Goal: Task Accomplishment & Management: Manage account settings

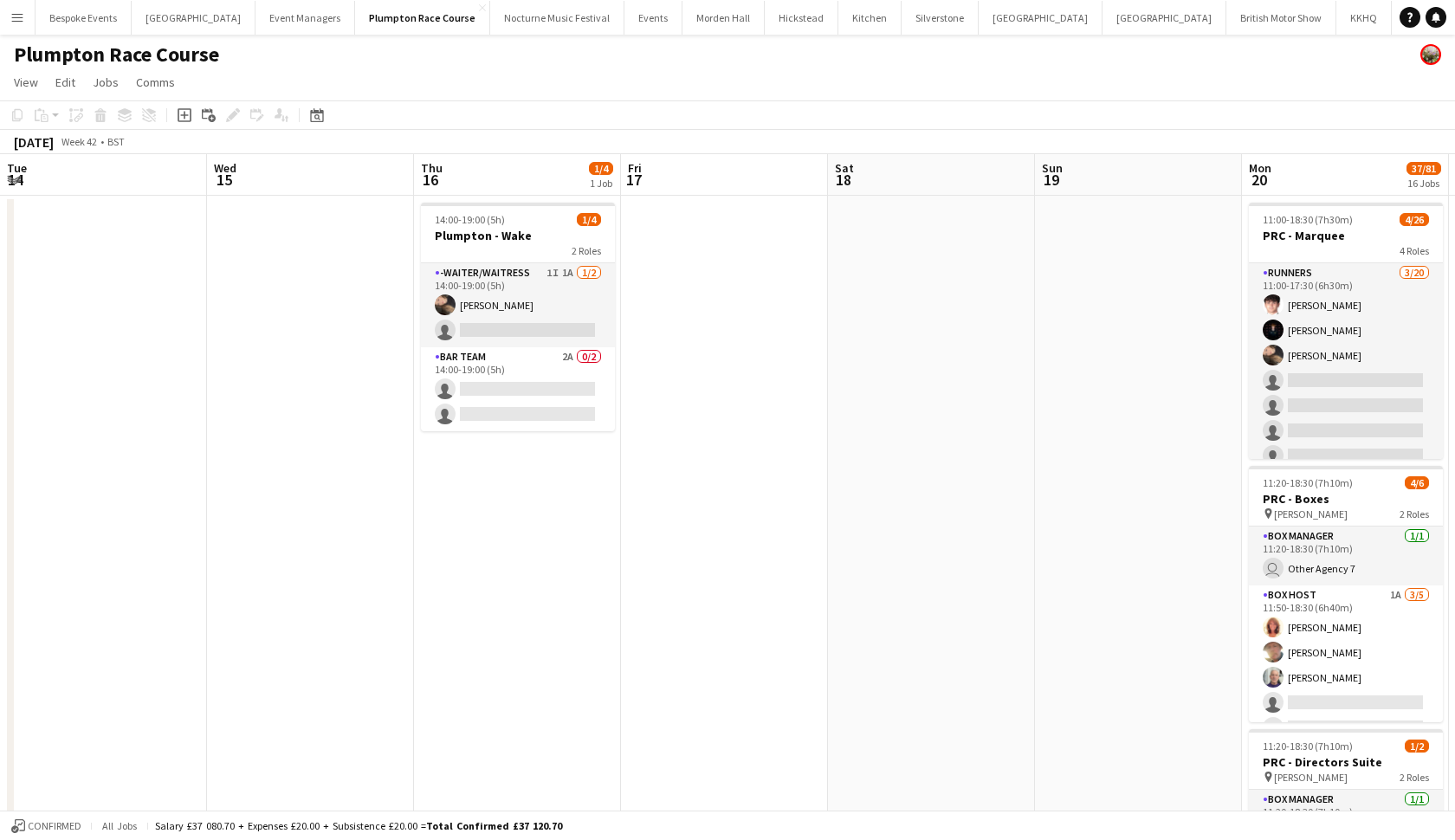
scroll to position [0, 397]
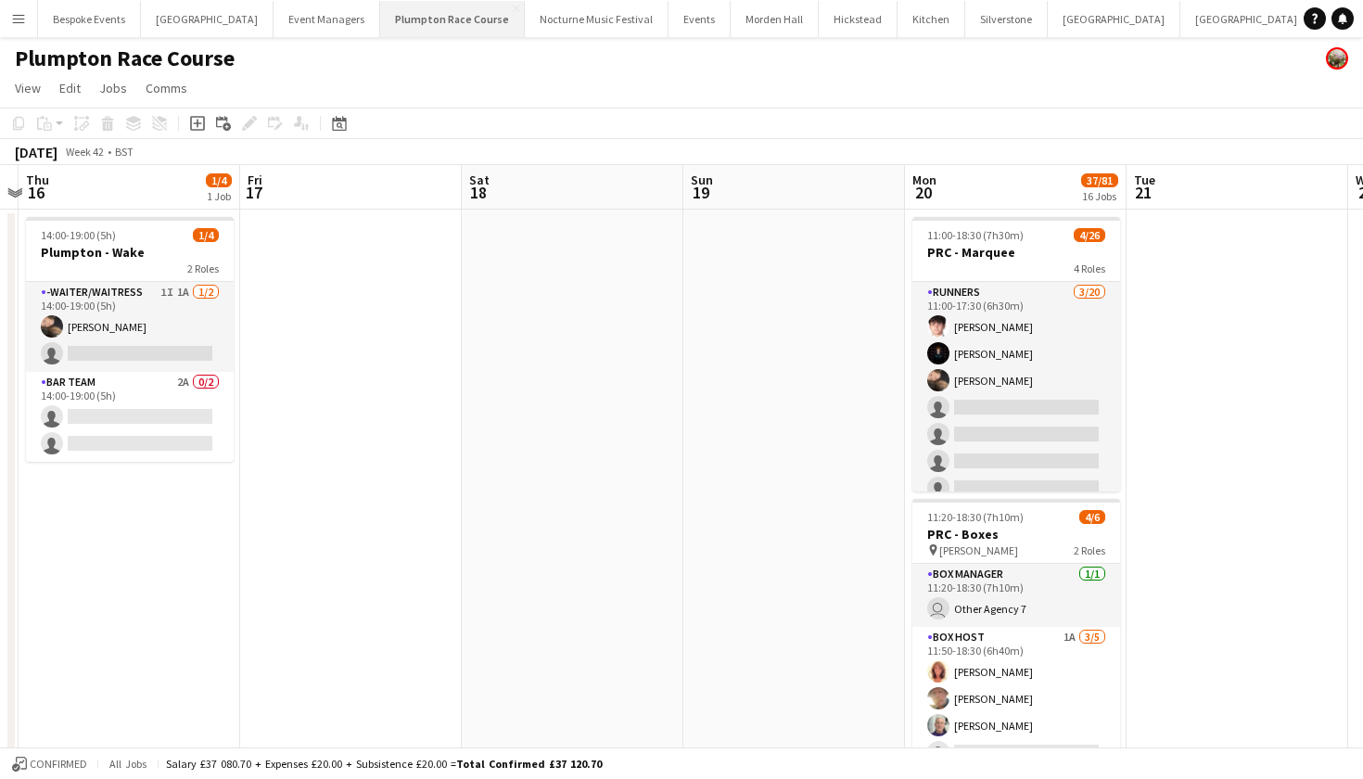
click at [410, 26] on button "Plumpton Race Course Close" at bounding box center [452, 19] width 145 height 36
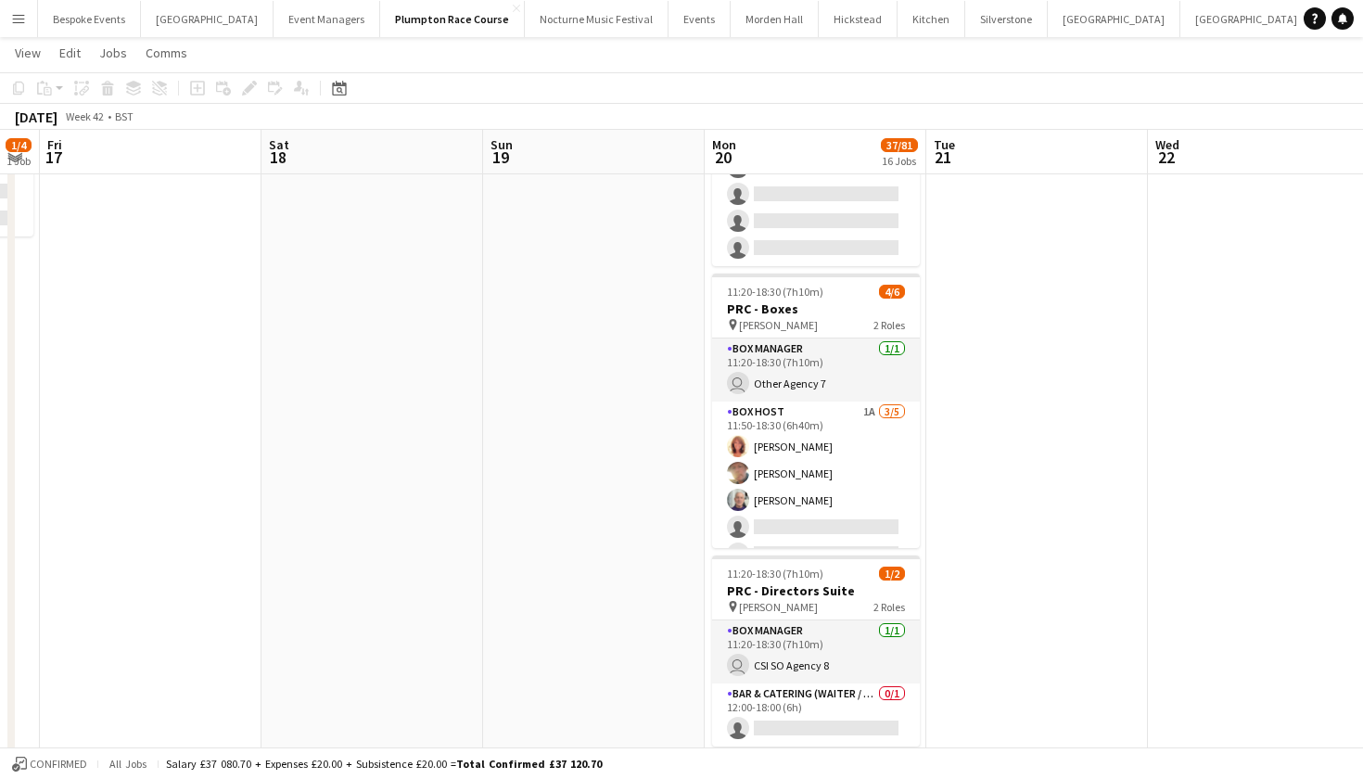
scroll to position [19, 0]
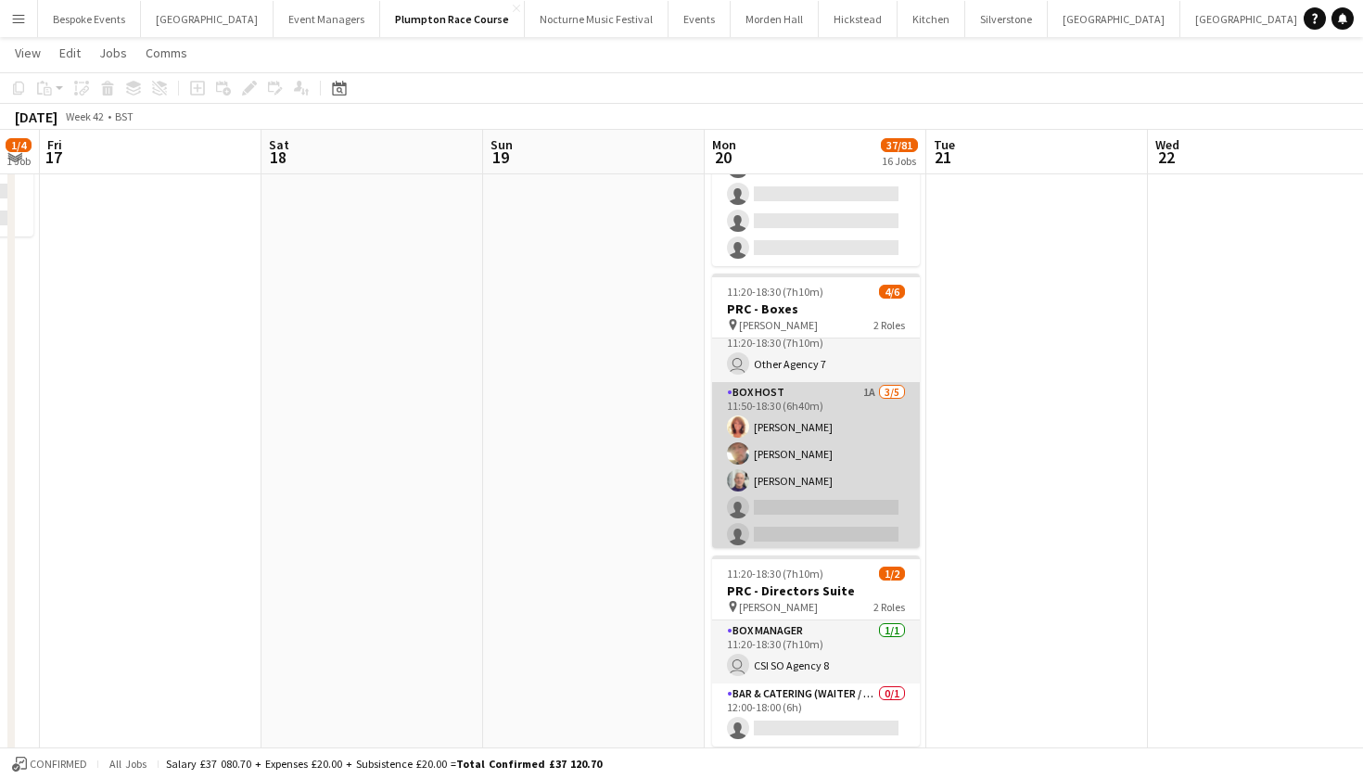
click at [799, 390] on app-card-role "Box Host 1A 3/5 11:50-18:30 (6h40m) Annette Woolman Roger Dean Peter Gretton si…" at bounding box center [816, 467] width 208 height 171
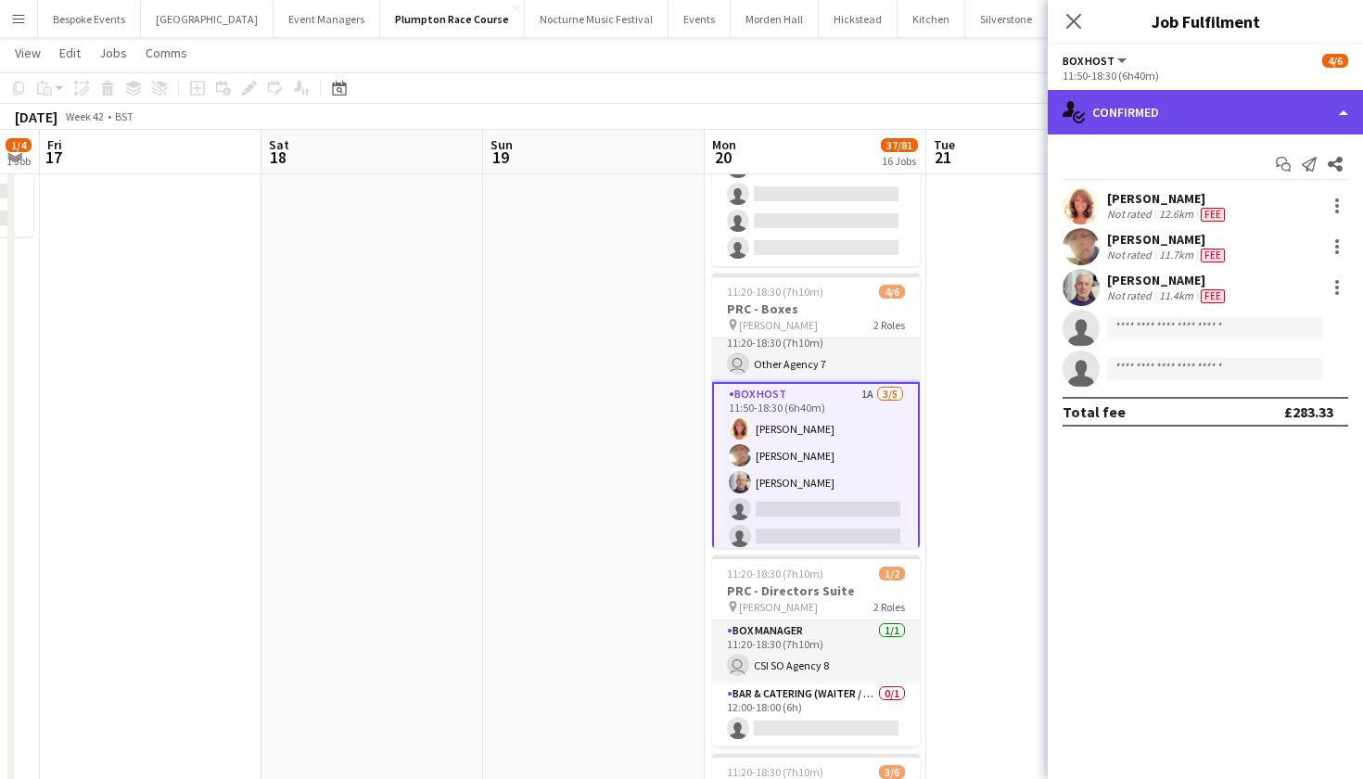
click at [1252, 99] on div "single-neutral-actions-check-2 Confirmed" at bounding box center [1205, 112] width 315 height 44
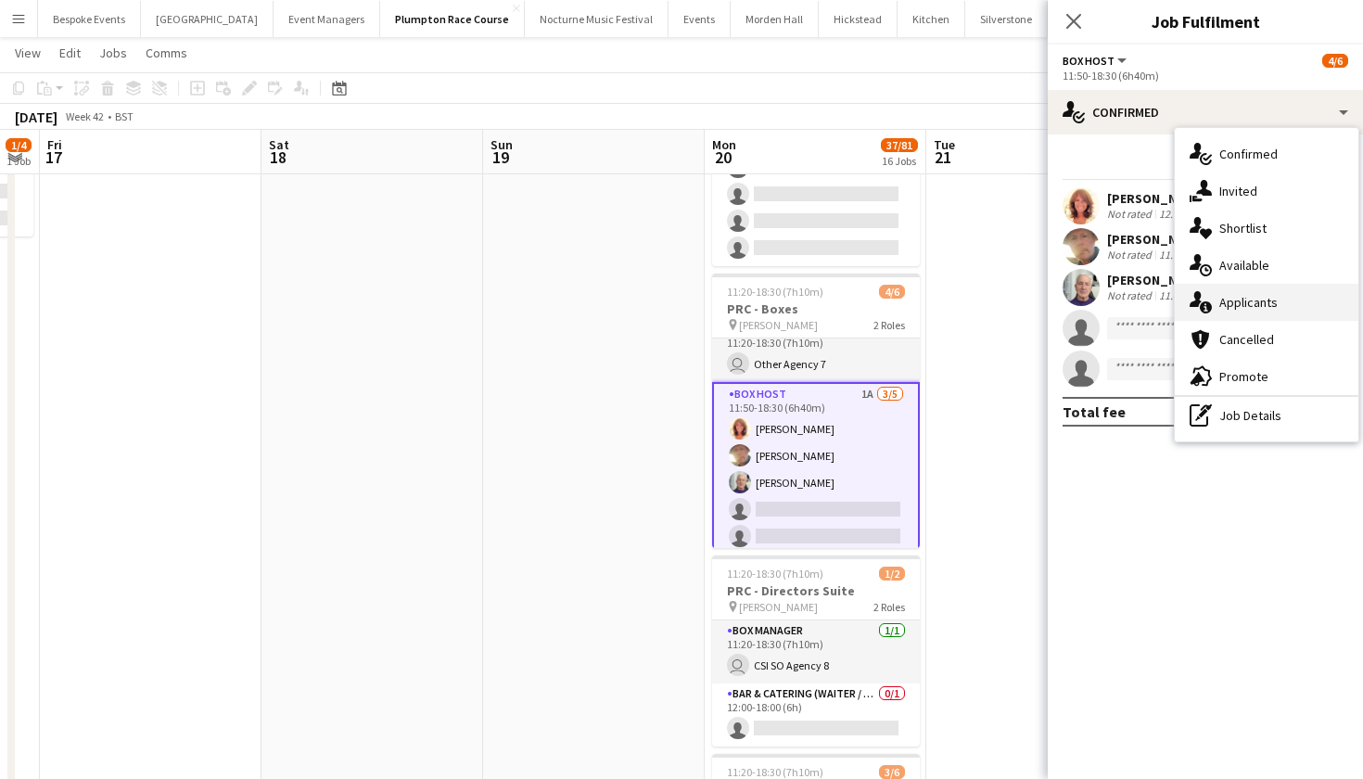
click at [1255, 312] on div "single-neutral-actions-information Applicants" at bounding box center [1267, 302] width 184 height 37
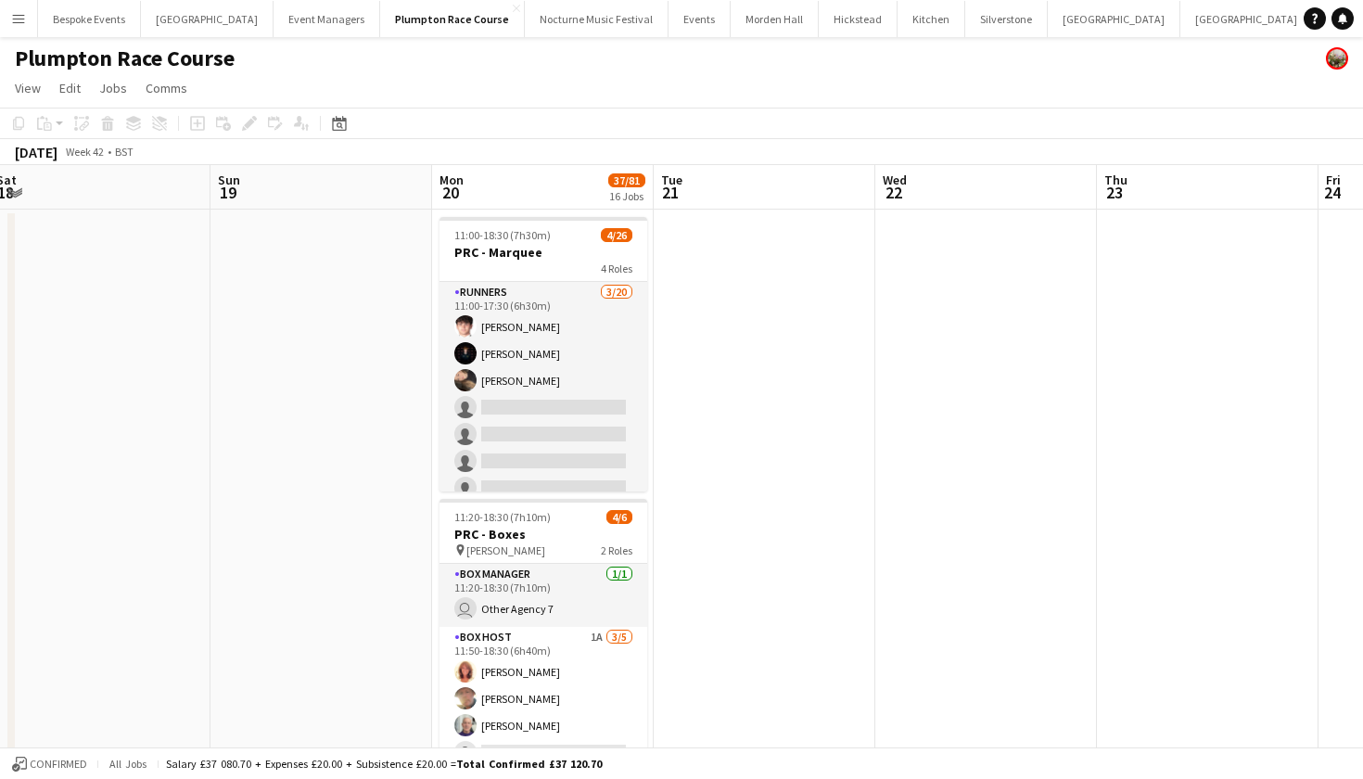
scroll to position [0, 694]
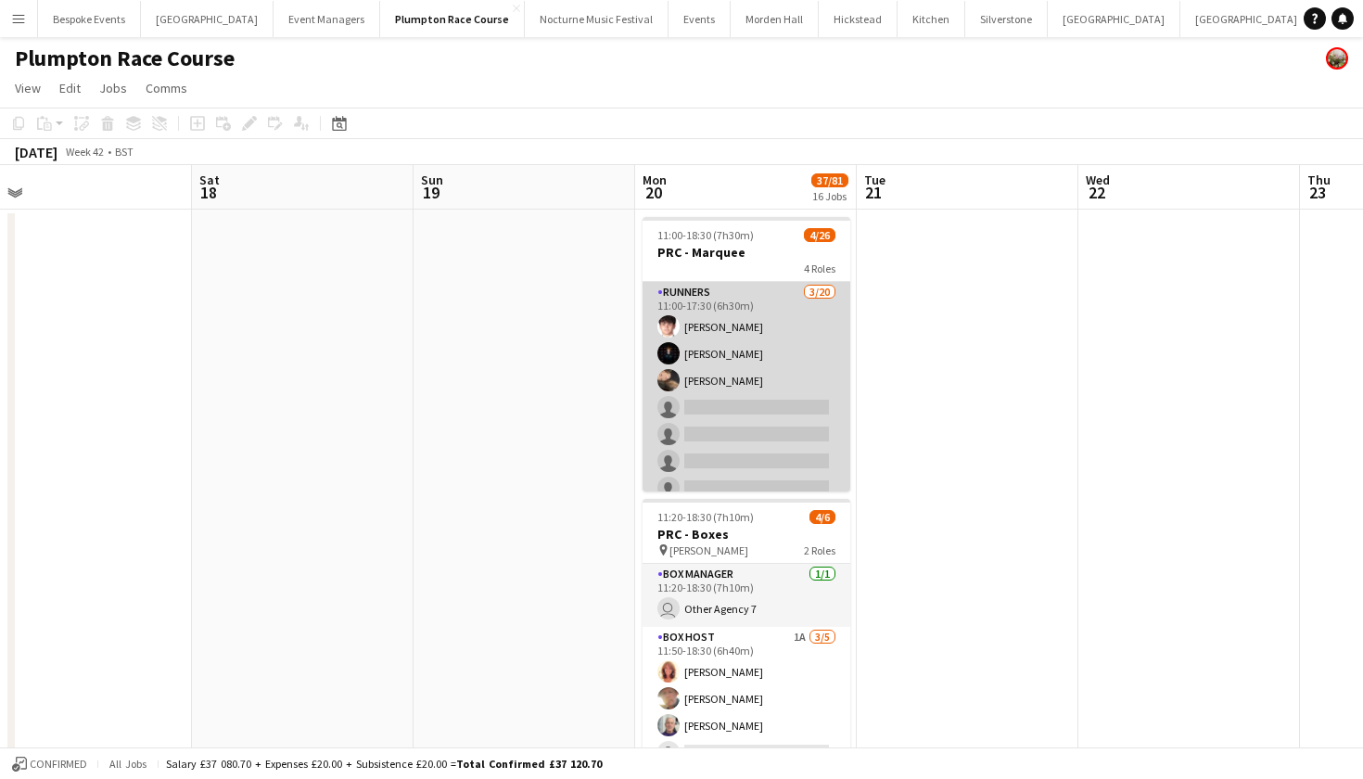
click at [766, 426] on app-card-role "Runners [DATE] 11:00-17:30 (6h30m) [PERSON_NAME] [PERSON_NAME] [PERSON_NAME] si…" at bounding box center [746, 569] width 208 height 574
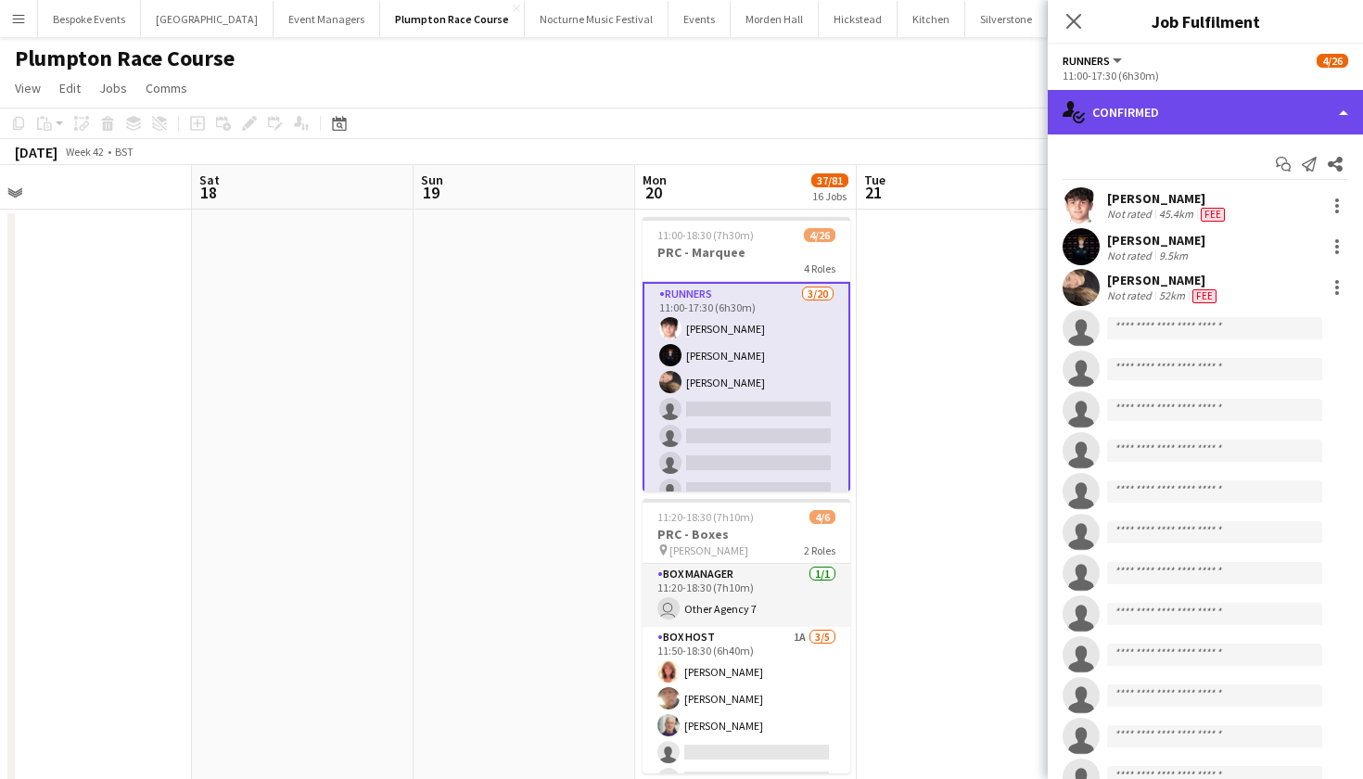
click at [1262, 115] on div "single-neutral-actions-check-2 Confirmed" at bounding box center [1205, 112] width 315 height 44
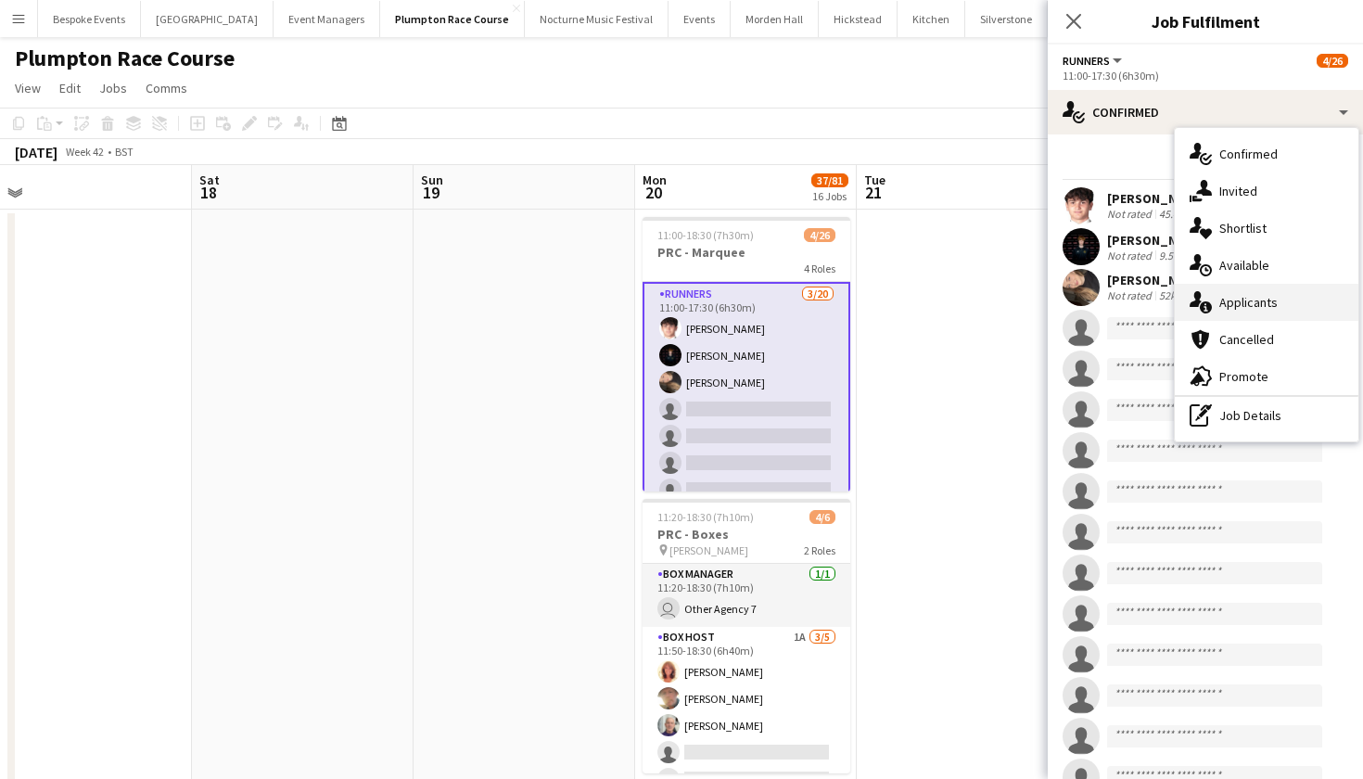
click at [1266, 299] on span "Applicants" at bounding box center [1248, 302] width 58 height 17
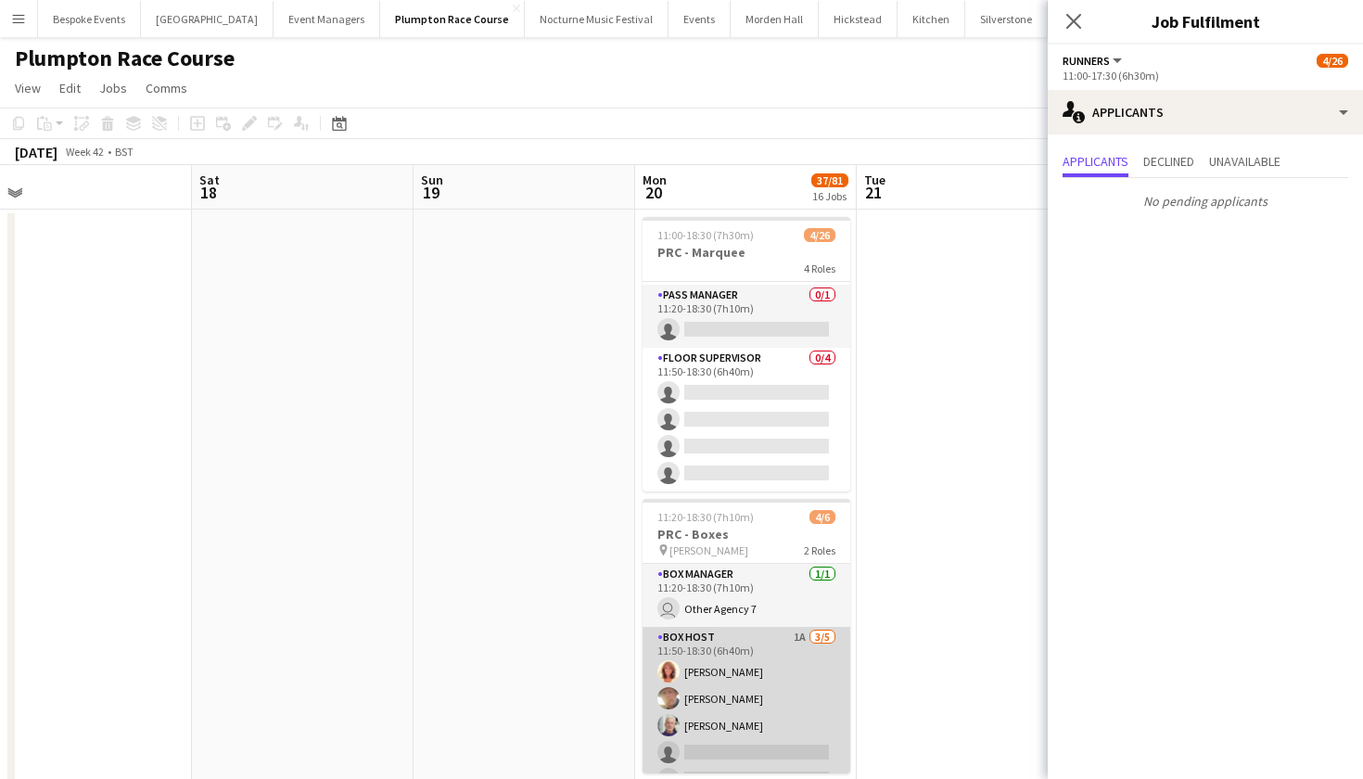
click at [750, 690] on app-card-role "Box Host 1A [DATE] 11:50-18:30 (6h40m) [PERSON_NAME] [PERSON_NAME] [PERSON_NAME…" at bounding box center [746, 712] width 208 height 171
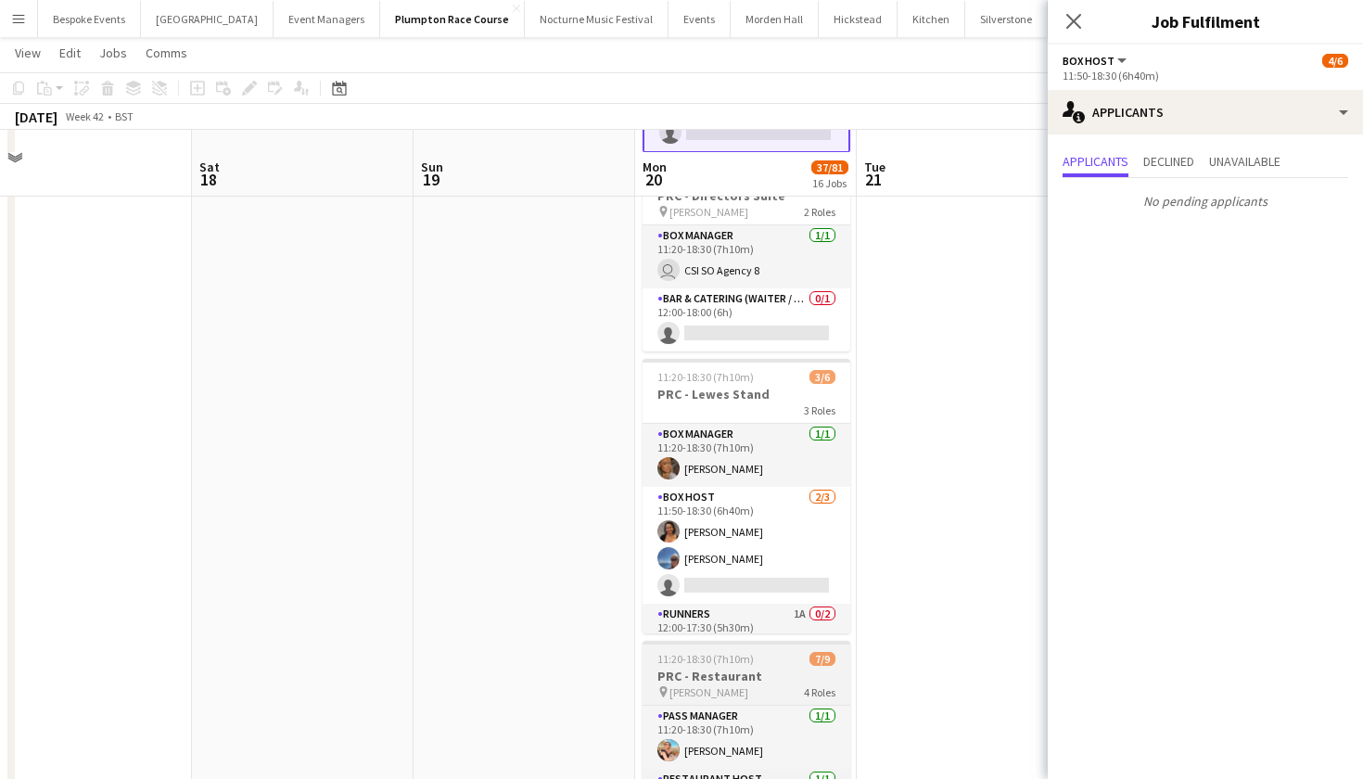
scroll to position [663, 0]
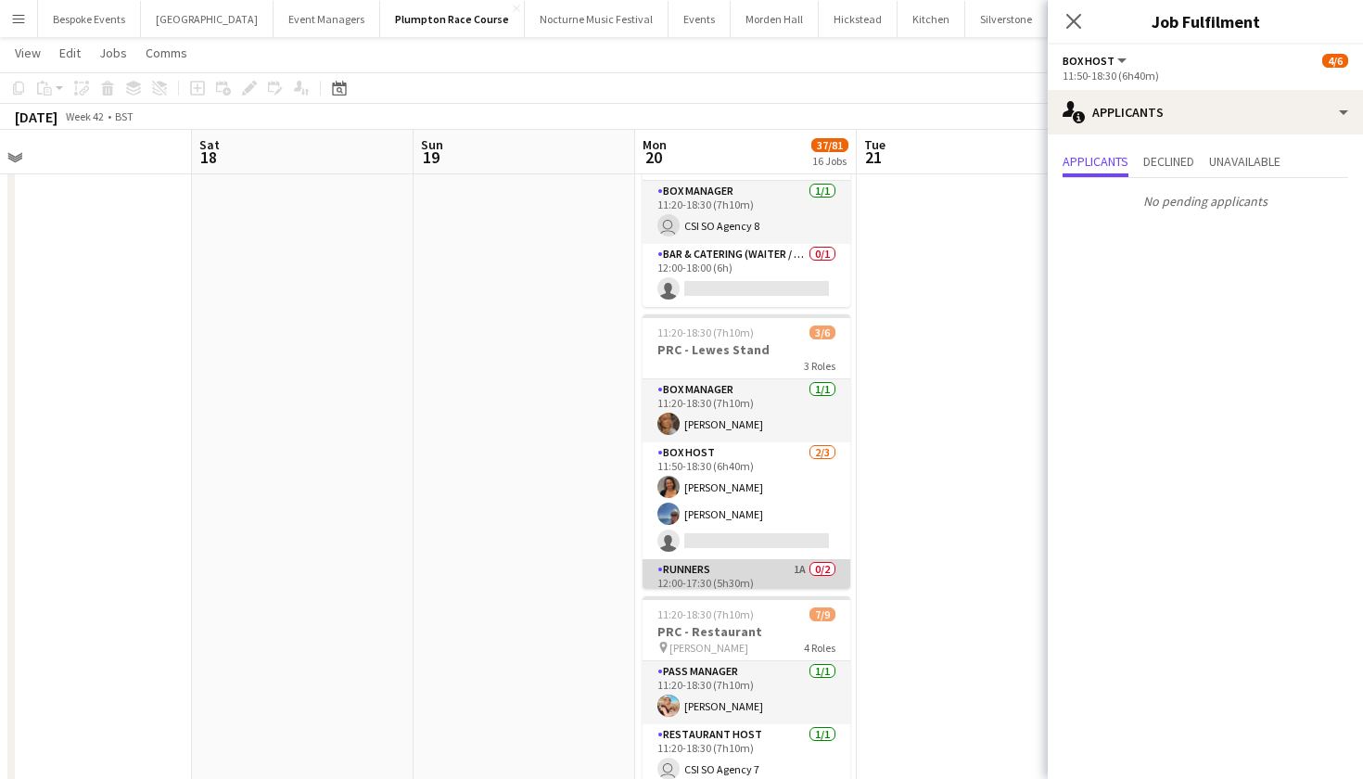
click at [769, 565] on app-card-role "Runners 1A 0/2 12:00-17:30 (5h30m) single-neutral-actions single-neutral-actions" at bounding box center [746, 604] width 208 height 90
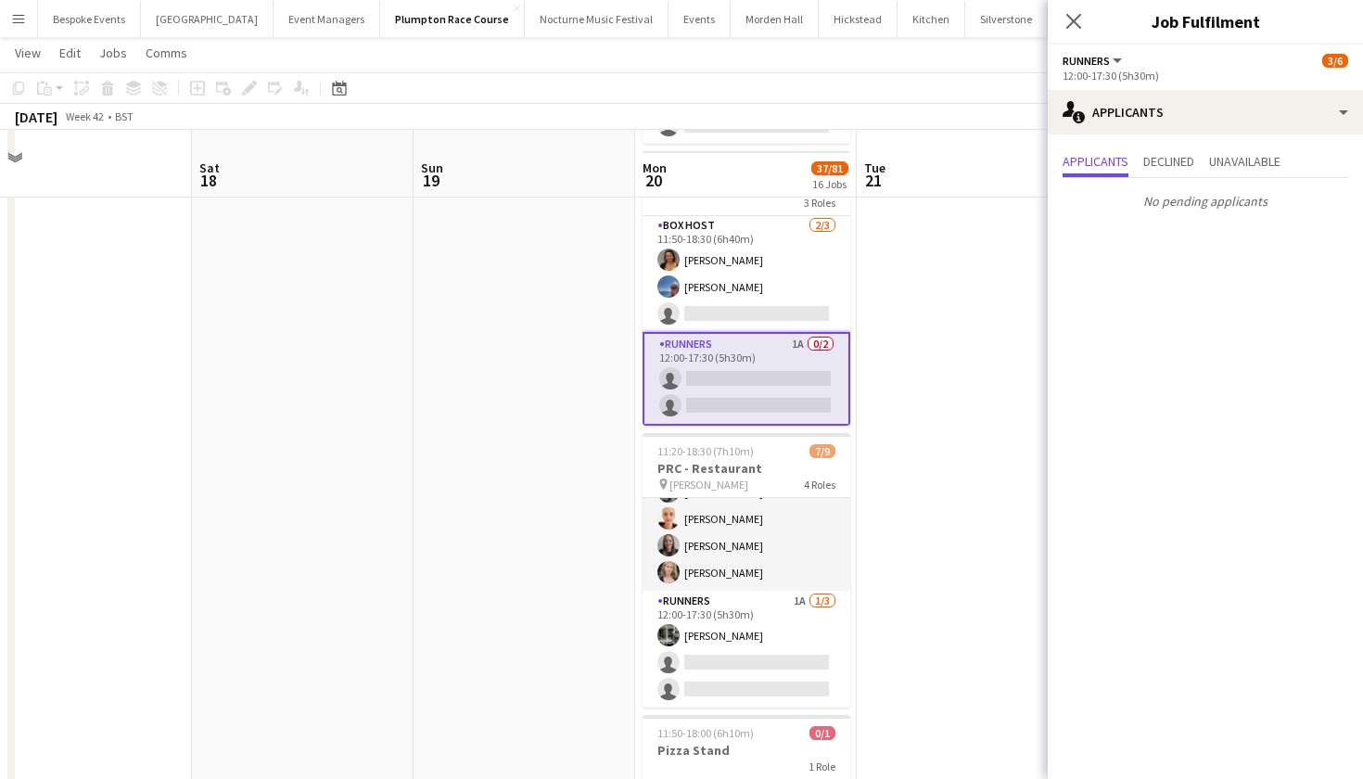
scroll to position [177, 0]
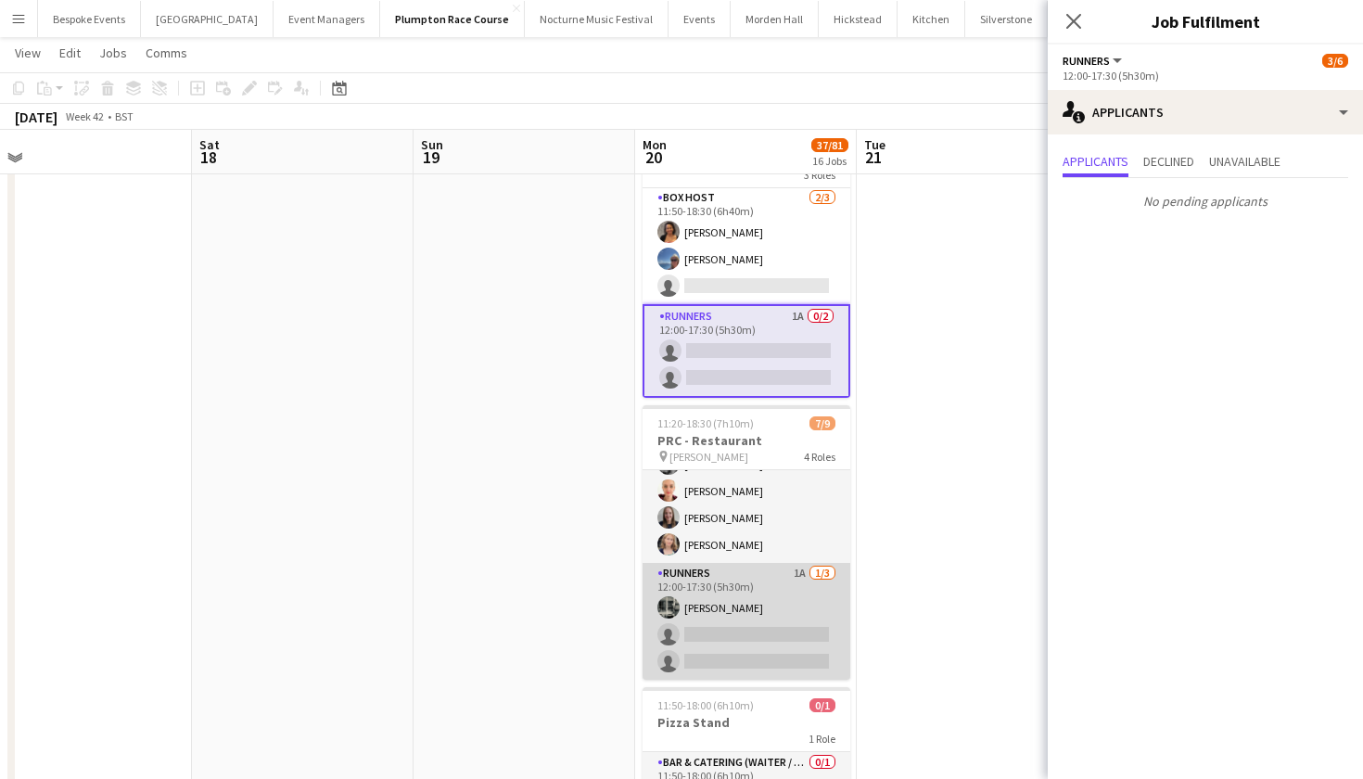
click at [748, 639] on app-card-role "Runners 1A [DATE] 12:00-17:30 (5h30m) [PERSON_NAME] single-neutral-actions sing…" at bounding box center [746, 621] width 208 height 117
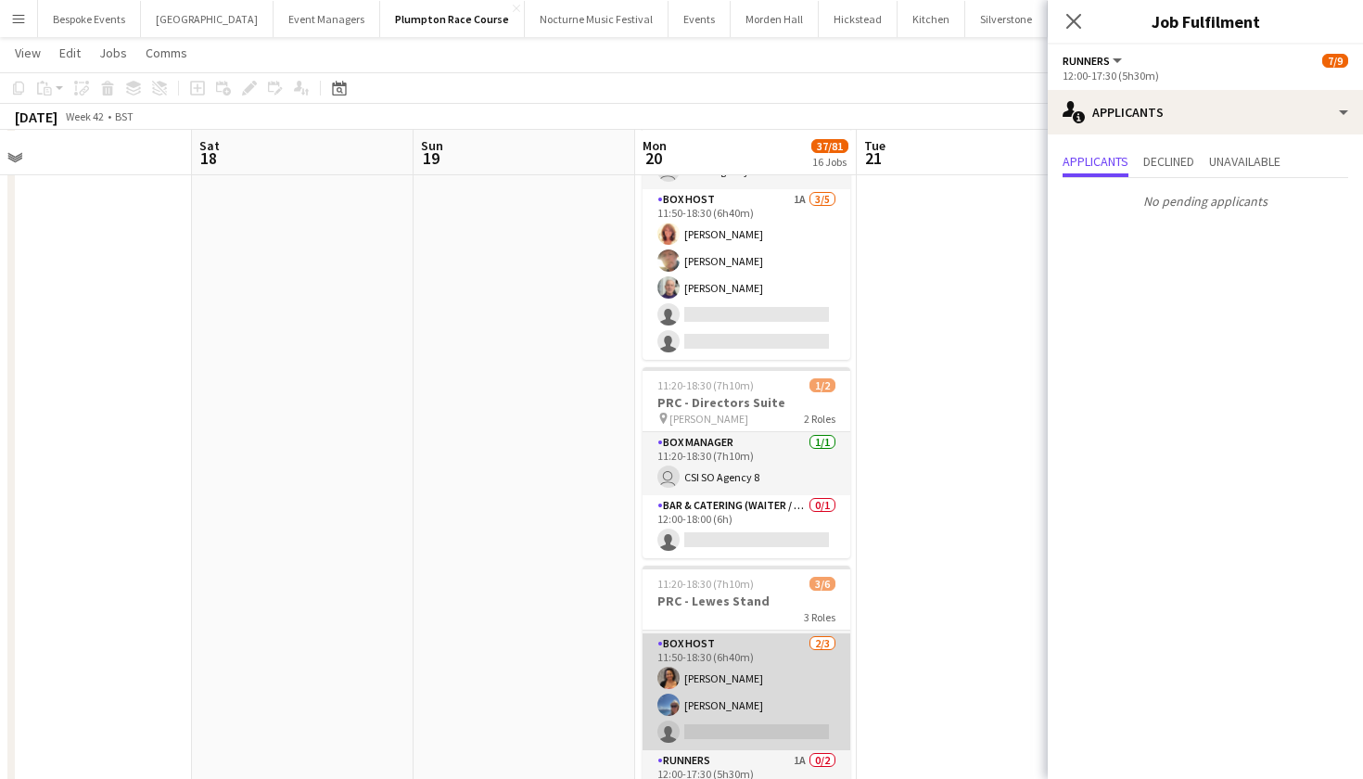
scroll to position [413, 0]
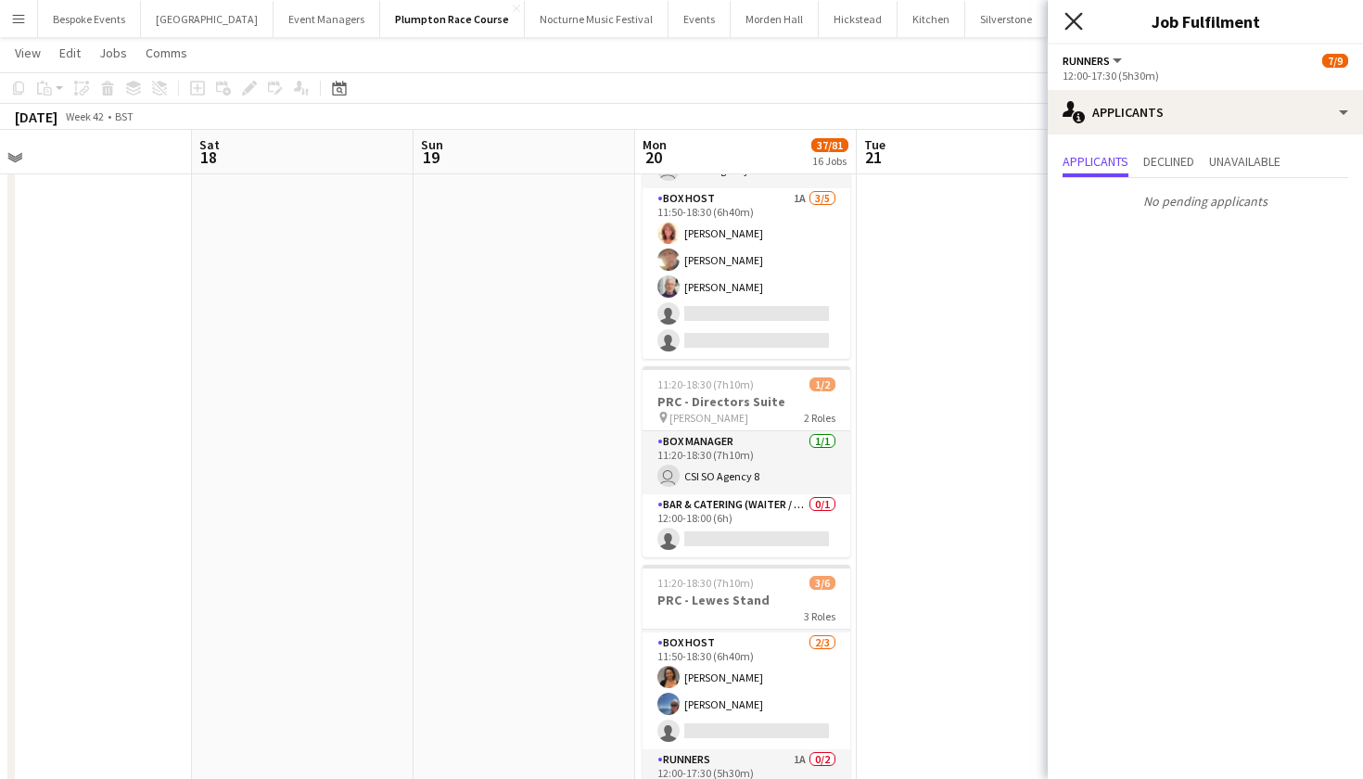
click at [1068, 27] on icon at bounding box center [1073, 21] width 18 height 18
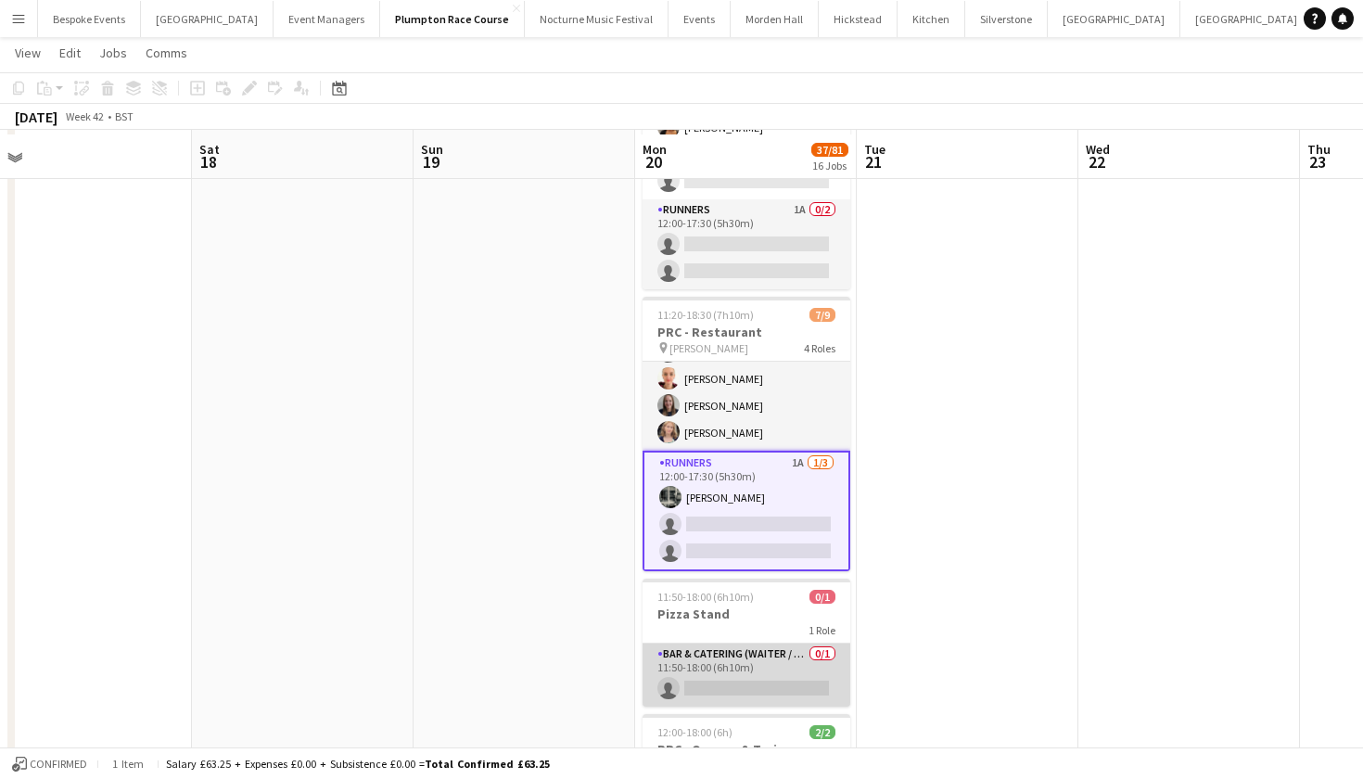
scroll to position [967, 0]
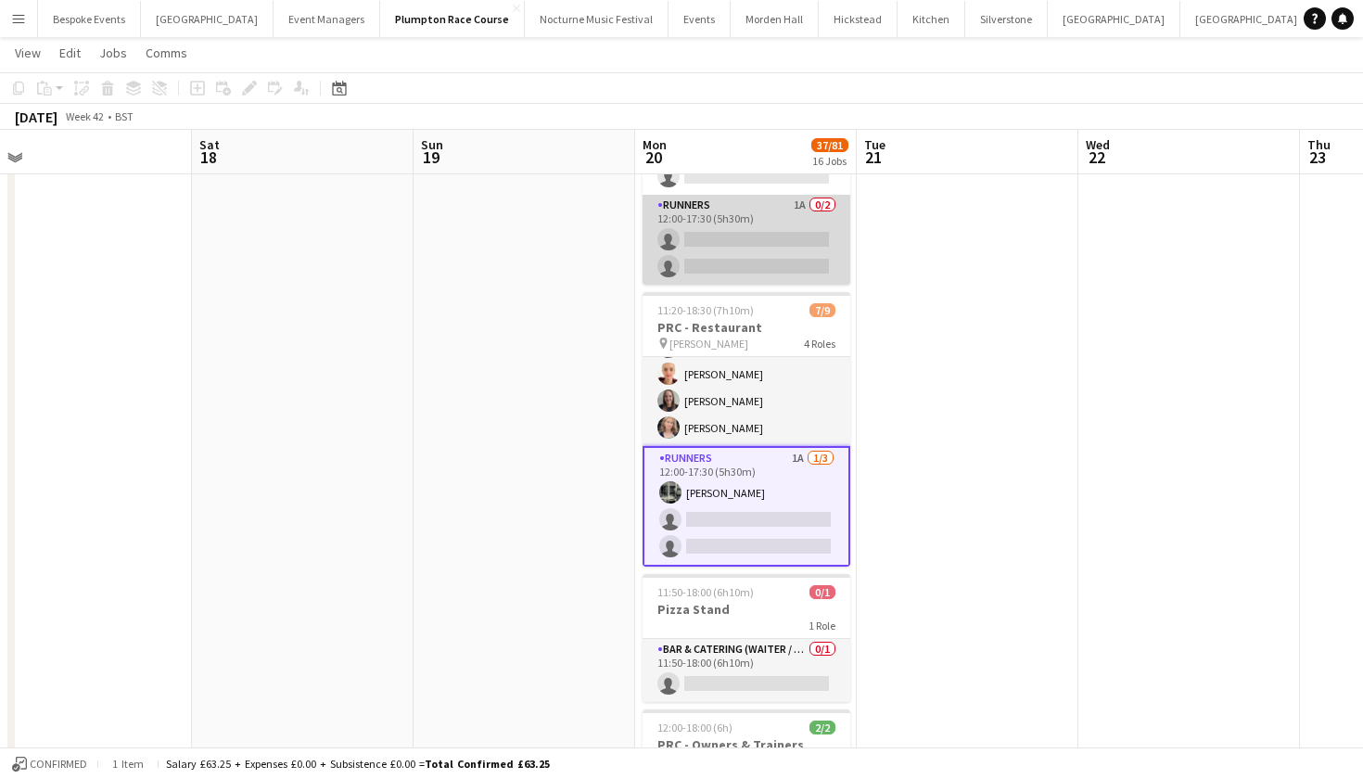
click at [790, 247] on app-card-role "Runners 1A 0/2 12:00-17:30 (5h30m) single-neutral-actions single-neutral-actions" at bounding box center [746, 240] width 208 height 90
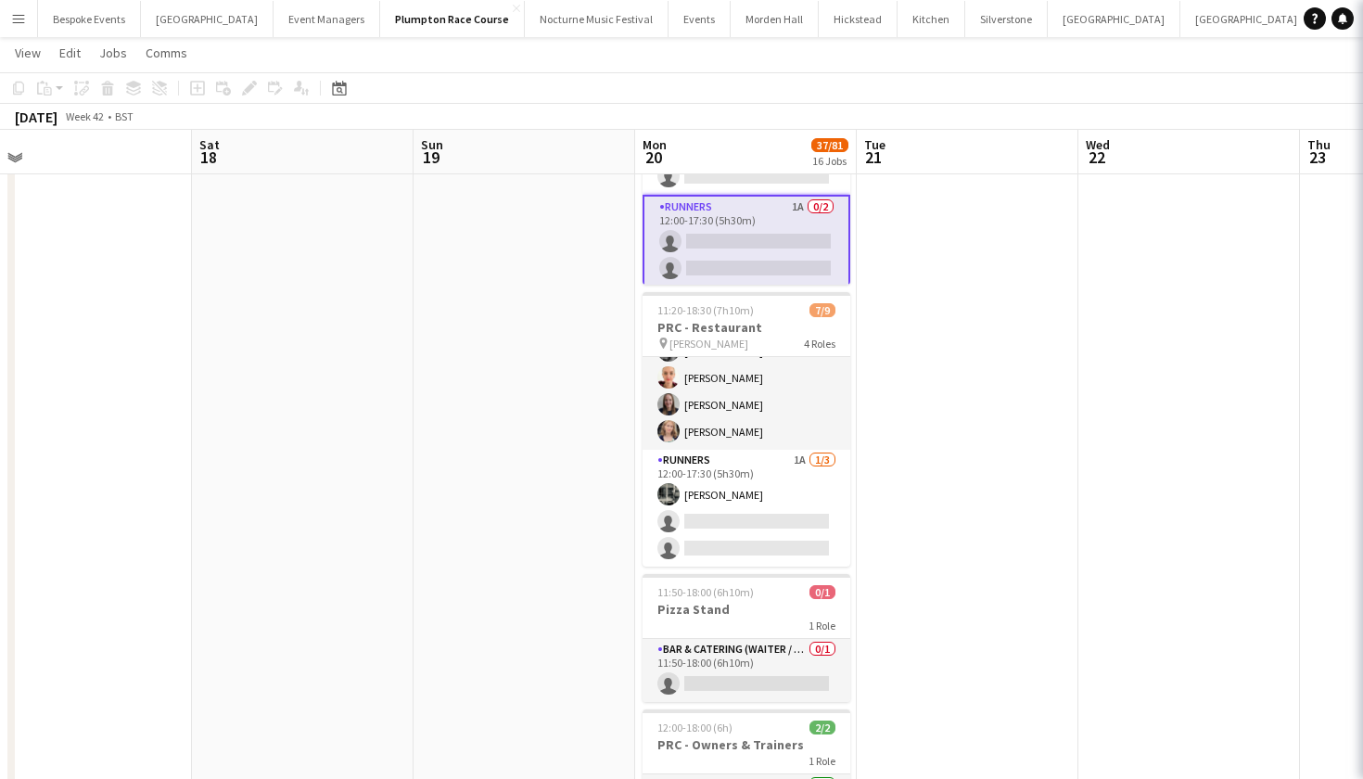
scroll to position [0, 0]
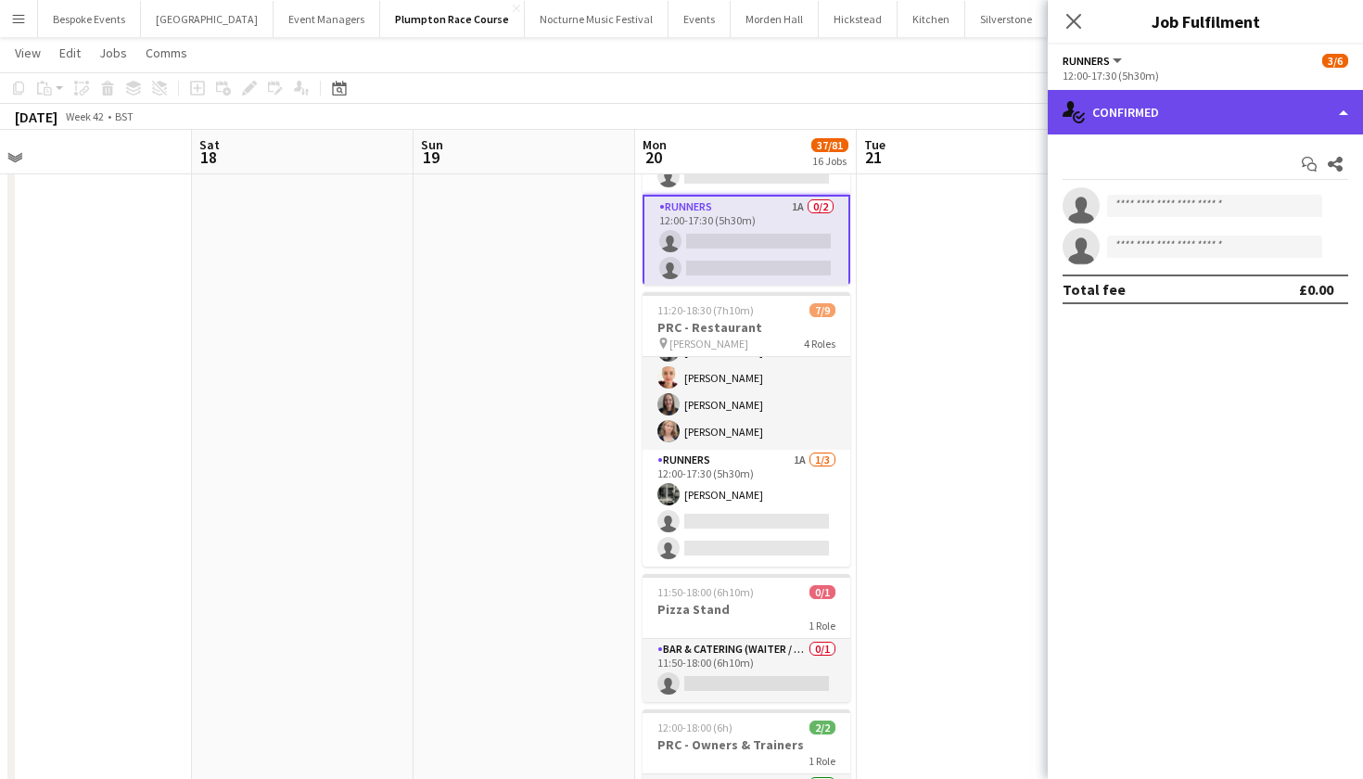
click at [1201, 109] on div "single-neutral-actions-check-2 Confirmed" at bounding box center [1205, 112] width 315 height 44
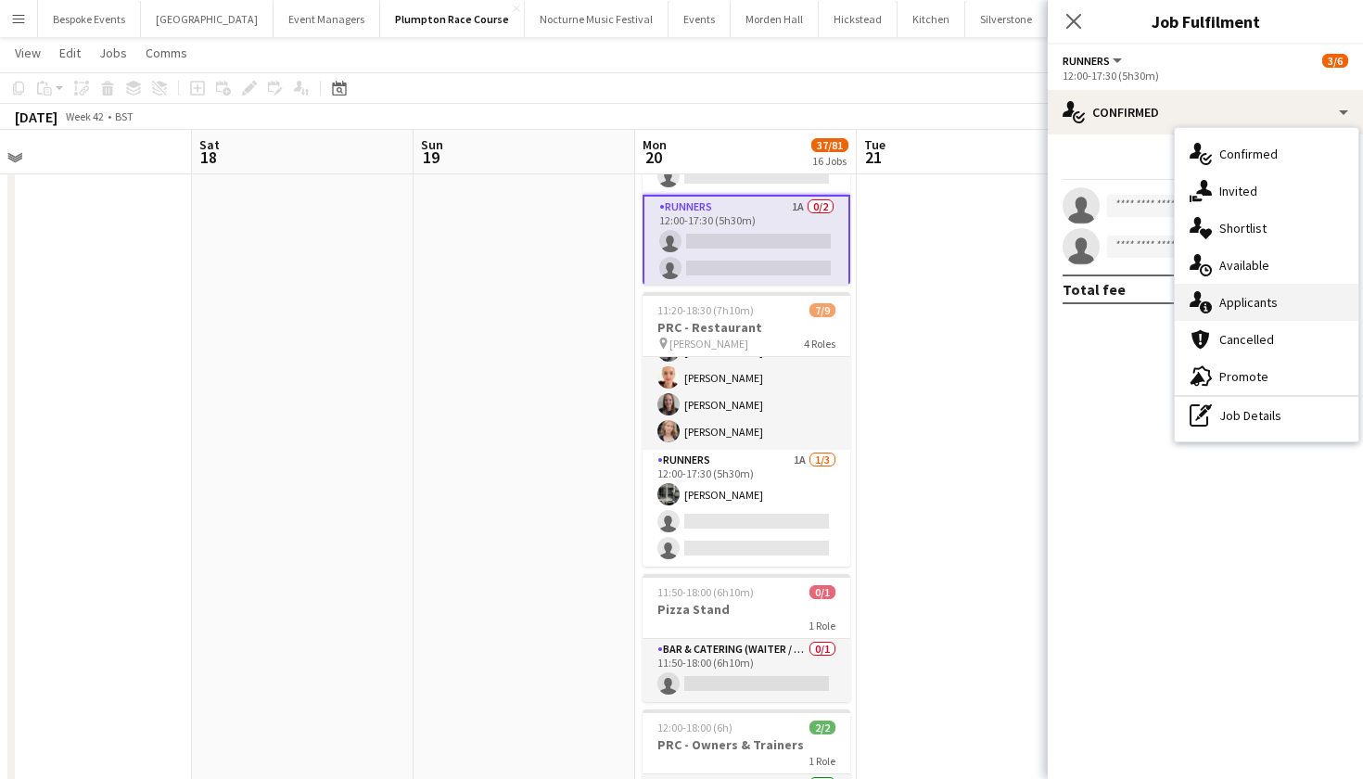
click at [1247, 307] on span "Applicants" at bounding box center [1248, 302] width 58 height 17
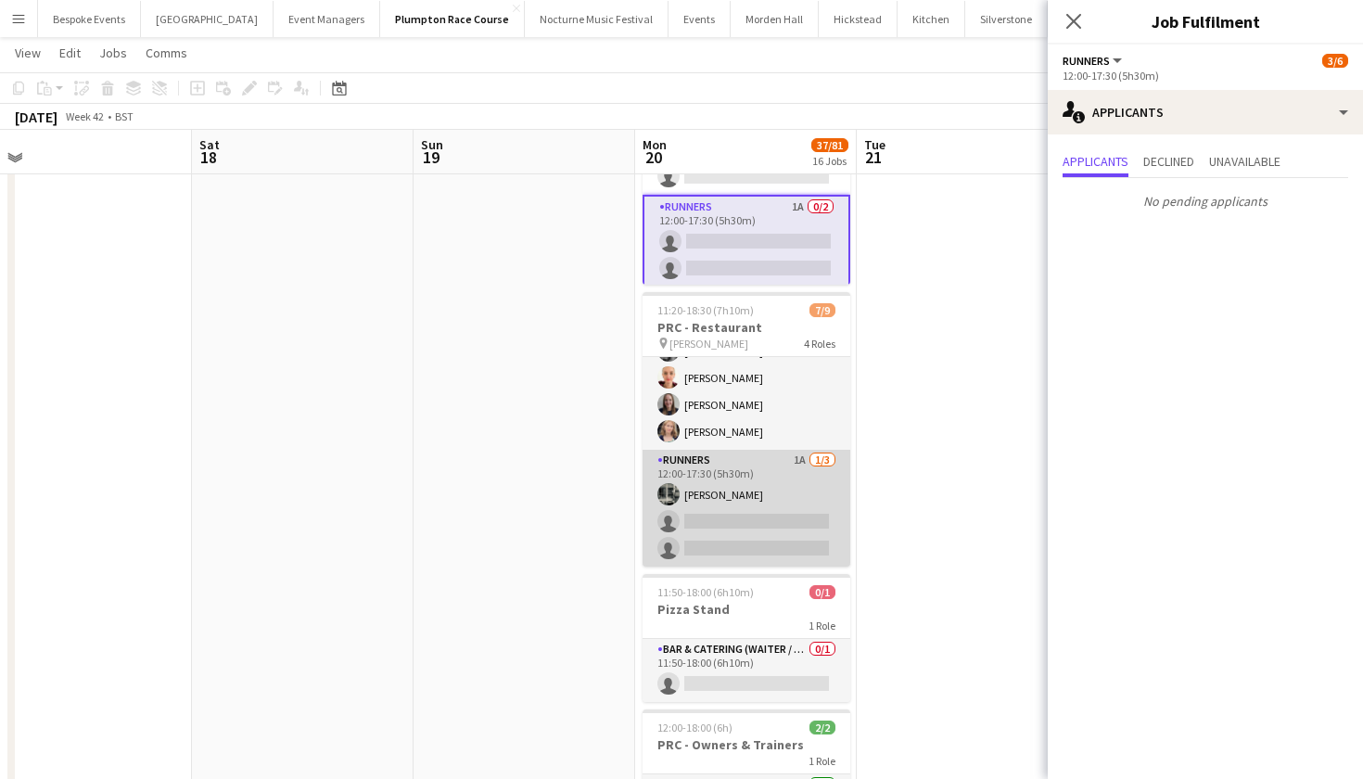
click at [733, 515] on app-card-role "Runners 1A [DATE] 12:00-17:30 (5h30m) [PERSON_NAME] single-neutral-actions sing…" at bounding box center [746, 508] width 208 height 117
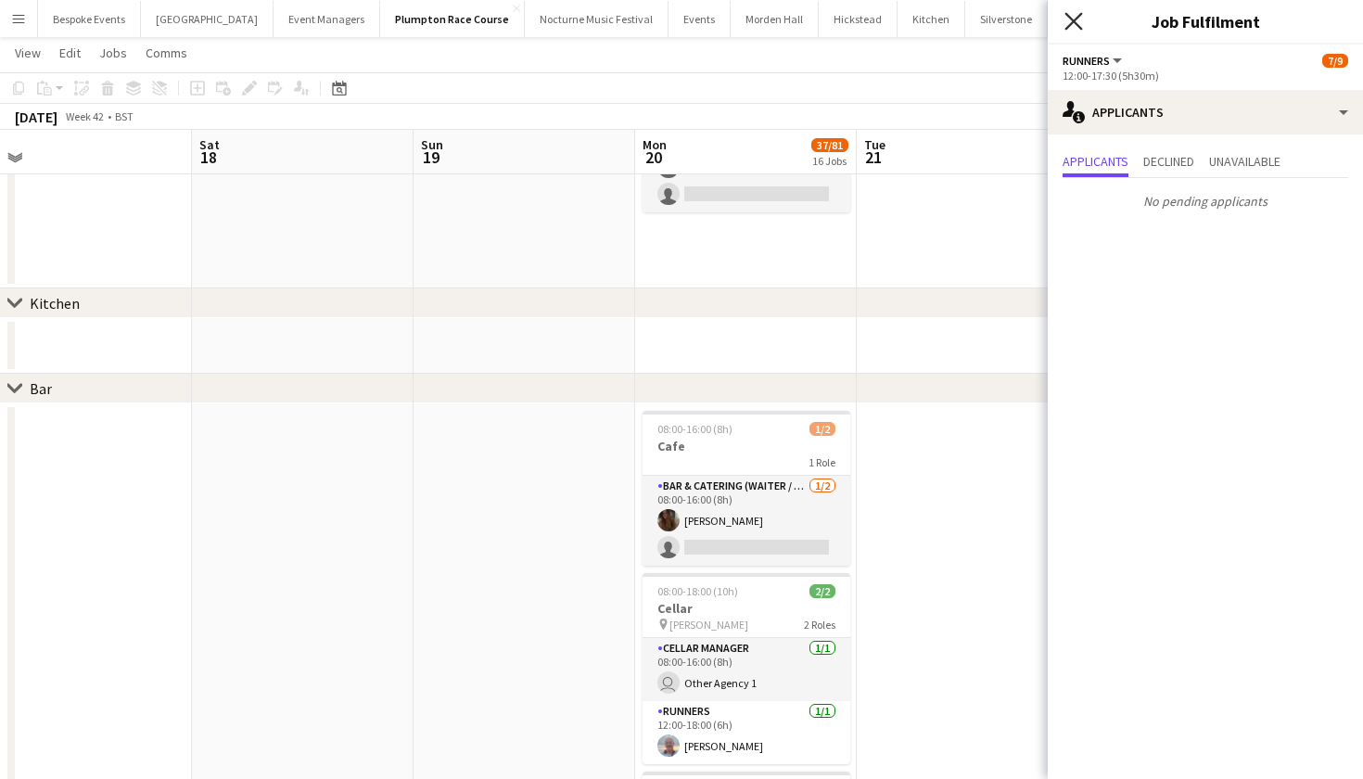
click at [1075, 26] on icon "Close pop-in" at bounding box center [1073, 21] width 18 height 18
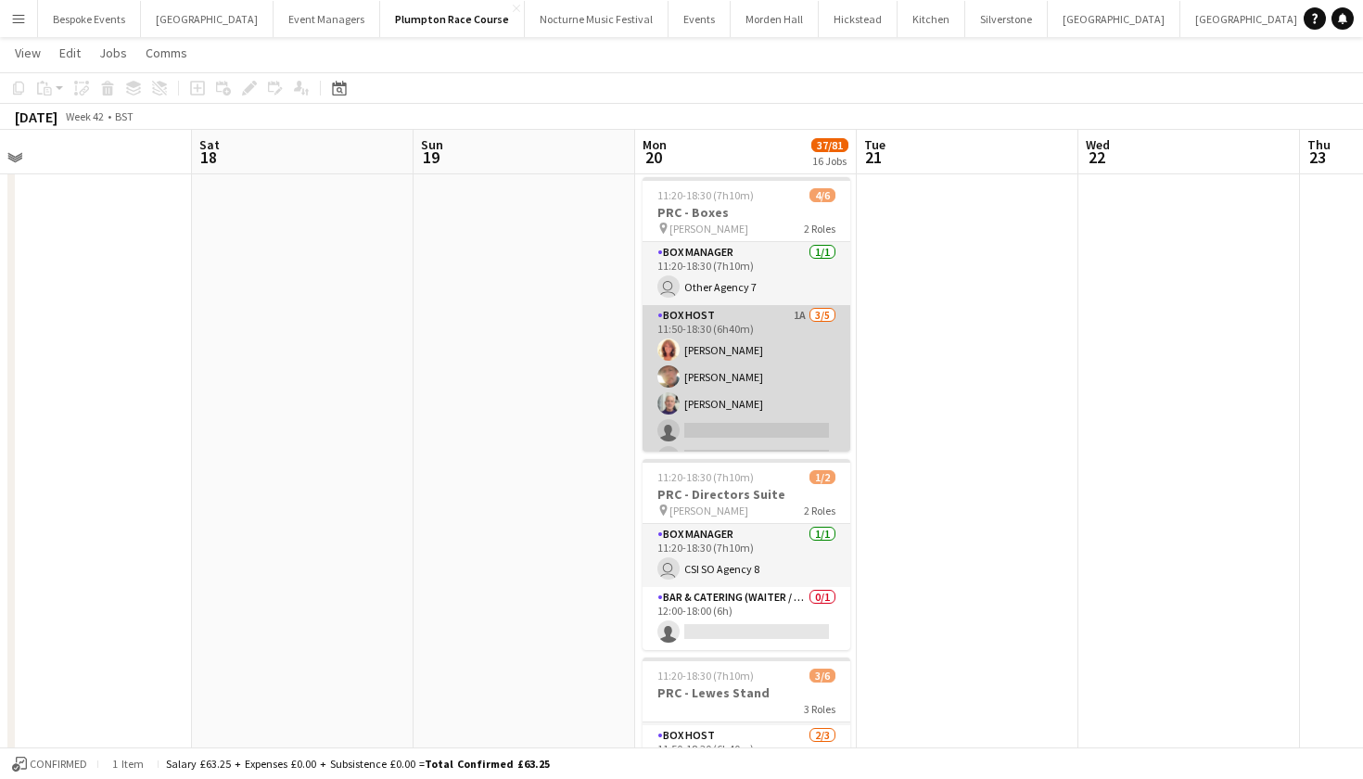
click at [785, 370] on app-card-role "Box Host 1A [DATE] 11:50-18:30 (6h40m) [PERSON_NAME] [PERSON_NAME] [PERSON_NAME…" at bounding box center [746, 390] width 208 height 171
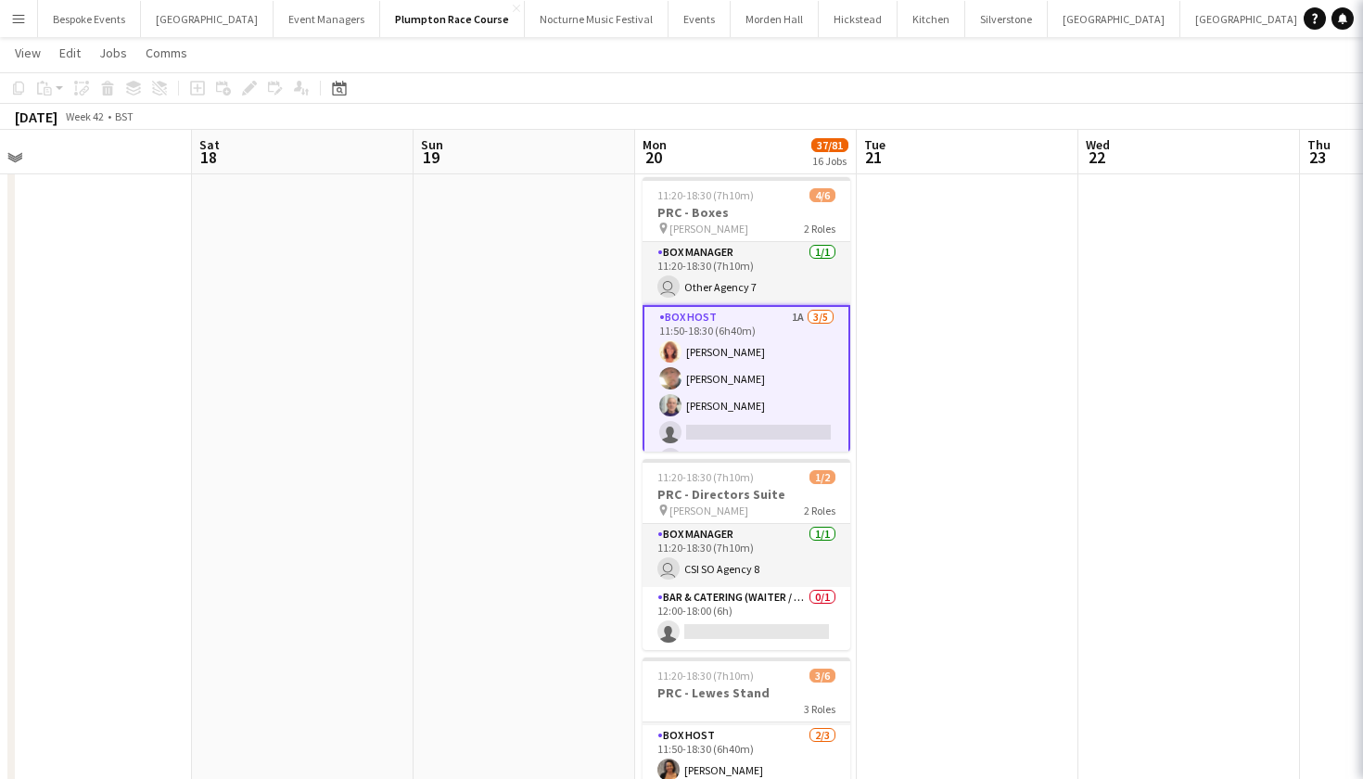
scroll to position [177, 0]
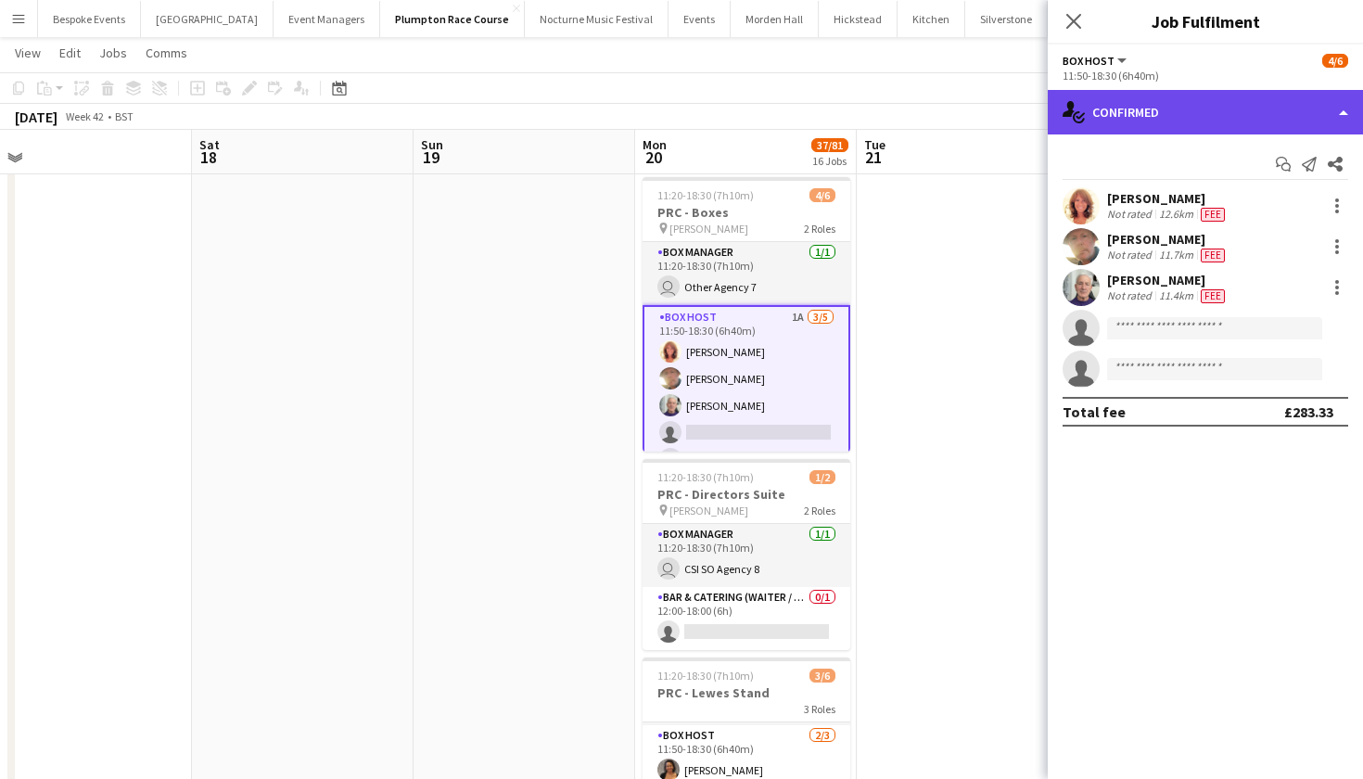
click at [1231, 102] on div "single-neutral-actions-check-2 Confirmed" at bounding box center [1205, 112] width 315 height 44
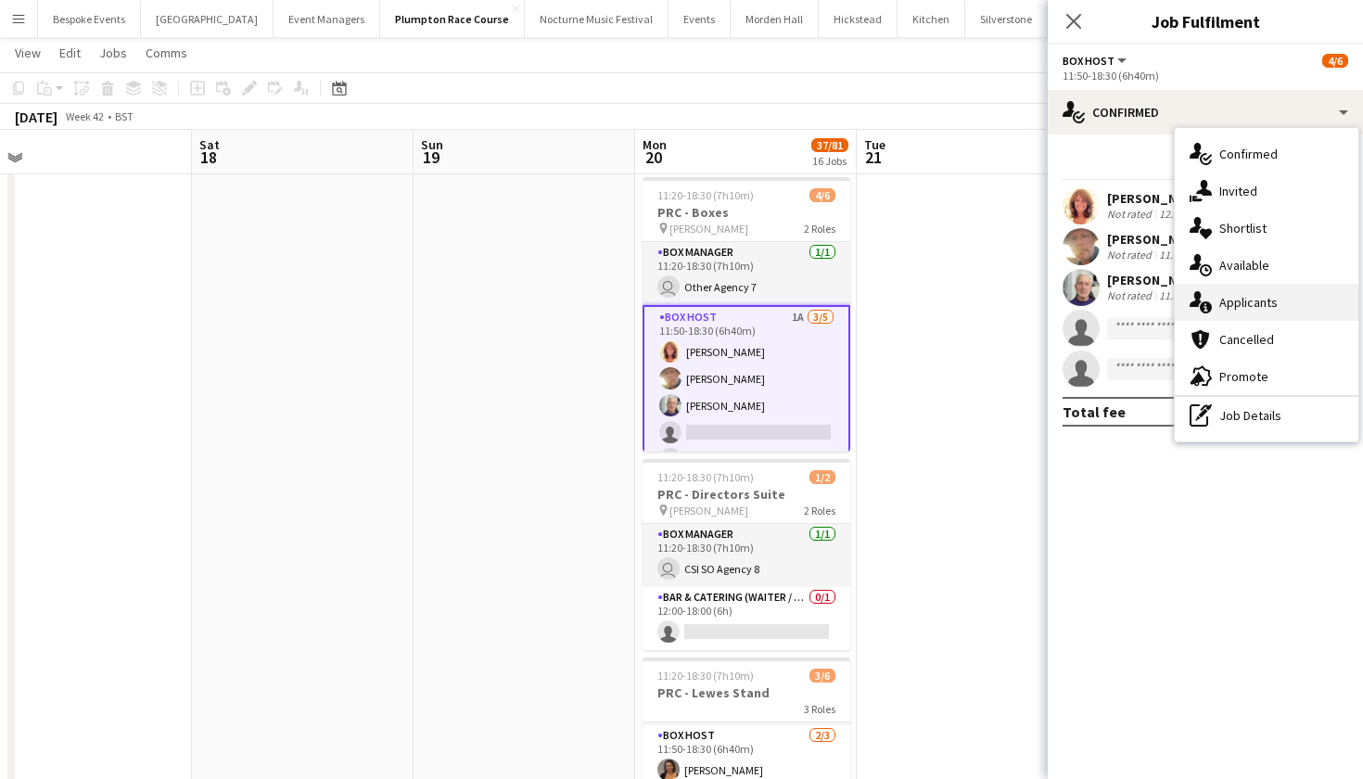
click at [1233, 309] on span "Applicants" at bounding box center [1248, 302] width 58 height 17
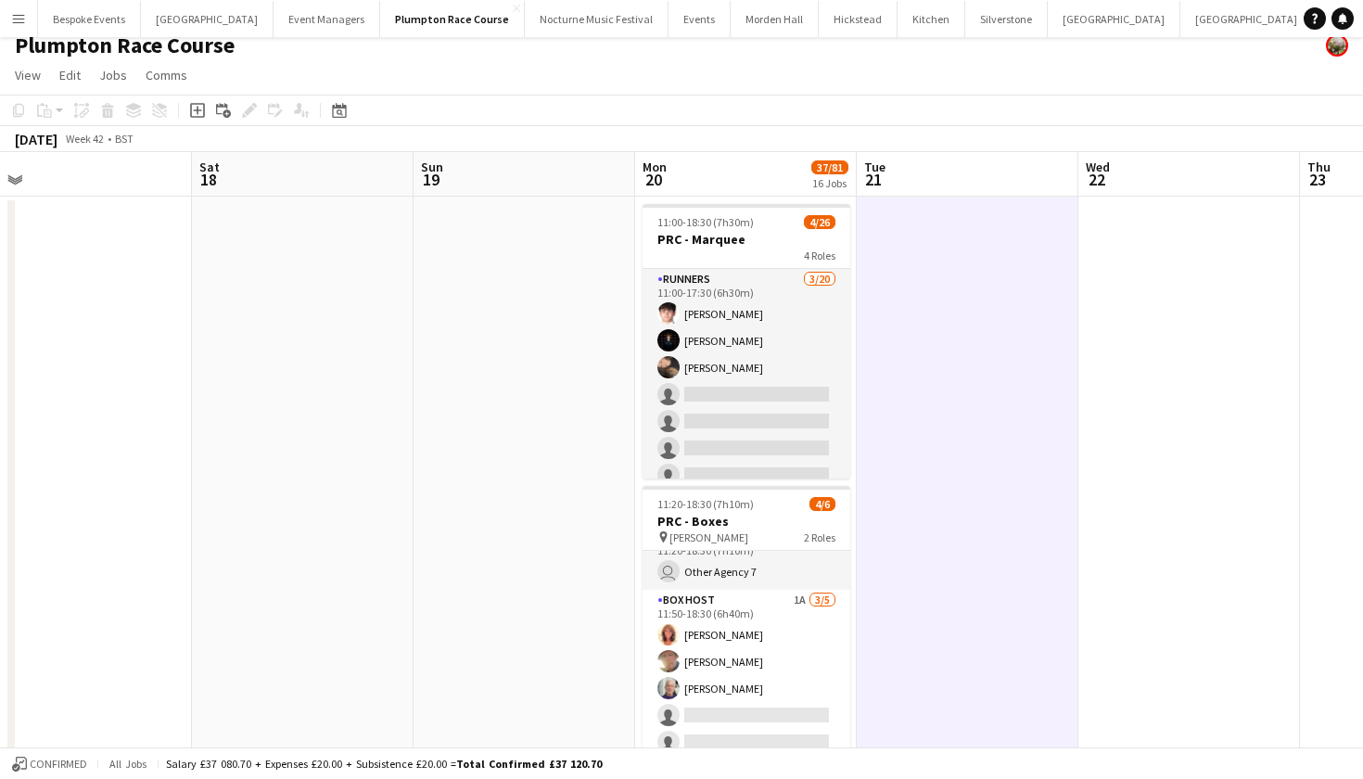
scroll to position [-2, 0]
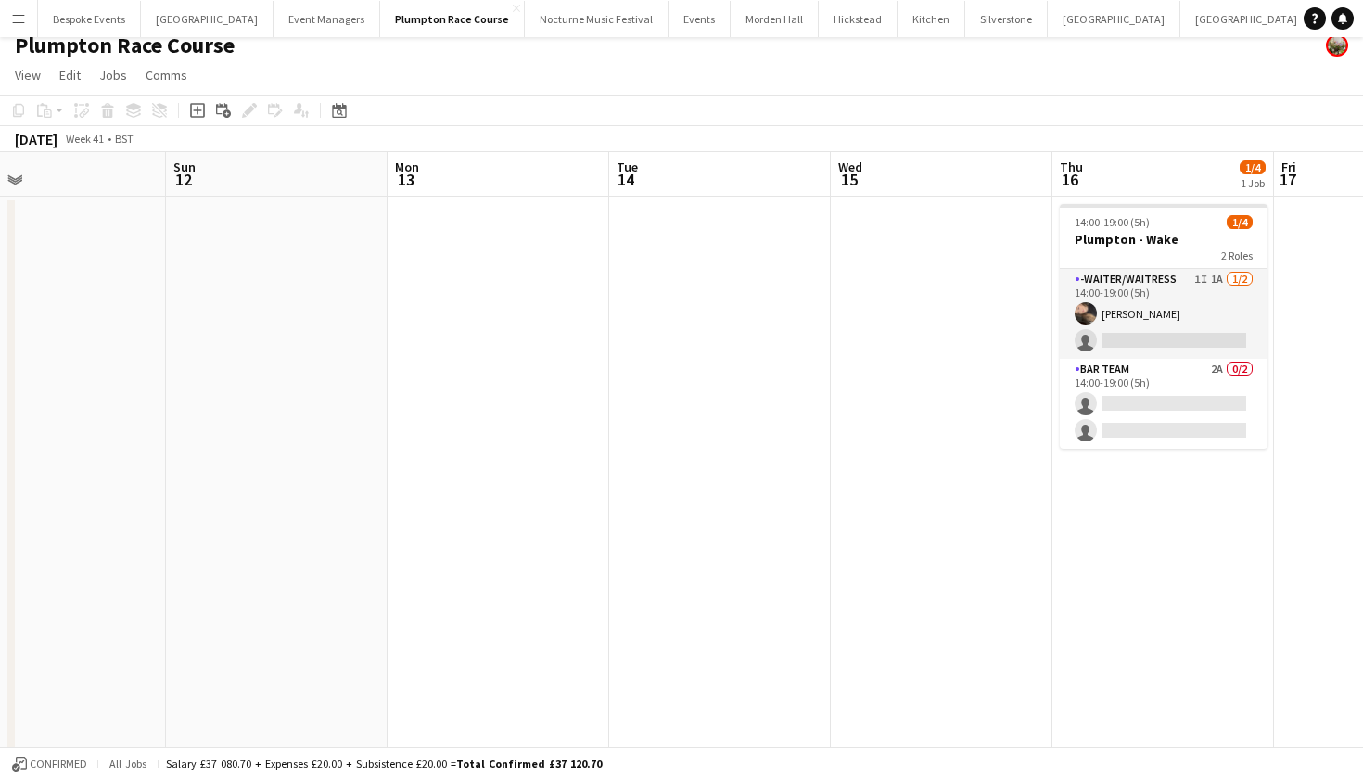
click at [16, 21] on app-icon "Menu" at bounding box center [18, 18] width 15 height 15
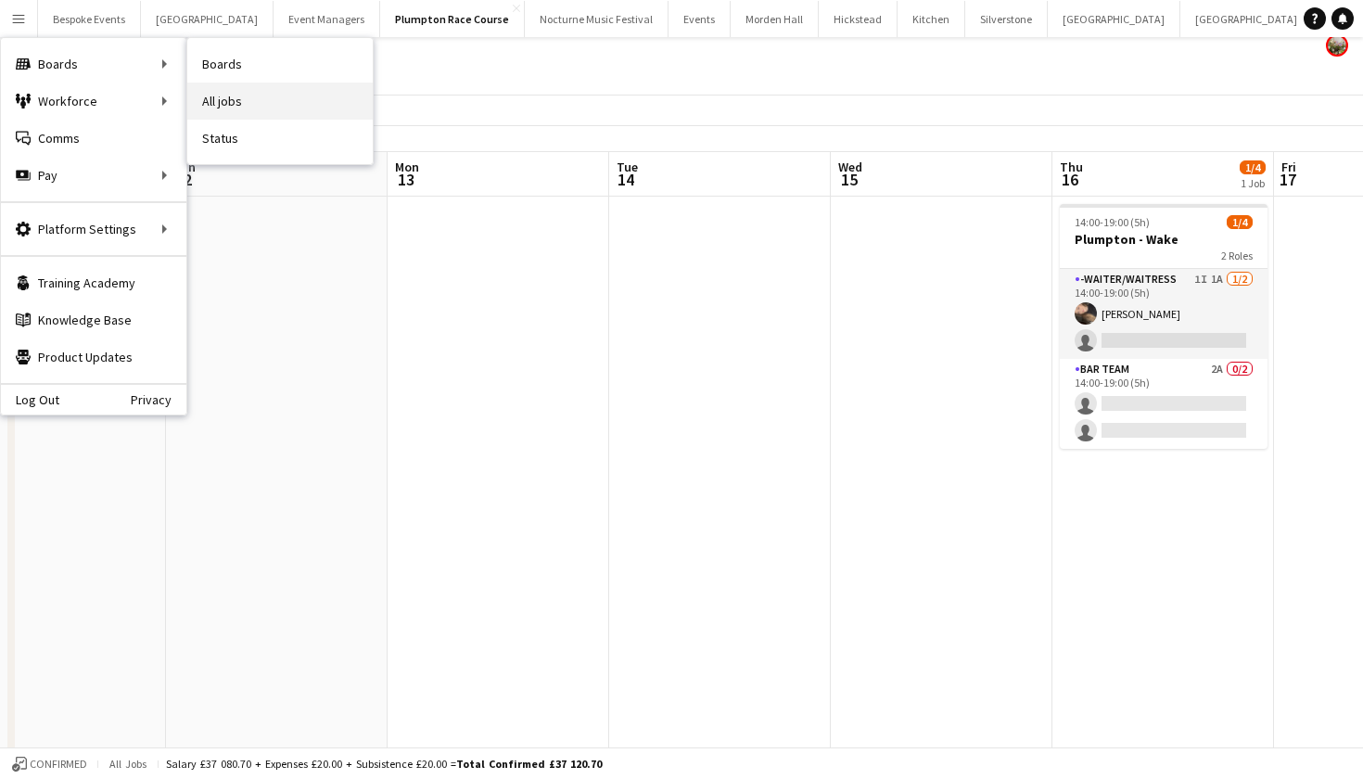
click at [246, 105] on link "All jobs" at bounding box center [279, 101] width 185 height 37
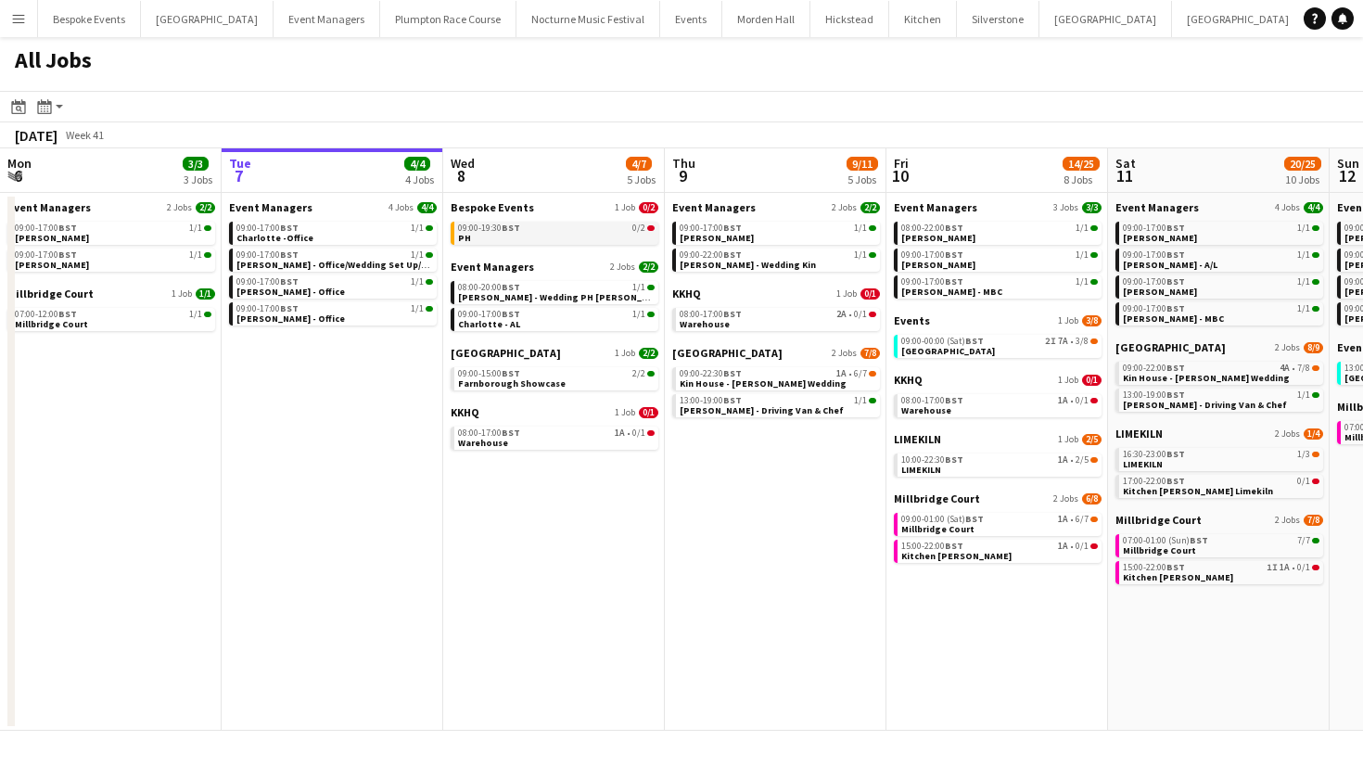
click at [541, 238] on link "09:00-19:30 BST 0/2 PH" at bounding box center [556, 232] width 197 height 21
click at [561, 442] on link "08:00-17:00 BST 1A • 0/1 Warehouse" at bounding box center [556, 436] width 197 height 21
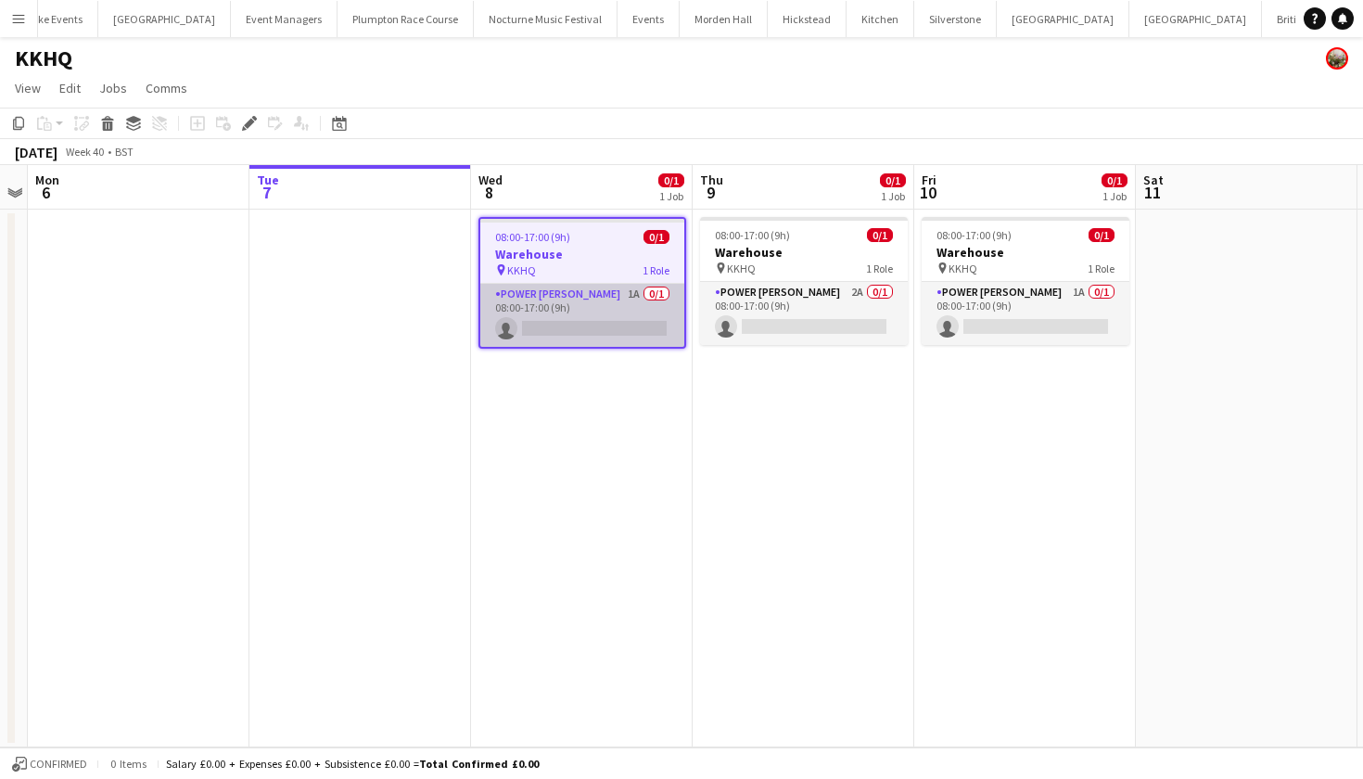
click at [566, 289] on app-card-role "Power Porter 1A 0/1 08:00-17:00 (9h) single-neutral-actions" at bounding box center [582, 315] width 204 height 63
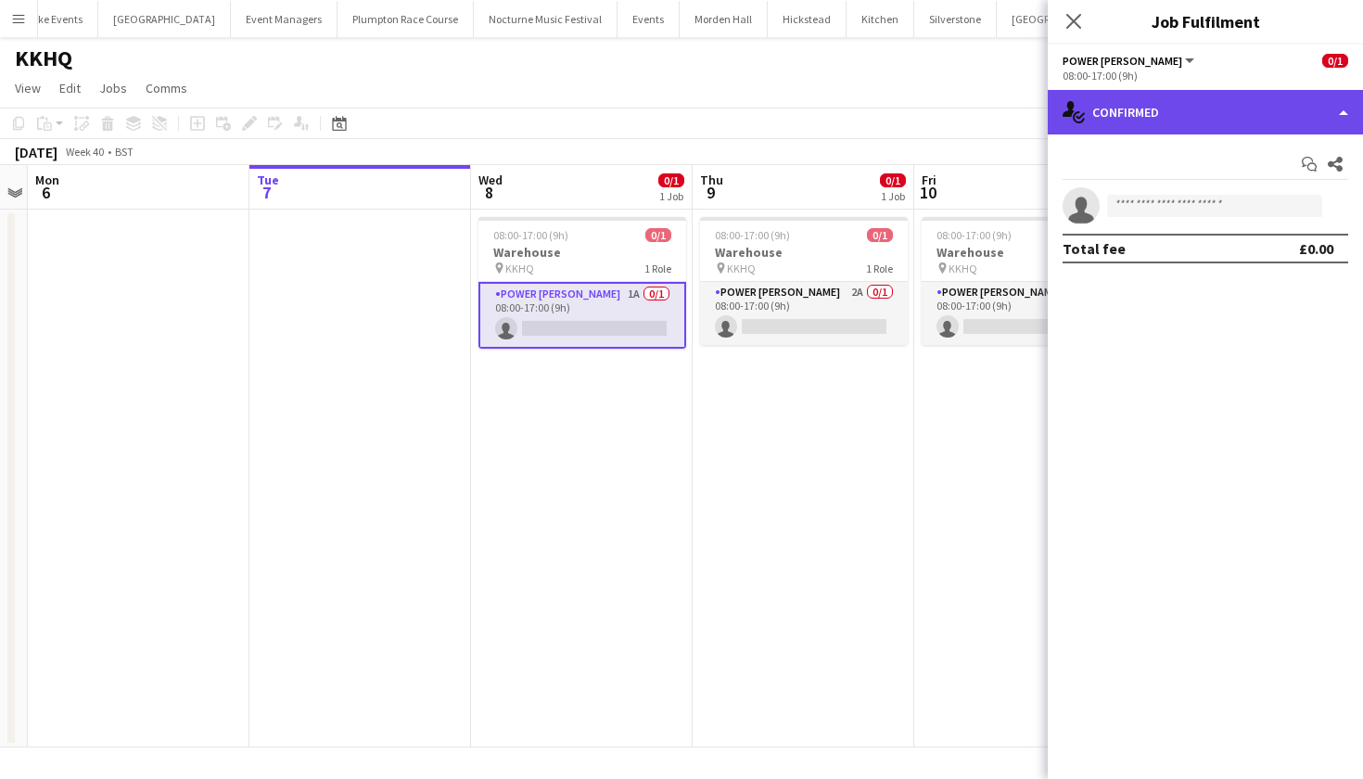
click at [1250, 125] on div "single-neutral-actions-check-2 Confirmed" at bounding box center [1205, 112] width 315 height 44
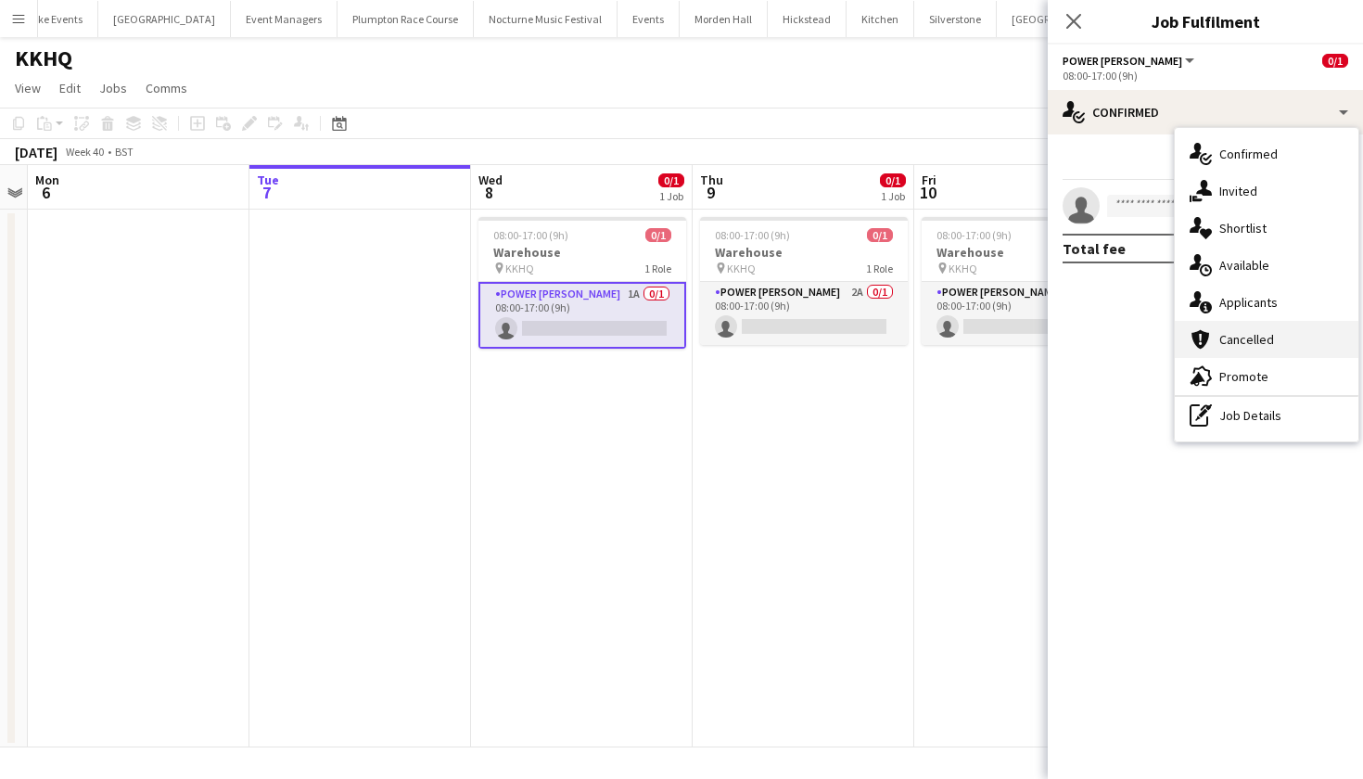
click at [1268, 321] on div "cancellation Cancelled" at bounding box center [1267, 339] width 184 height 37
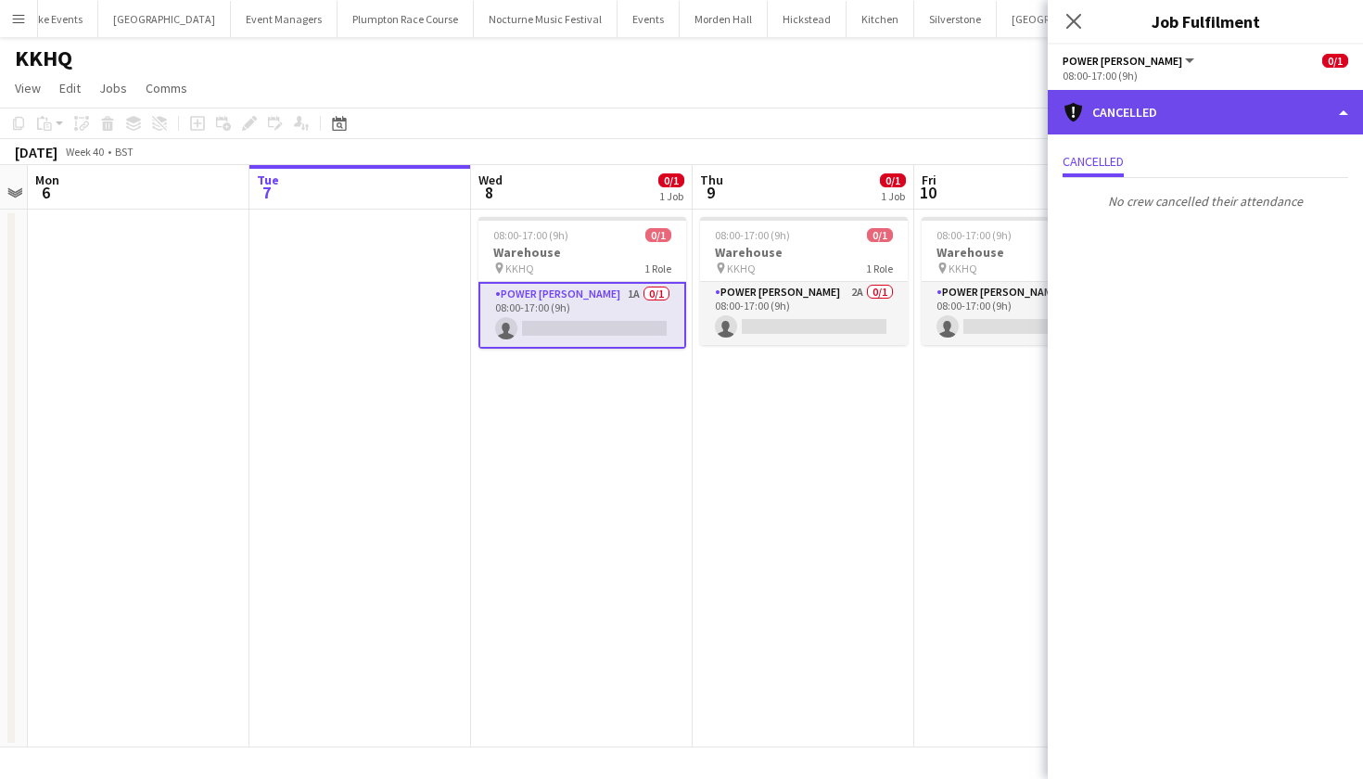
click at [1186, 114] on div "cancellation Cancelled" at bounding box center [1205, 112] width 315 height 44
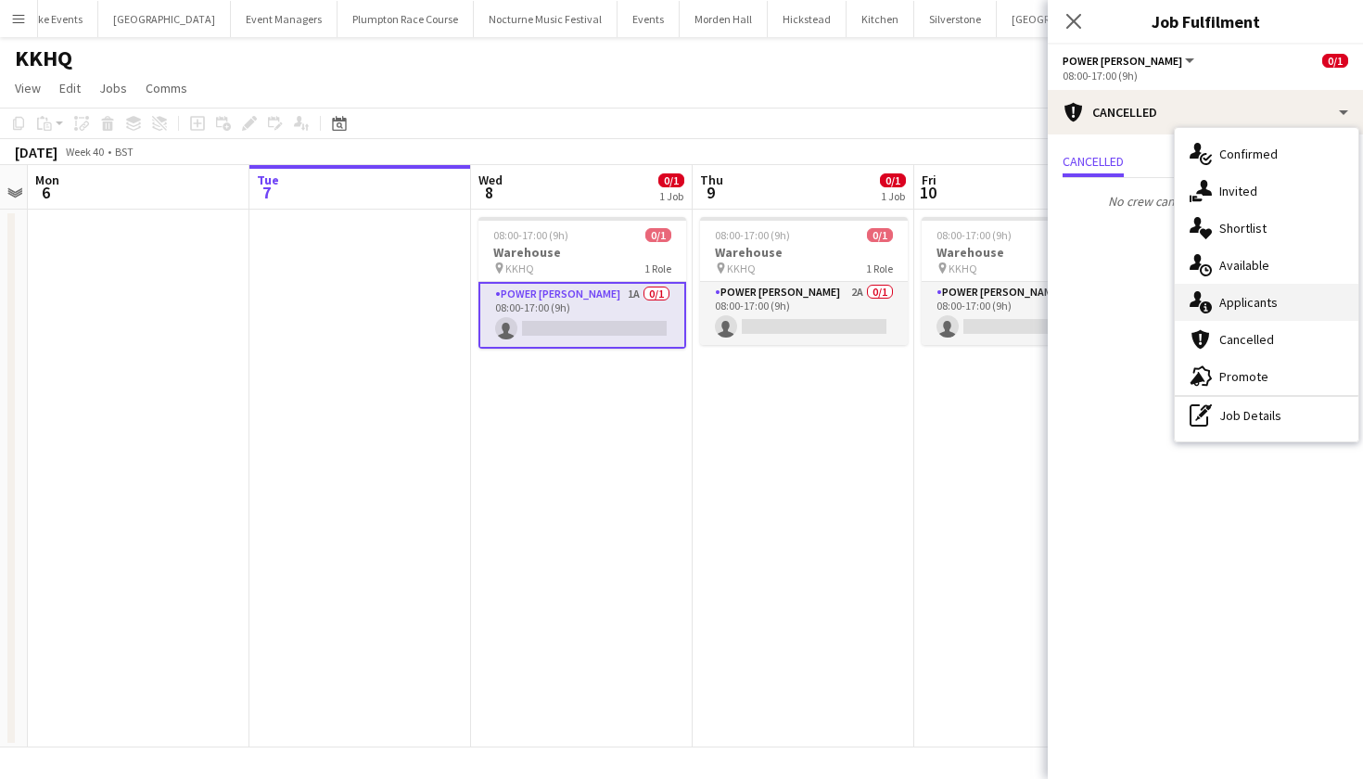
click at [1236, 296] on span "Applicants" at bounding box center [1248, 302] width 58 height 17
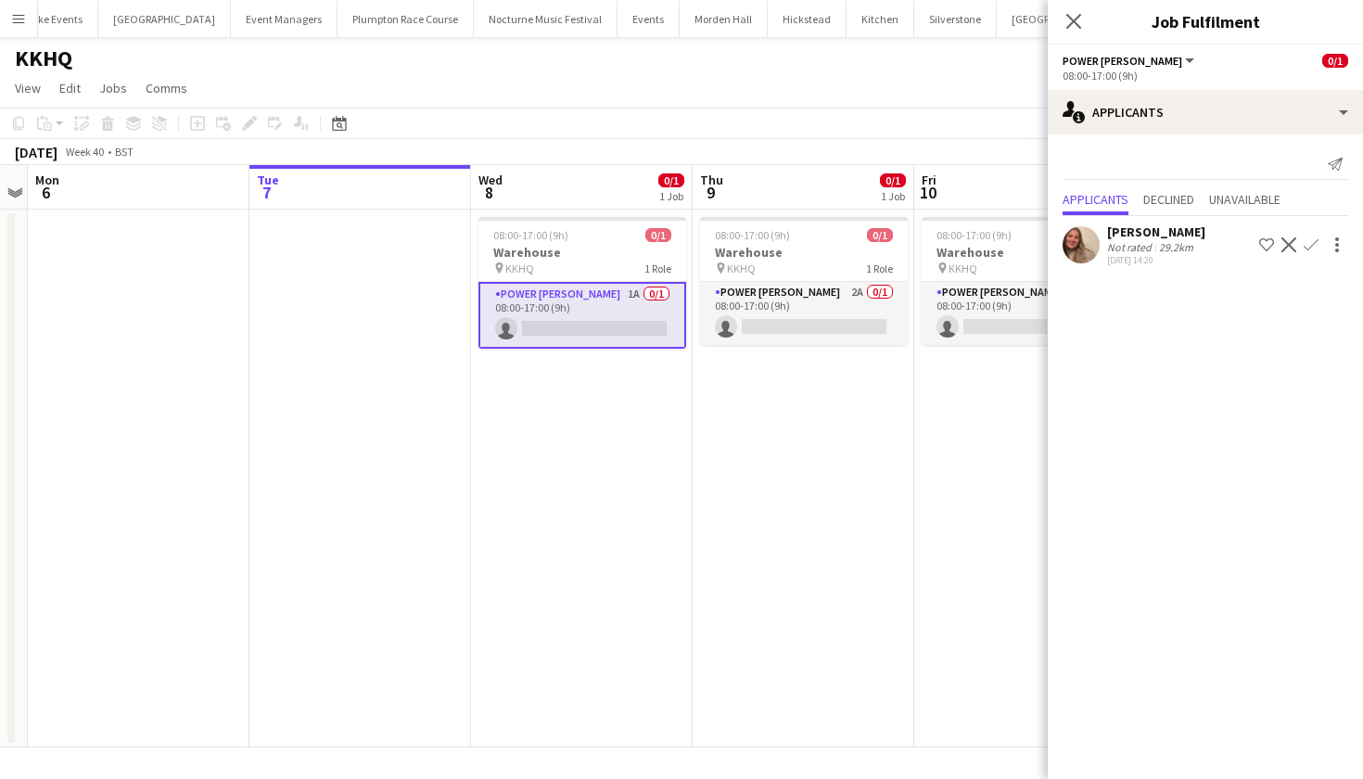
click at [1096, 236] on app-user-avatar at bounding box center [1080, 244] width 37 height 37
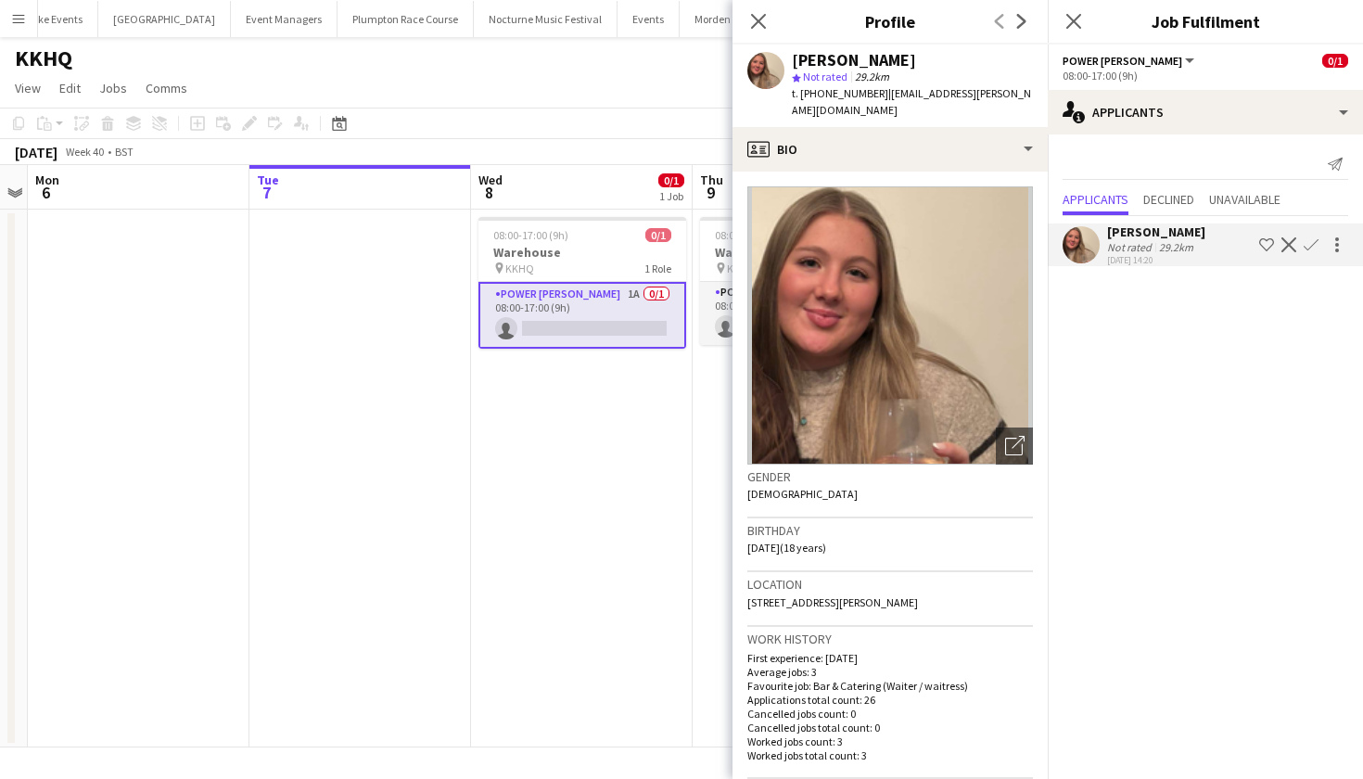
click at [1310, 251] on app-icon "Confirm" at bounding box center [1310, 244] width 15 height 15
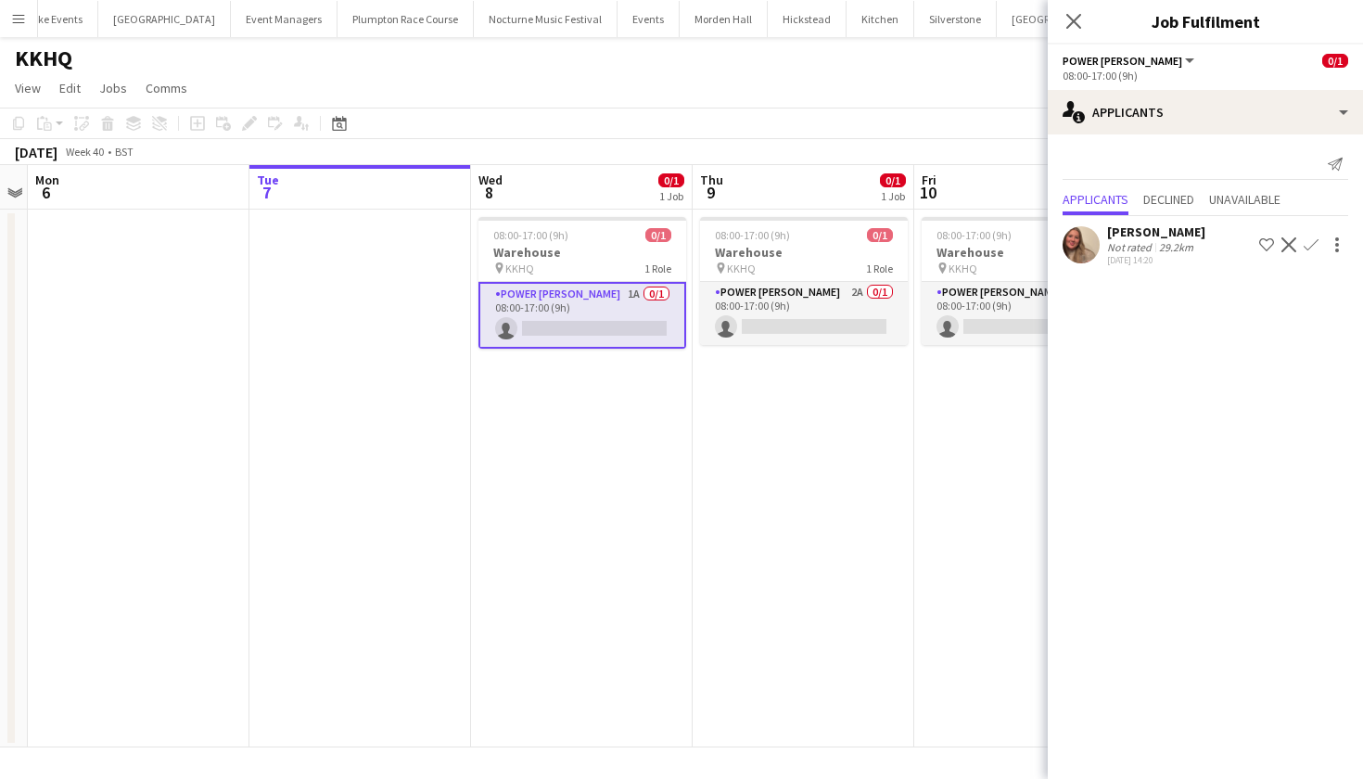
click at [1309, 249] on app-icon "Confirm" at bounding box center [1310, 244] width 15 height 15
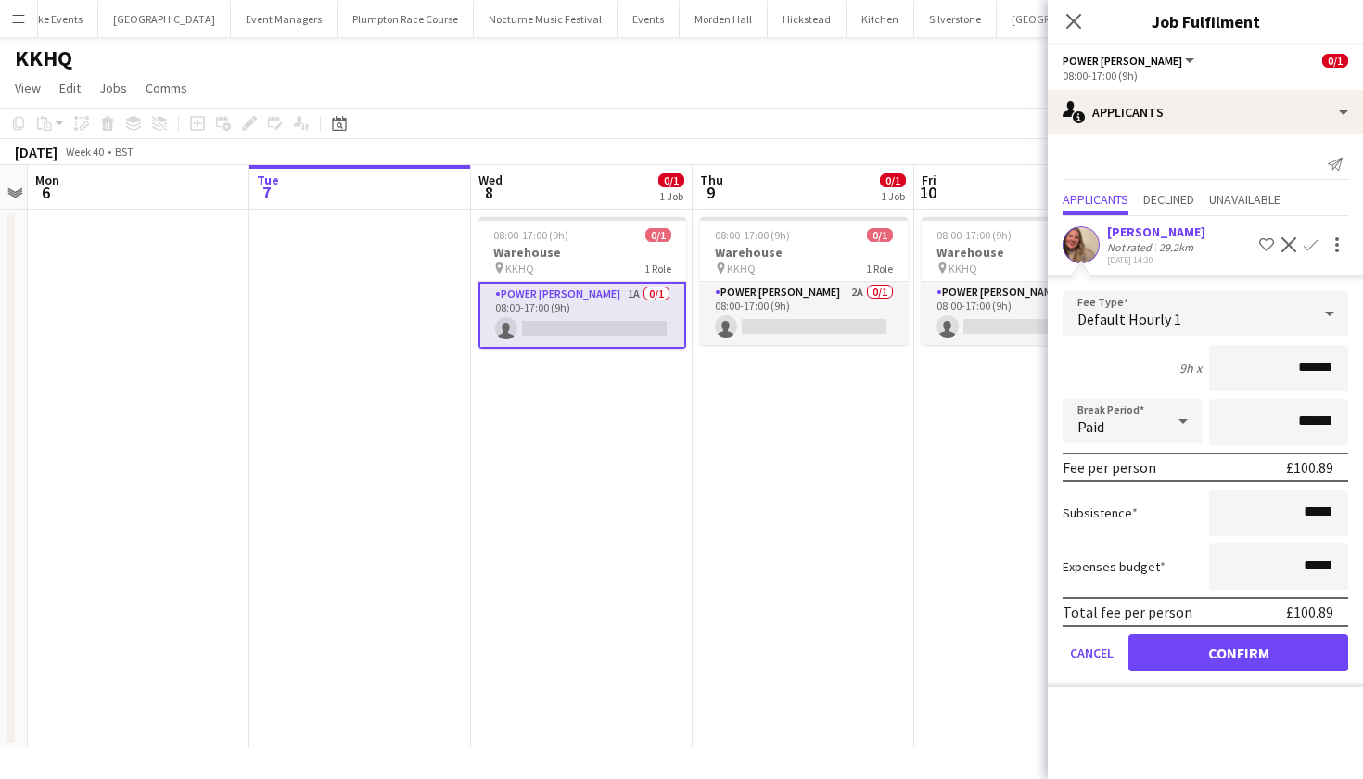
click at [1277, 658] on button "Confirm" at bounding box center [1238, 652] width 220 height 37
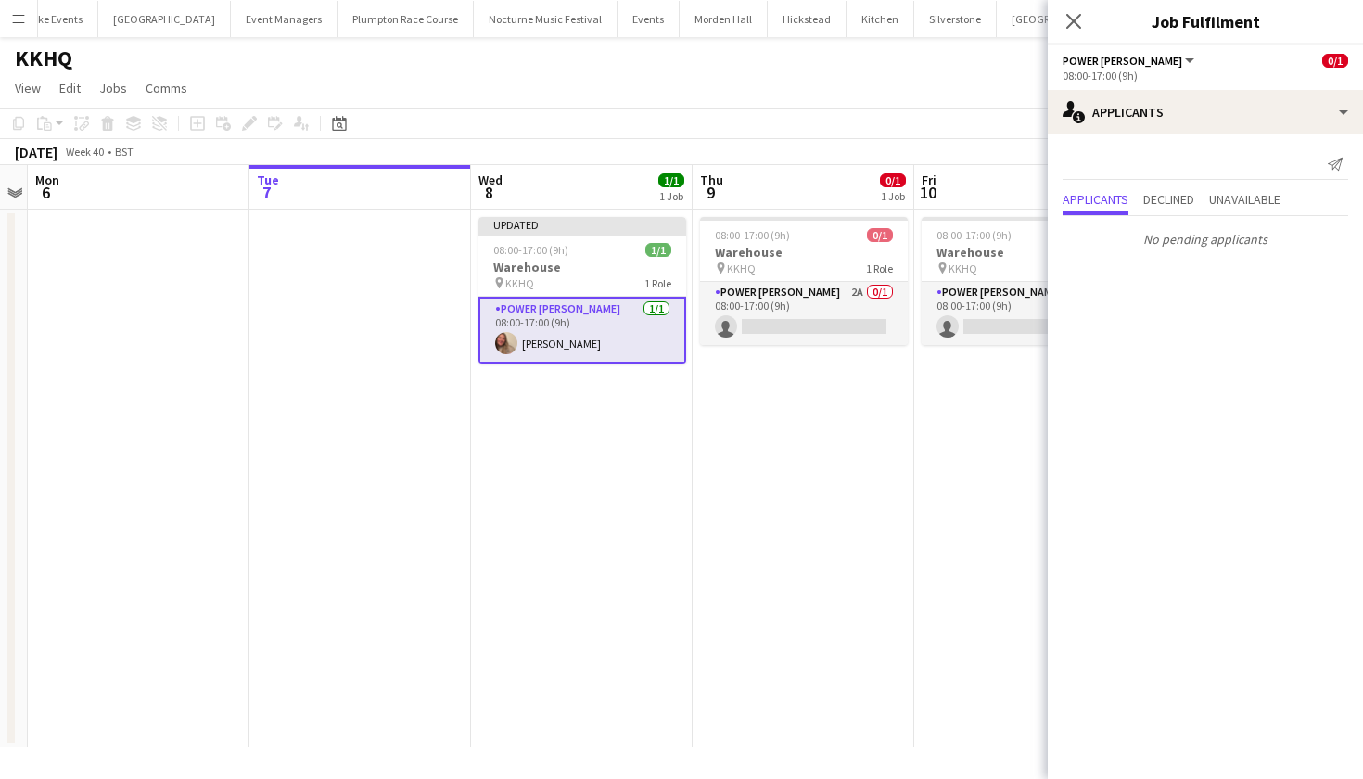
click at [866, 470] on app-date-cell "08:00-17:00 (9h) 0/1 Warehouse pin KKHQ 1 Role Power Porter 2A 0/1 08:00-17:00 …" at bounding box center [804, 479] width 222 height 538
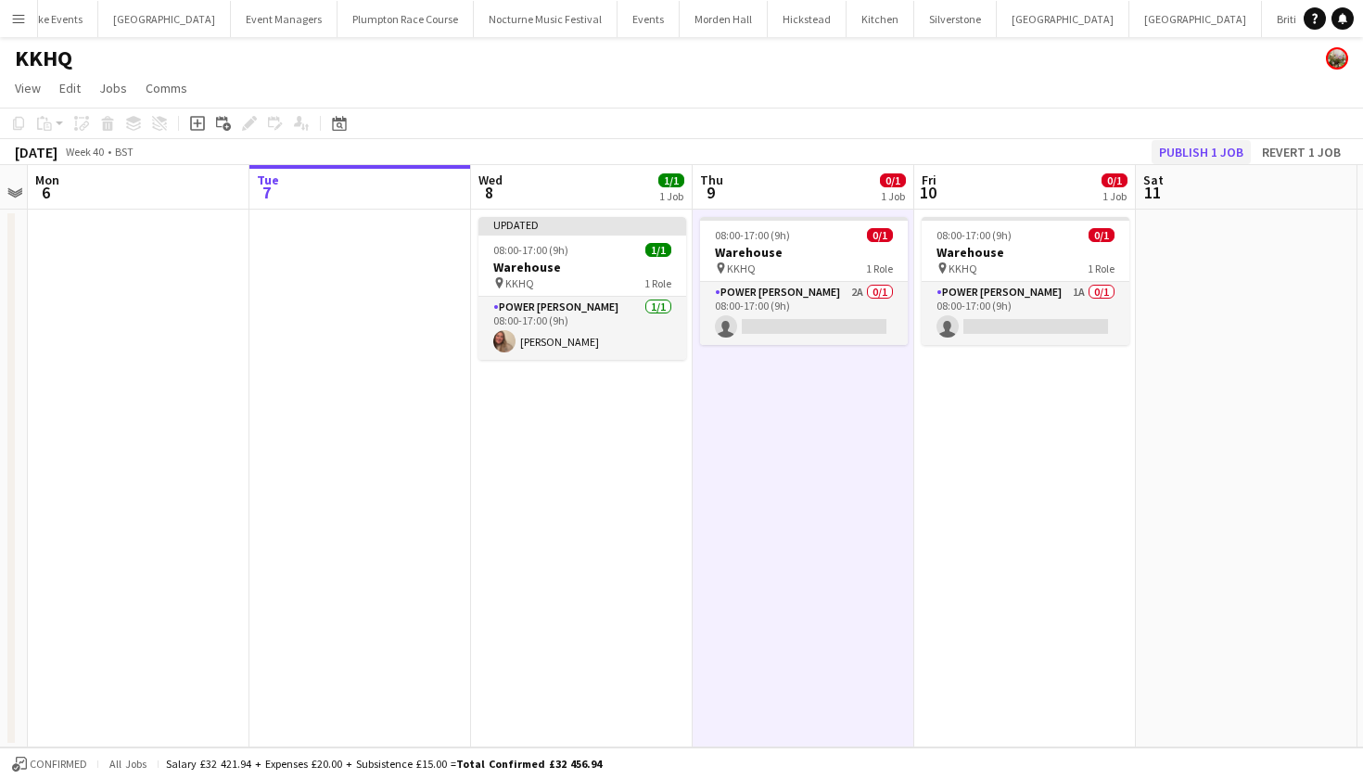
click at [1193, 151] on button "Publish 1 job" at bounding box center [1200, 152] width 99 height 24
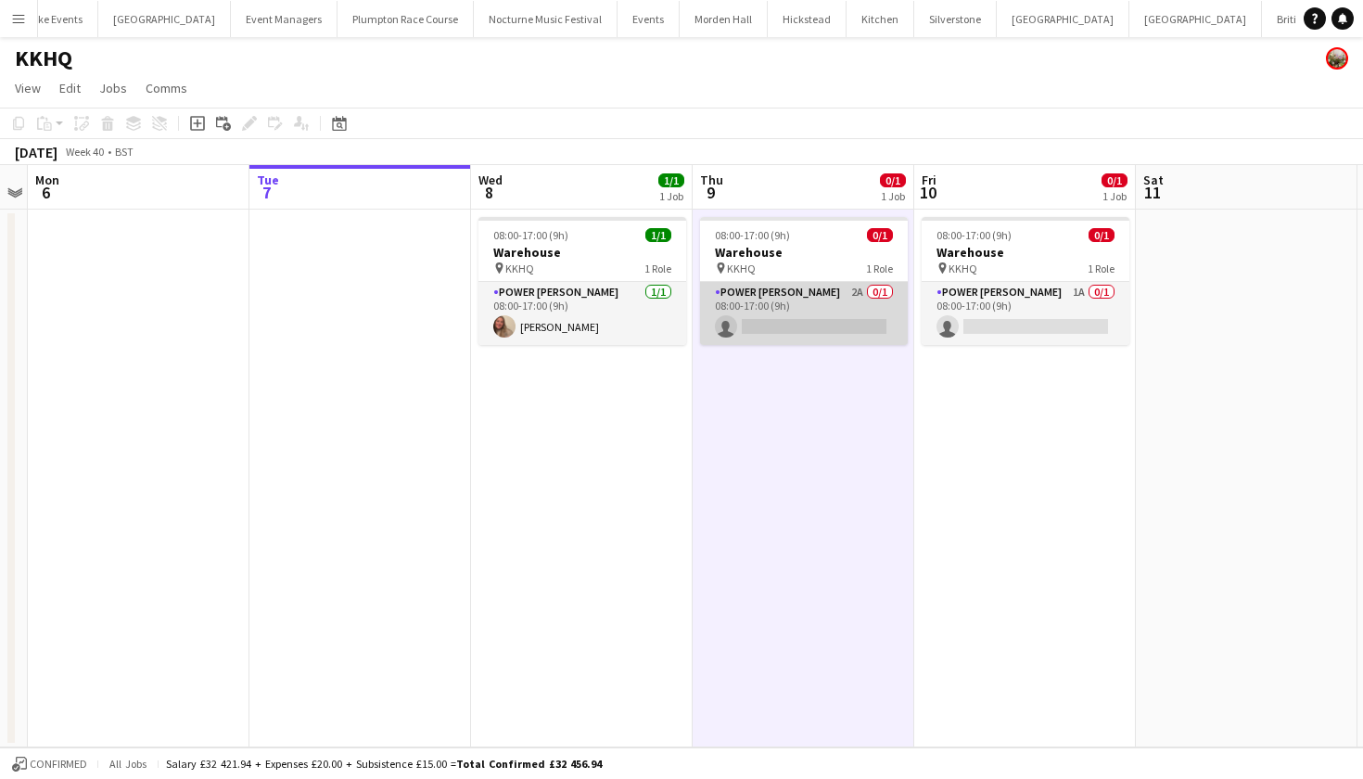
click at [824, 292] on app-card-role "Power Porter 2A 0/1 08:00-17:00 (9h) single-neutral-actions" at bounding box center [804, 313] width 208 height 63
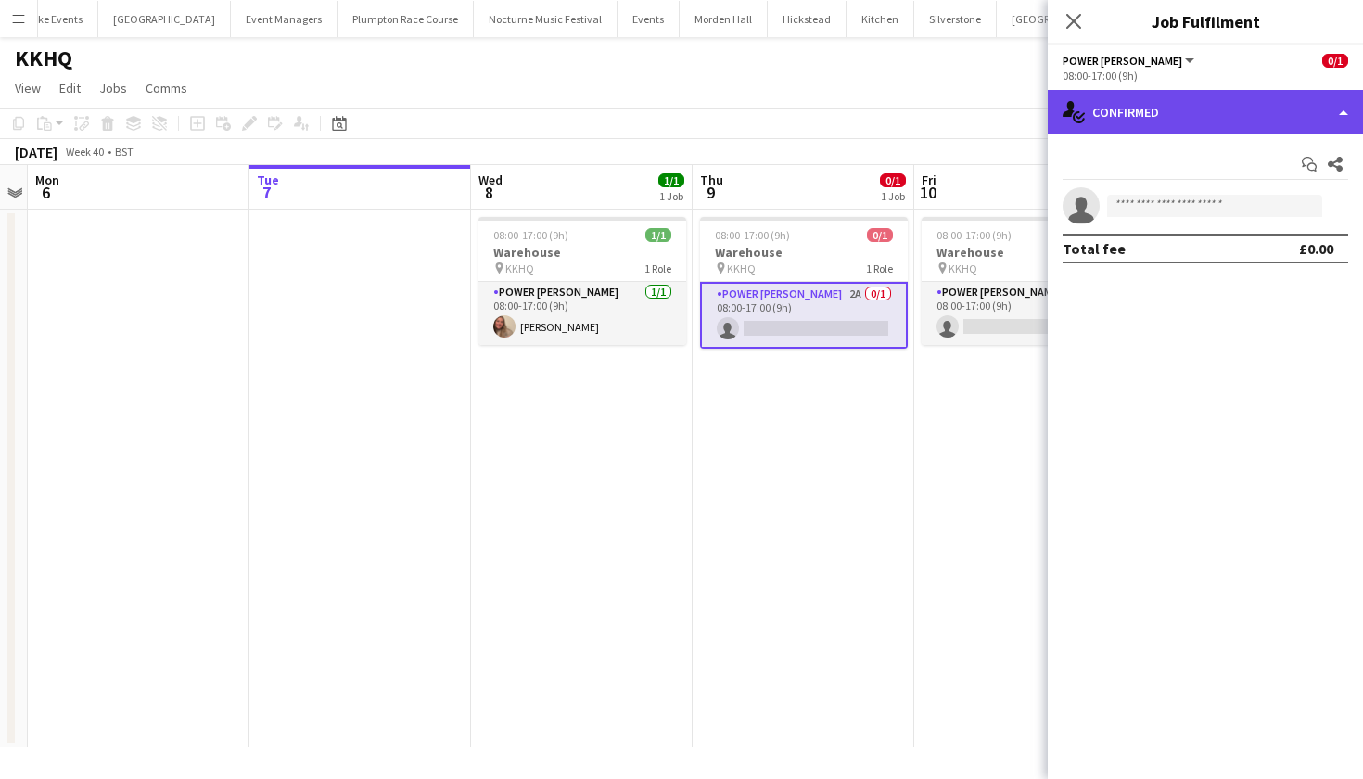
click at [1163, 109] on div "single-neutral-actions-check-2 Confirmed" at bounding box center [1205, 112] width 315 height 44
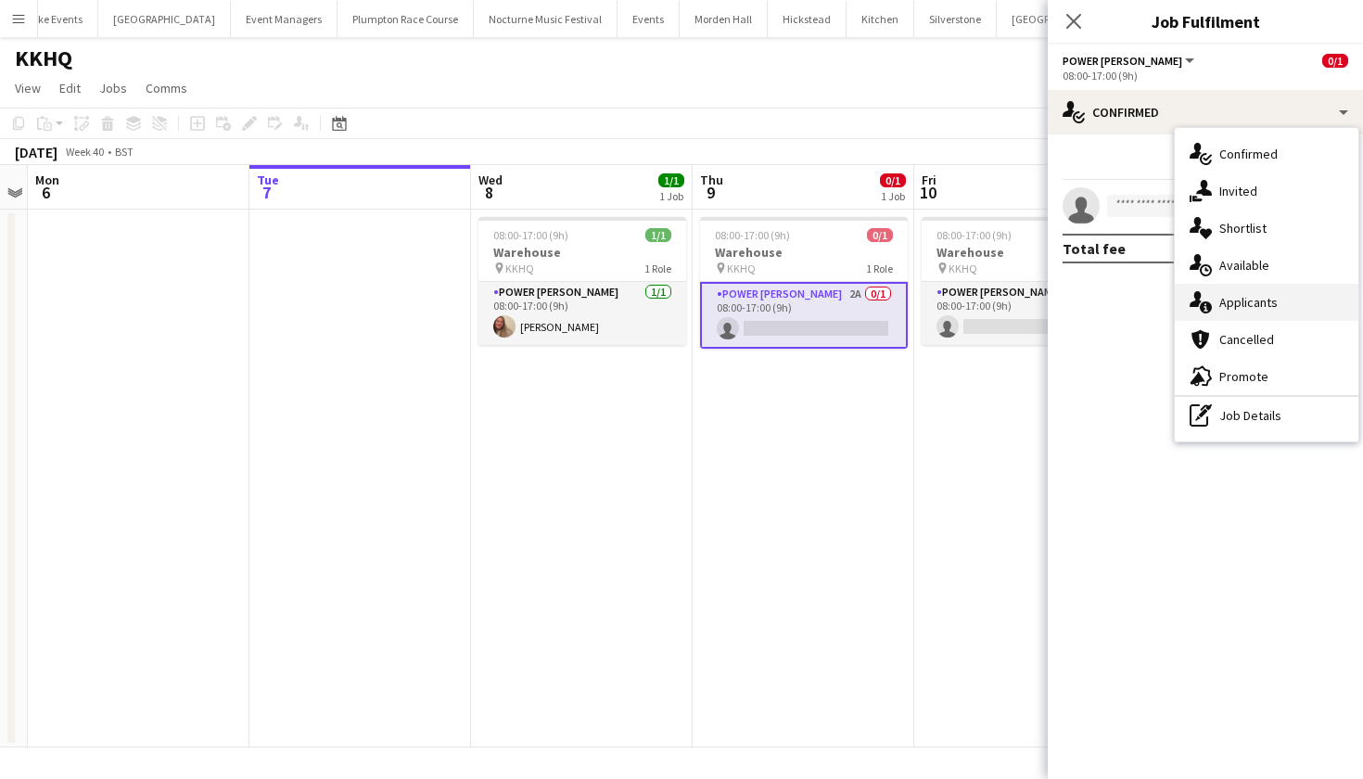
click at [1234, 292] on div "single-neutral-actions-information Applicants" at bounding box center [1267, 302] width 184 height 37
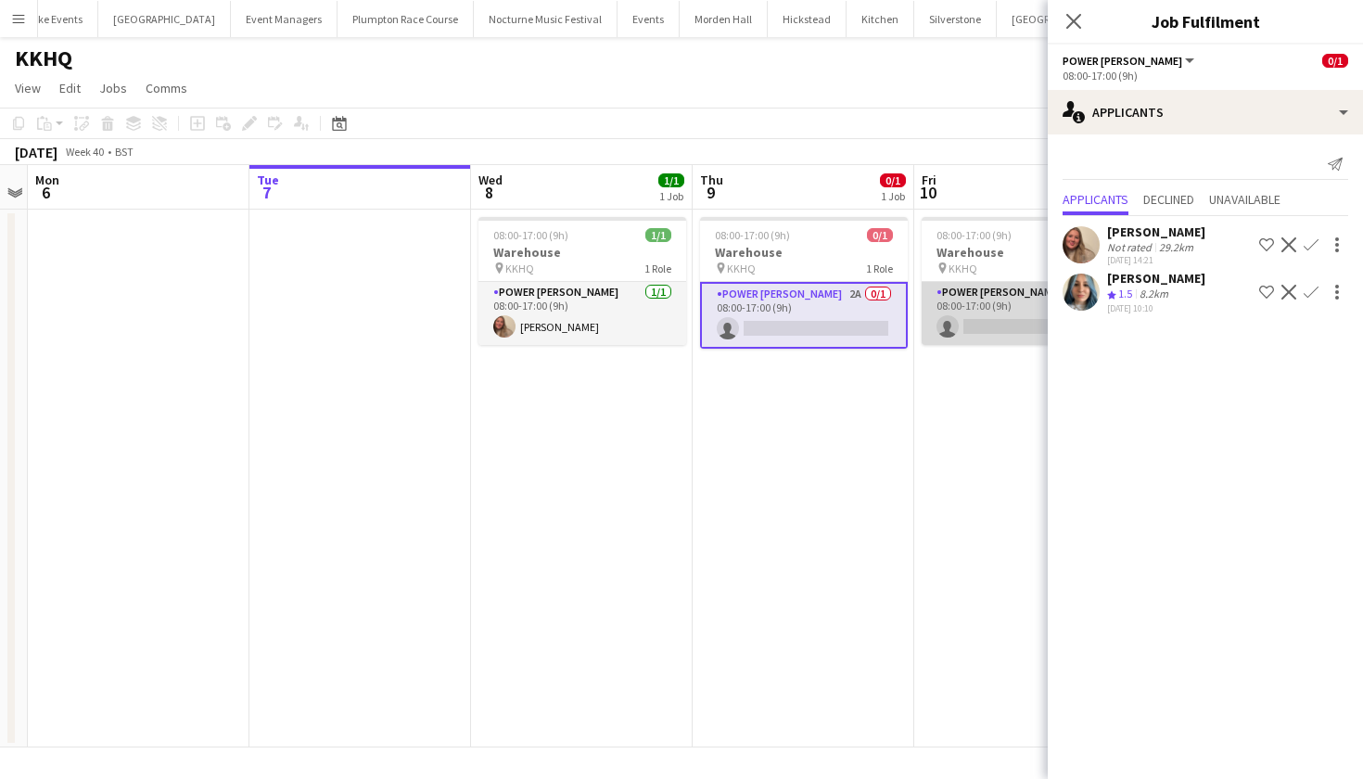
click at [994, 322] on app-card-role "Power Porter 1A 0/1 08:00-17:00 (9h) single-neutral-actions" at bounding box center [1025, 313] width 208 height 63
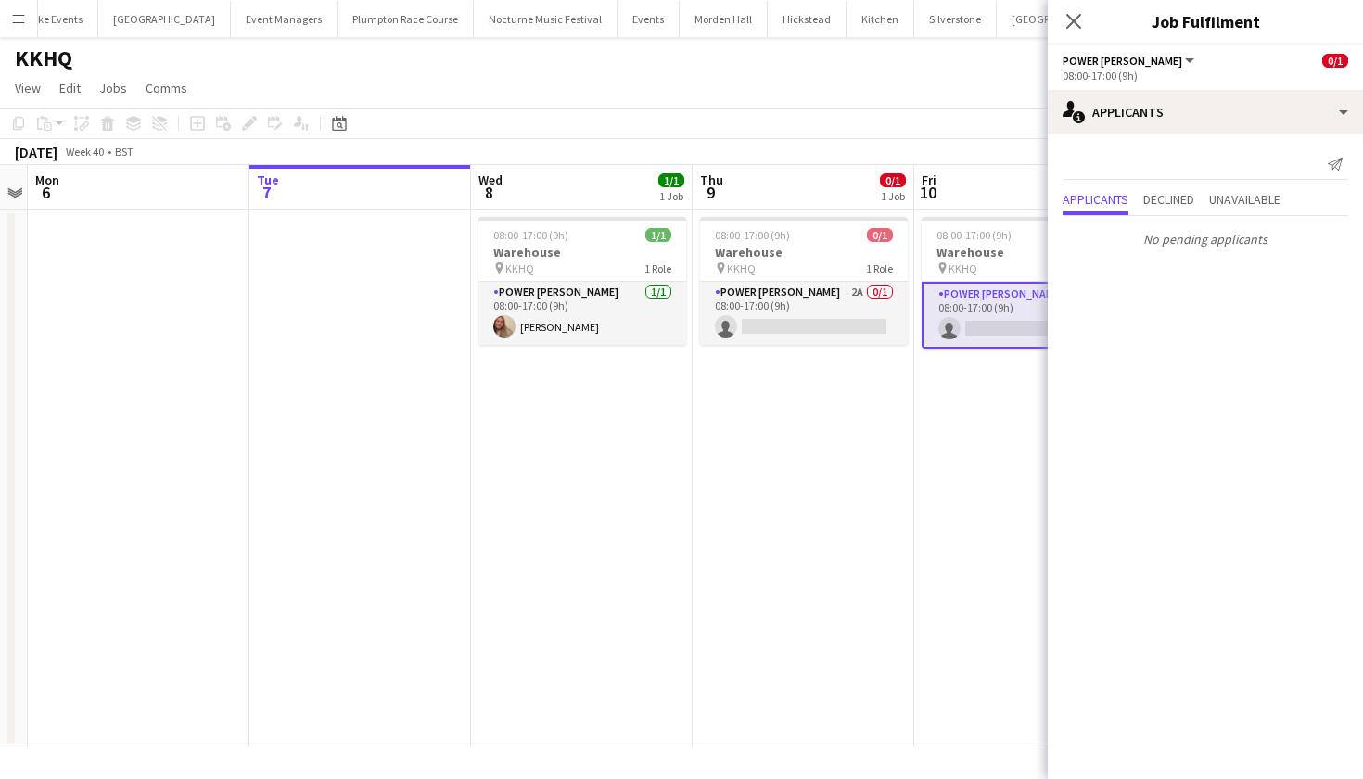
click at [847, 461] on app-date-cell "08:00-17:00 (9h) 0/1 Warehouse pin KKHQ 1 Role Power Porter 2A 0/1 08:00-17:00 …" at bounding box center [804, 479] width 222 height 538
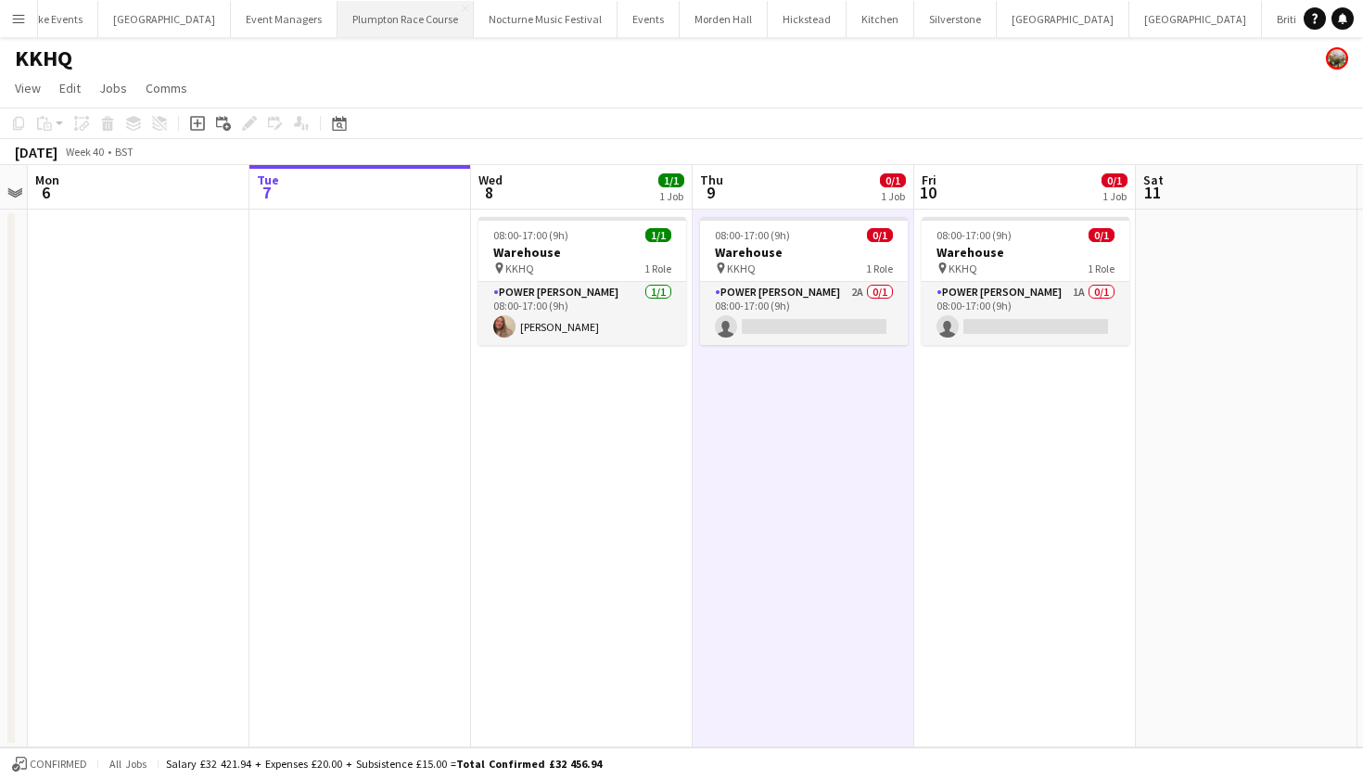
click at [337, 15] on button "Plumpton Race Course Close" at bounding box center [405, 19] width 136 height 36
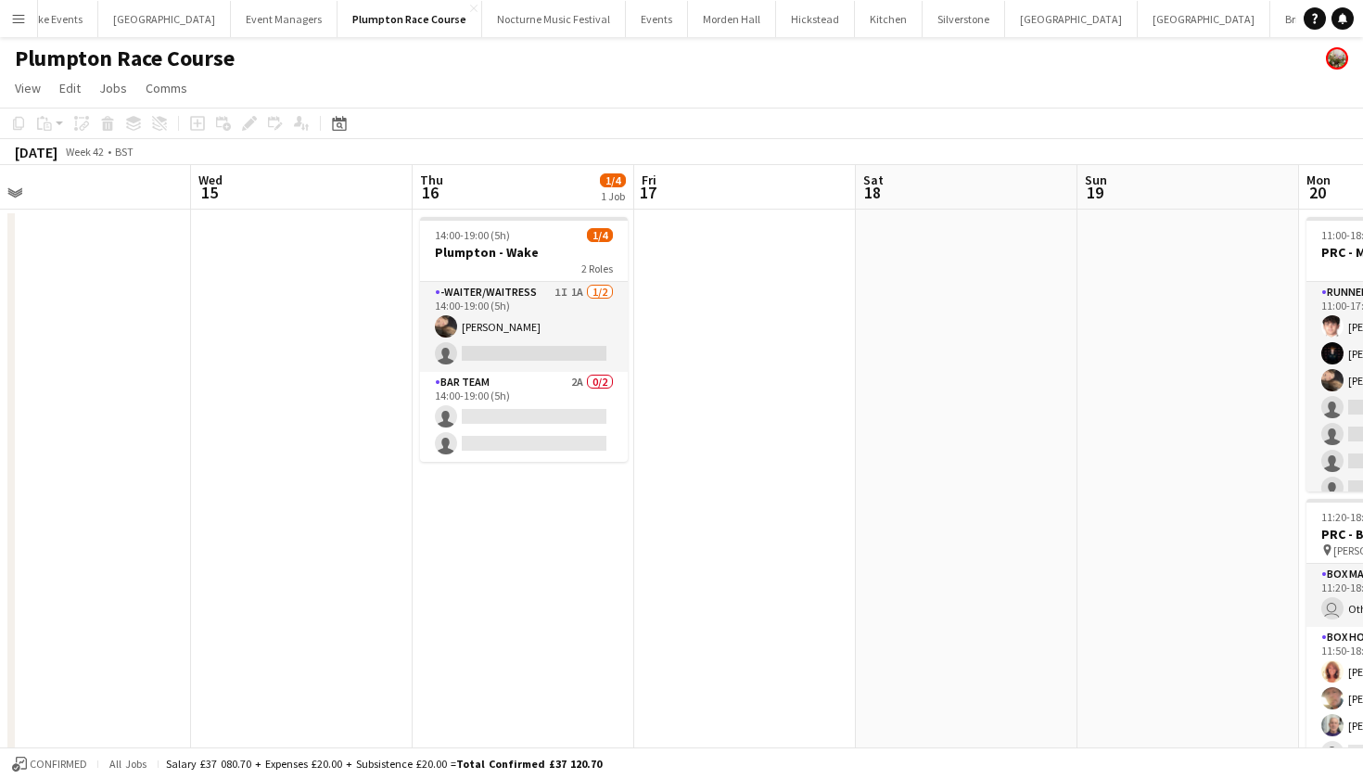
scroll to position [0, 499]
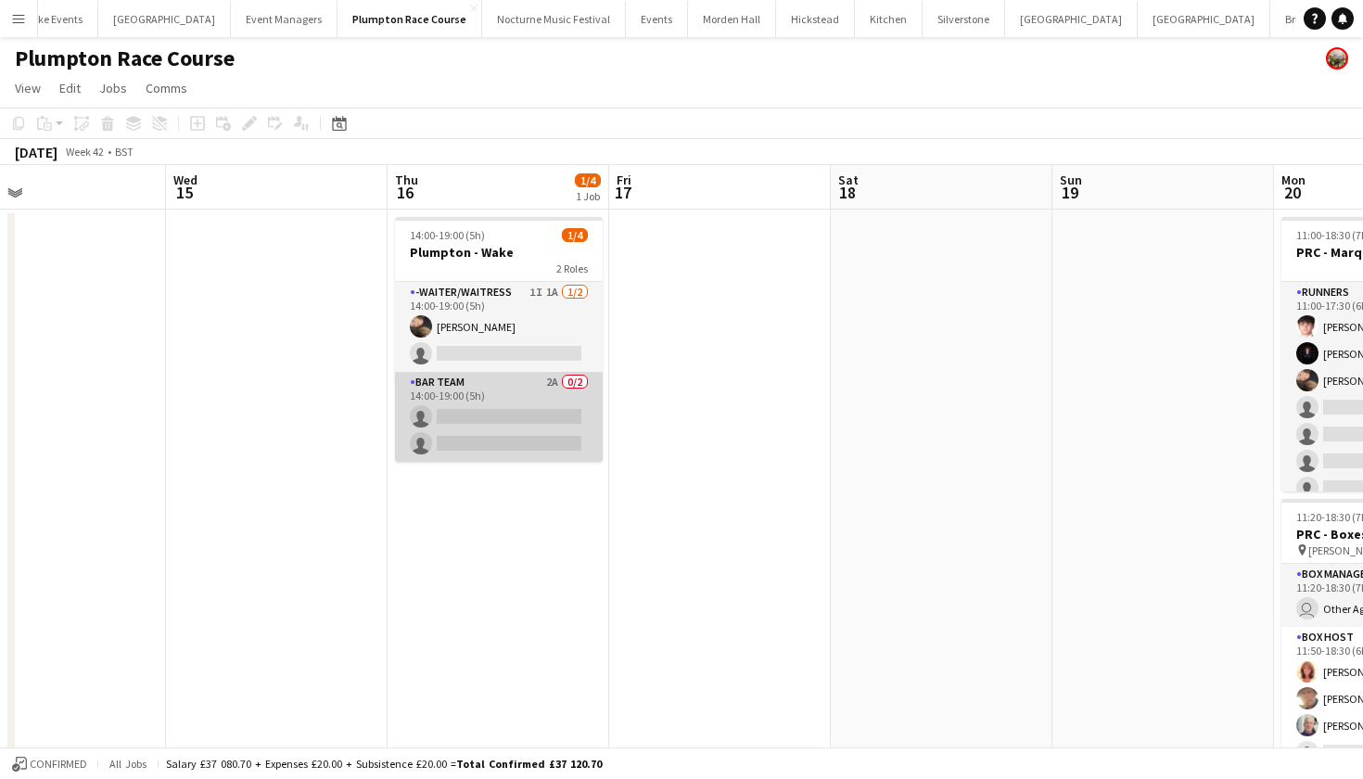
click at [482, 422] on app-card-role "Bar Team 2A 0/2 14:00-19:00 (5h) single-neutral-actions single-neutral-actions" at bounding box center [499, 417] width 208 height 90
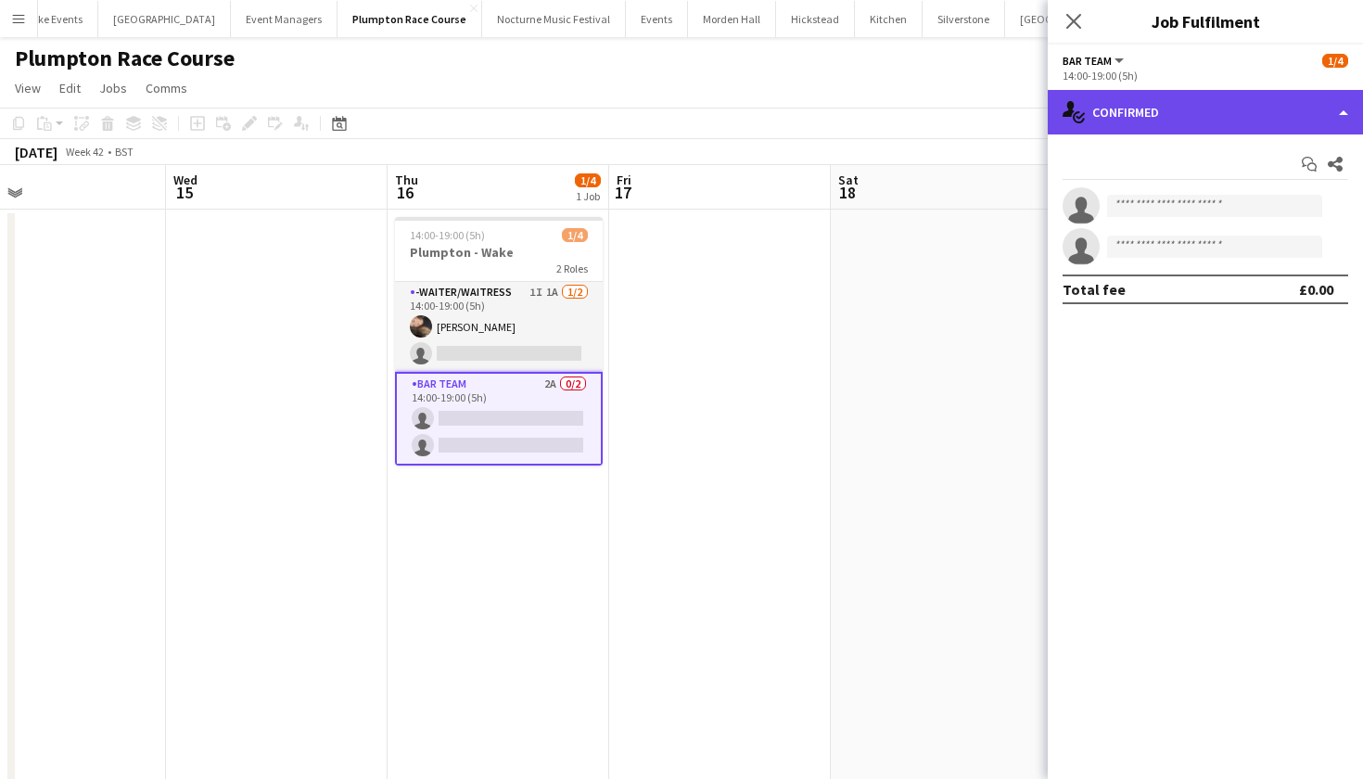
click at [1205, 99] on div "single-neutral-actions-check-2 Confirmed" at bounding box center [1205, 112] width 315 height 44
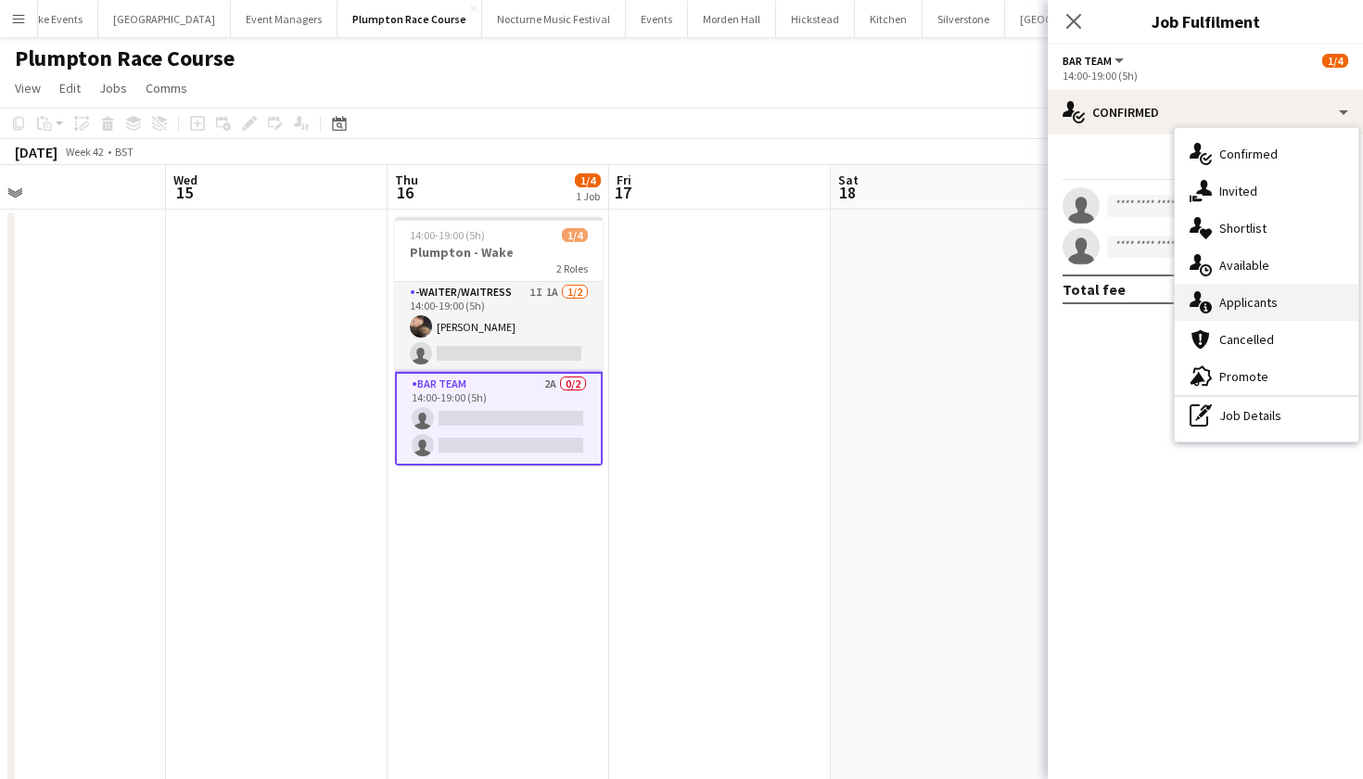
click at [1237, 306] on span "Applicants" at bounding box center [1248, 302] width 58 height 17
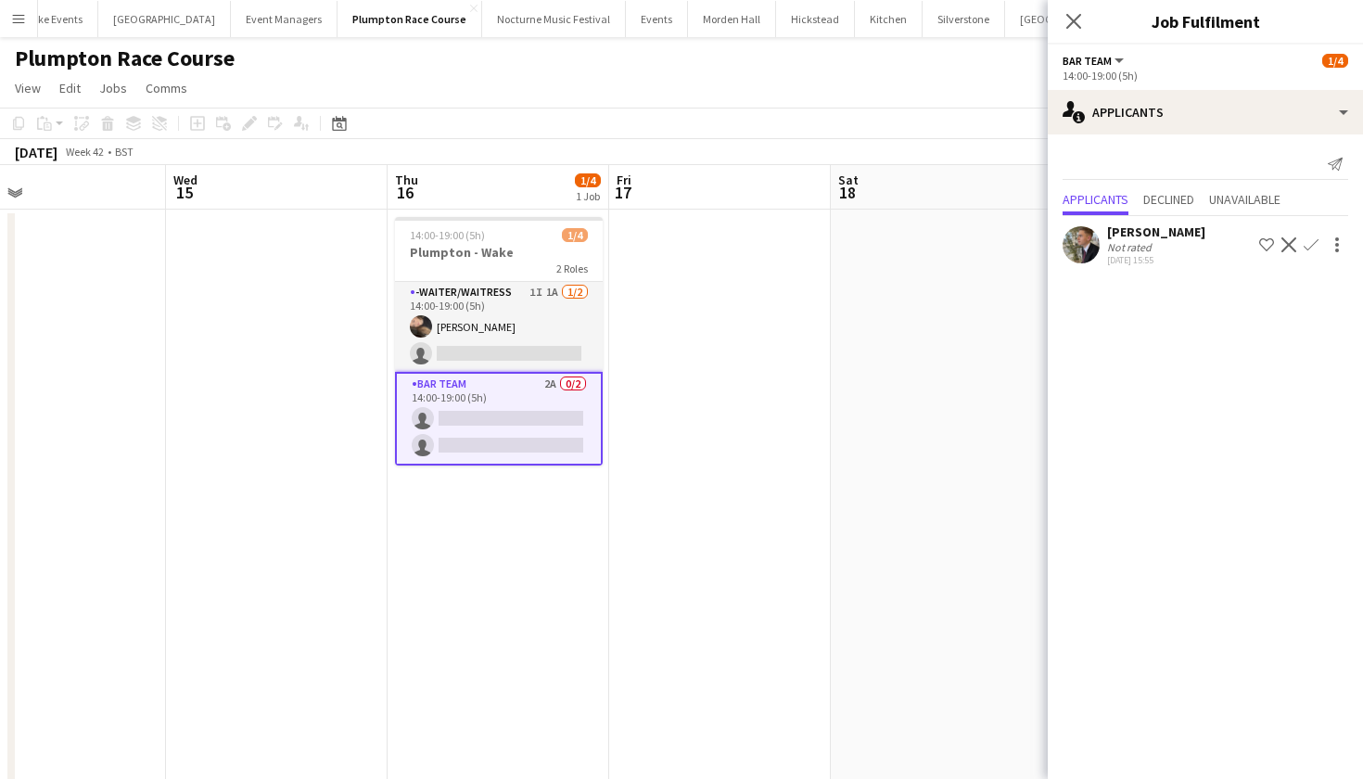
click at [1310, 239] on app-icon "Confirm" at bounding box center [1310, 244] width 15 height 15
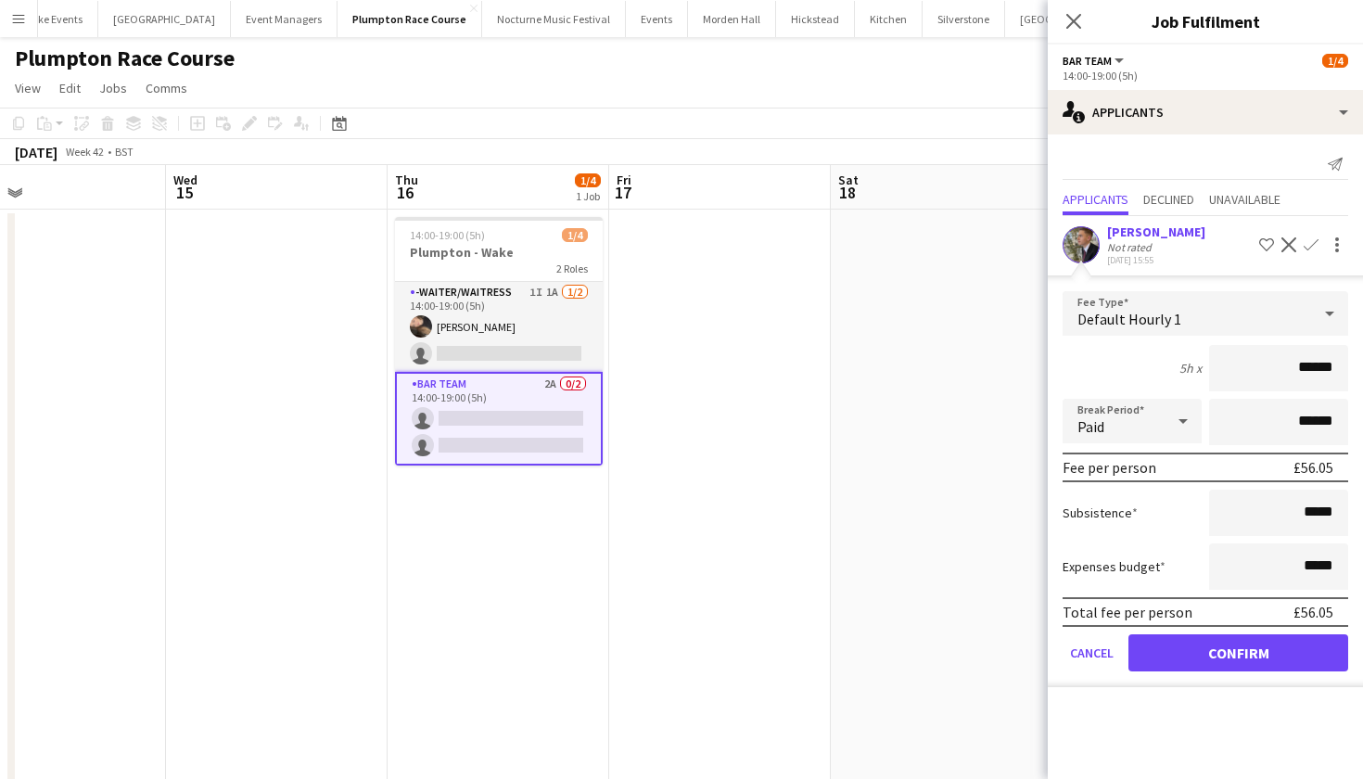
click at [1249, 657] on button "Confirm" at bounding box center [1238, 652] width 220 height 37
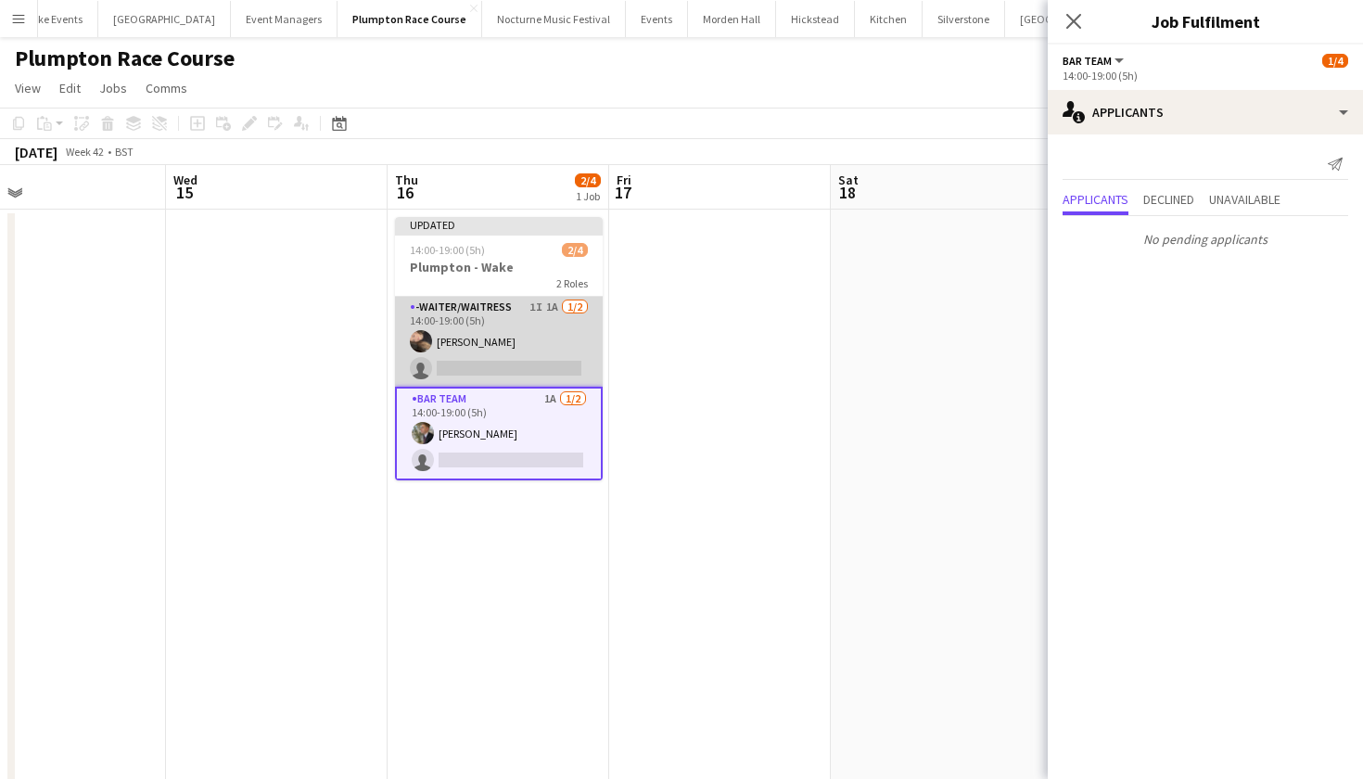
click at [451, 355] on app-card-role "-Waiter/Waitress 1I 1A 1/2 14:00-19:00 (5h) Lily Minton single-neutral-actions" at bounding box center [499, 342] width 208 height 90
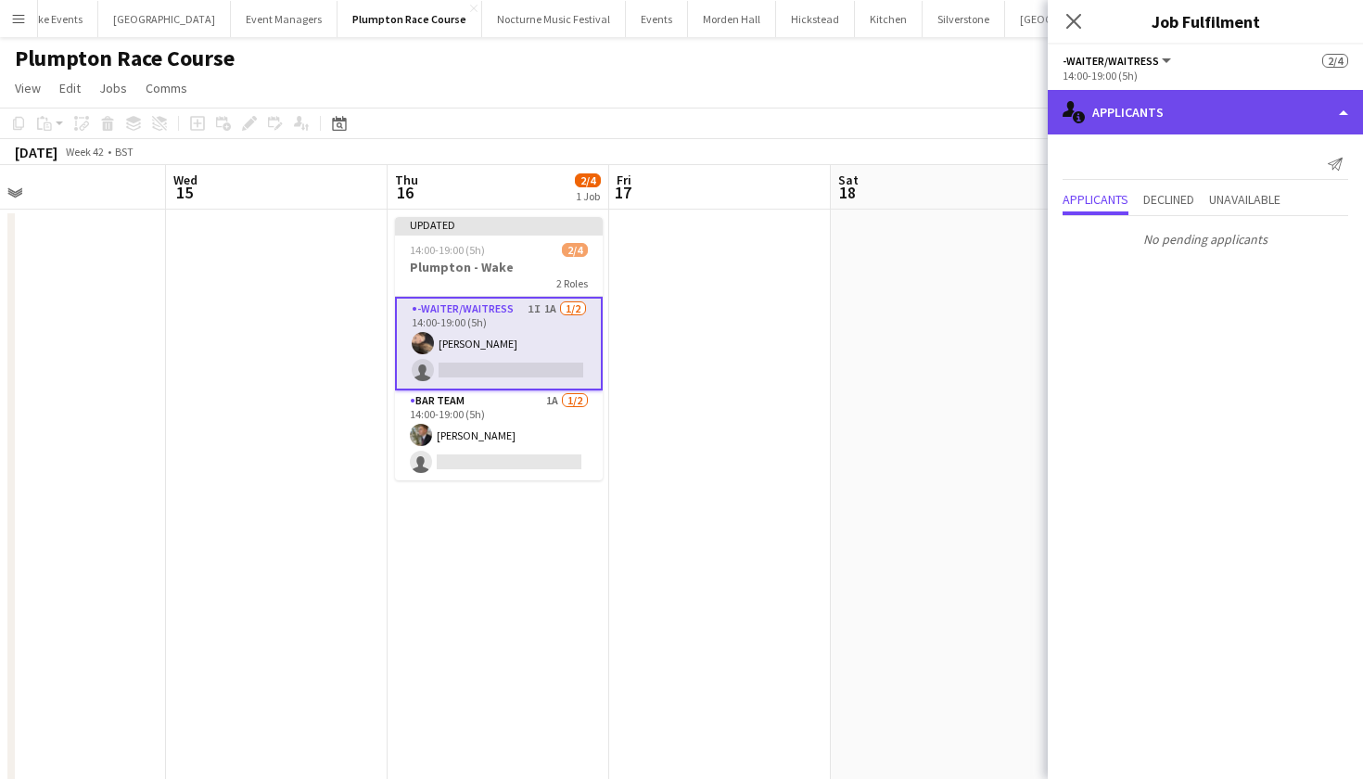
click at [1277, 120] on div "single-neutral-actions-information Applicants" at bounding box center [1205, 112] width 315 height 44
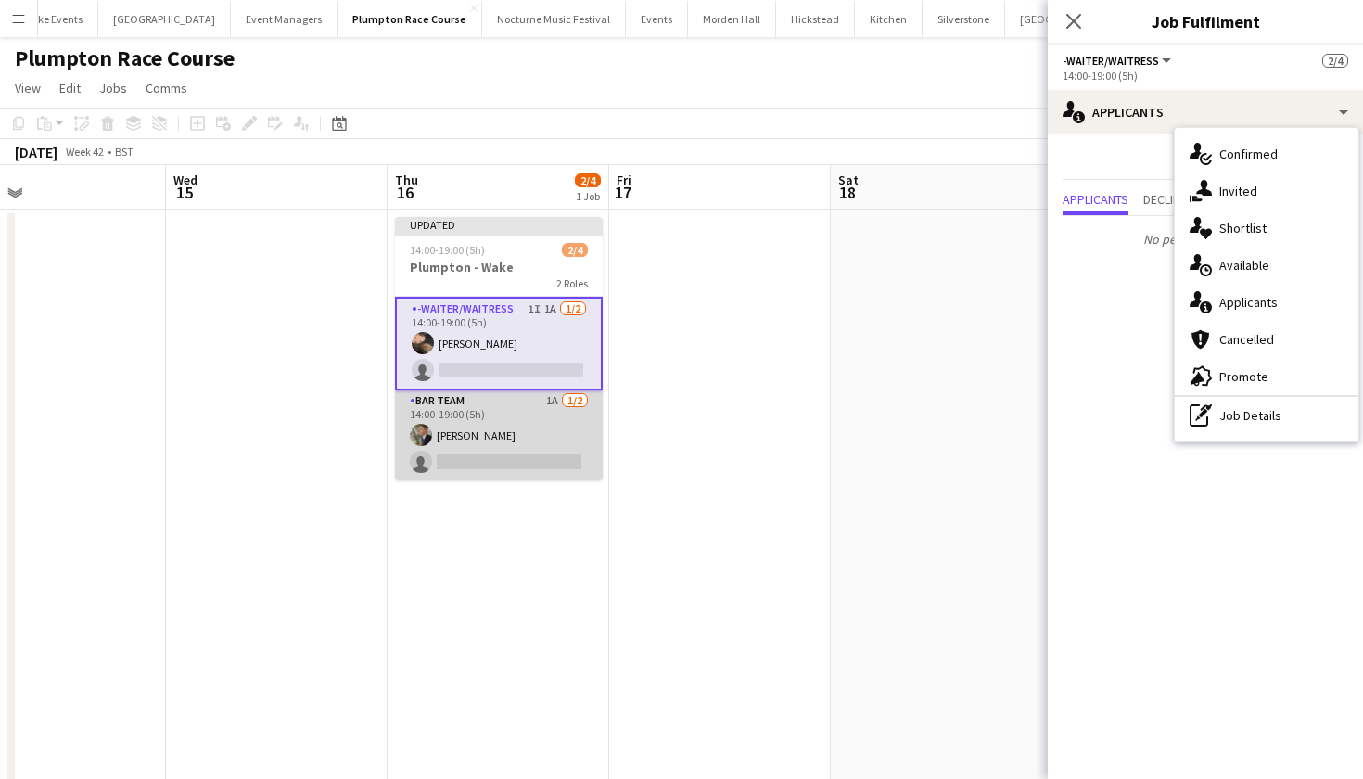
click at [508, 429] on app-card-role "Bar Team 1A 1/2 14:00-19:00 (5h) Alex Peacock single-neutral-actions" at bounding box center [499, 435] width 208 height 90
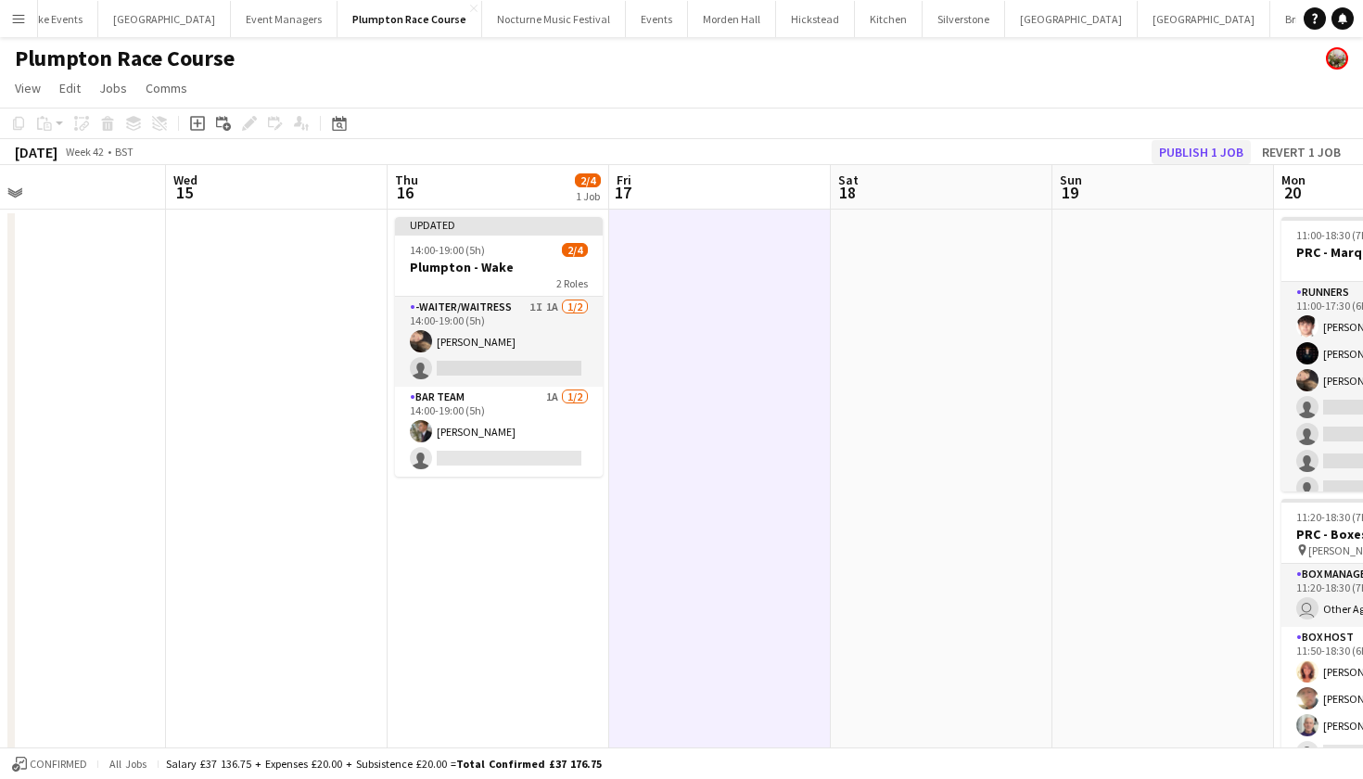
click at [1220, 146] on button "Publish 1 job" at bounding box center [1200, 152] width 99 height 24
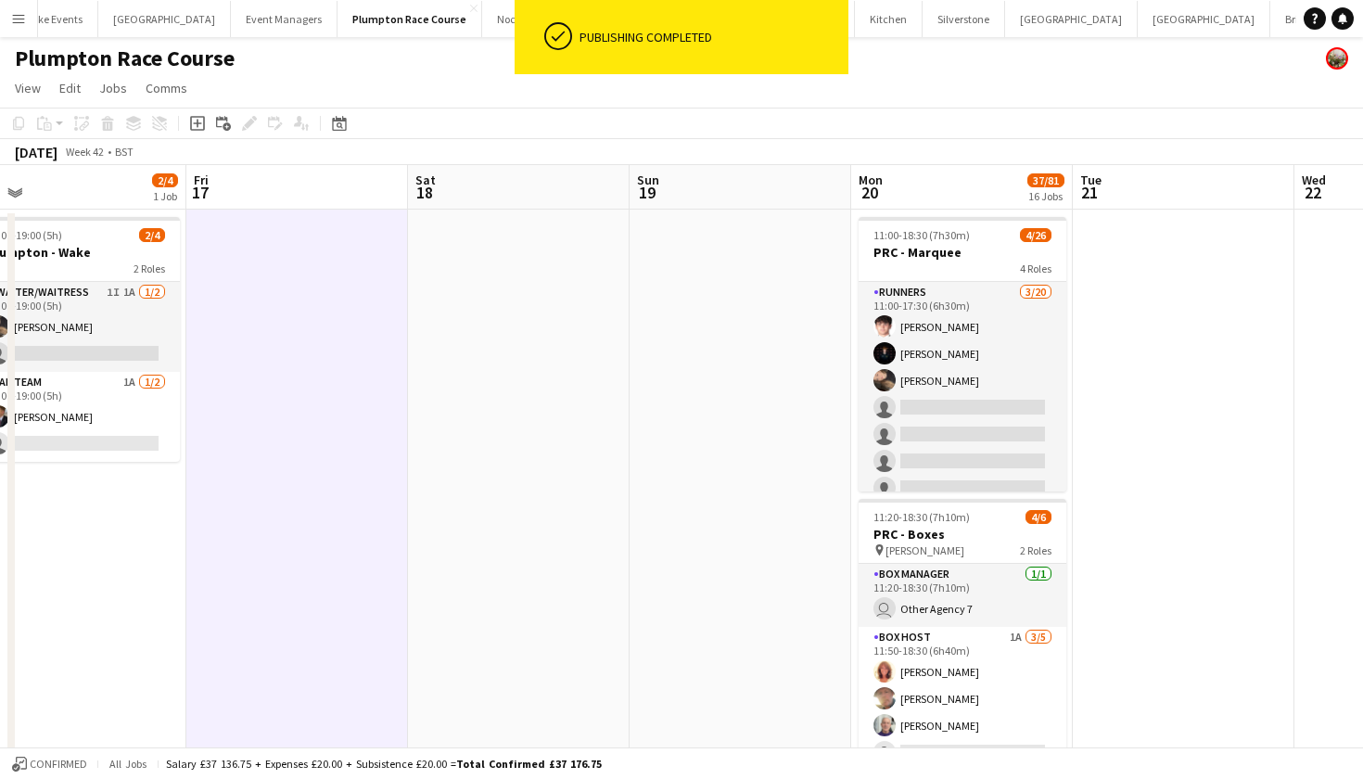
scroll to position [0, 878]
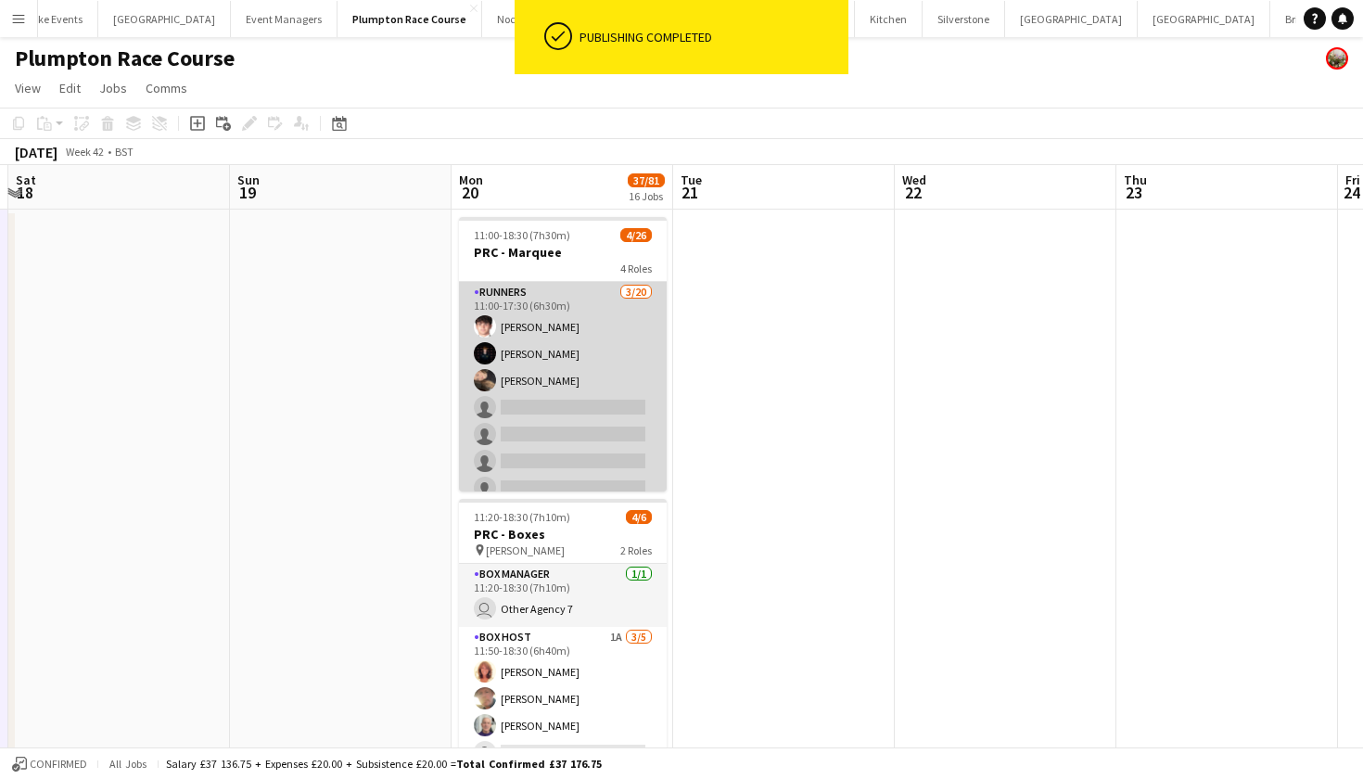
click at [648, 420] on app-card-role "Runners [DATE] 11:00-17:30 (6h30m) [PERSON_NAME] [PERSON_NAME] [PERSON_NAME] si…" at bounding box center [563, 569] width 208 height 574
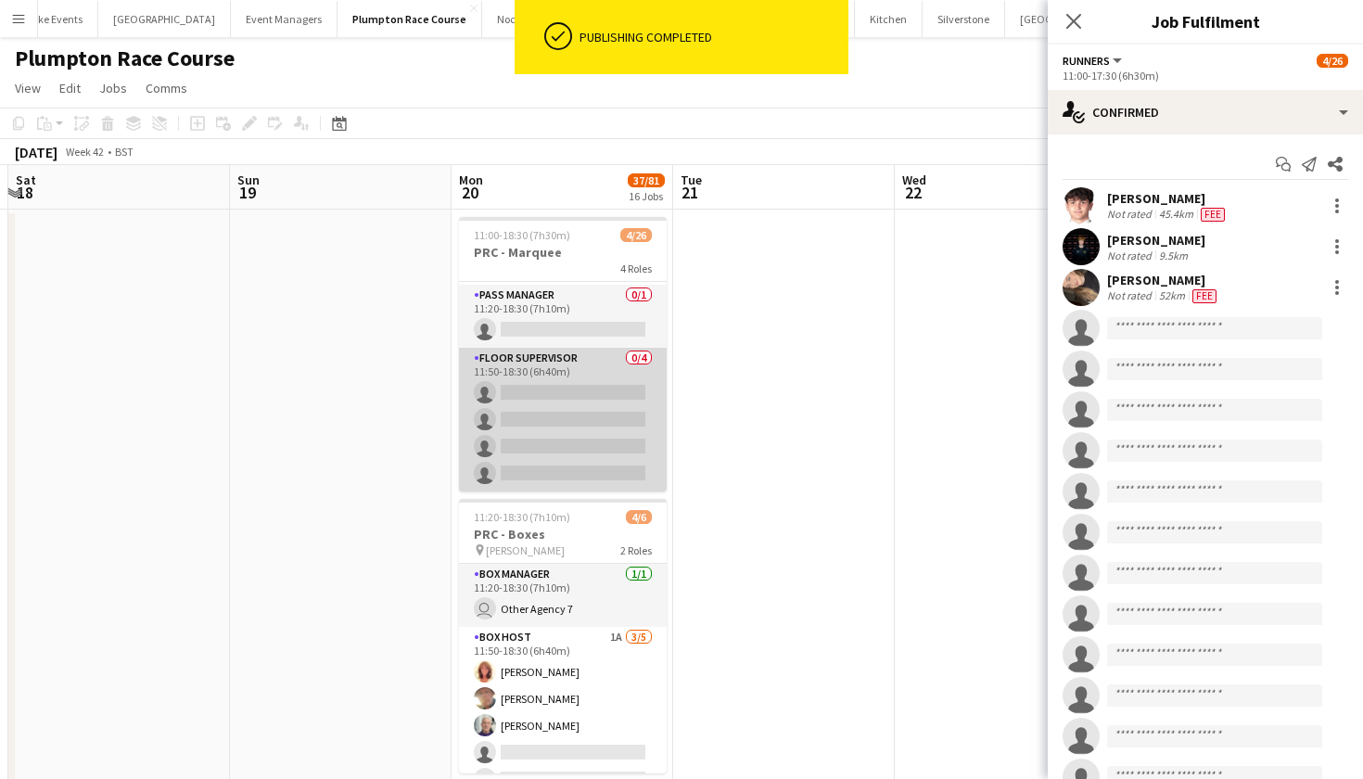
scroll to position [638, 0]
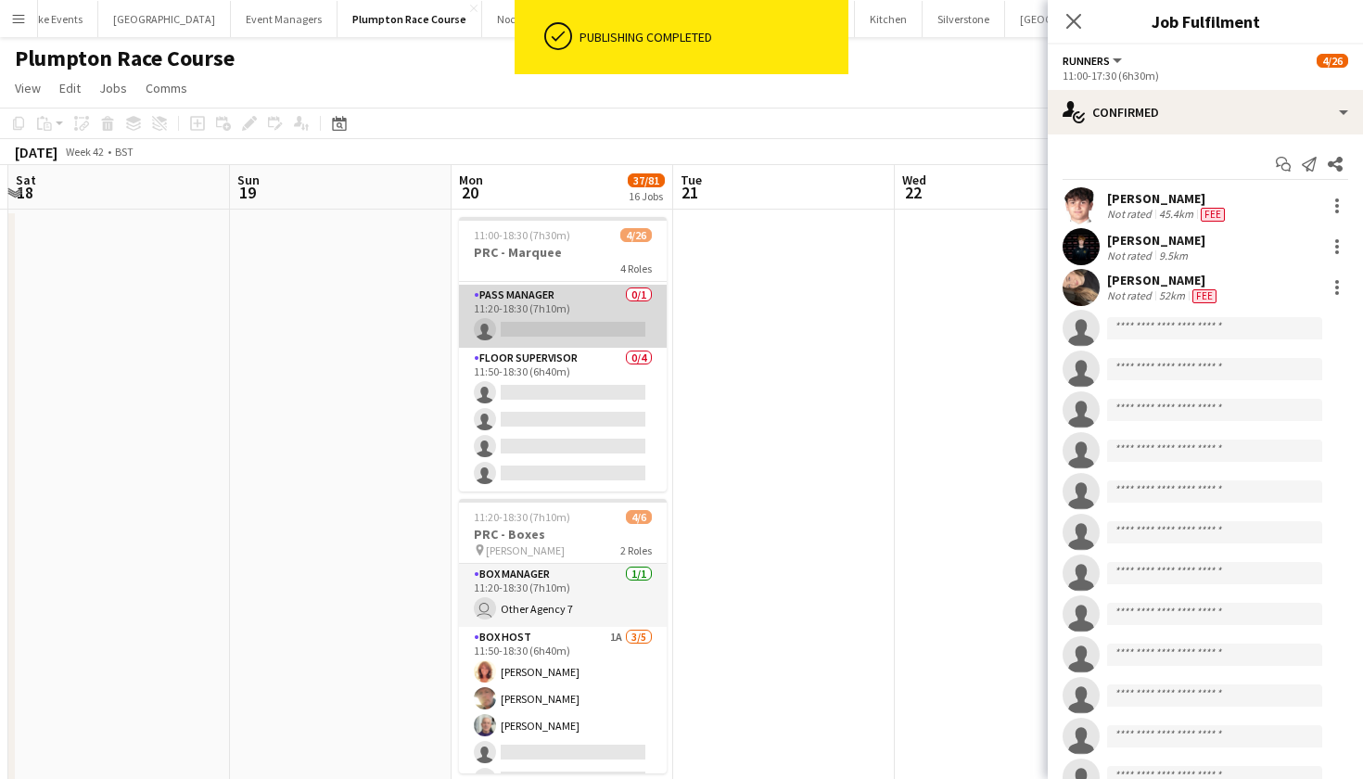
click at [591, 324] on app-card-role "Pass Manager 0/1 11:20-18:30 (7h10m) single-neutral-actions" at bounding box center [563, 316] width 208 height 63
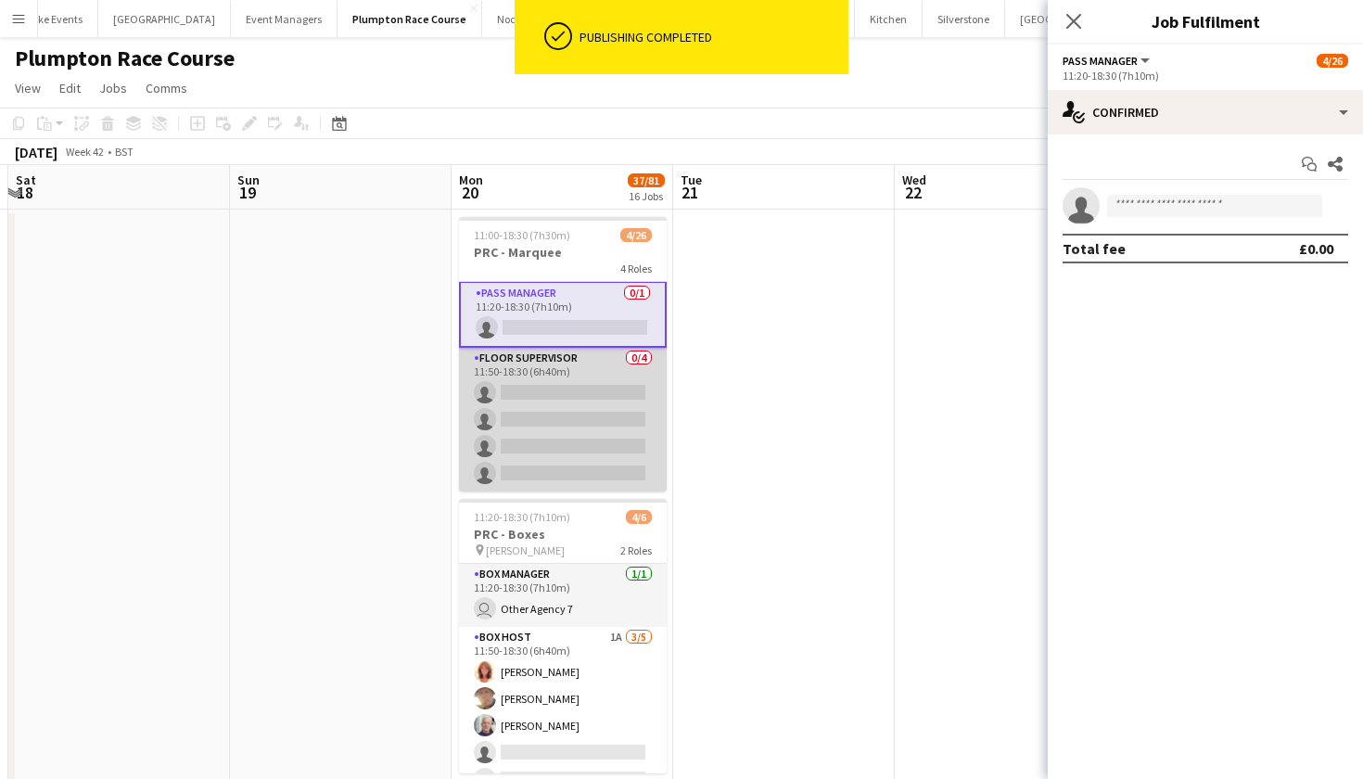
click at [591, 398] on app-card-role "Floor Supervisor 0/4 11:50-18:30 (6h40m) single-neutral-actions single-neutral-…" at bounding box center [563, 420] width 208 height 144
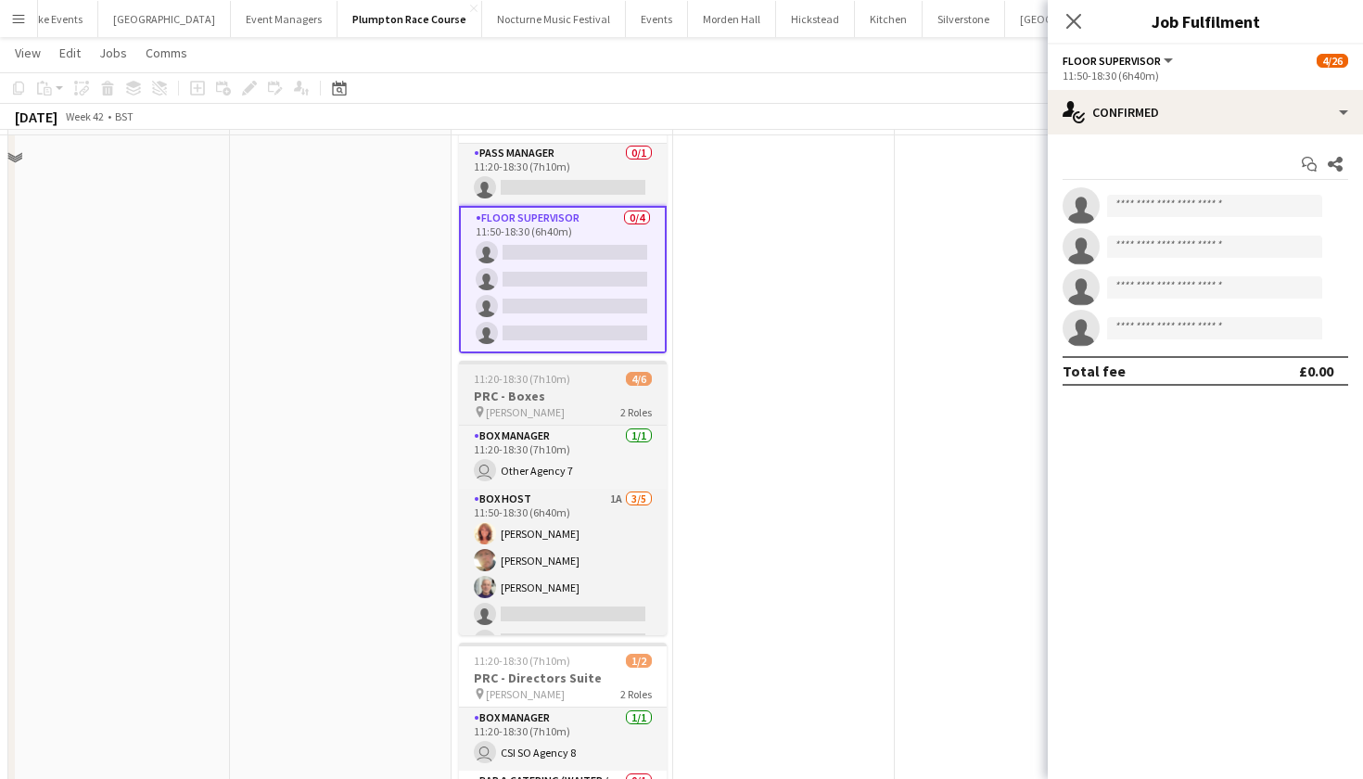
scroll to position [149, 0]
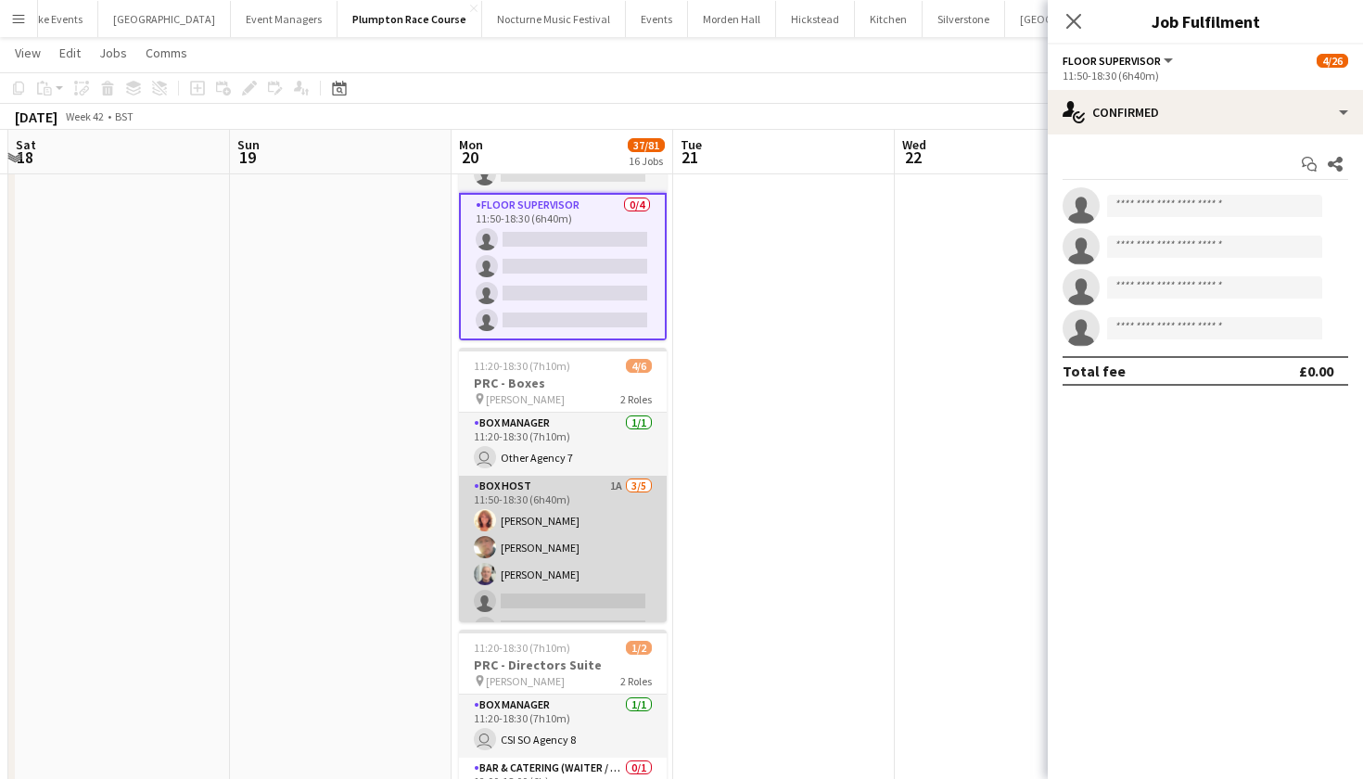
click at [594, 525] on app-card-role "Box Host 1A [DATE] 11:50-18:30 (6h40m) [PERSON_NAME] [PERSON_NAME] [PERSON_NAME…" at bounding box center [563, 561] width 208 height 171
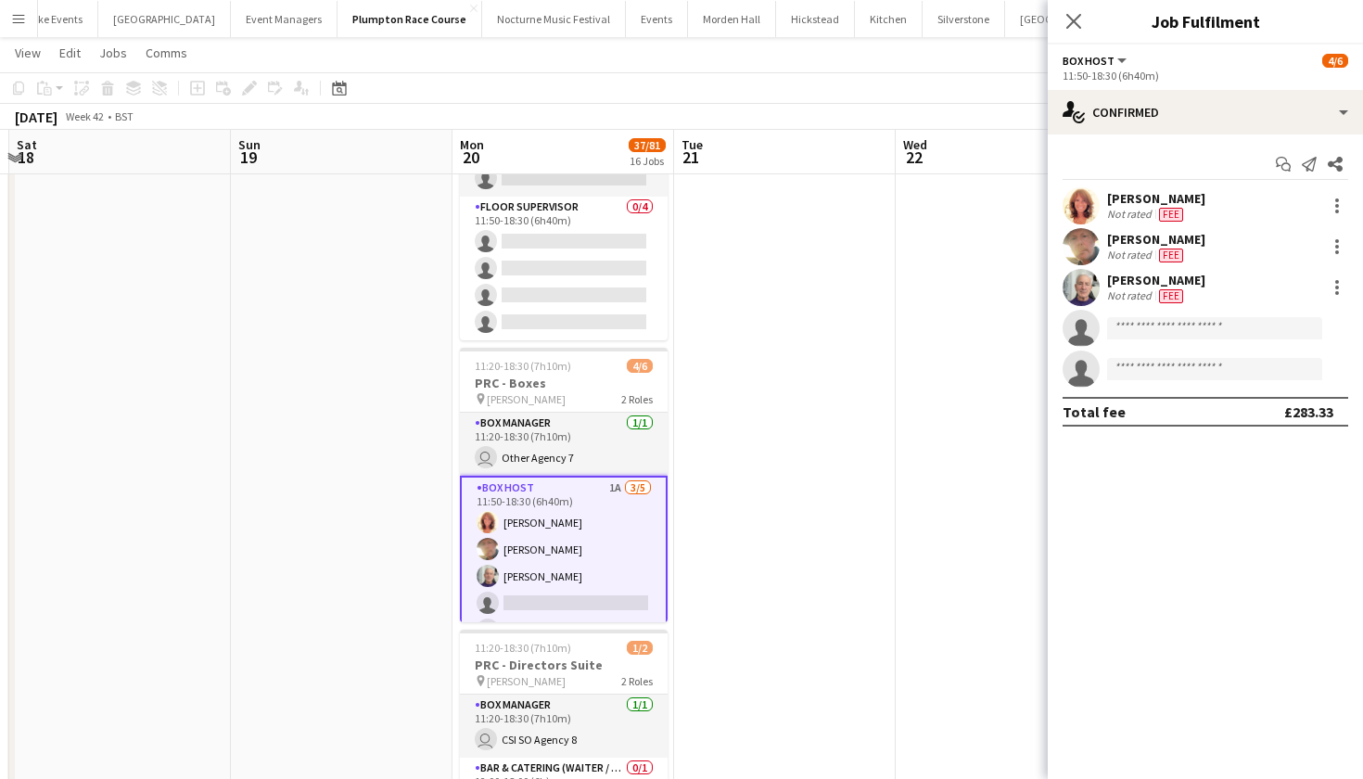
scroll to position [634, 0]
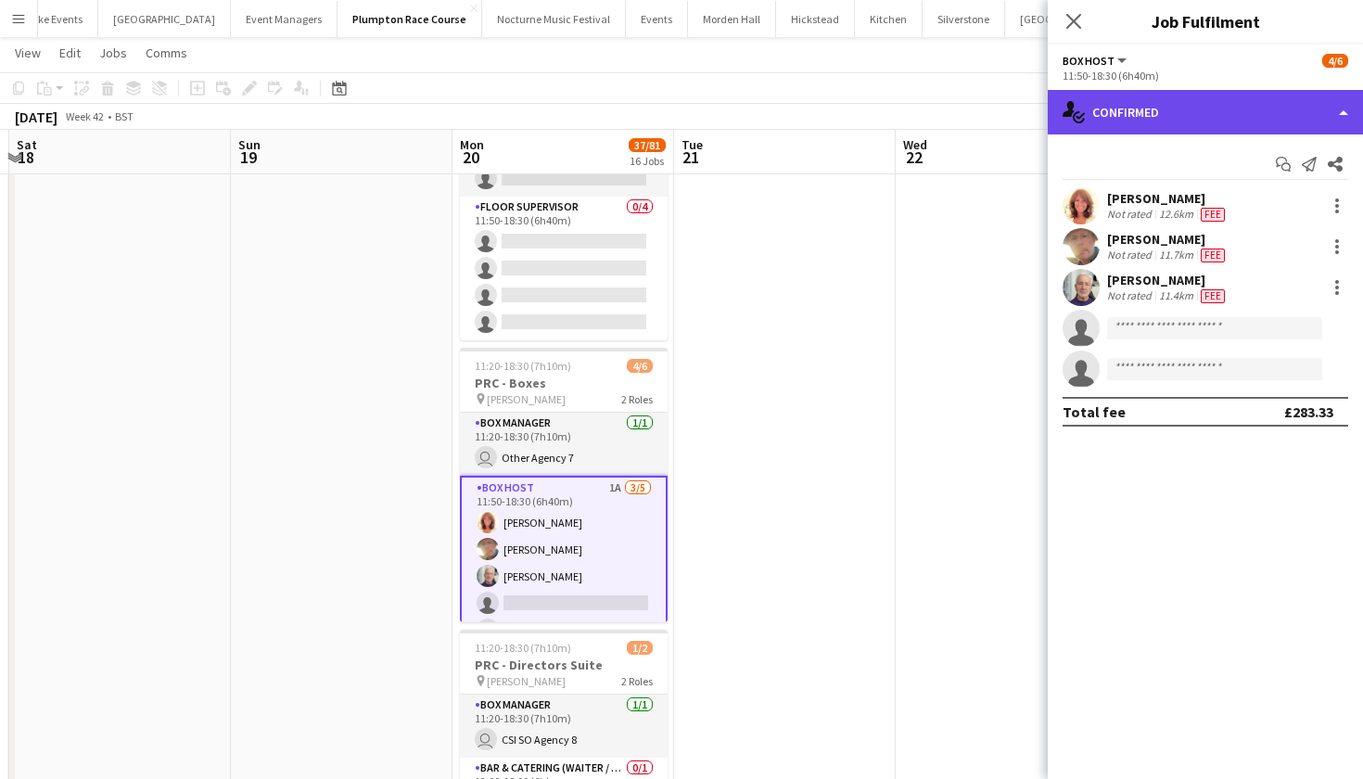
click at [1158, 122] on div "single-neutral-actions-check-2 Confirmed" at bounding box center [1205, 112] width 315 height 44
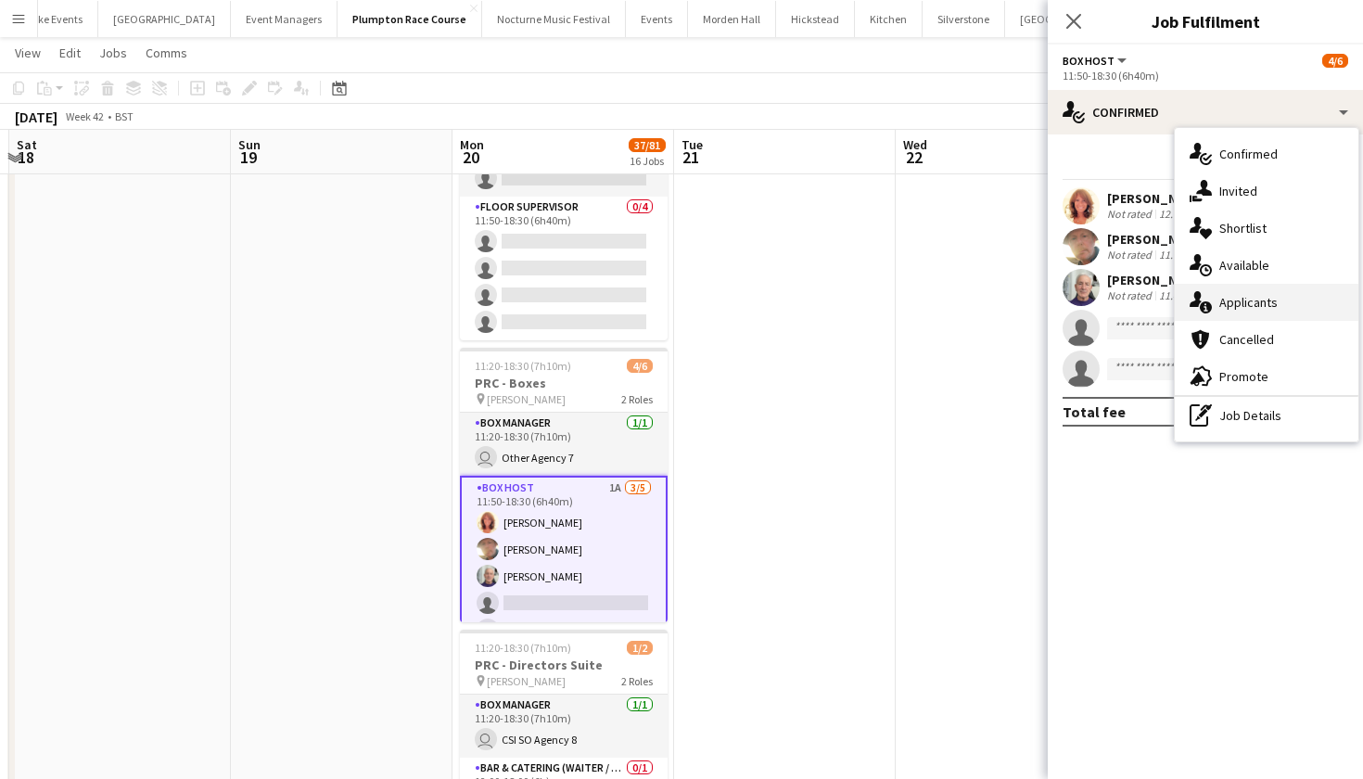
click at [1235, 304] on span "Applicants" at bounding box center [1248, 302] width 58 height 17
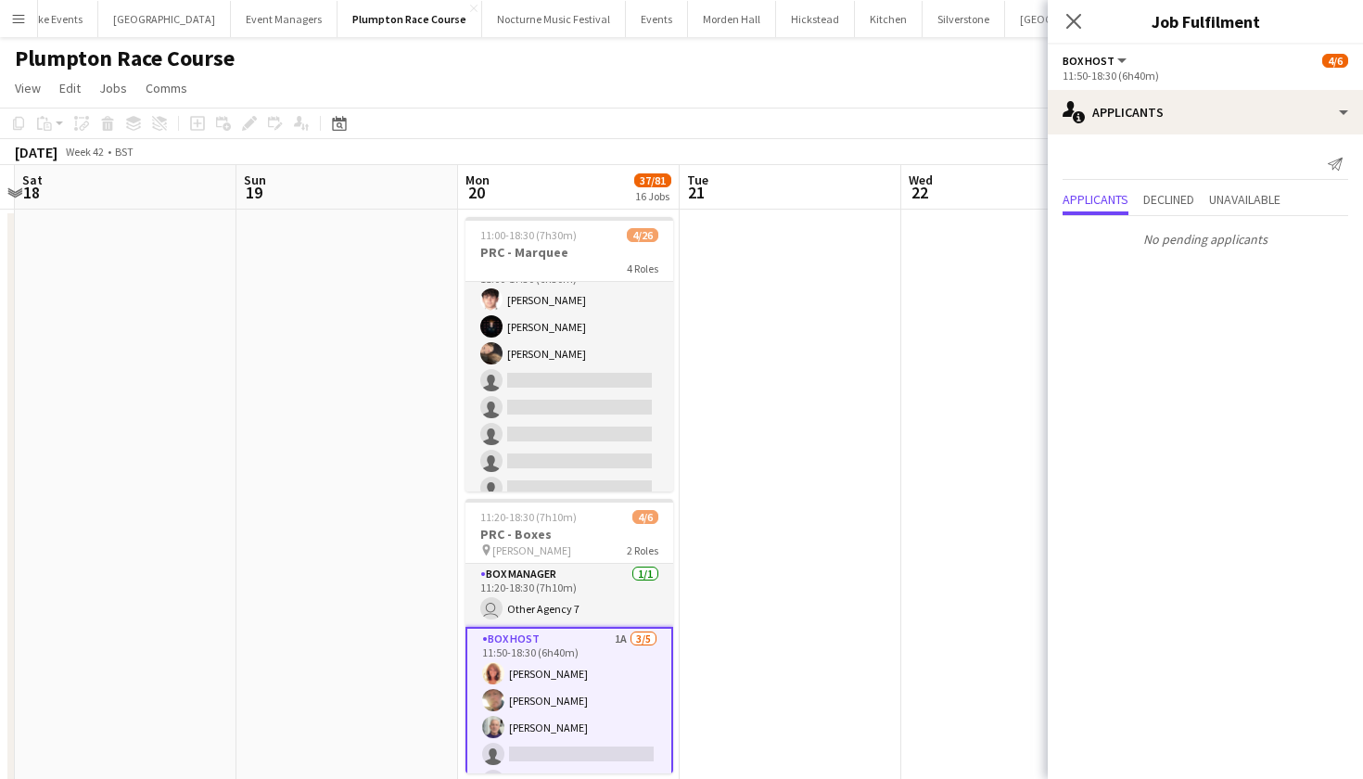
scroll to position [20, 0]
click at [1077, 18] on icon at bounding box center [1073, 21] width 18 height 18
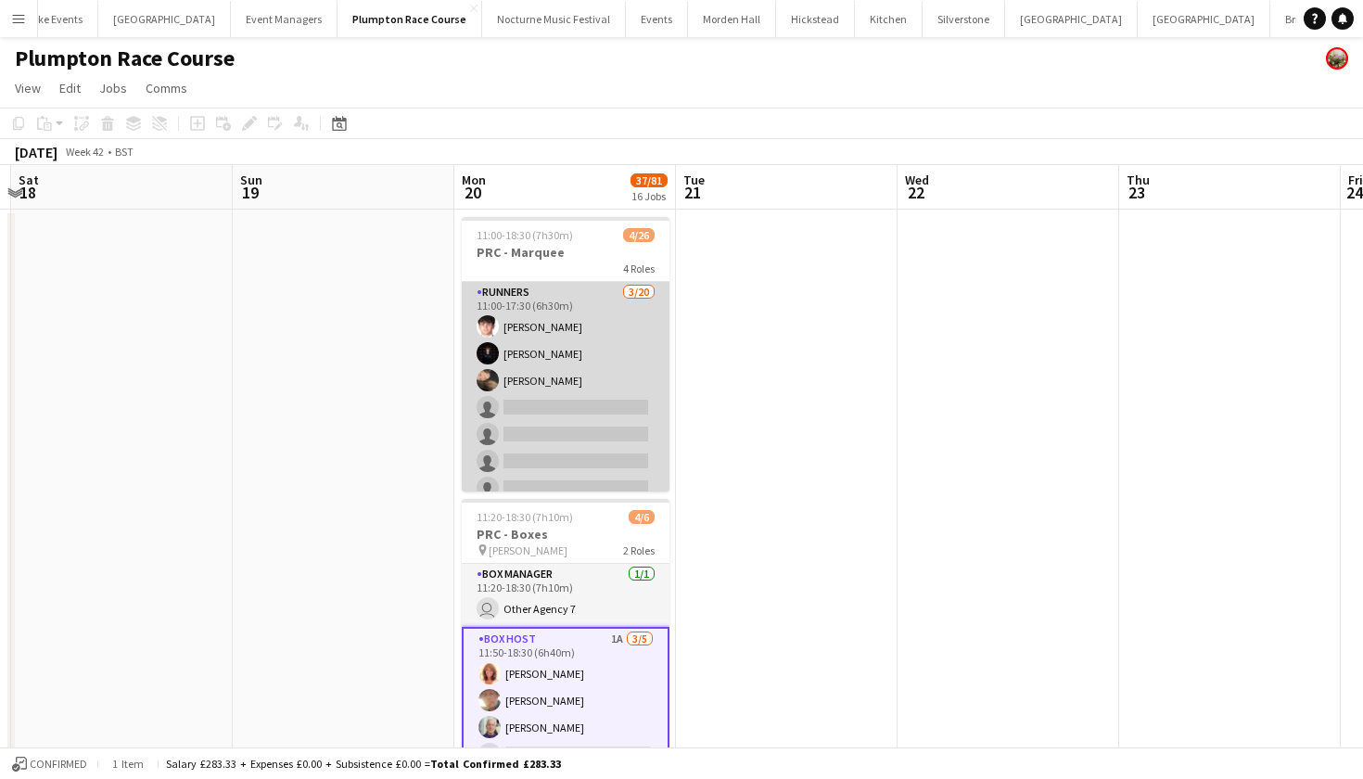
scroll to position [0, 0]
click at [537, 423] on app-card-role "Runners [DATE] 11:00-17:30 (6h30m) [PERSON_NAME] [PERSON_NAME] [PERSON_NAME] si…" at bounding box center [566, 569] width 208 height 574
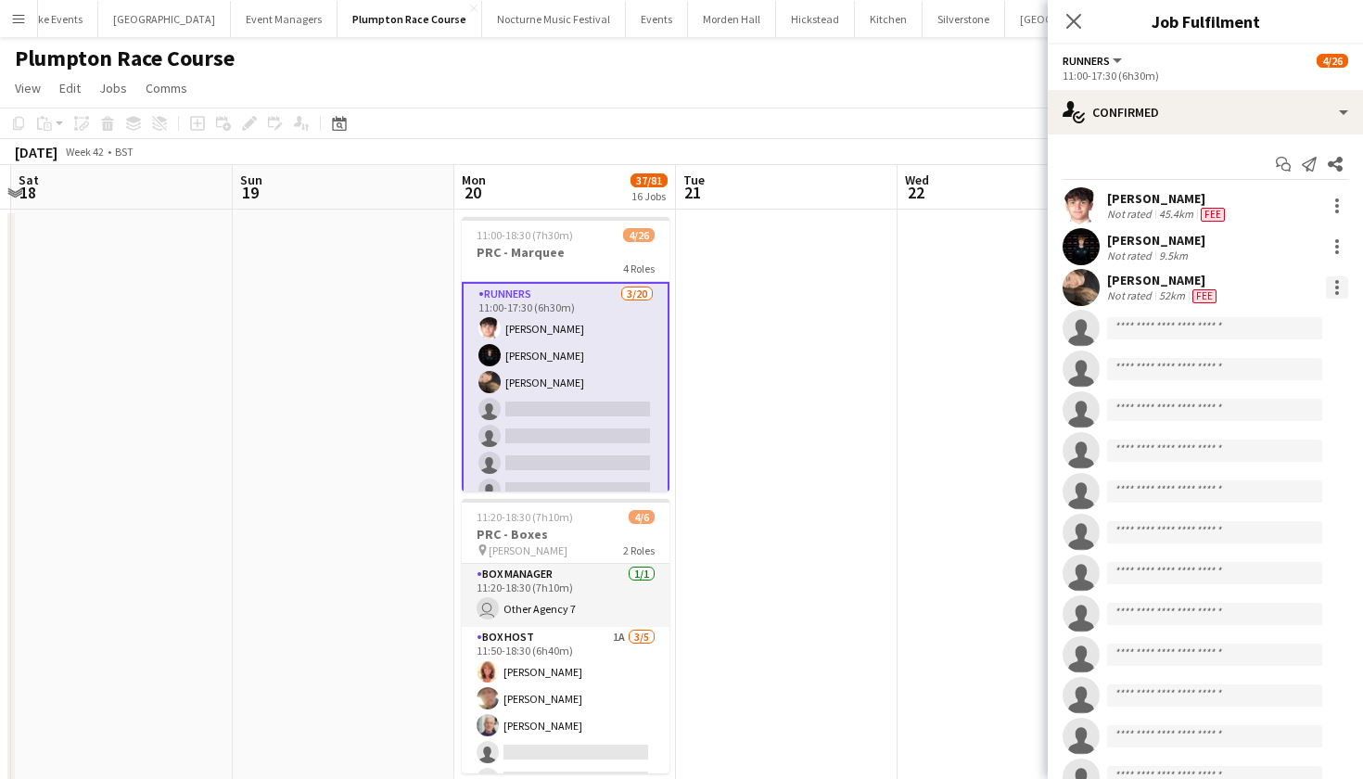
click at [1330, 286] on div at bounding box center [1337, 287] width 22 height 22
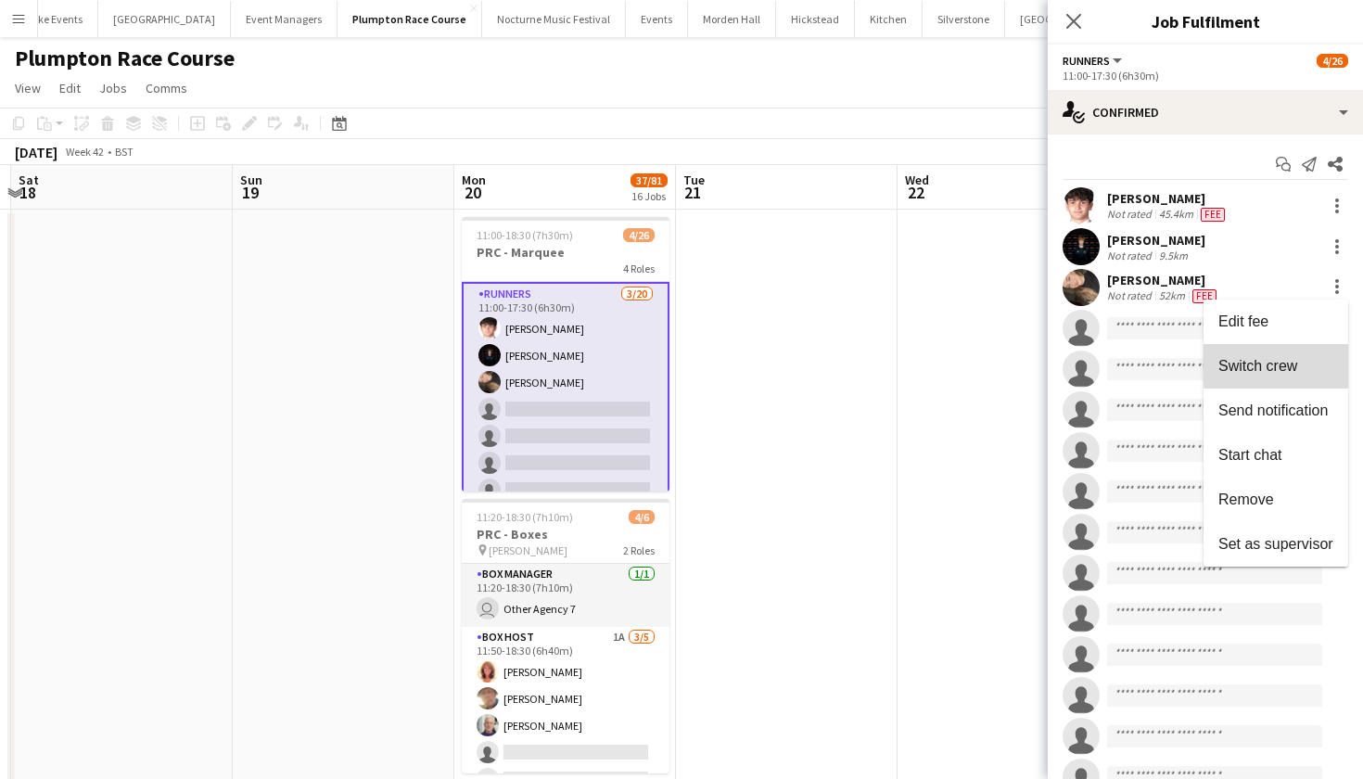
click at [1306, 362] on span "Switch crew" at bounding box center [1275, 366] width 115 height 17
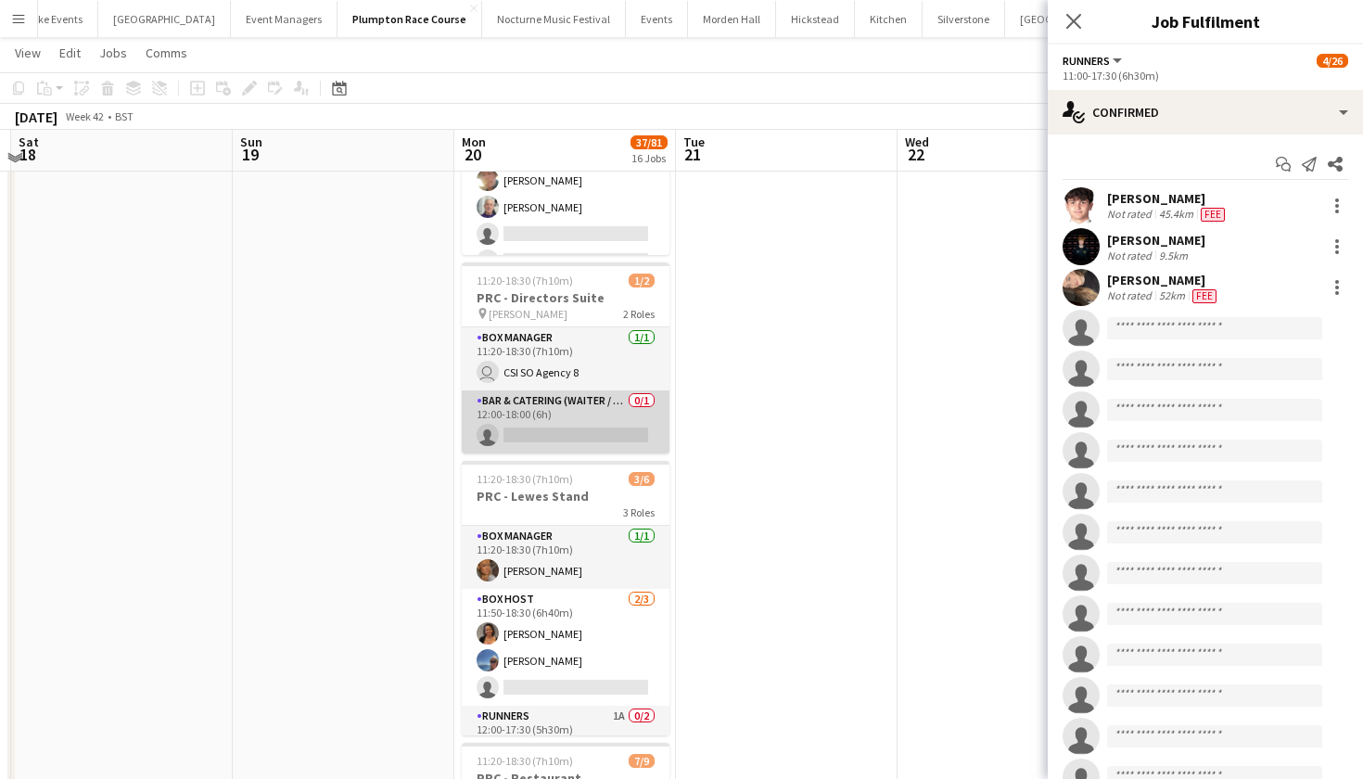
click at [558, 426] on app-card-role "Bar & Catering (Waiter / waitress) 0/1 12:00-18:00 (6h) single-neutral-actions" at bounding box center [566, 421] width 208 height 63
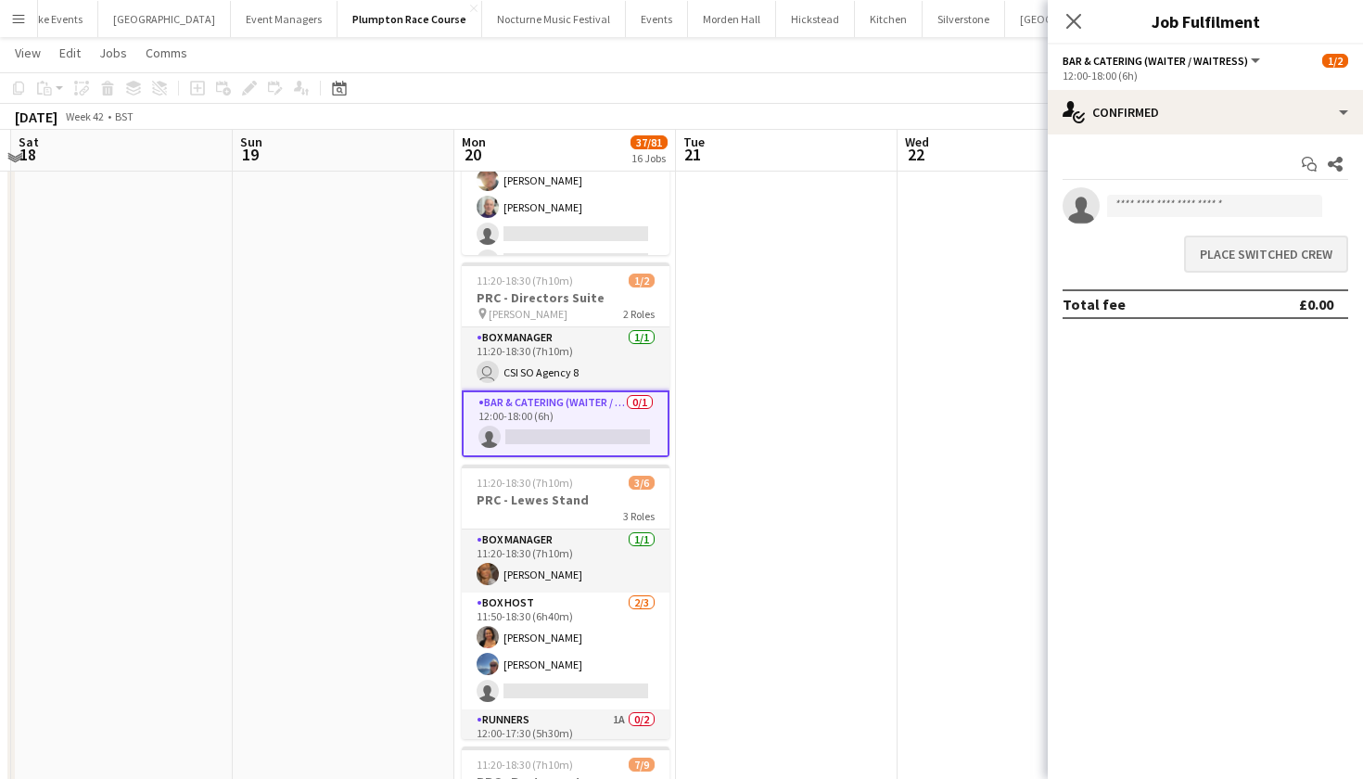
click at [1235, 254] on button "Place switched crew" at bounding box center [1266, 253] width 164 height 37
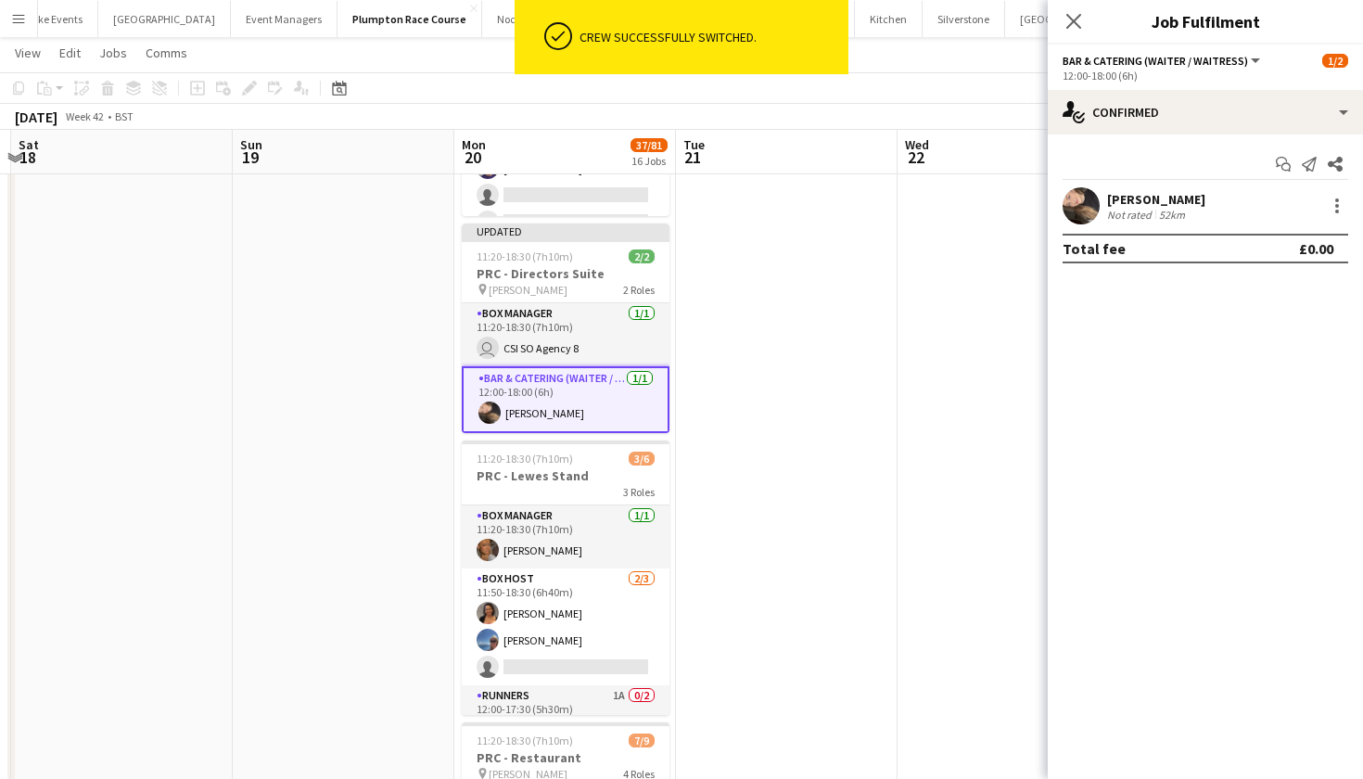
click at [914, 402] on app-date-cell at bounding box center [1008, 603] width 222 height 1903
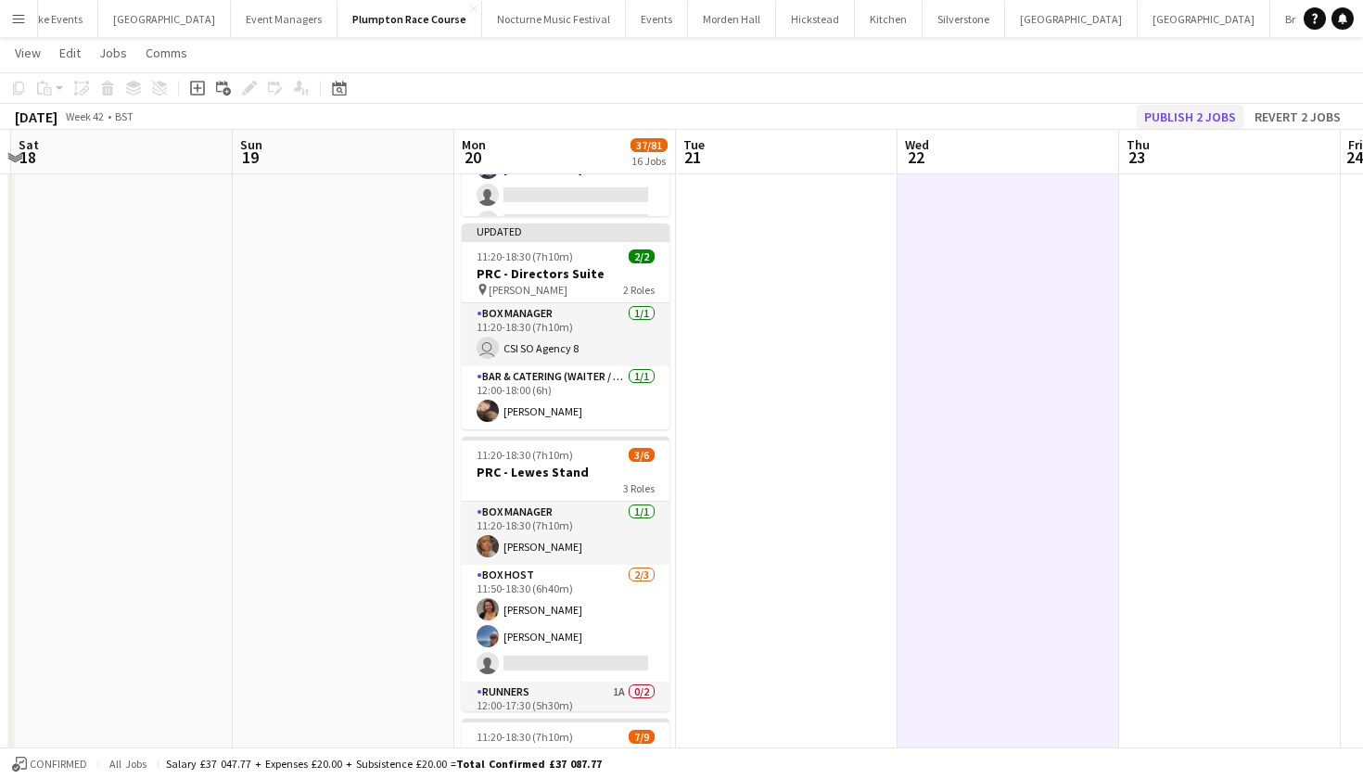
click at [1222, 112] on button "Publish 2 jobs" at bounding box center [1190, 117] width 107 height 24
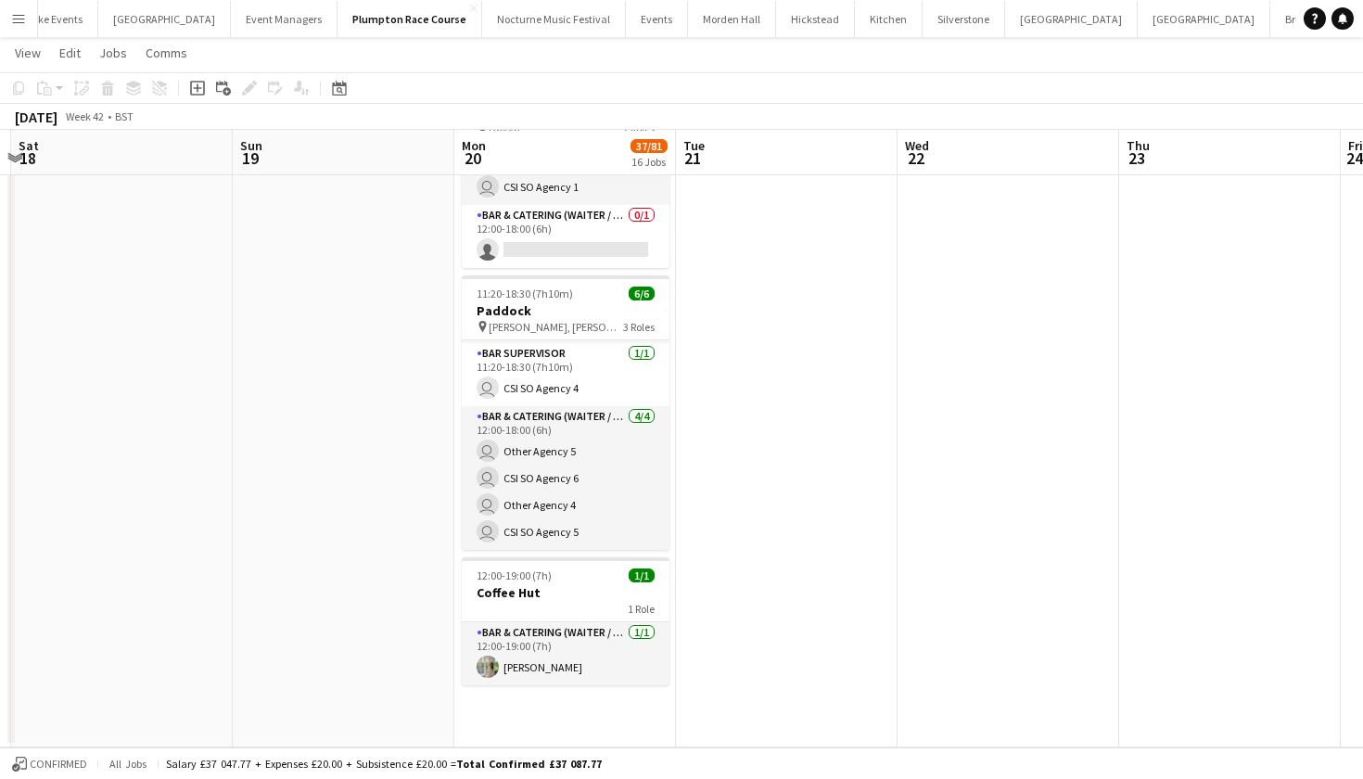
scroll to position [3222, 0]
click at [199, 91] on icon "Add job" at bounding box center [197, 88] width 15 height 15
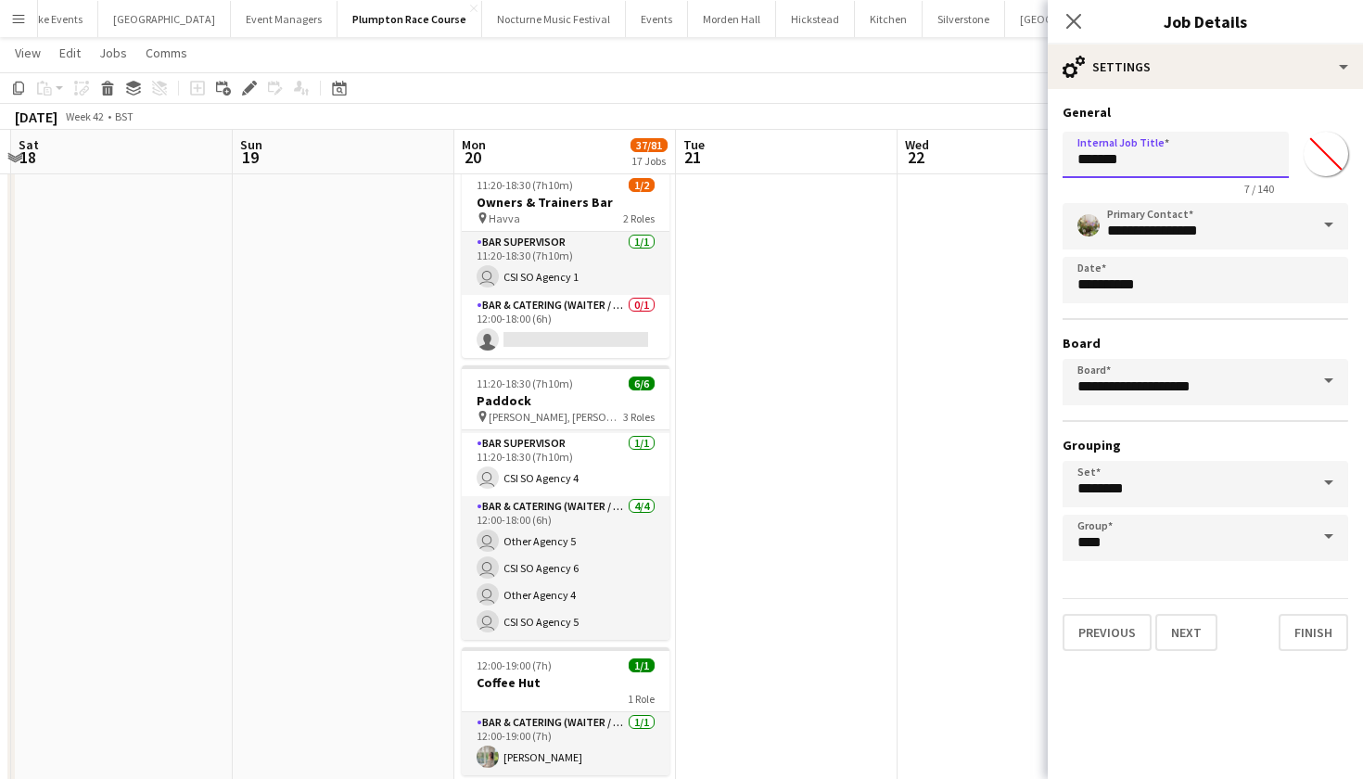
click at [1137, 163] on input "*******" at bounding box center [1175, 155] width 226 height 46
type input "*"
type input "**********"
click at [1196, 640] on button "Next" at bounding box center [1186, 632] width 62 height 37
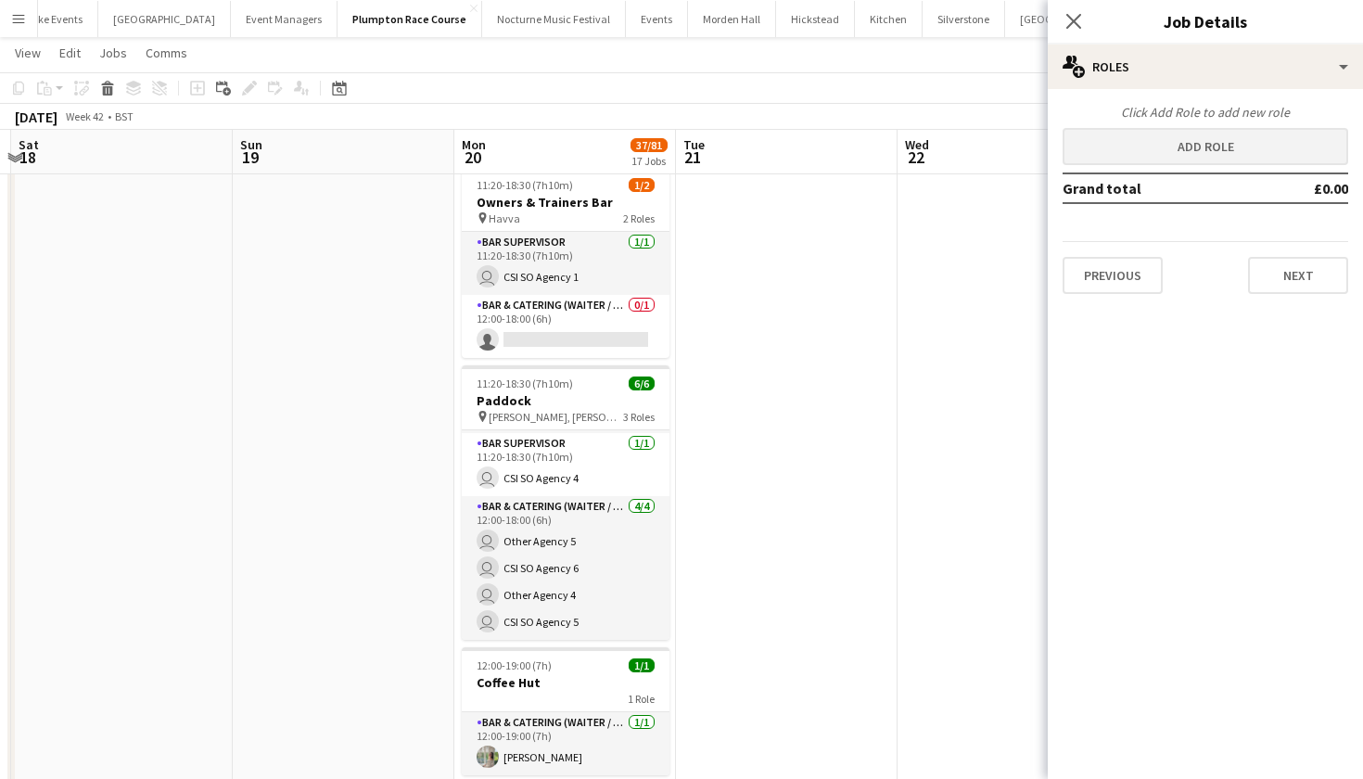
click at [1188, 163] on button "Add role" at bounding box center [1205, 146] width 286 height 37
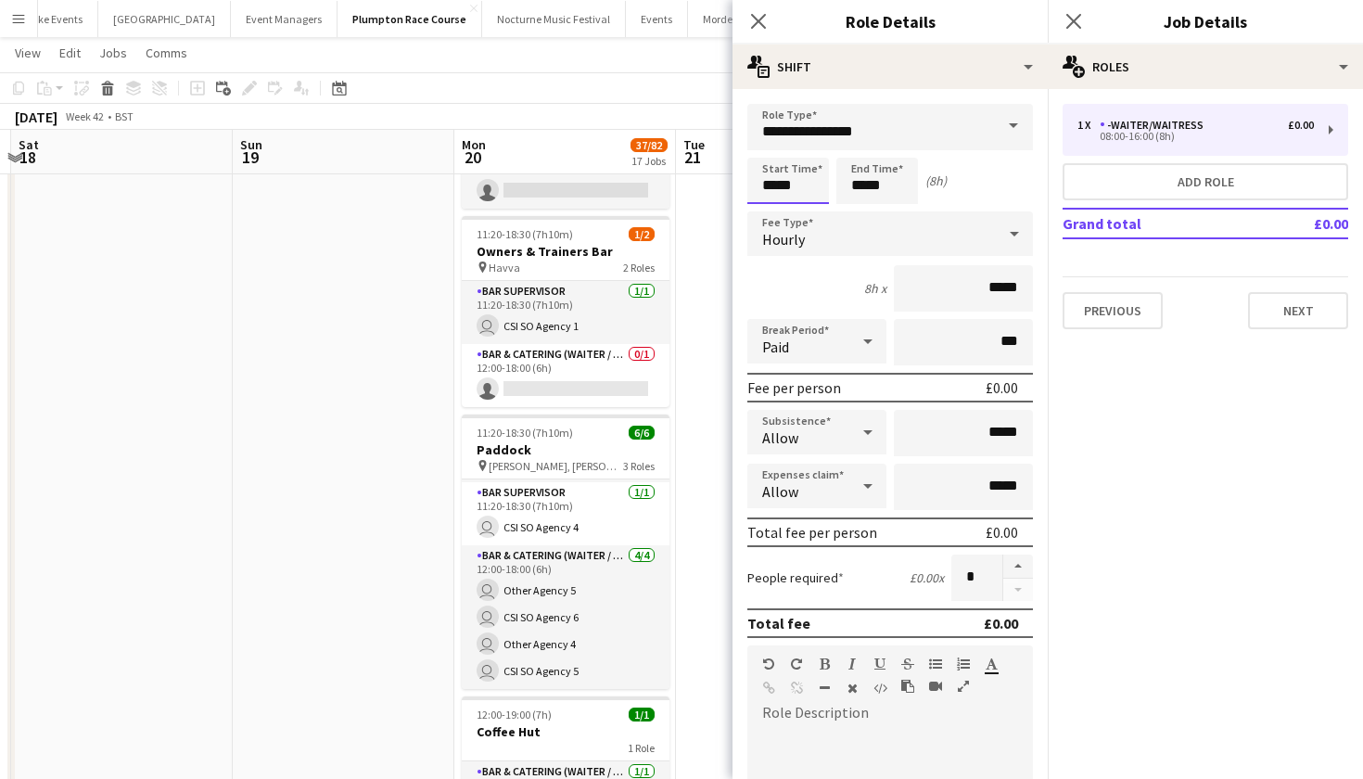
click at [777, 182] on input "*****" at bounding box center [788, 181] width 82 height 46
type input "*****"
click at [864, 186] on input "*****" at bounding box center [877, 181] width 82 height 46
type input "*****"
click at [952, 128] on input "**********" at bounding box center [890, 127] width 286 height 46
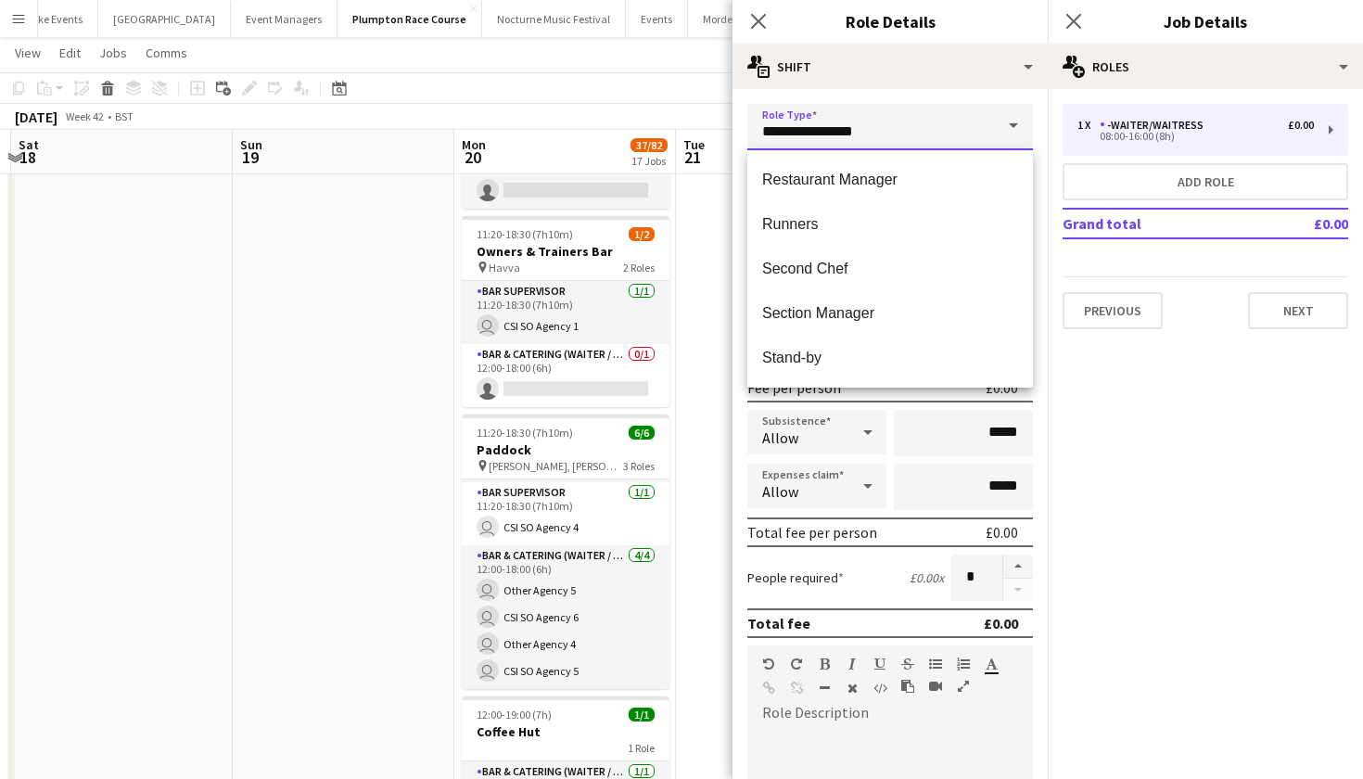
scroll to position [979, 0]
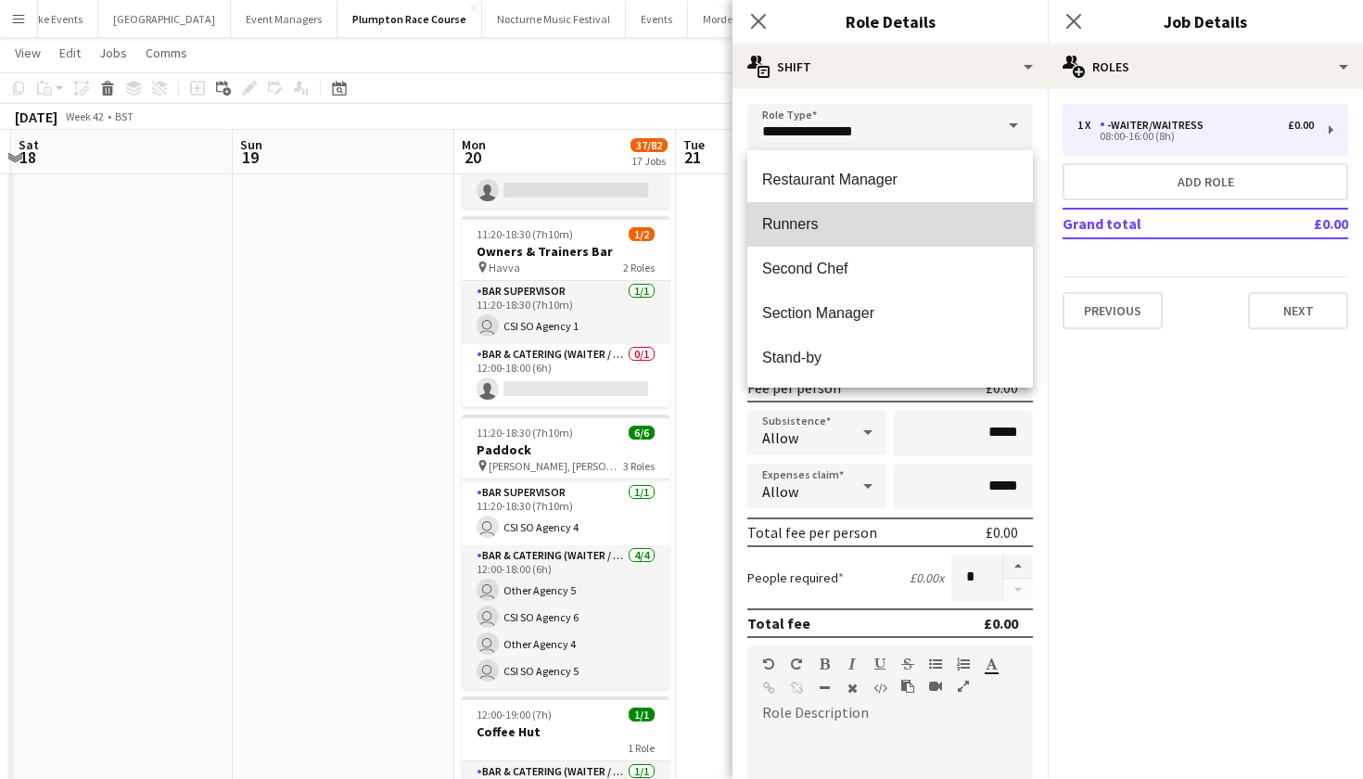
click at [904, 228] on span "Runners" at bounding box center [890, 224] width 256 height 18
type input "*******"
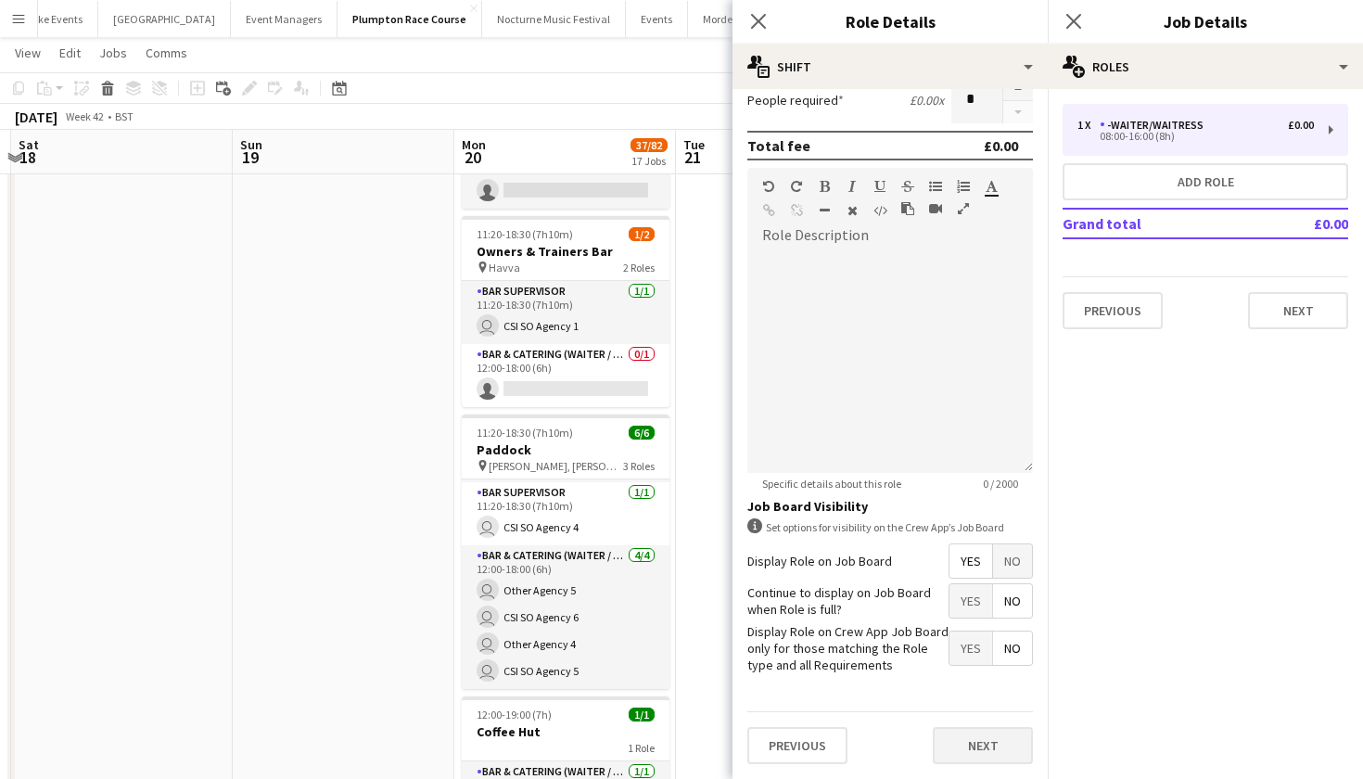
scroll to position [477, 0]
click at [962, 739] on button "Next" at bounding box center [983, 746] width 100 height 37
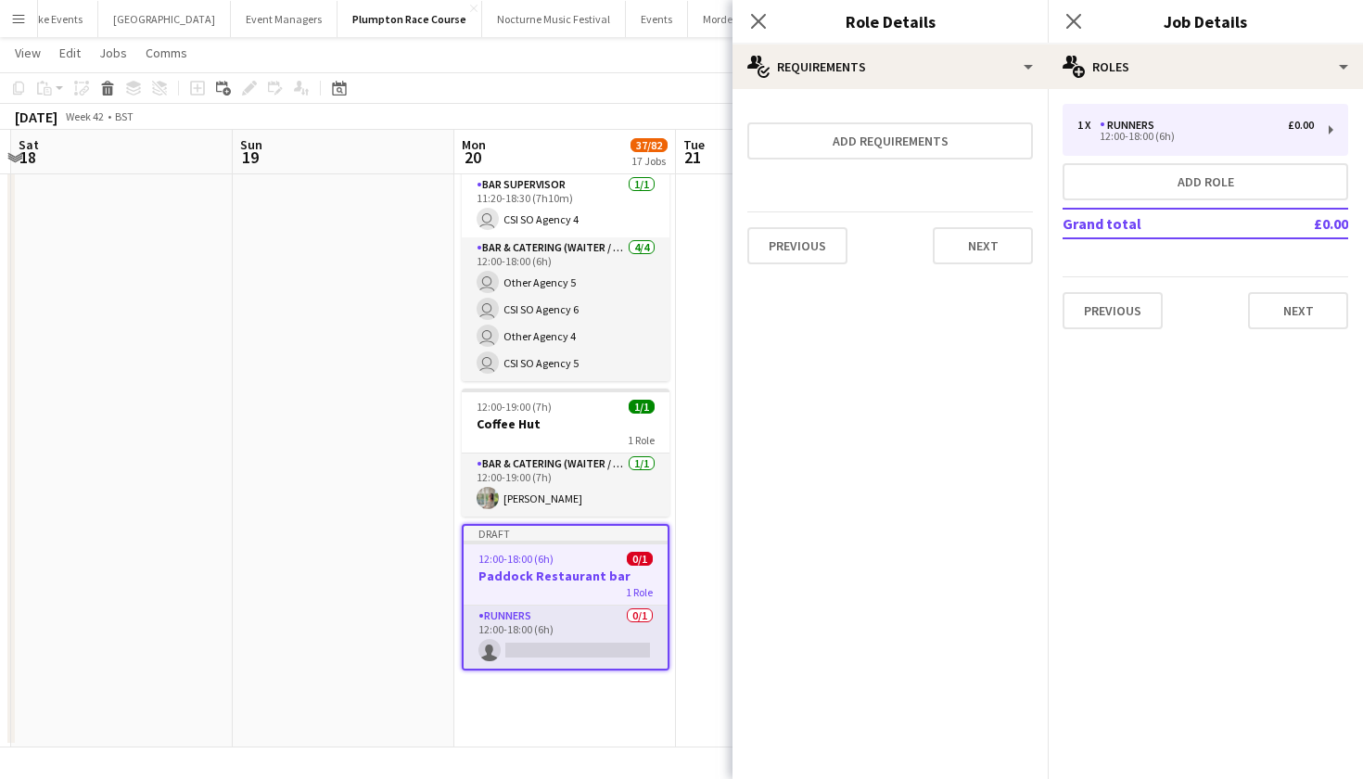
scroll to position [3376, 0]
click at [532, 566] on app-job-card "Draft 12:00-18:00 (6h) 0/1 Paddock Restaurant bar 1 Role Runners 0/1 12:00-18:0…" at bounding box center [566, 597] width 208 height 146
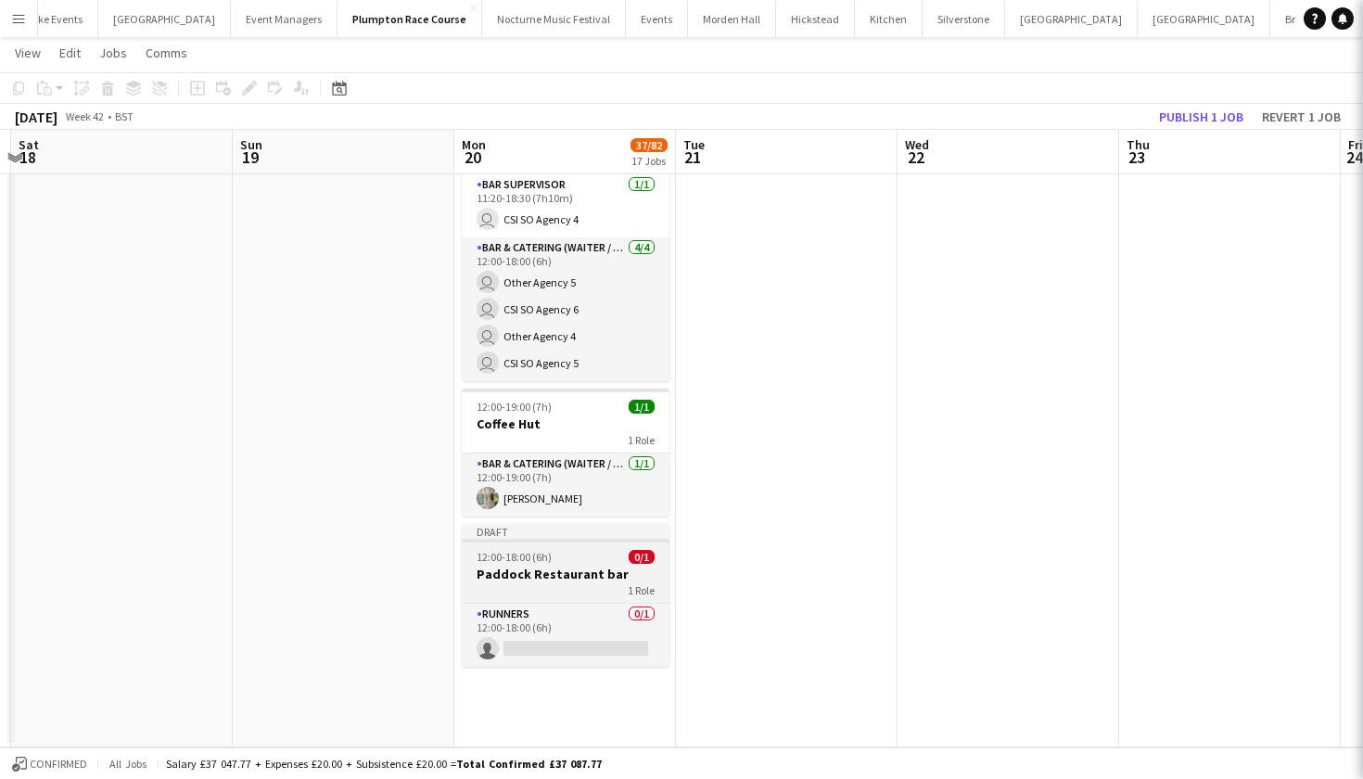
click at [532, 566] on h3 "Paddock Restaurant bar" at bounding box center [566, 574] width 208 height 17
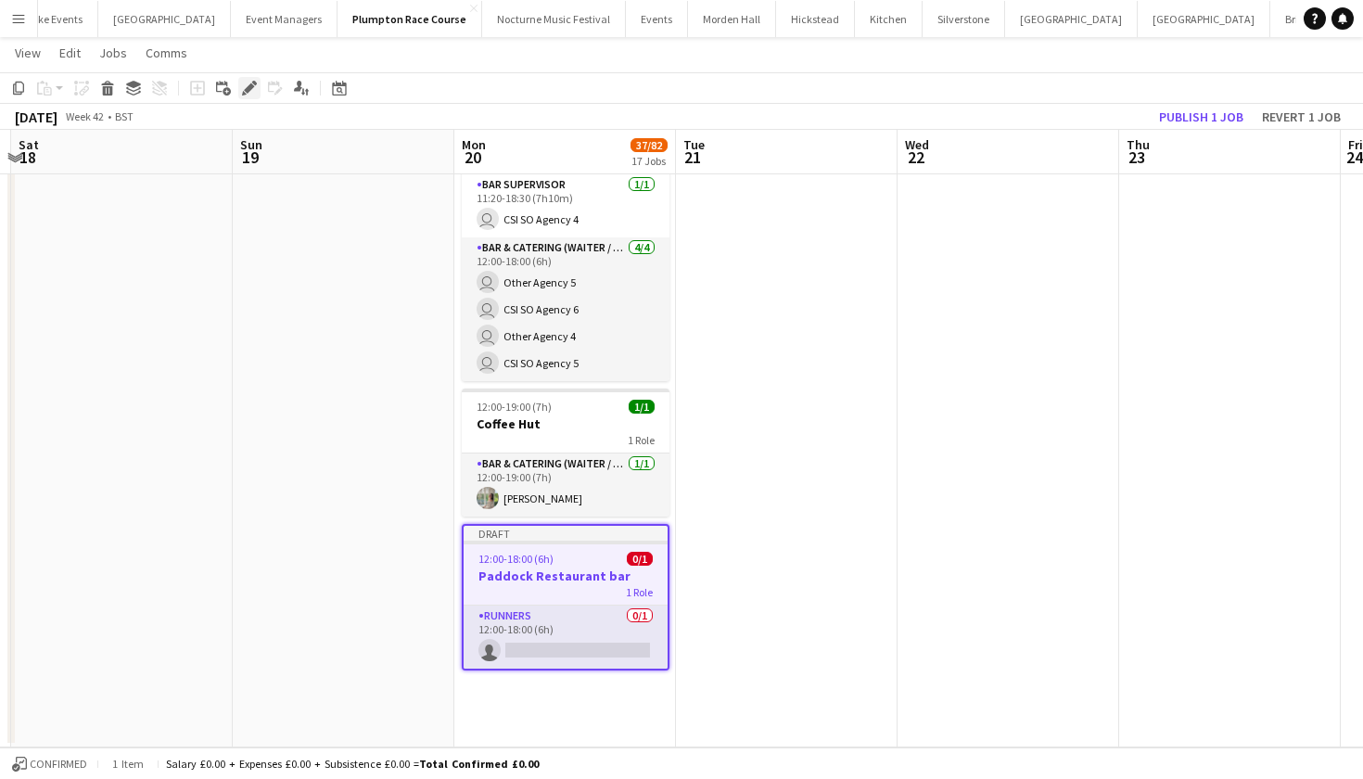
click at [242, 85] on icon "Edit" at bounding box center [249, 88] width 15 height 15
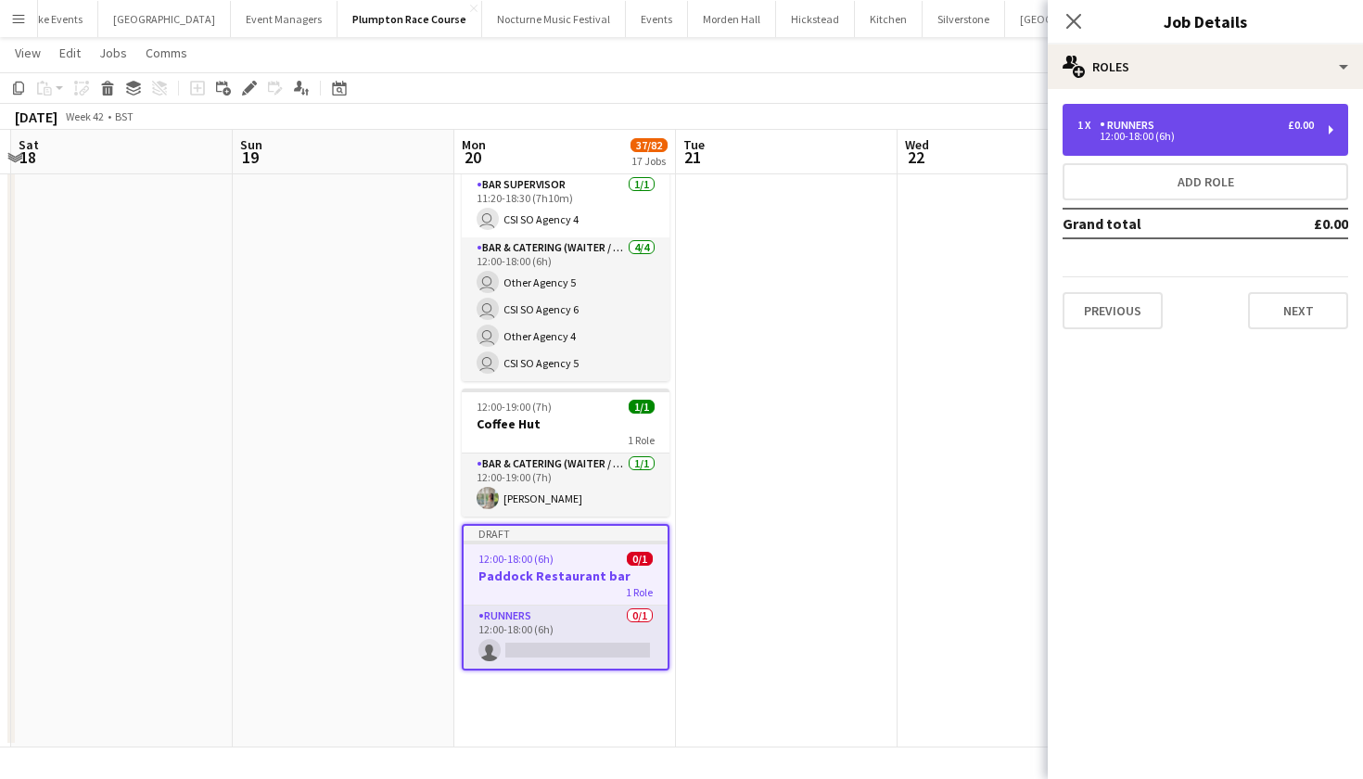
click at [1115, 133] on div "12:00-18:00 (6h)" at bounding box center [1195, 136] width 236 height 9
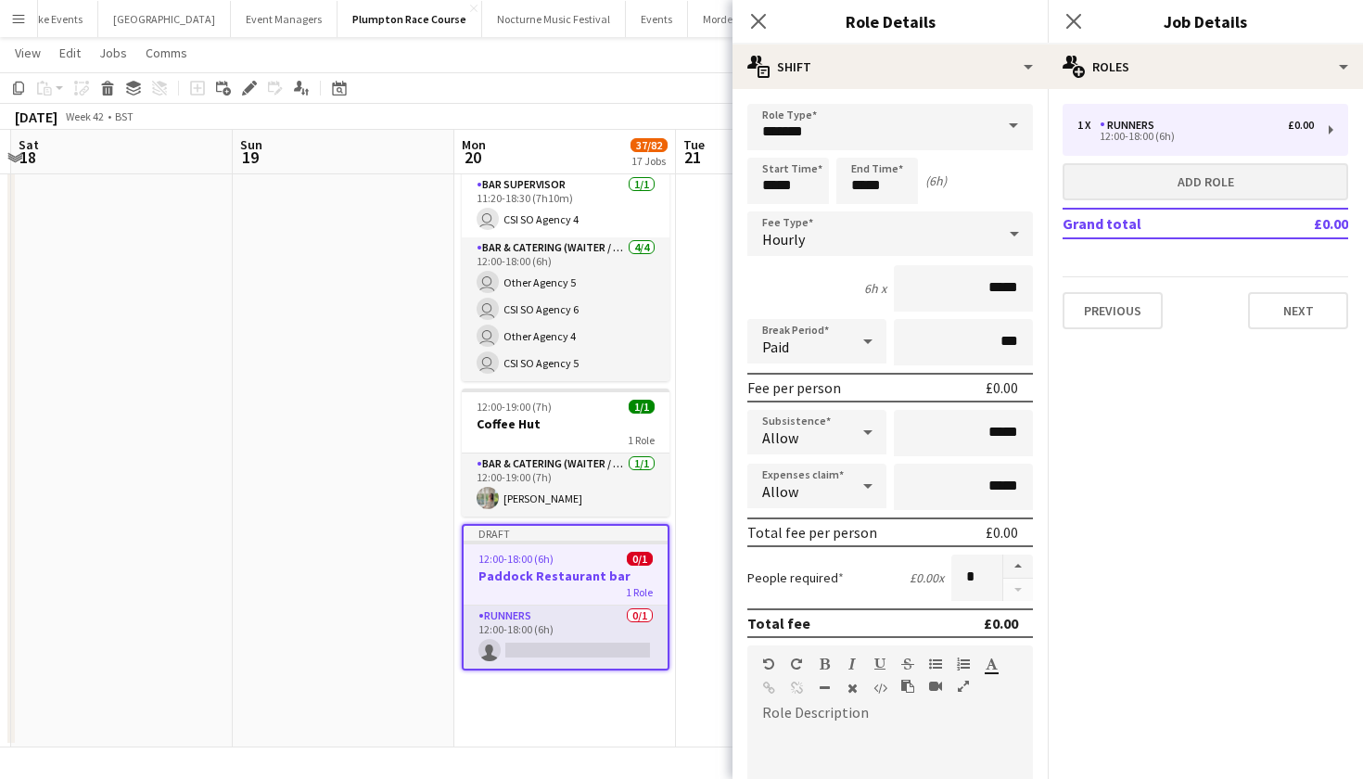
click at [1140, 187] on button "Add role" at bounding box center [1205, 181] width 286 height 37
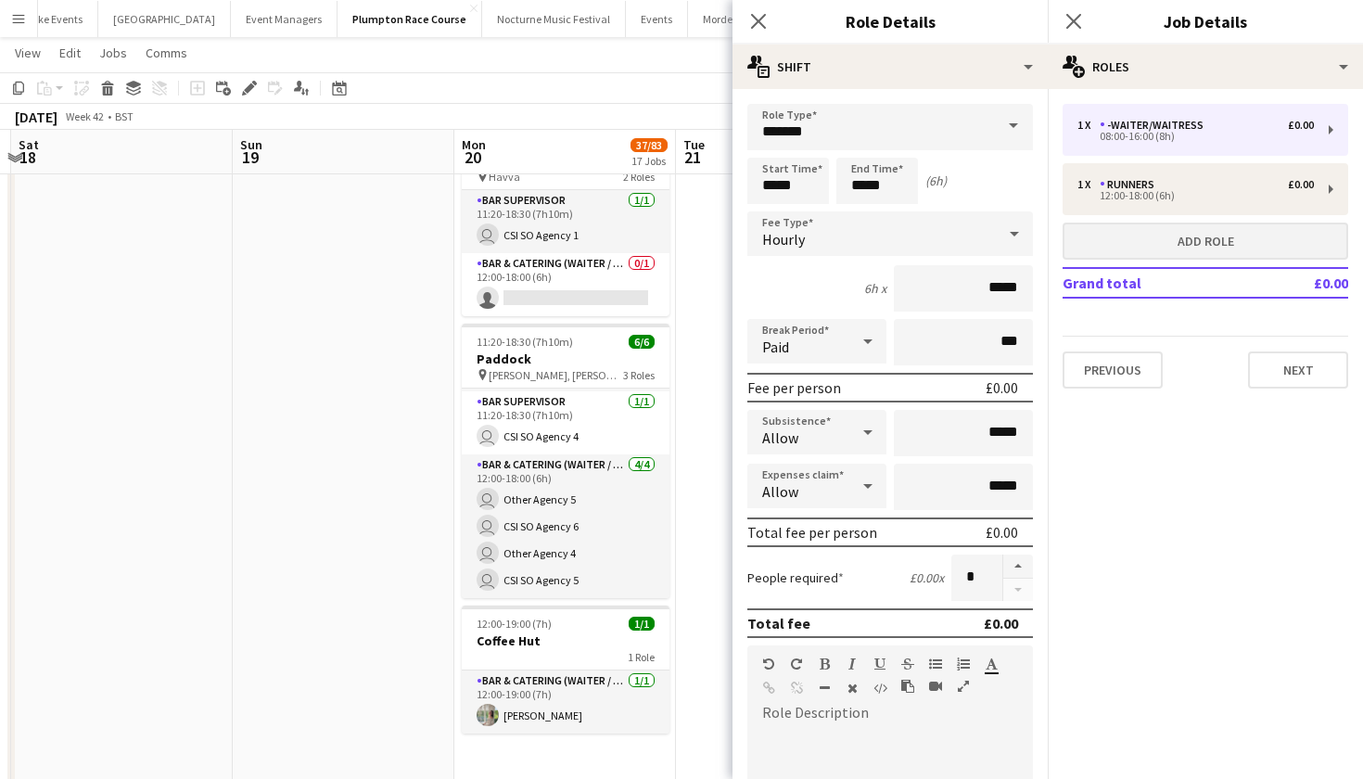
type input "**********"
type input "*****"
click at [995, 127] on span at bounding box center [1013, 126] width 39 height 44
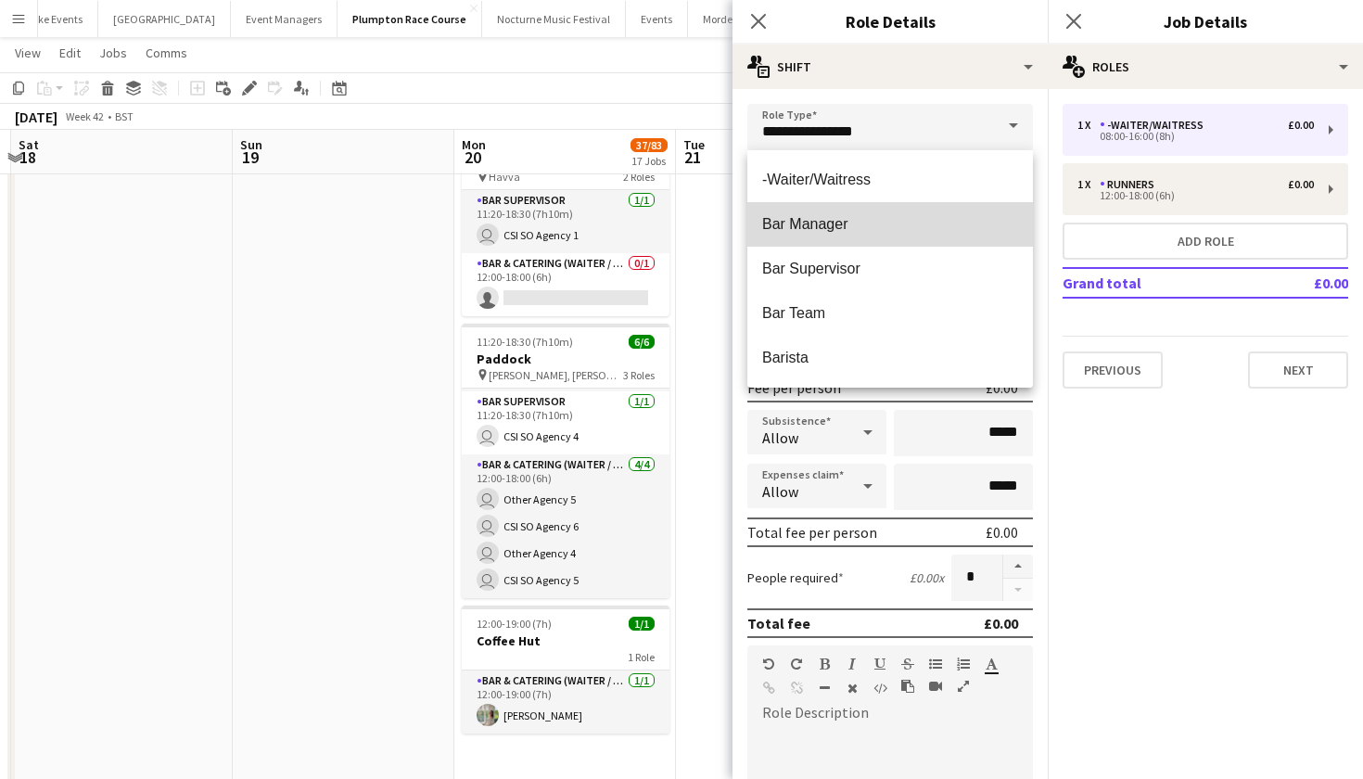
click at [853, 234] on mat-option "Bar Manager" at bounding box center [890, 224] width 286 height 44
type input "**********"
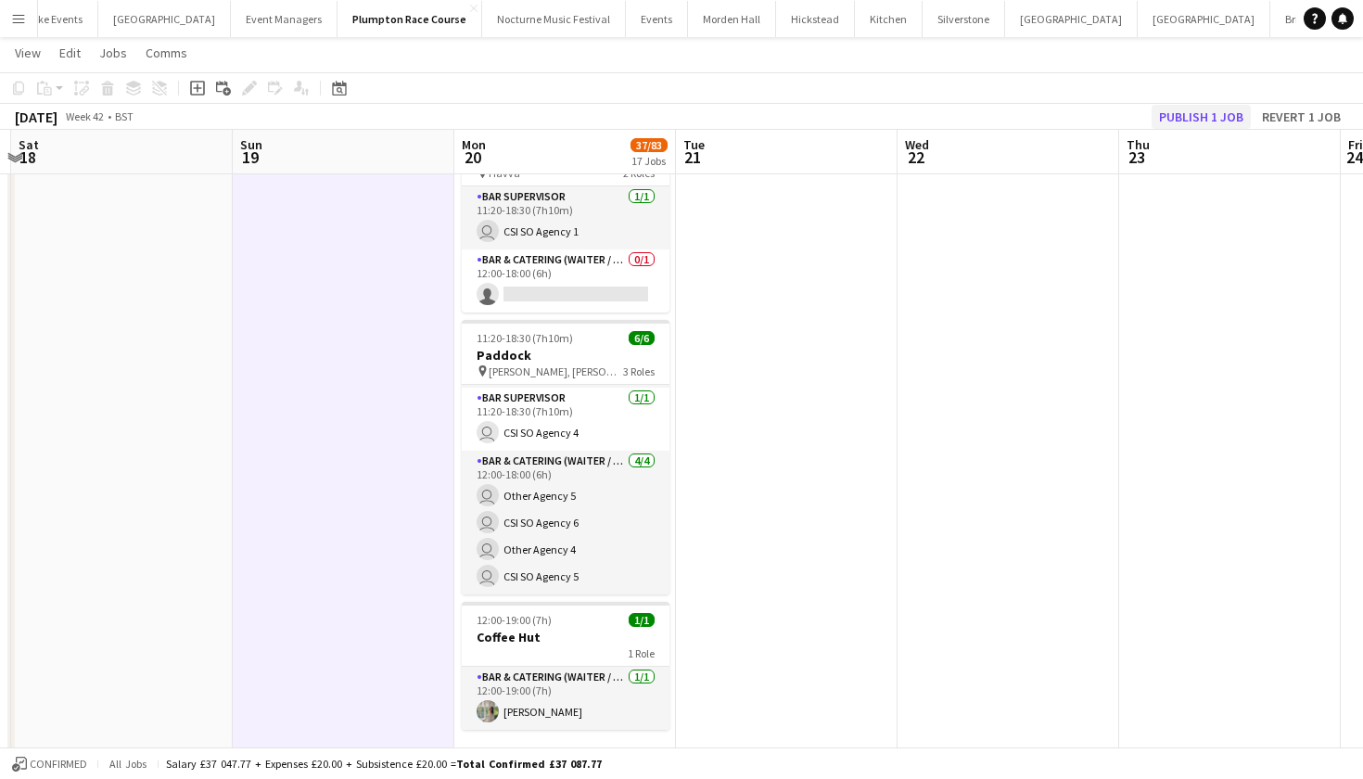
click at [1207, 120] on button "Publish 1 job" at bounding box center [1200, 117] width 99 height 24
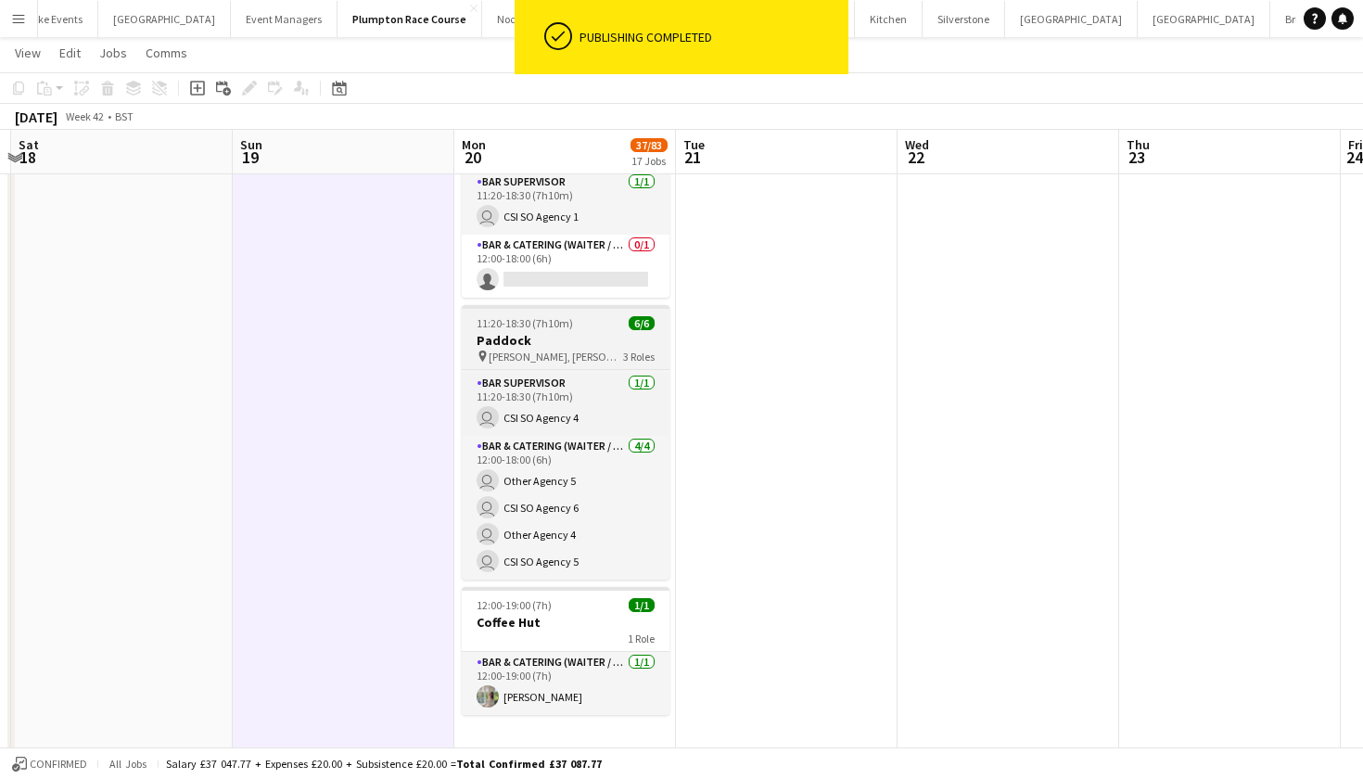
click at [546, 357] on span "[PERSON_NAME], [PERSON_NAME], [PERSON_NAME], [PERSON_NAME], [PERSON_NAME] & [PE…" at bounding box center [556, 356] width 134 height 14
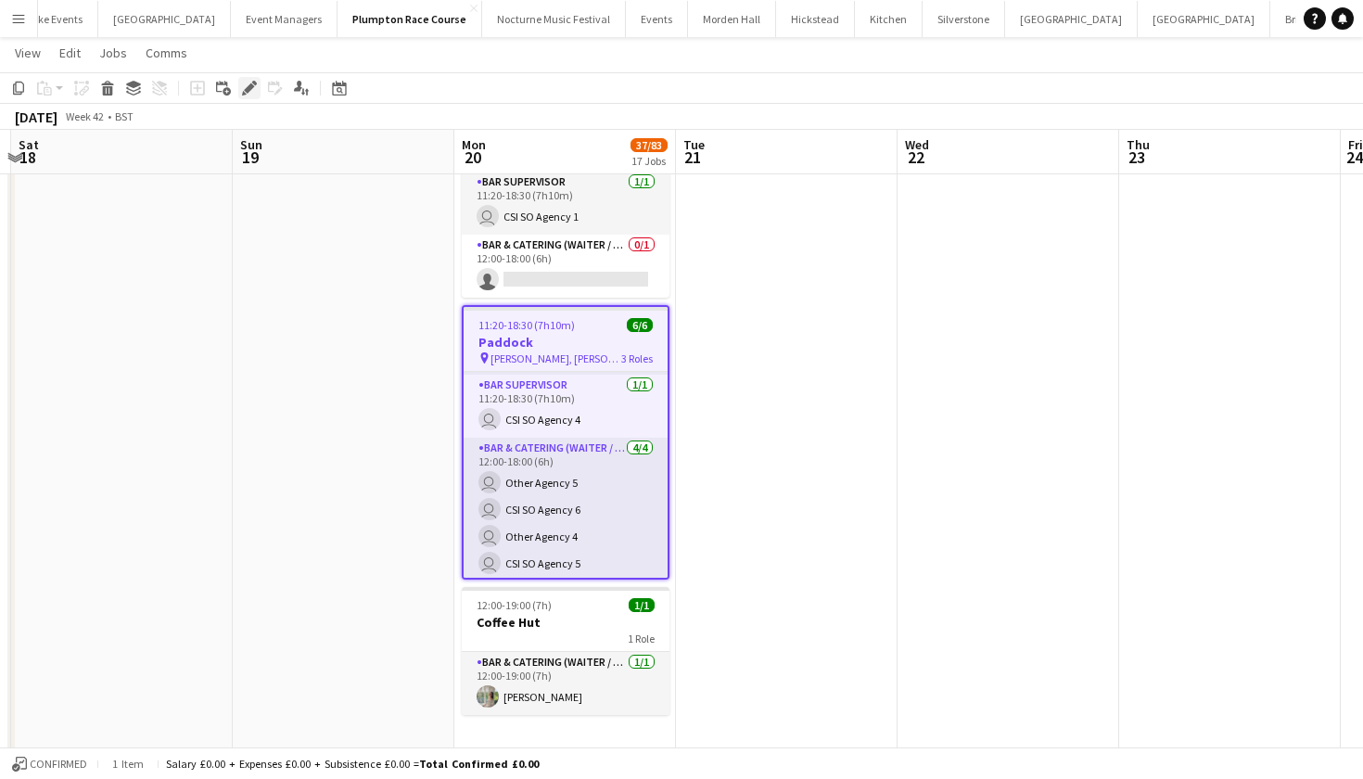
click at [254, 94] on icon "Edit" at bounding box center [249, 88] width 15 height 15
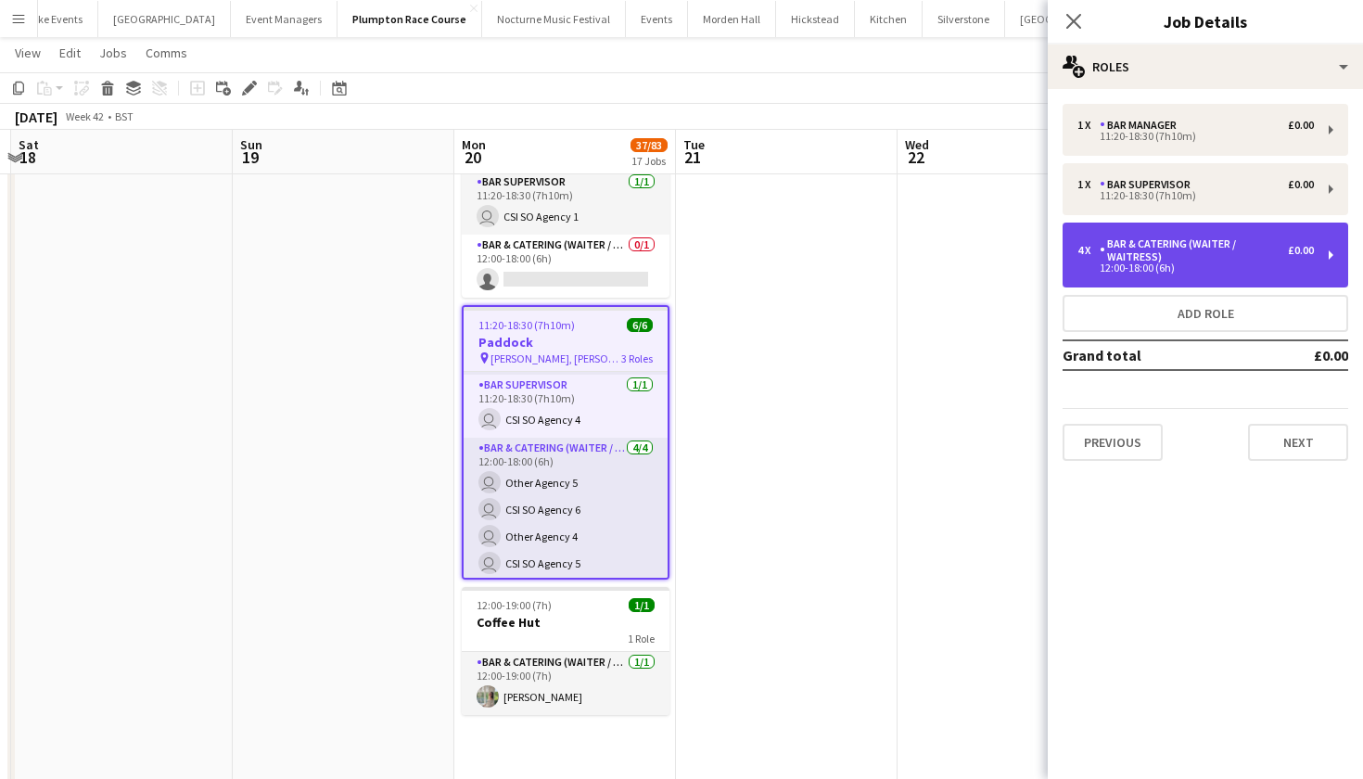
click at [1201, 238] on div "Bar & Catering (Waiter / waitress)" at bounding box center [1193, 250] width 188 height 26
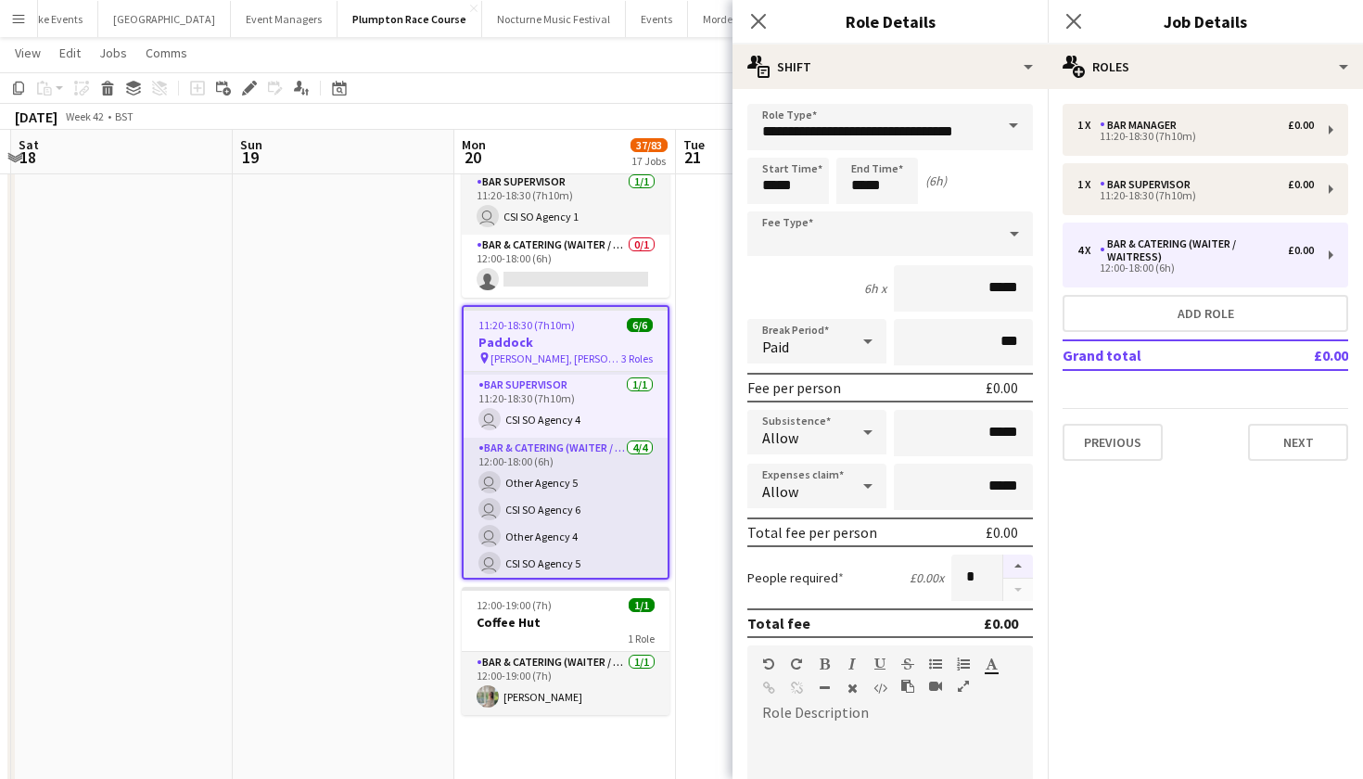
click at [1017, 569] on button "button" at bounding box center [1018, 566] width 30 height 24
type input "*"
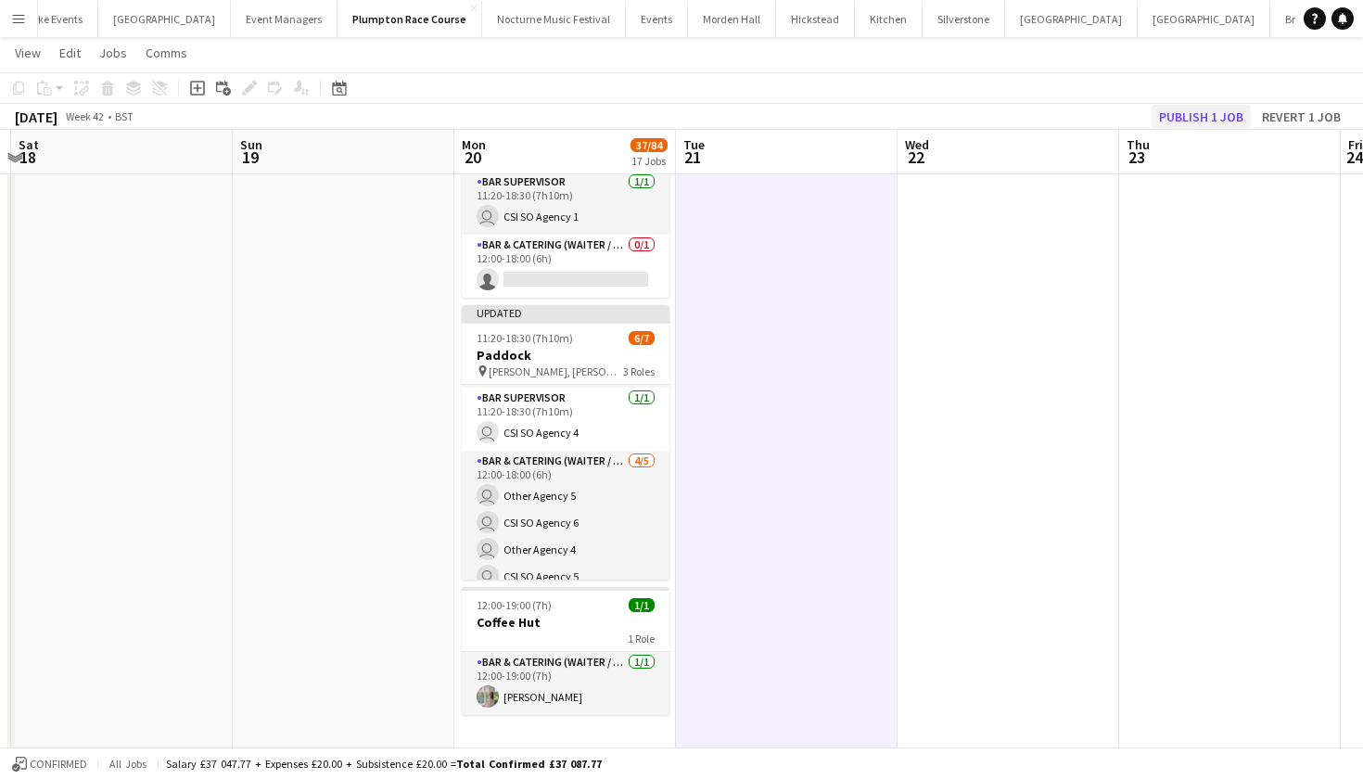
click at [1228, 115] on button "Publish 1 job" at bounding box center [1200, 117] width 99 height 24
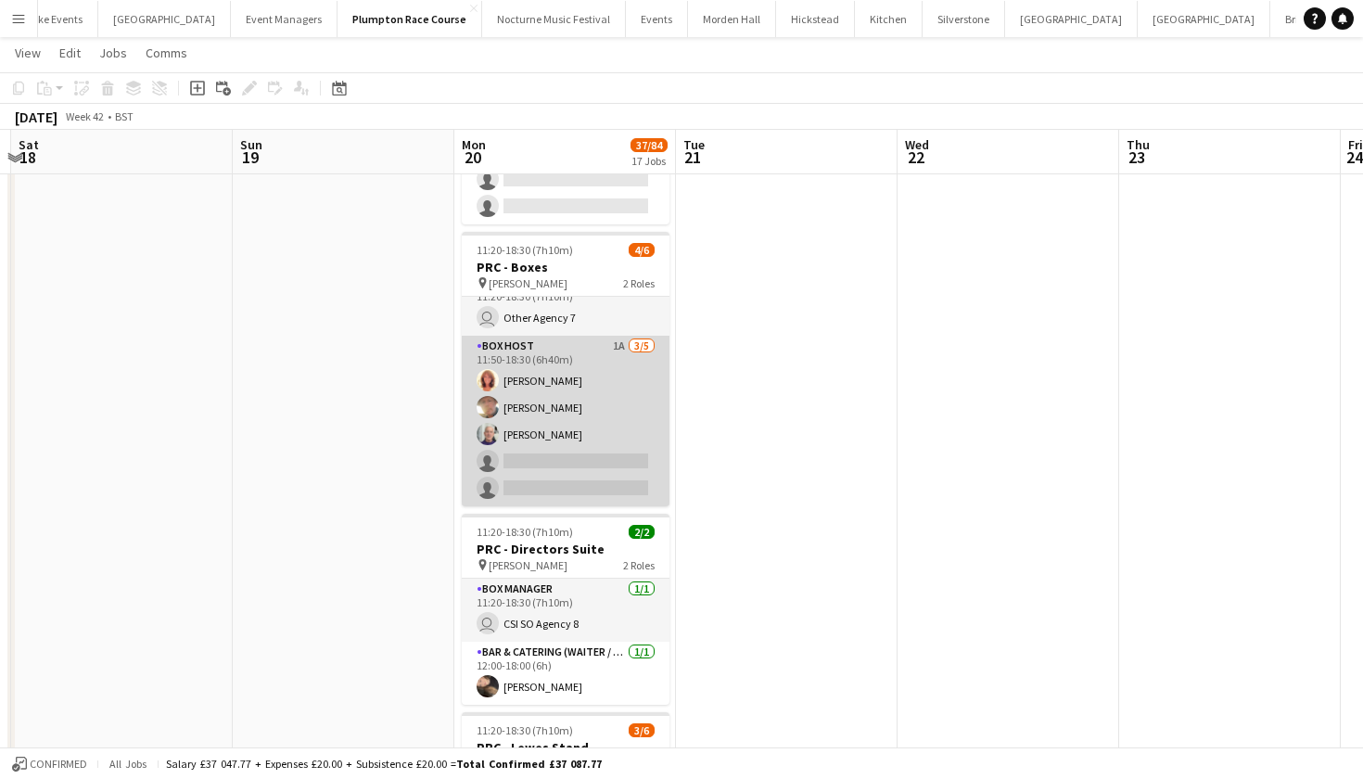
scroll to position [24, 0]
click at [609, 382] on app-card-role "Box Host 1A [DATE] 11:50-18:30 (6h40m) [PERSON_NAME] [PERSON_NAME] [PERSON_NAME…" at bounding box center [566, 421] width 208 height 171
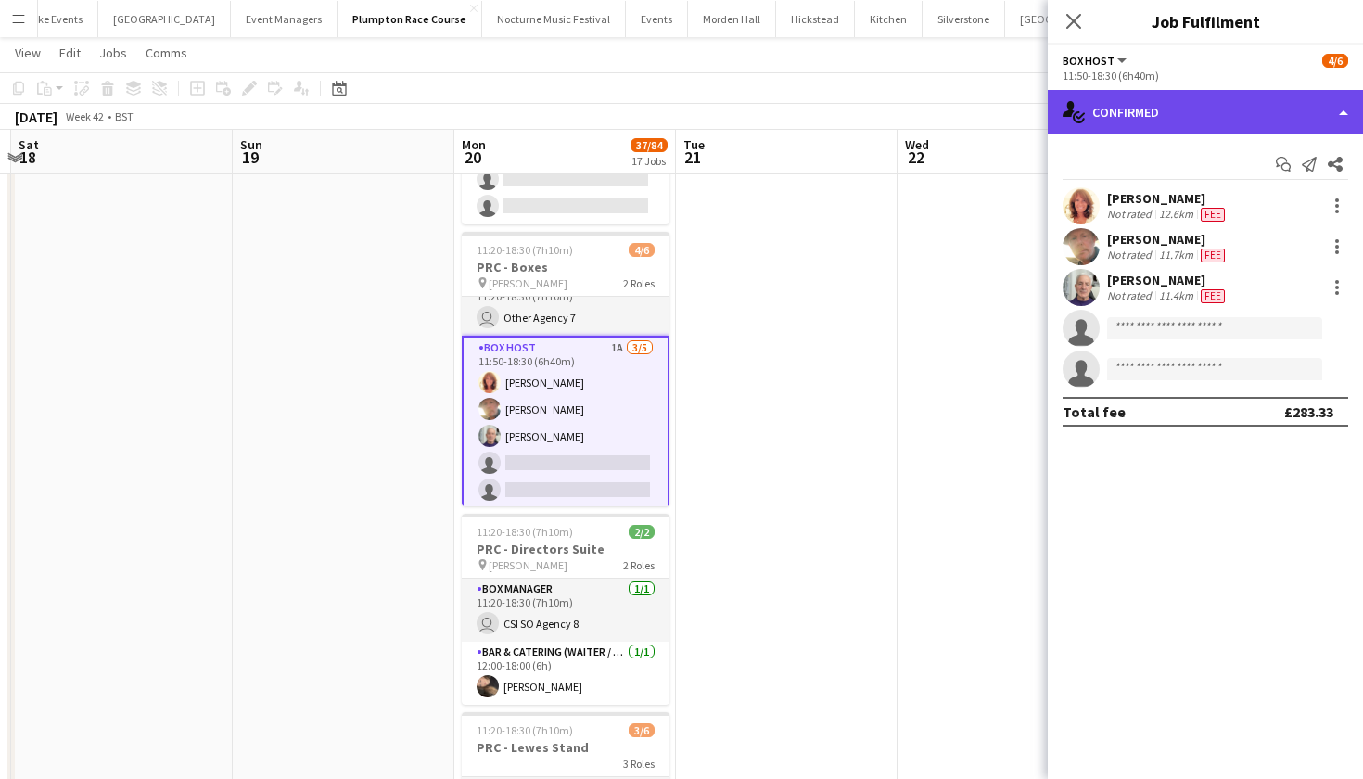
click at [1189, 119] on div "single-neutral-actions-check-2 Confirmed" at bounding box center [1205, 112] width 315 height 44
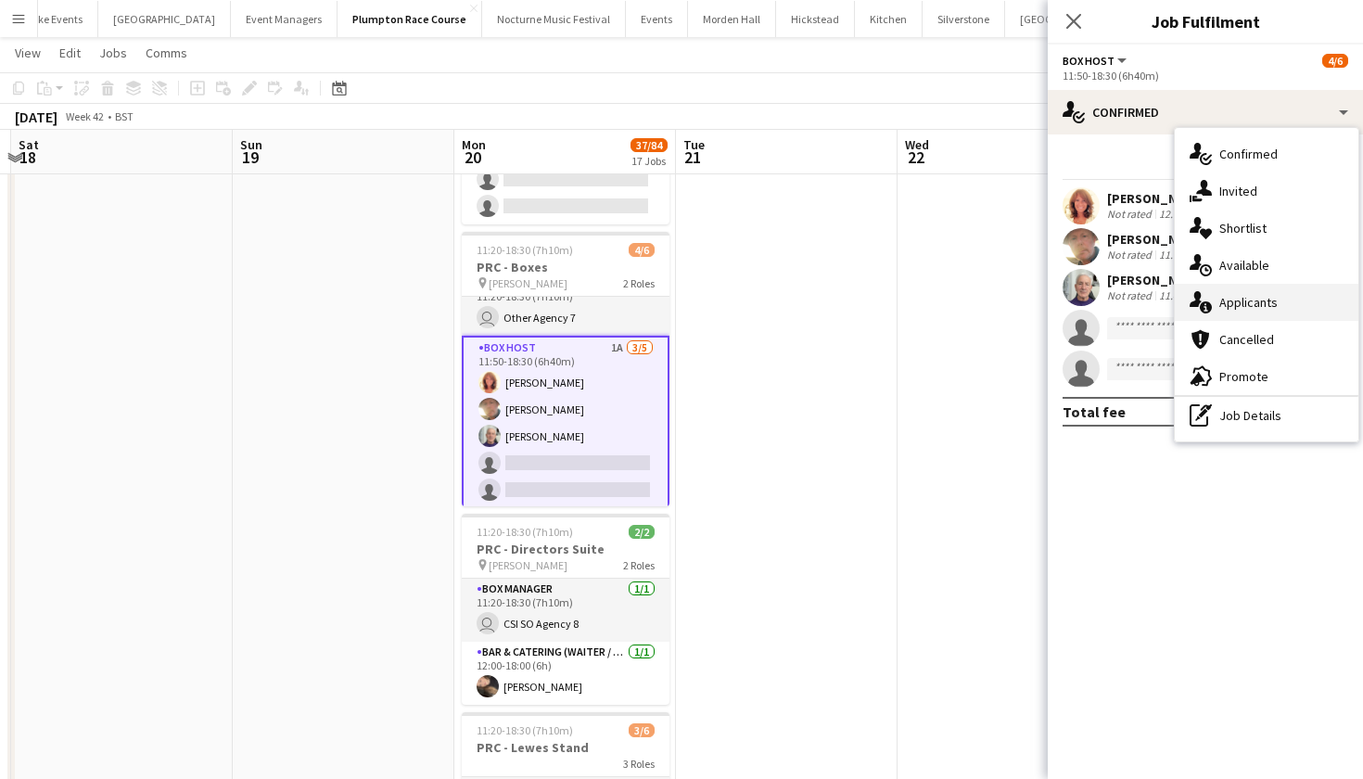
click at [1237, 303] on span "Applicants" at bounding box center [1248, 302] width 58 height 17
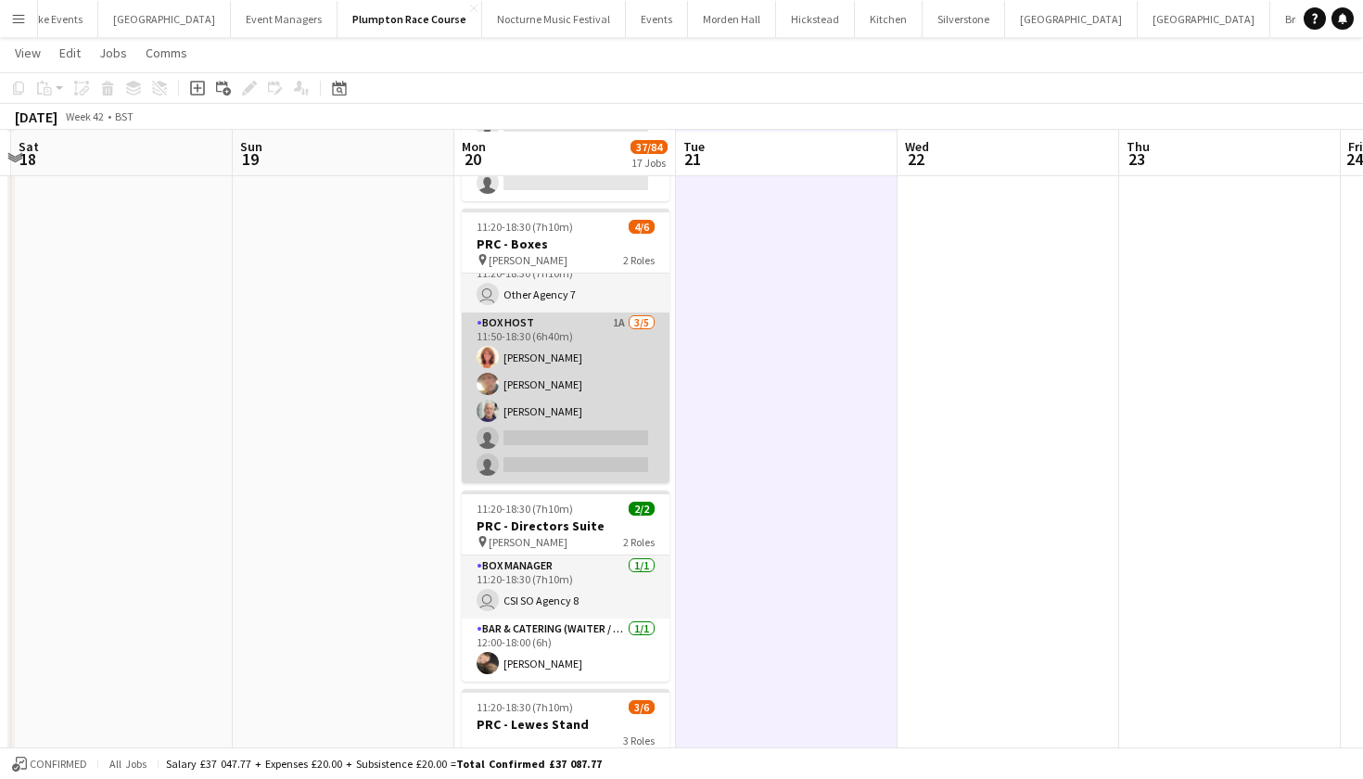
scroll to position [290, 0]
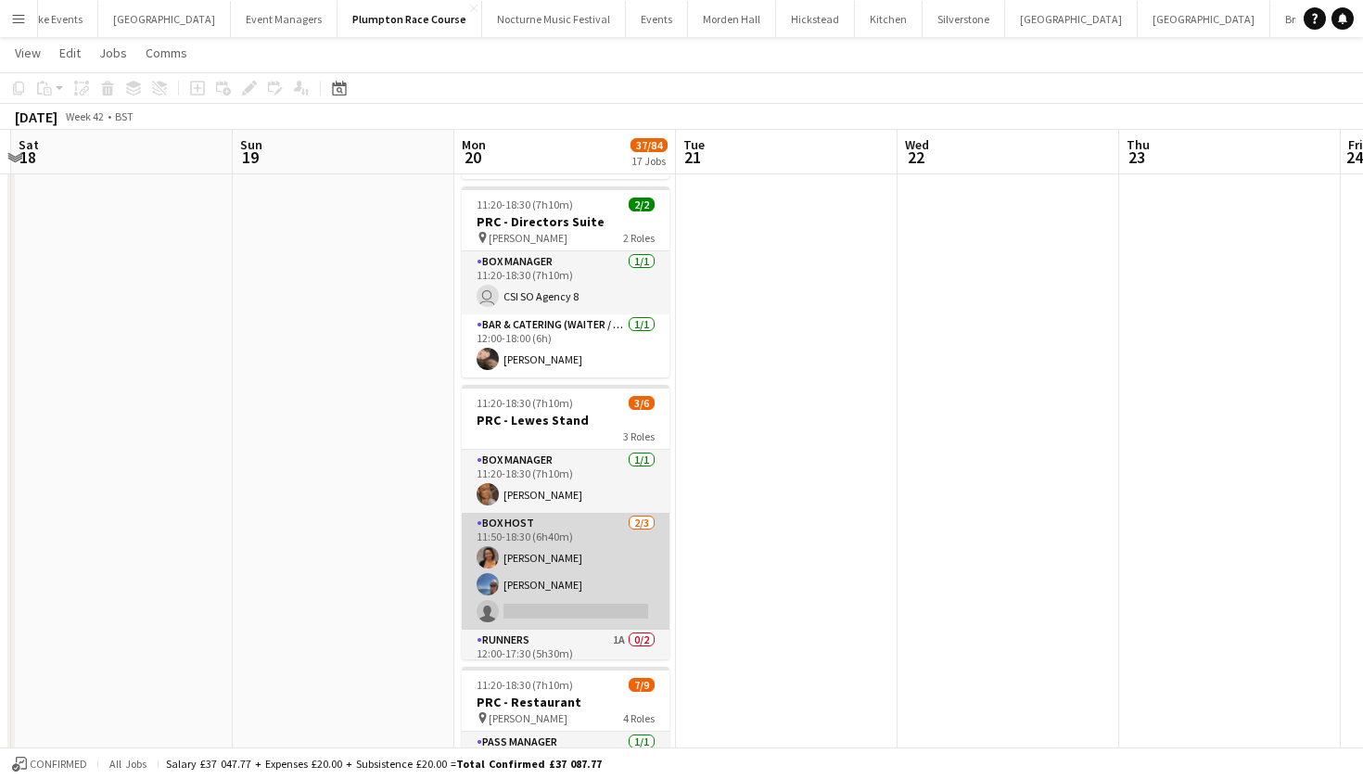
scroll to position [0, 0]
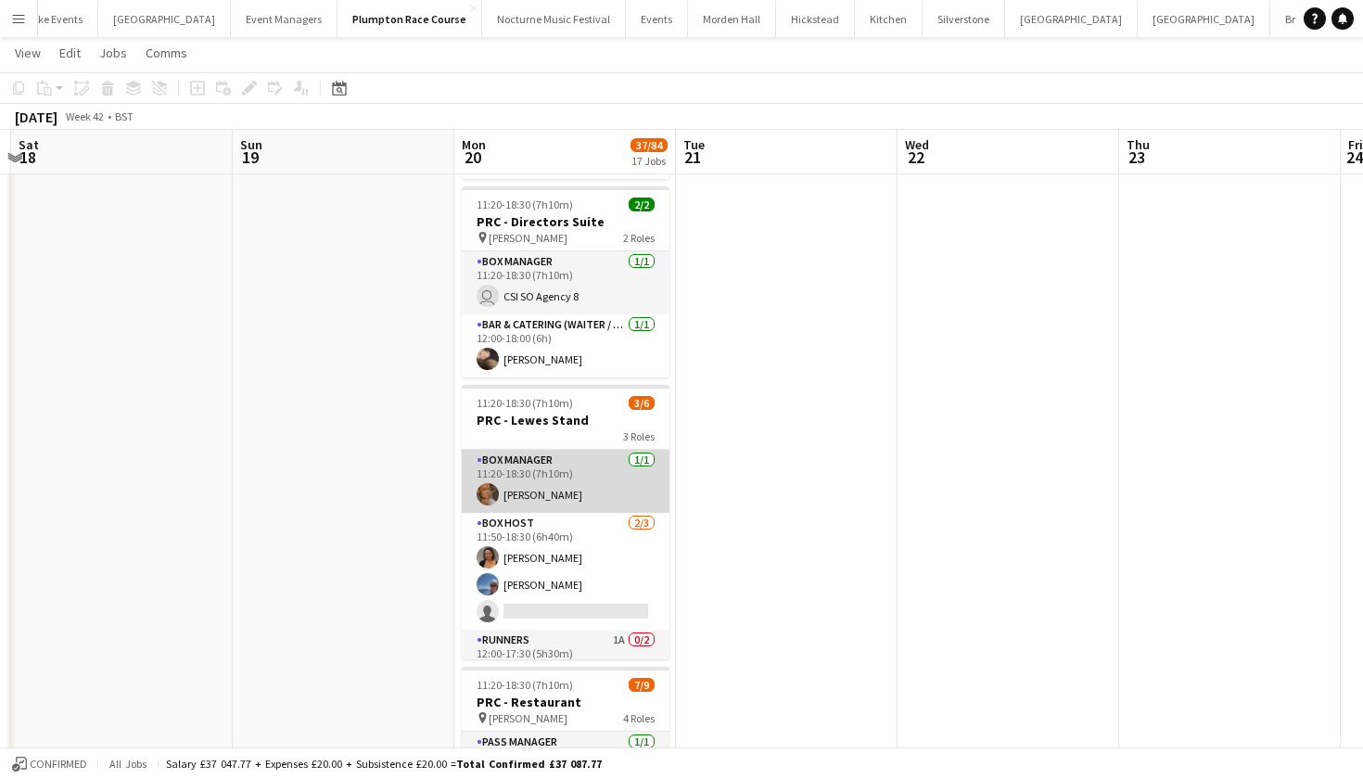
click at [564, 480] on app-card-role "Box Manager 1/1 11:20-18:30 (7h10m) Jessica Platt" at bounding box center [566, 481] width 208 height 63
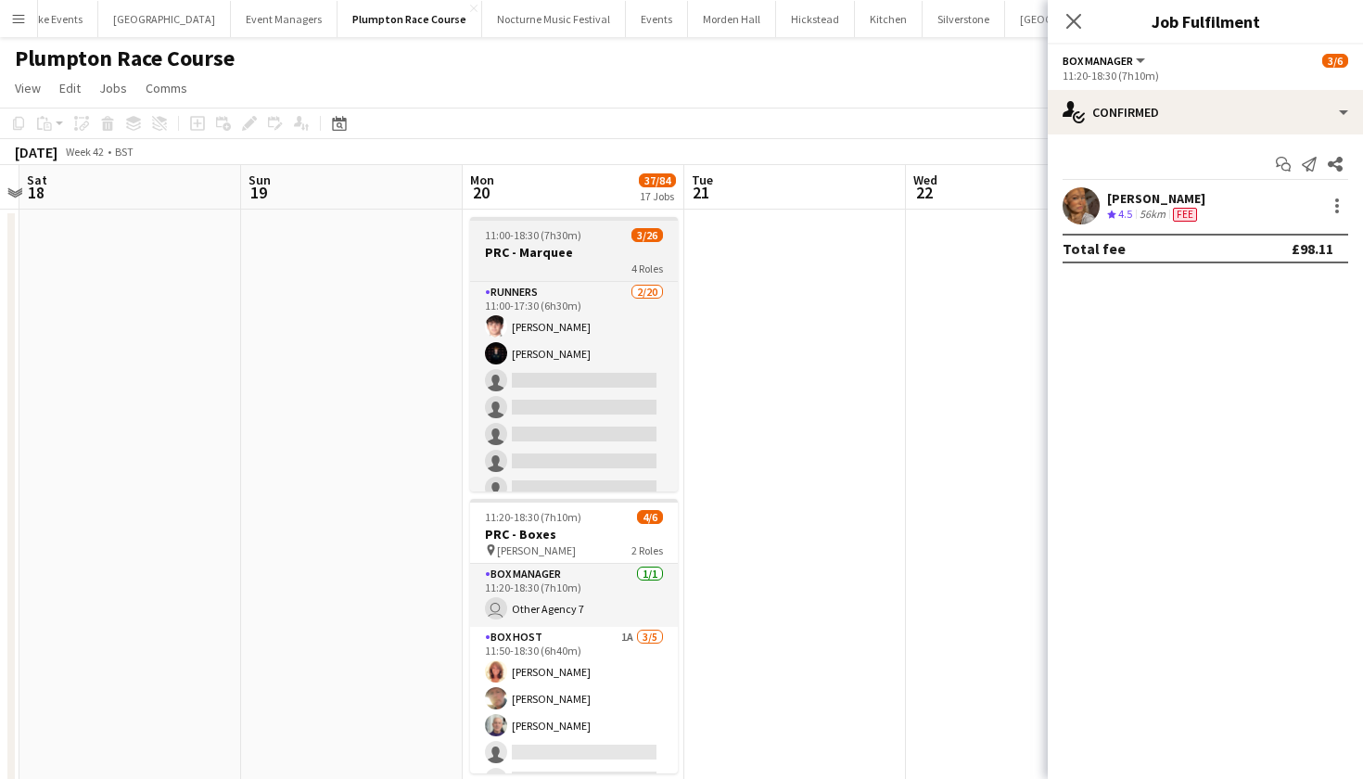
click at [572, 247] on h3 "PRC - Marquee" at bounding box center [574, 252] width 208 height 17
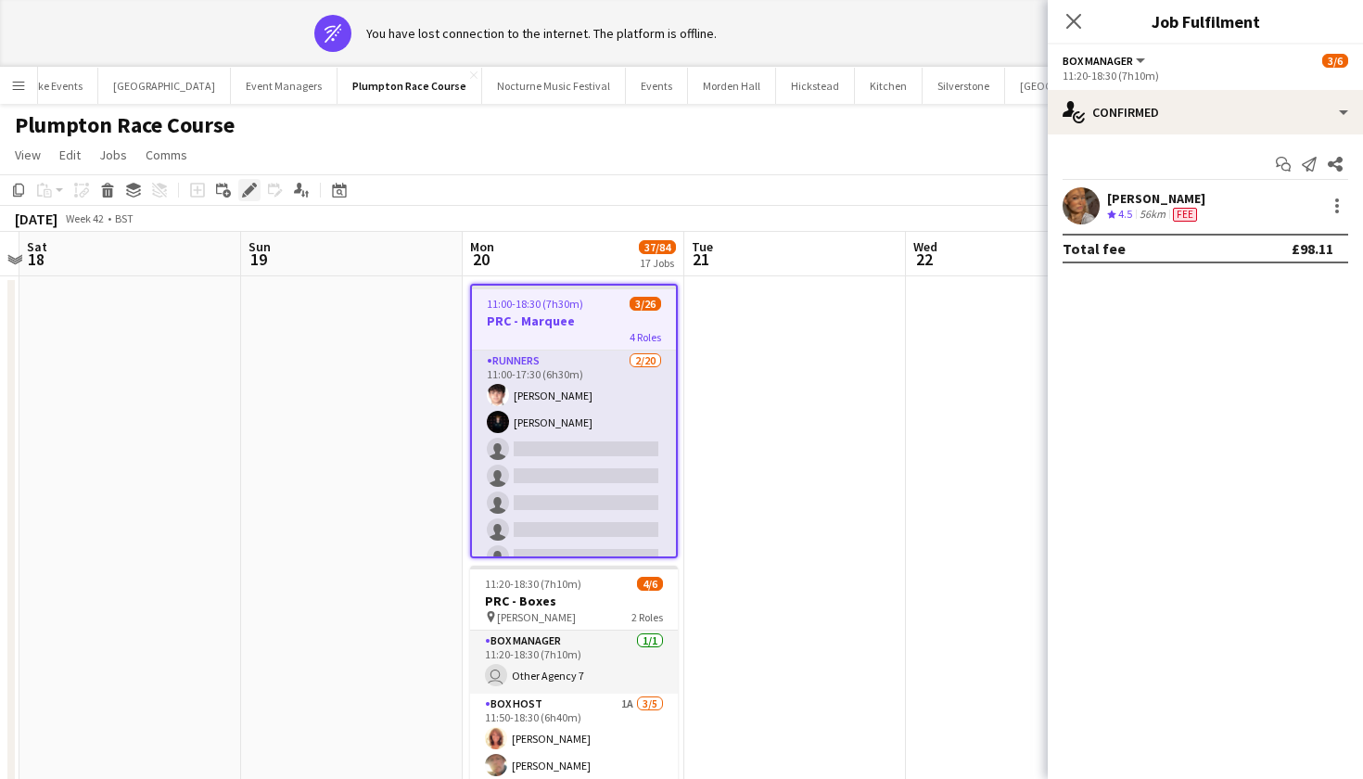
click at [248, 187] on icon "Edit" at bounding box center [249, 190] width 15 height 15
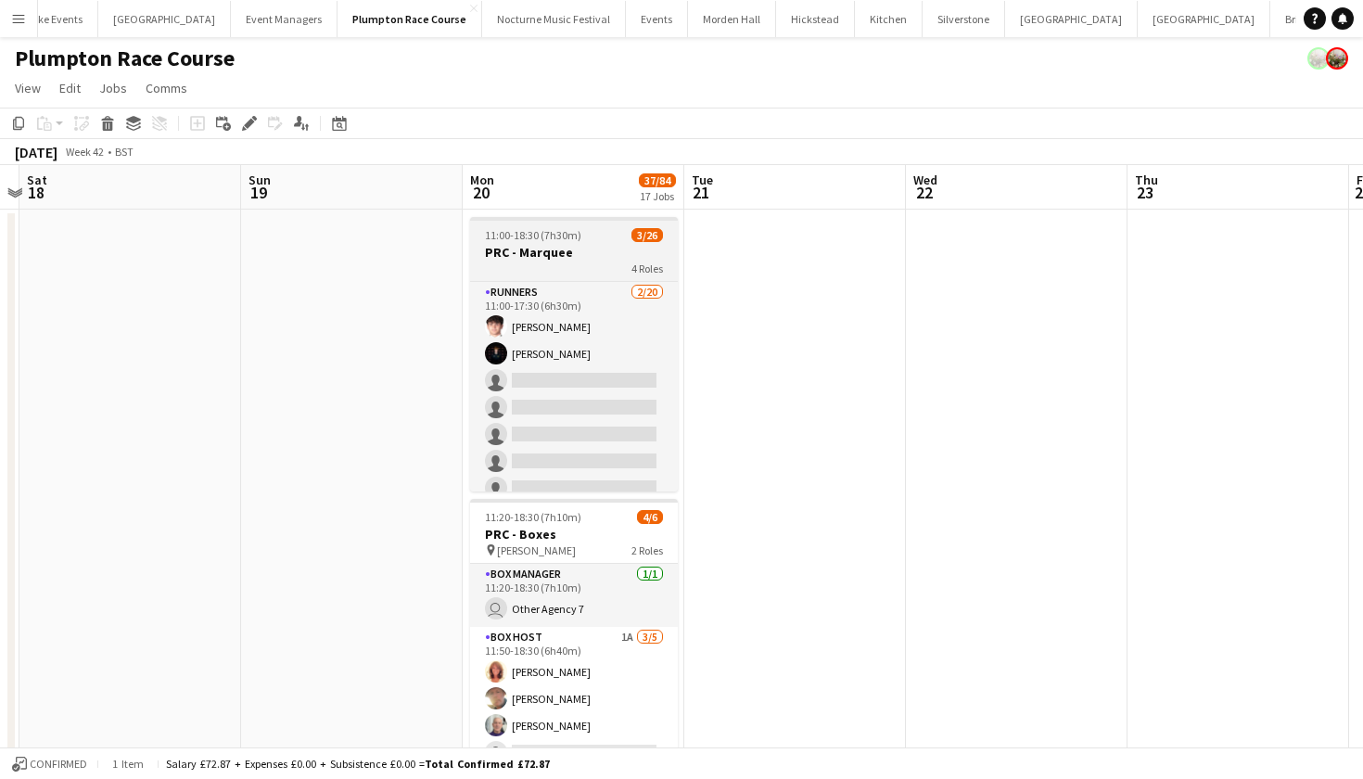
click at [531, 261] on div "4 Roles" at bounding box center [574, 268] width 208 height 15
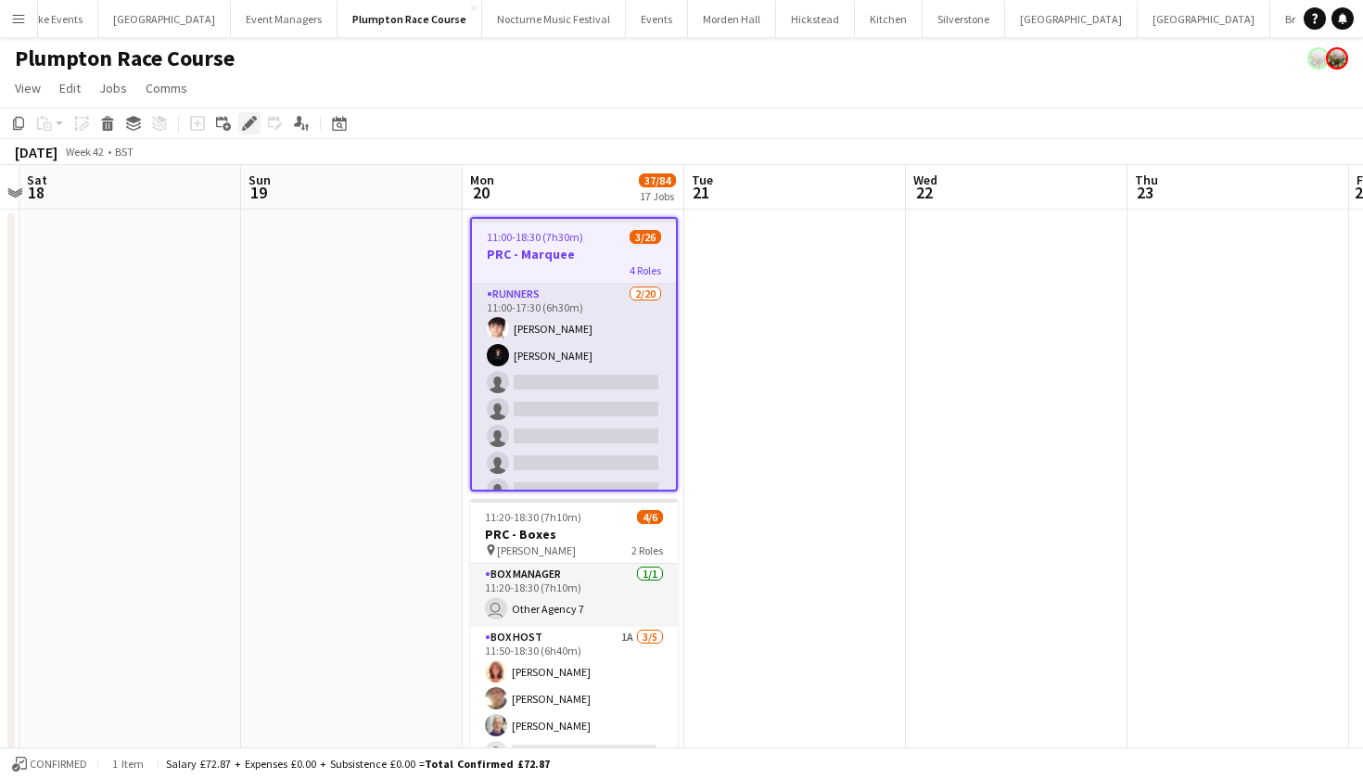
click at [244, 124] on icon "Edit" at bounding box center [249, 123] width 15 height 15
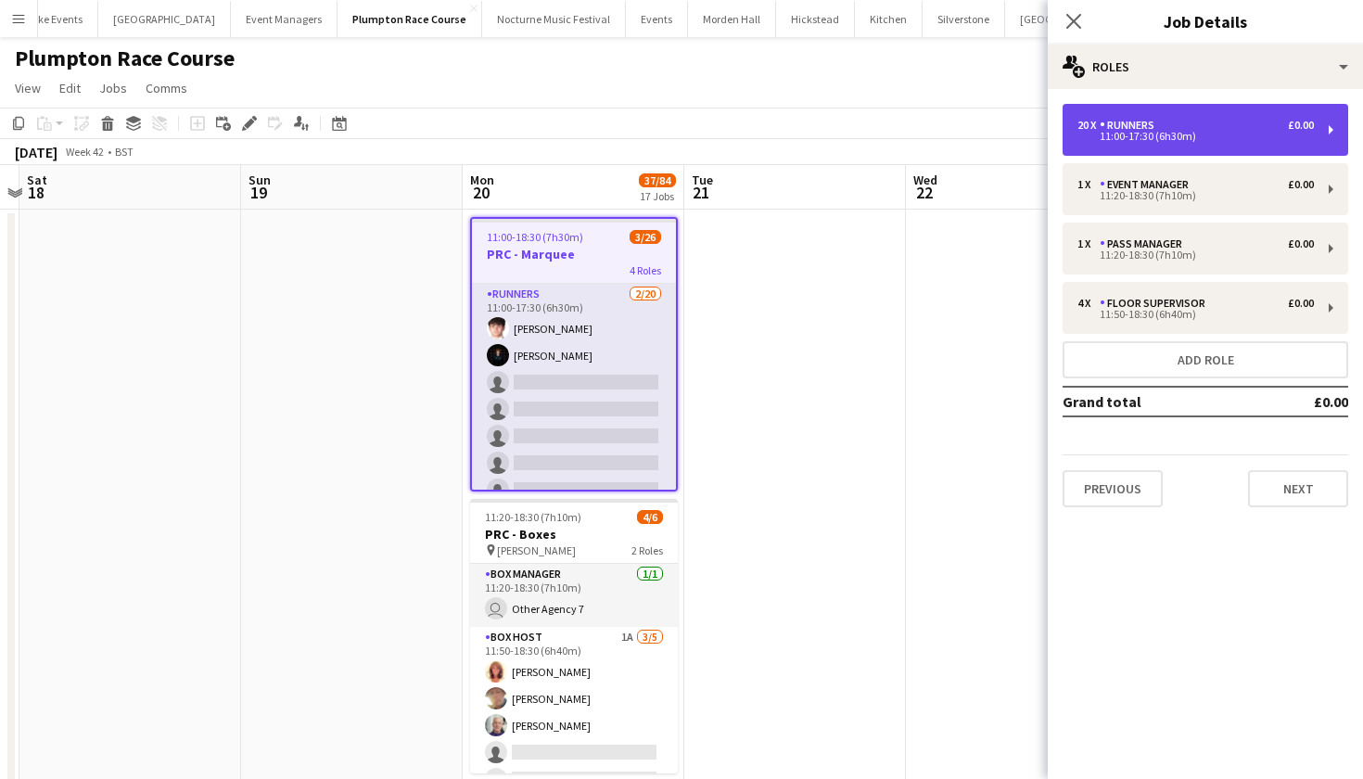
click at [1225, 138] on div "11:00-17:30 (6h30m)" at bounding box center [1195, 136] width 236 height 9
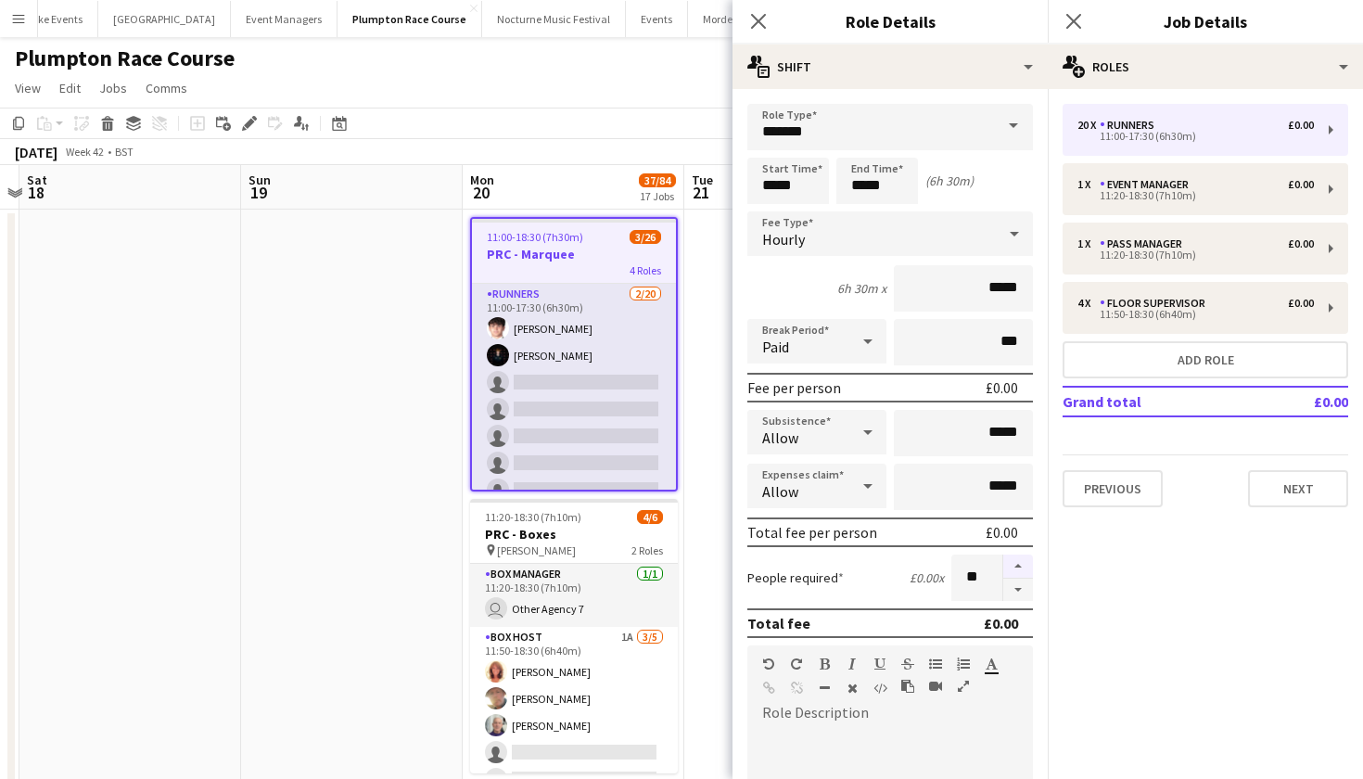
click at [1021, 570] on button "button" at bounding box center [1018, 566] width 30 height 24
type input "**"
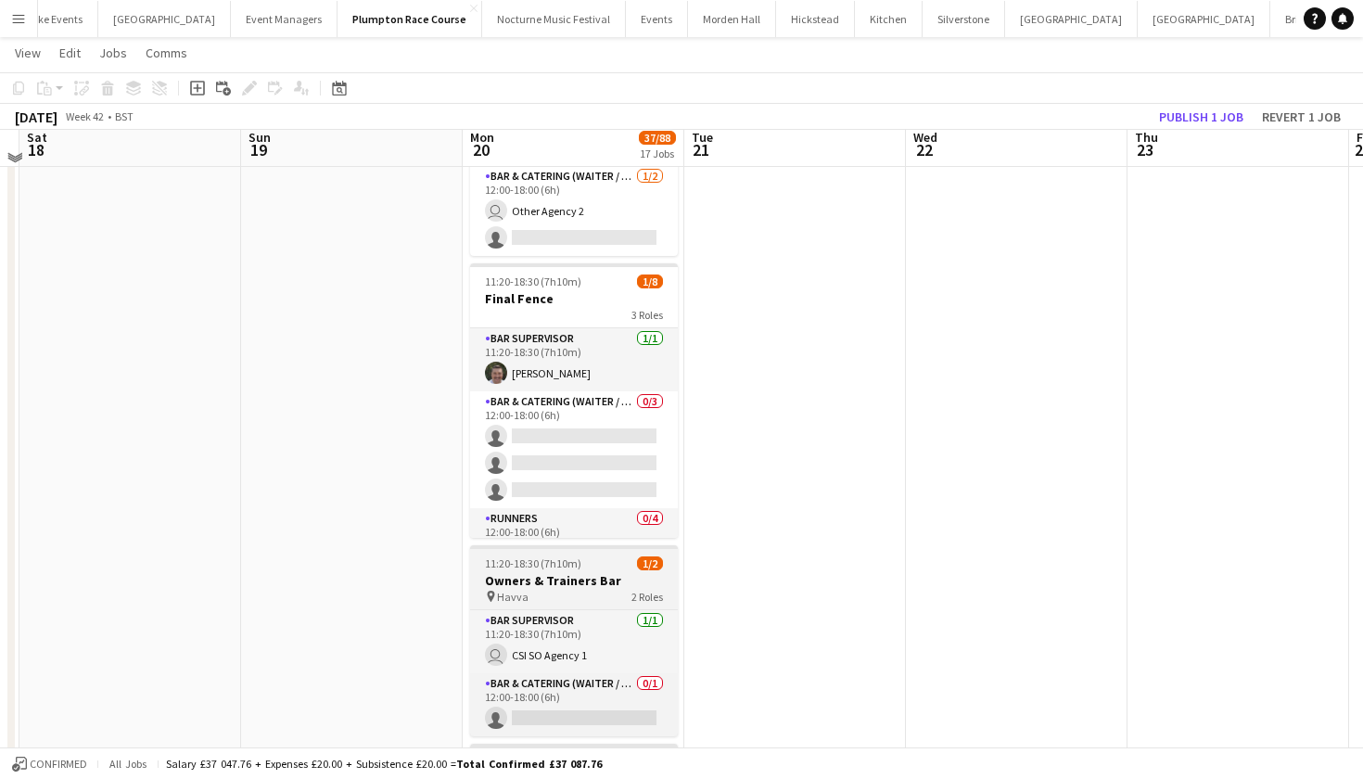
scroll to position [2929, 0]
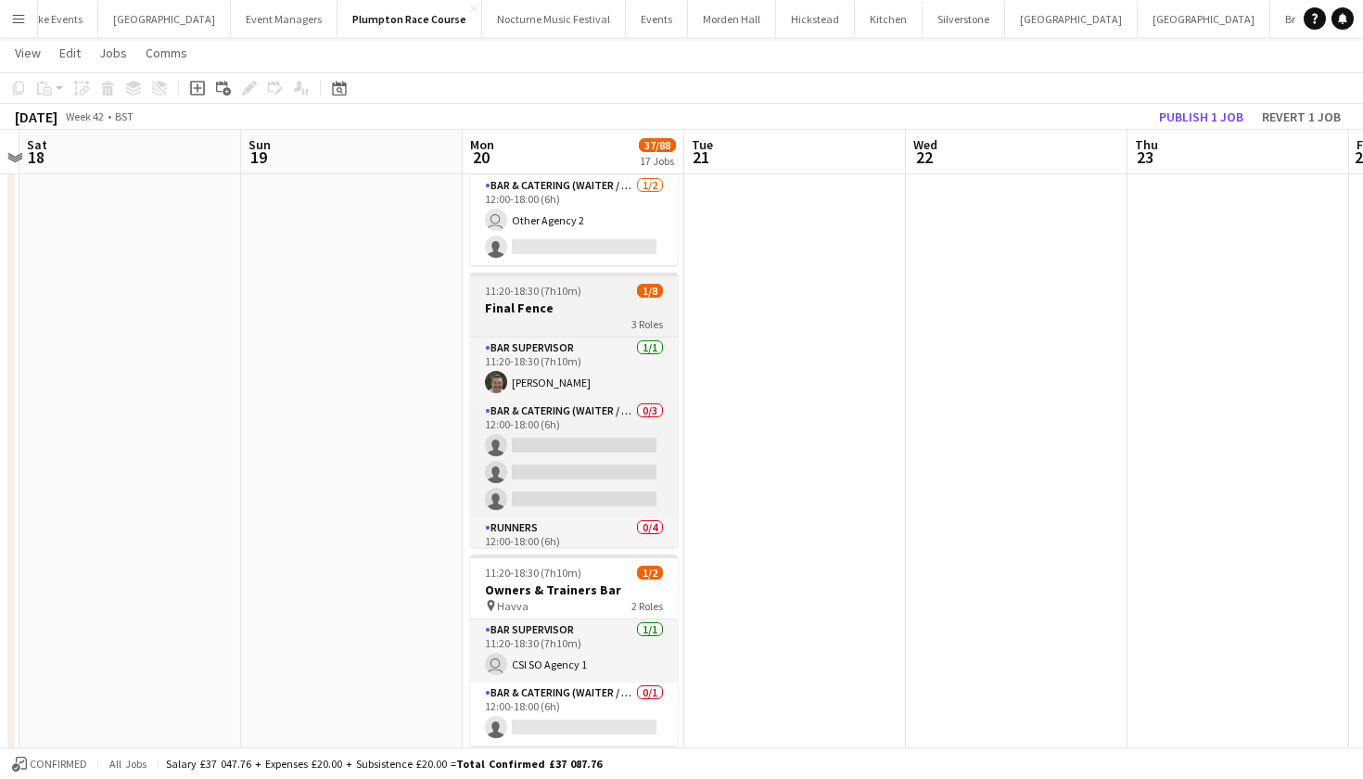
click at [525, 321] on div "3 Roles" at bounding box center [574, 323] width 208 height 15
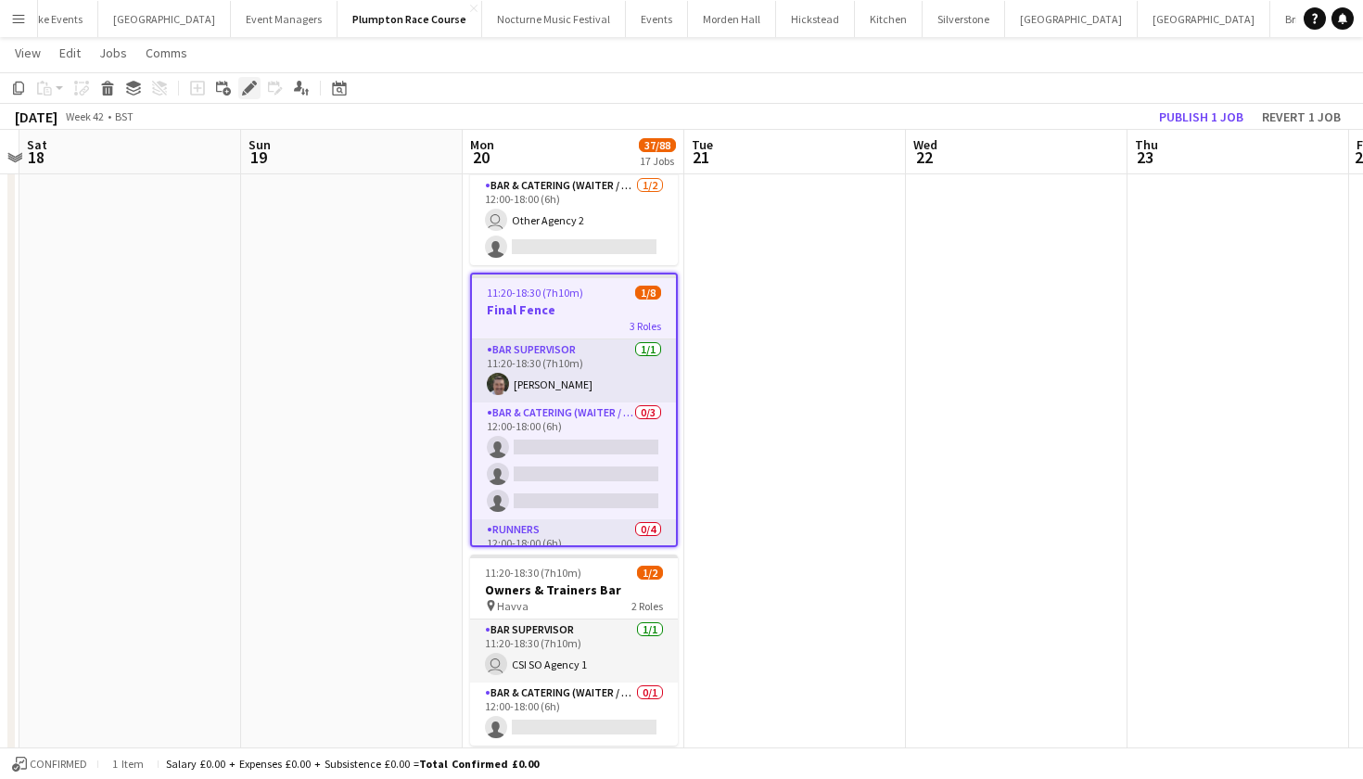
click at [254, 86] on icon "Edit" at bounding box center [249, 88] width 15 height 15
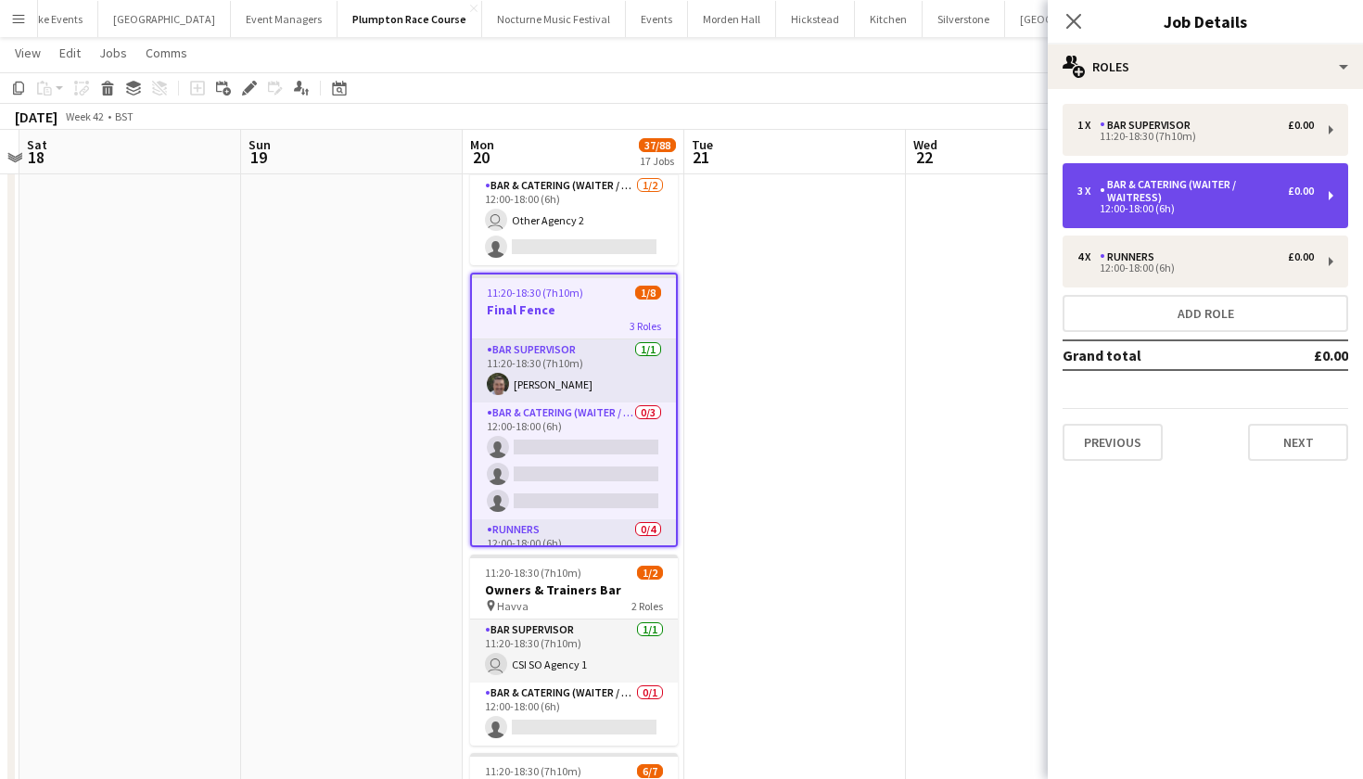
click at [1206, 184] on div "Bar & Catering (Waiter / waitress)" at bounding box center [1193, 191] width 188 height 26
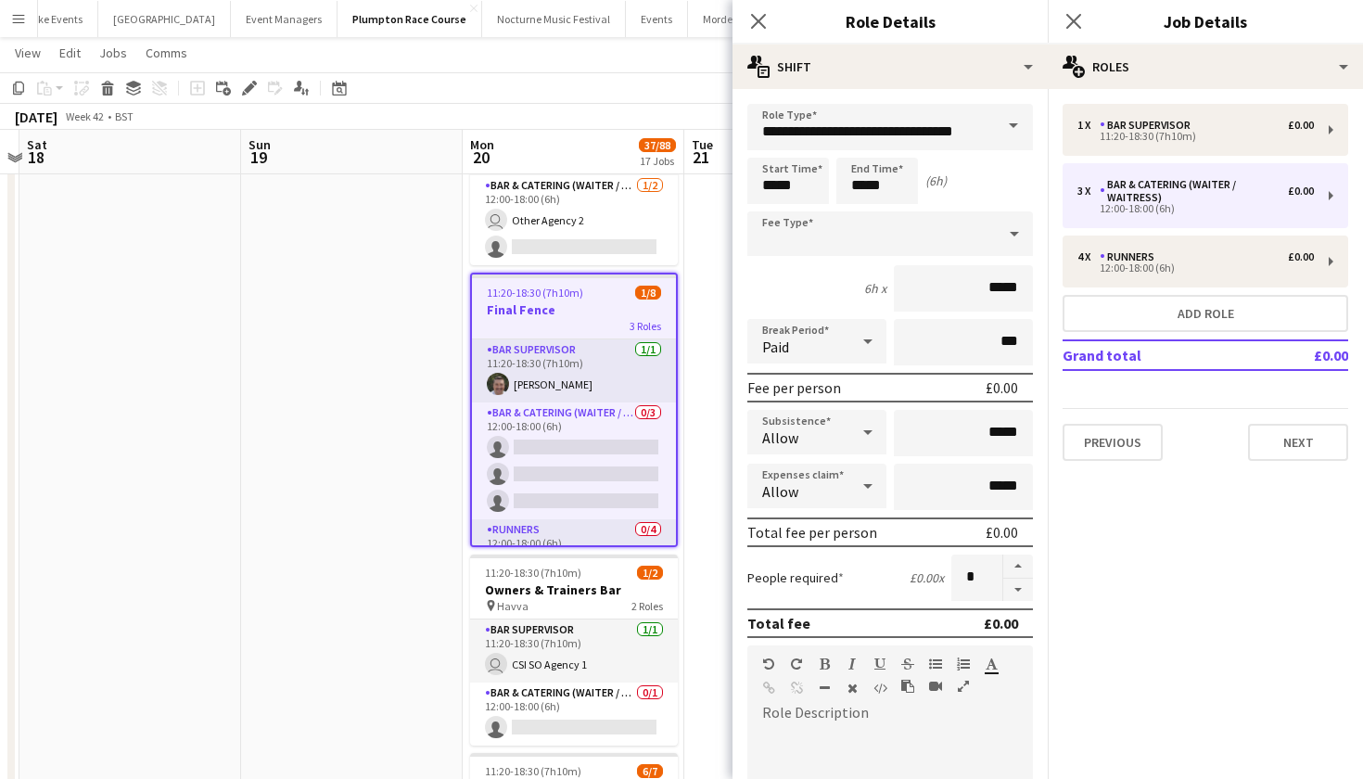
click at [1012, 133] on span at bounding box center [1013, 126] width 39 height 44
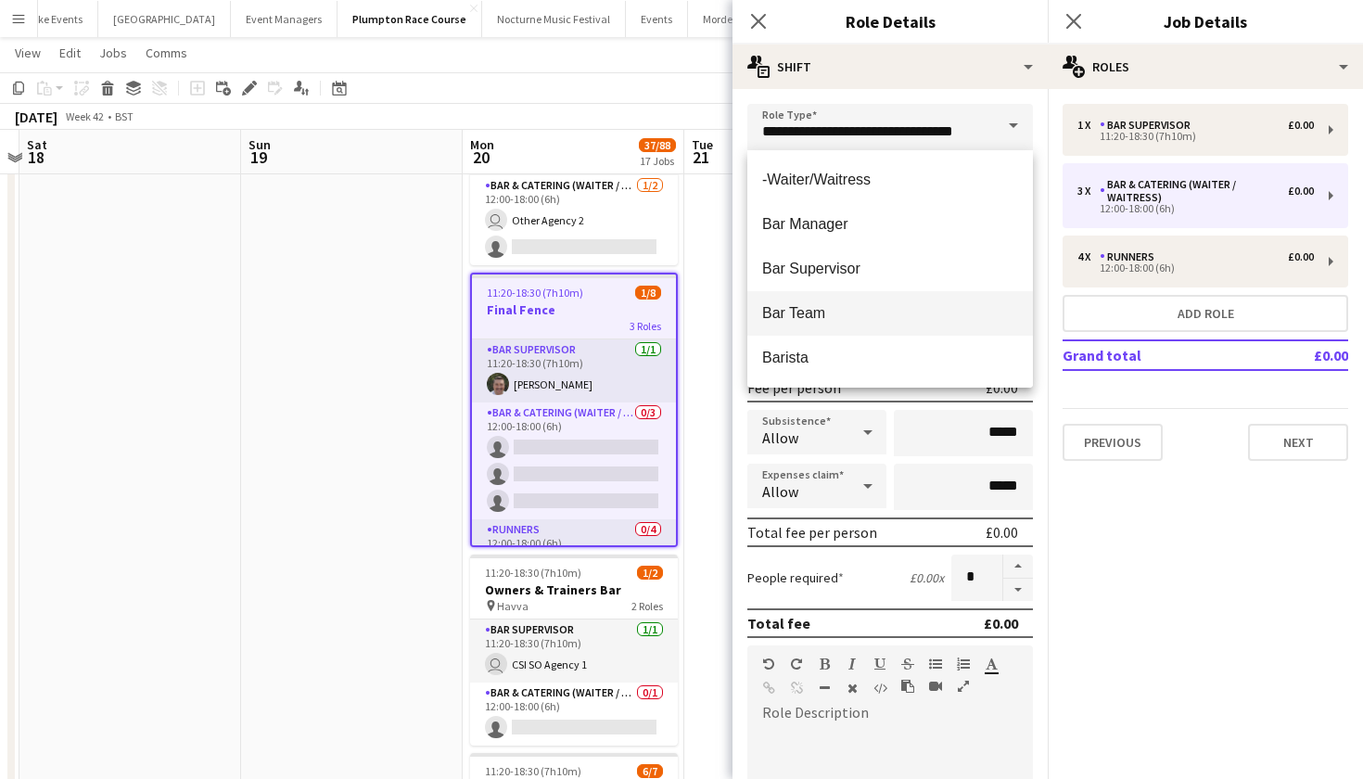
click at [924, 311] on span "Bar Team" at bounding box center [890, 313] width 256 height 18
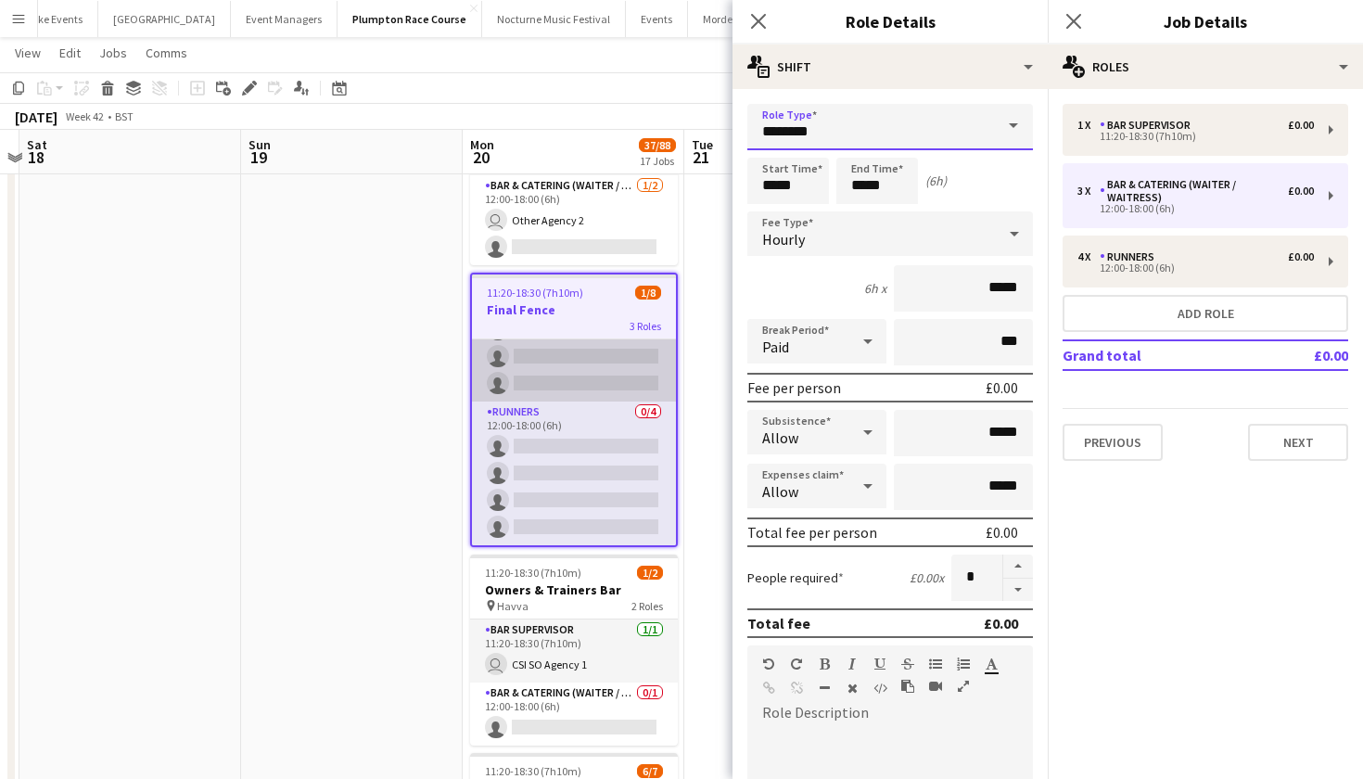
scroll to position [118, 0]
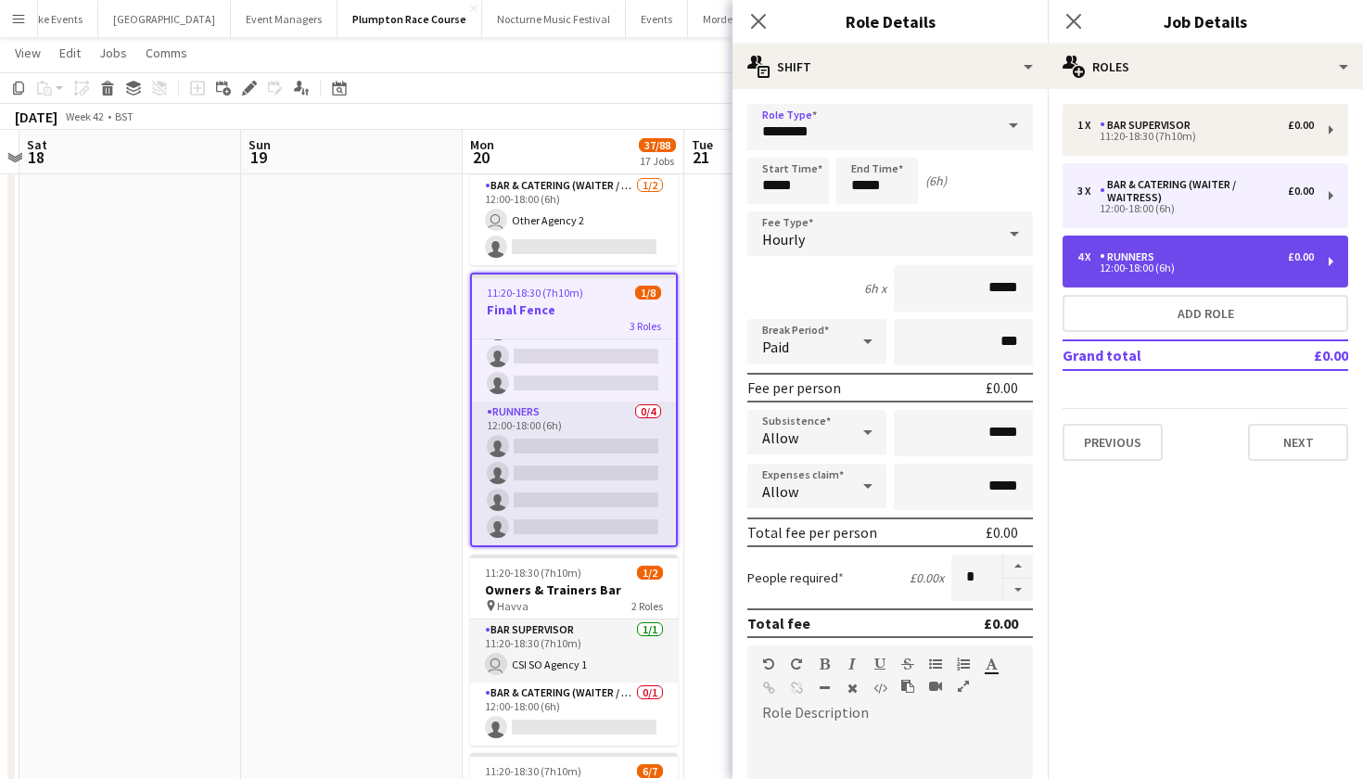
click at [1202, 255] on div "4 x Runners £0.00" at bounding box center [1195, 256] width 236 height 13
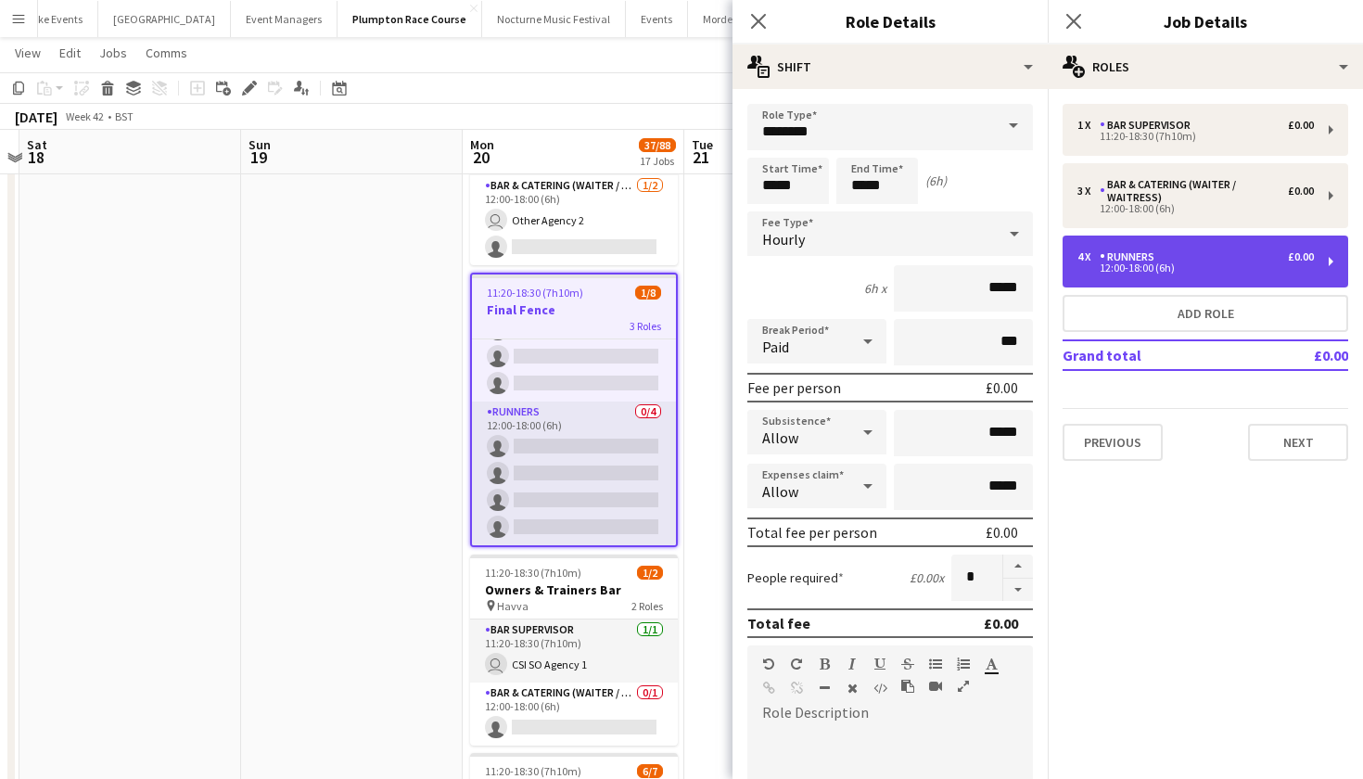
type input "*******"
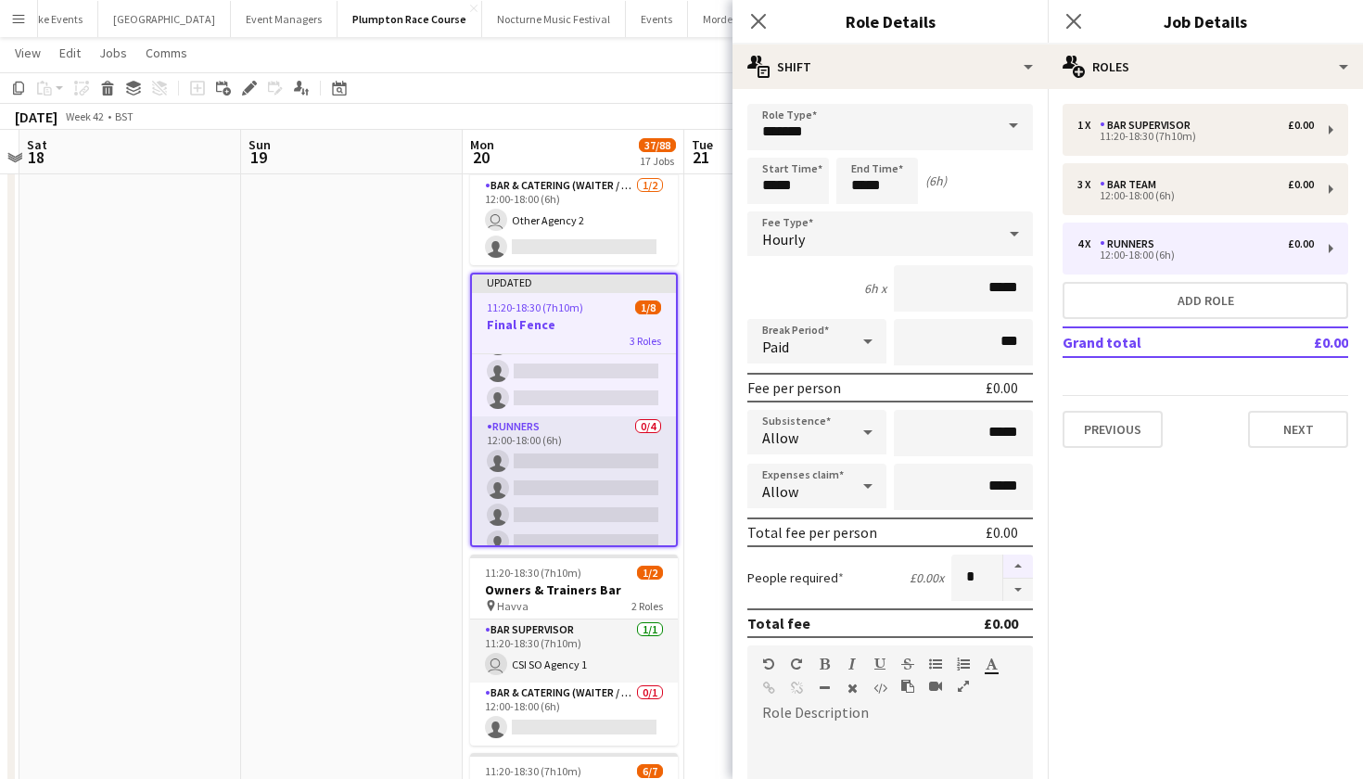
click at [1023, 566] on button "button" at bounding box center [1018, 566] width 30 height 24
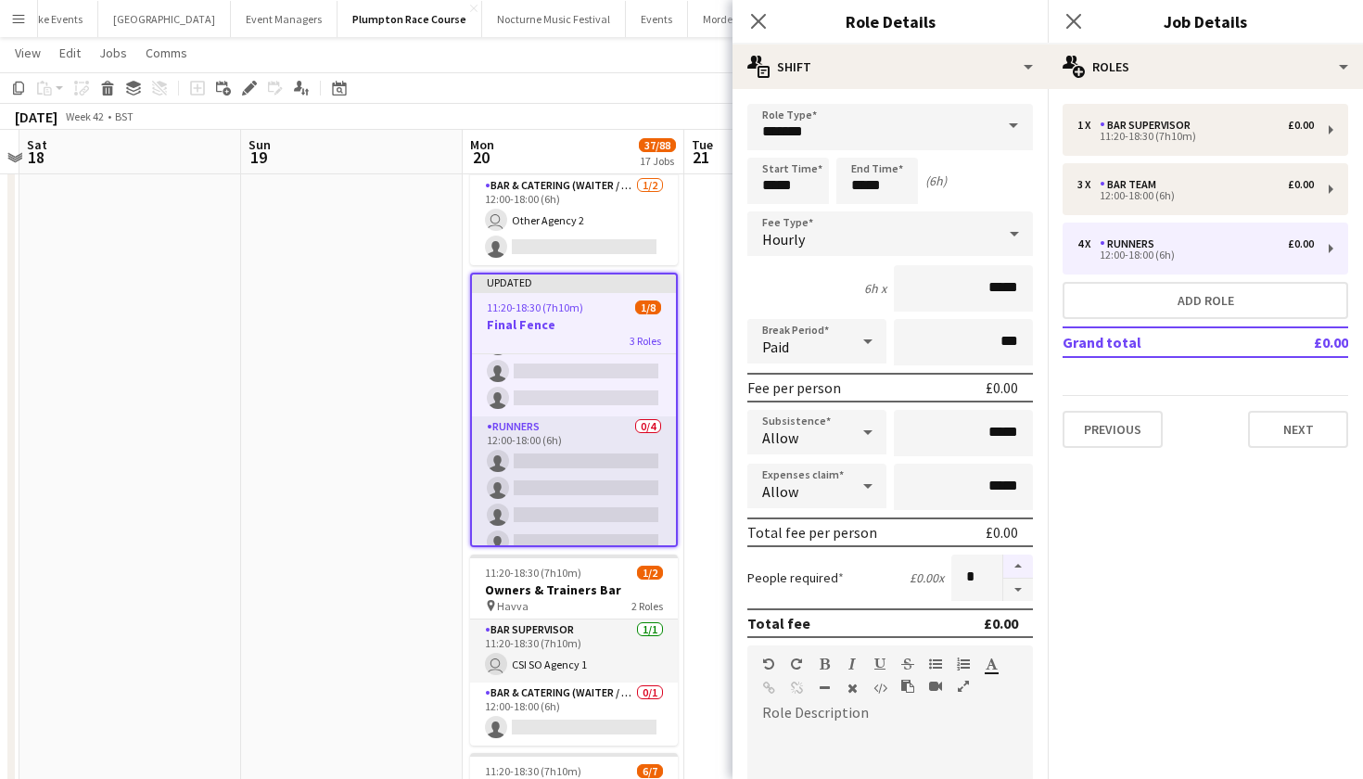
click at [1023, 566] on button "button" at bounding box center [1018, 566] width 30 height 24
type input "**"
click at [227, 483] on app-date-cell at bounding box center [130, 262] width 222 height 1961
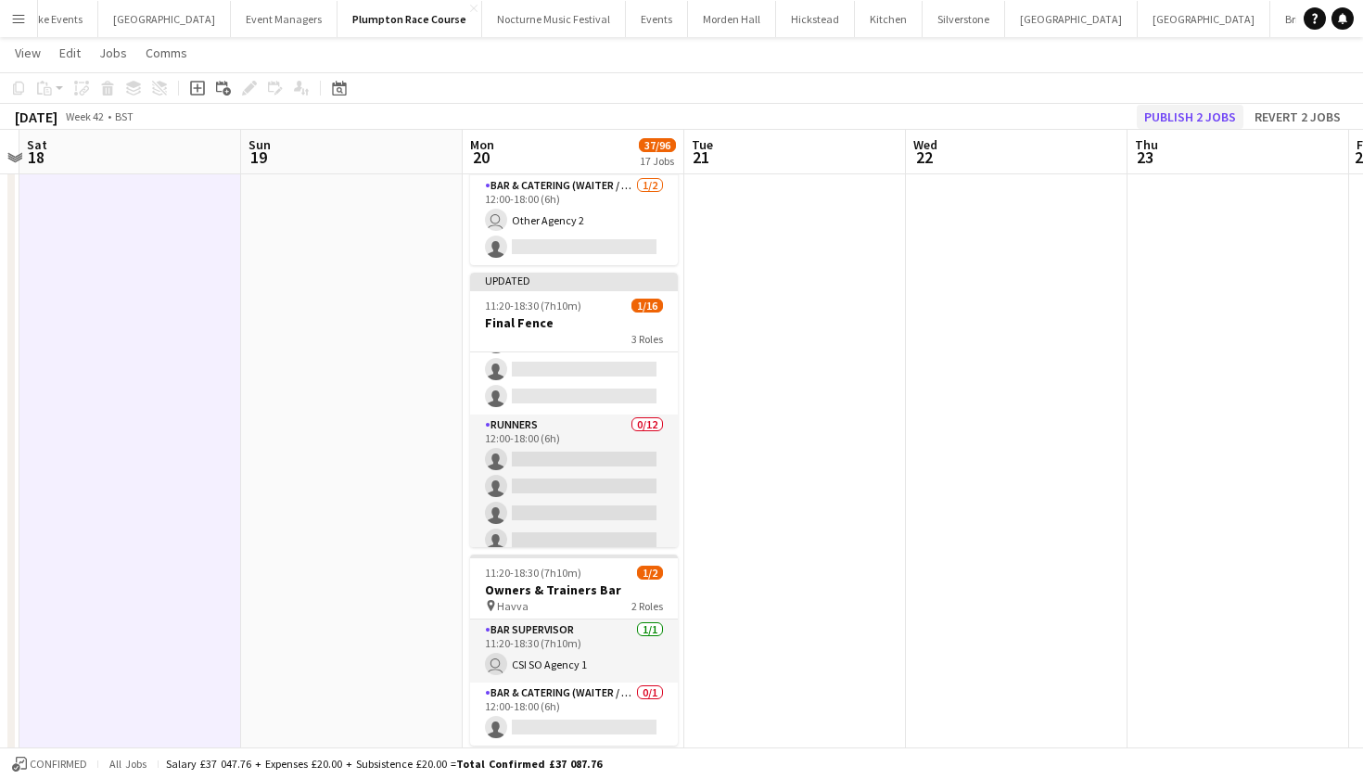
click at [1173, 121] on button "Publish 2 jobs" at bounding box center [1190, 117] width 107 height 24
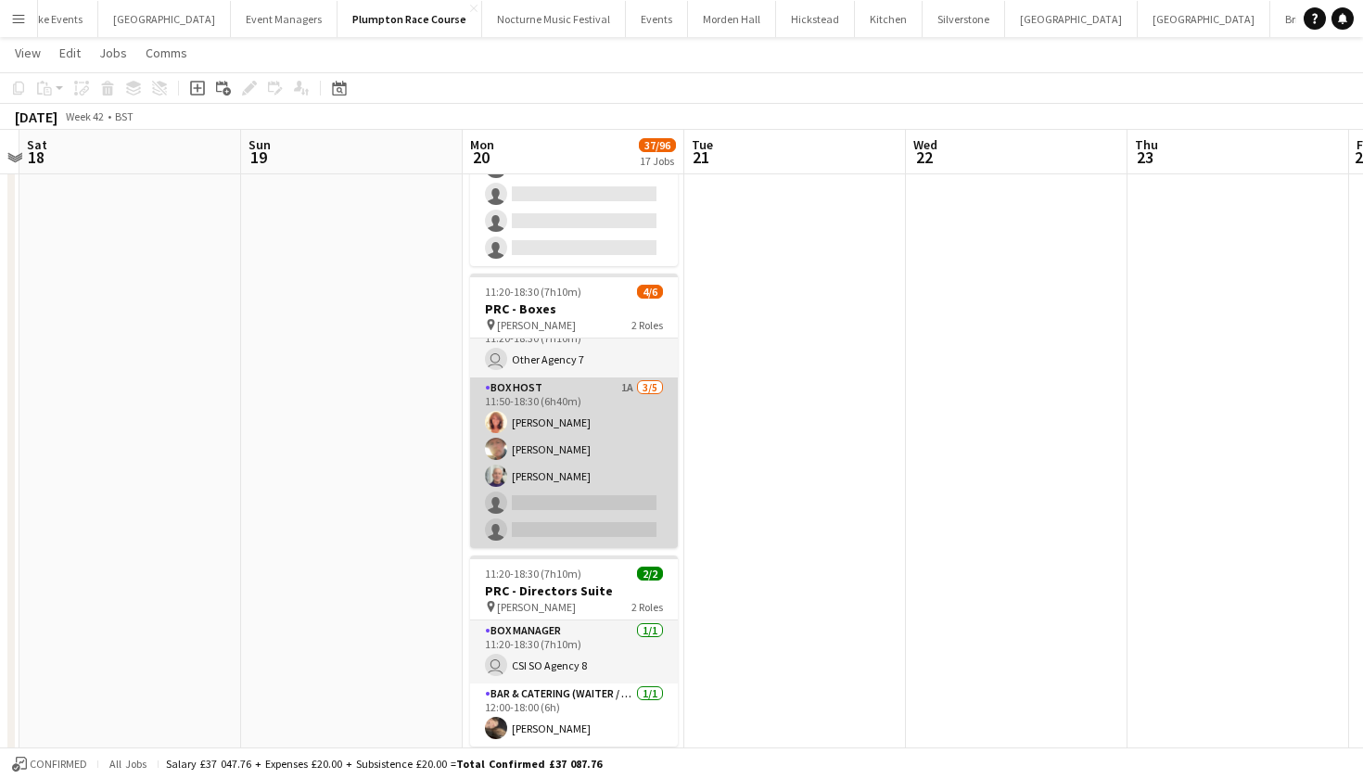
scroll to position [24, 0]
click at [590, 483] on app-card-role "Box Host 1A [DATE] 11:50-18:30 (6h40m) [PERSON_NAME] [PERSON_NAME] [PERSON_NAME…" at bounding box center [574, 462] width 208 height 171
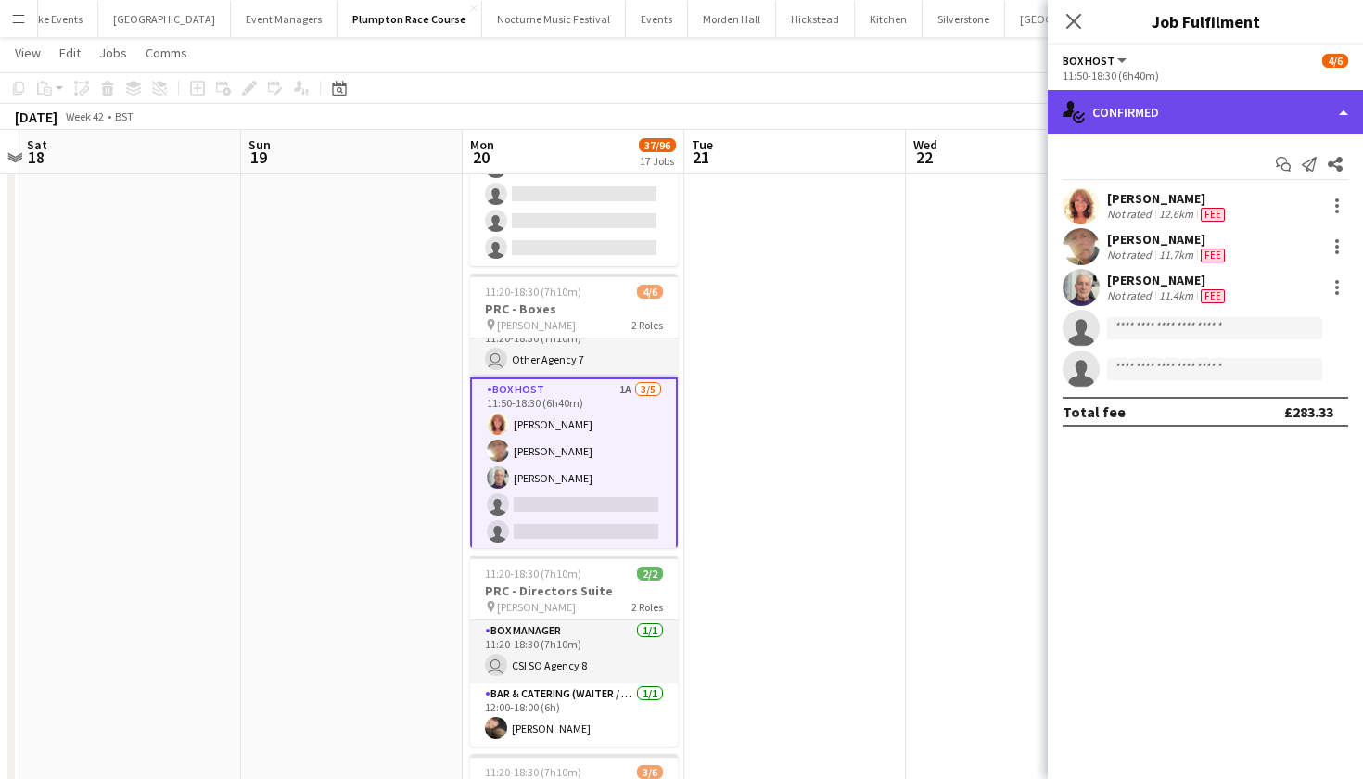
click at [1272, 117] on div "single-neutral-actions-check-2 Confirmed" at bounding box center [1205, 112] width 315 height 44
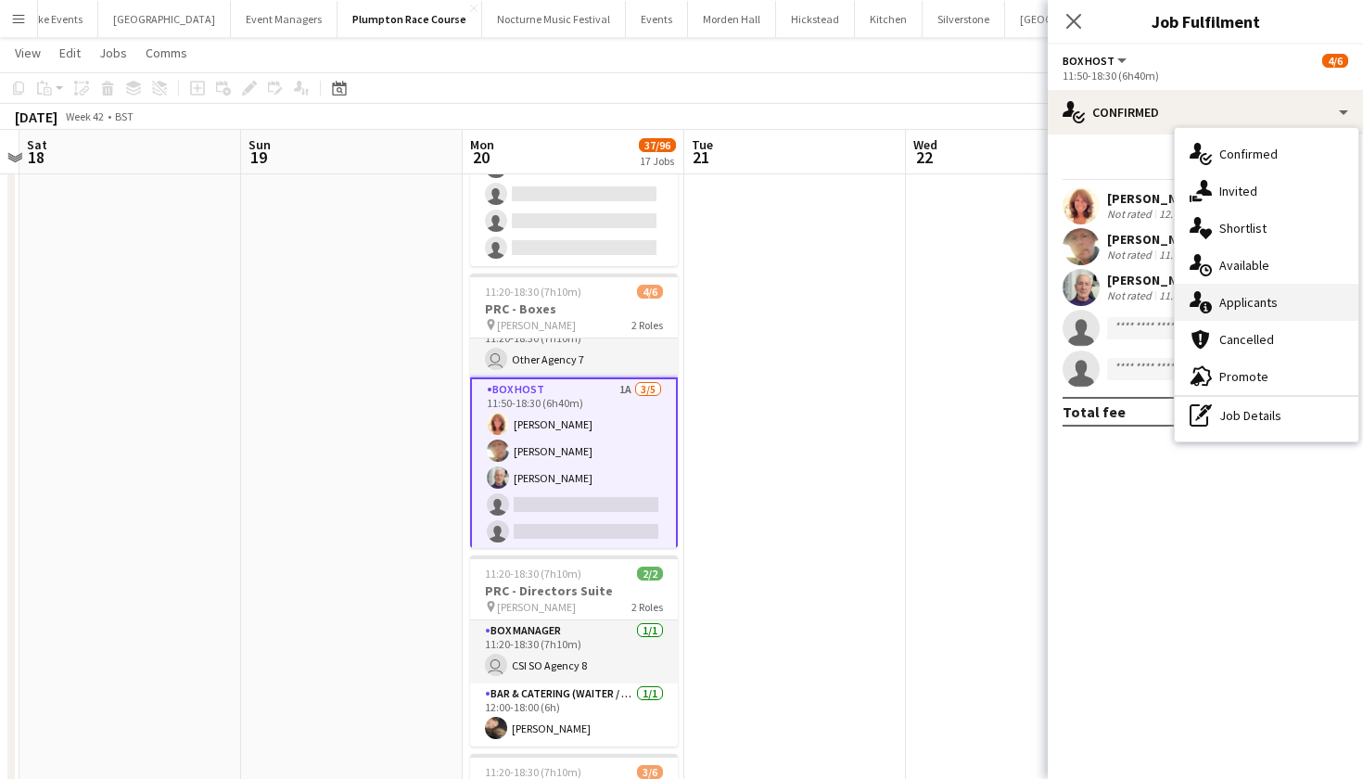
click at [1266, 305] on span "Applicants" at bounding box center [1248, 302] width 58 height 17
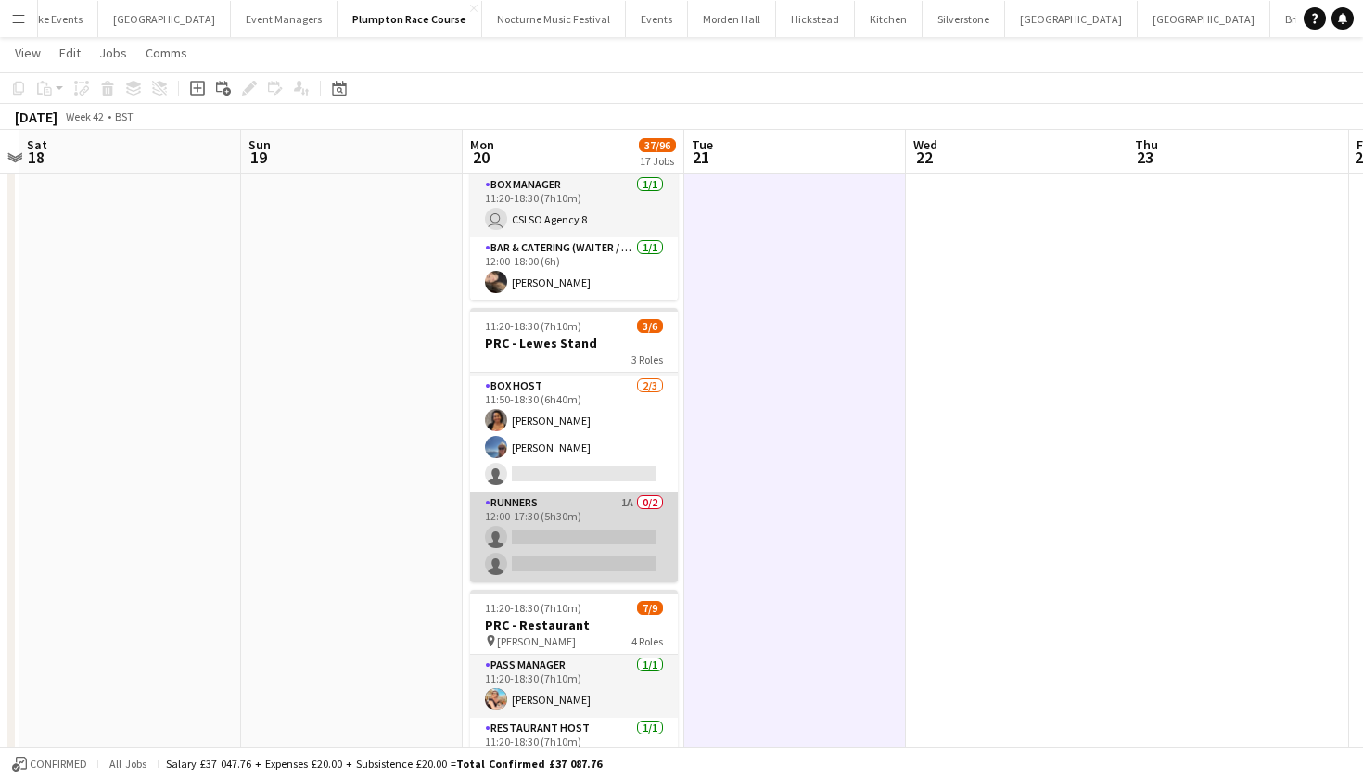
scroll to position [60, 0]
click at [593, 536] on app-card-role "Runners 1A 0/2 12:00-17:30 (5h30m) single-neutral-actions single-neutral-actions" at bounding box center [574, 537] width 208 height 90
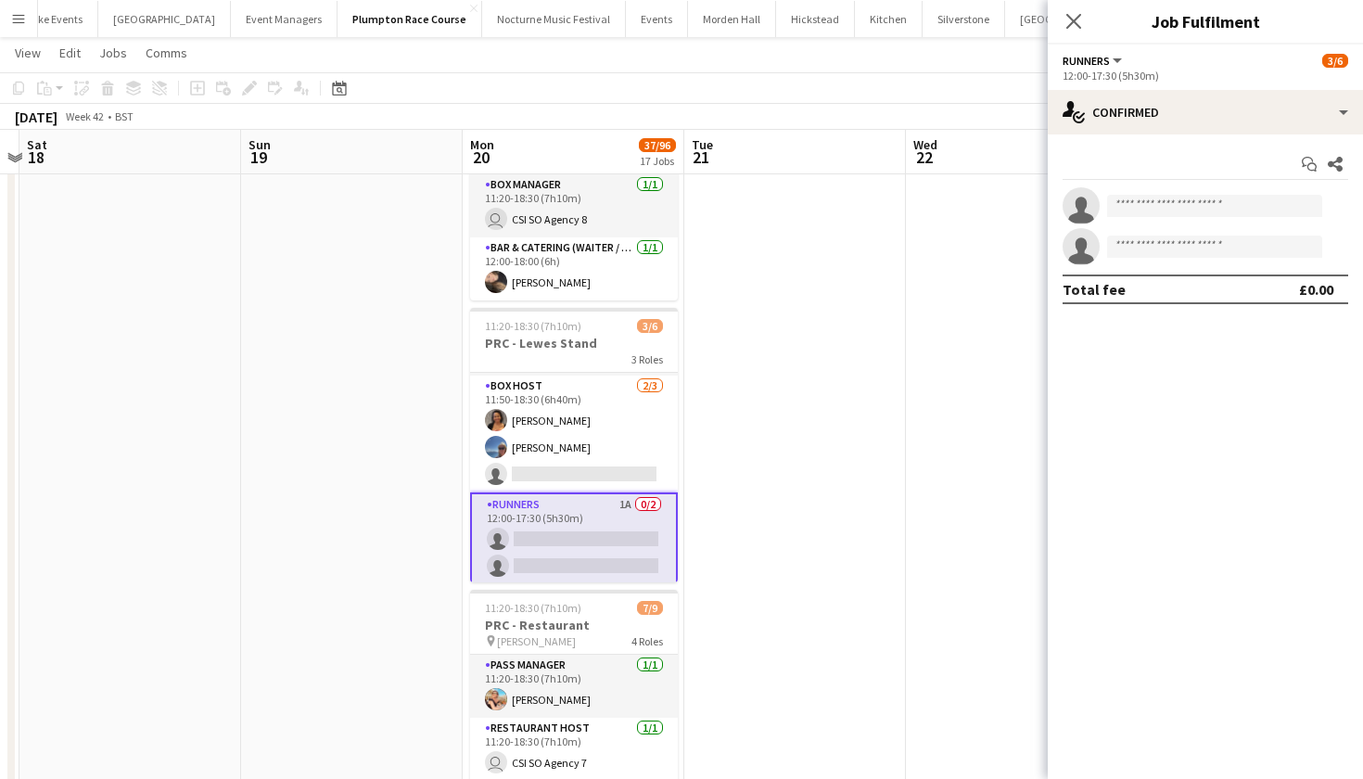
click at [876, 334] on app-date-cell at bounding box center [795, 482] width 222 height 1888
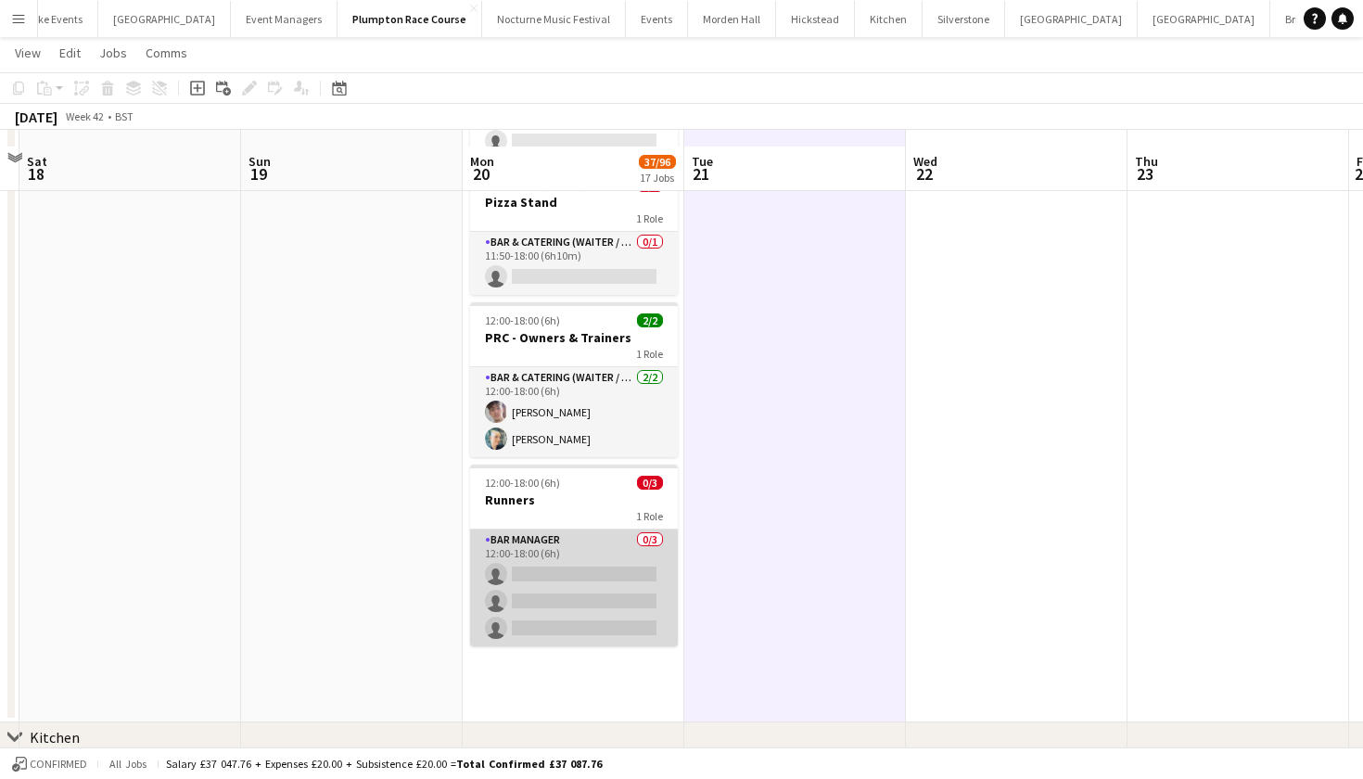
scroll to position [1366, 0]
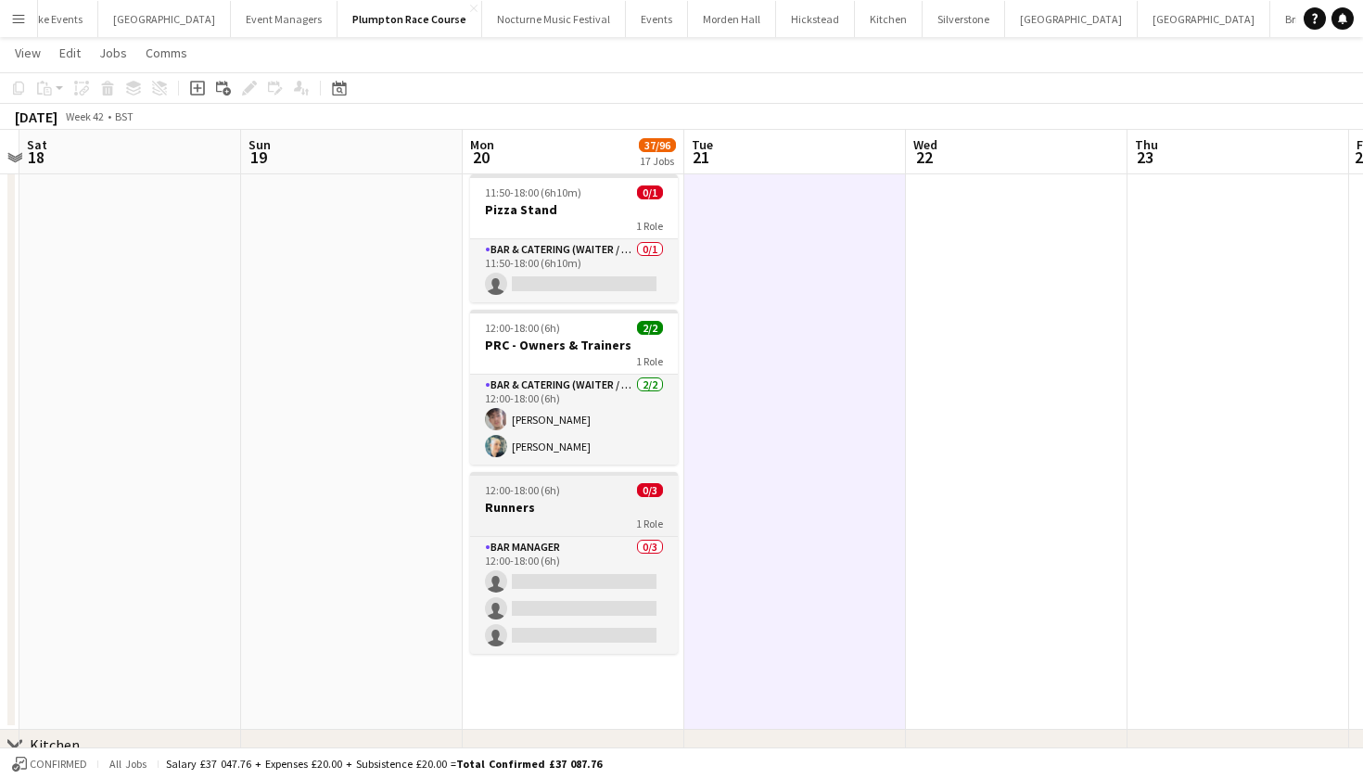
click at [565, 503] on h3 "Runners" at bounding box center [574, 507] width 208 height 17
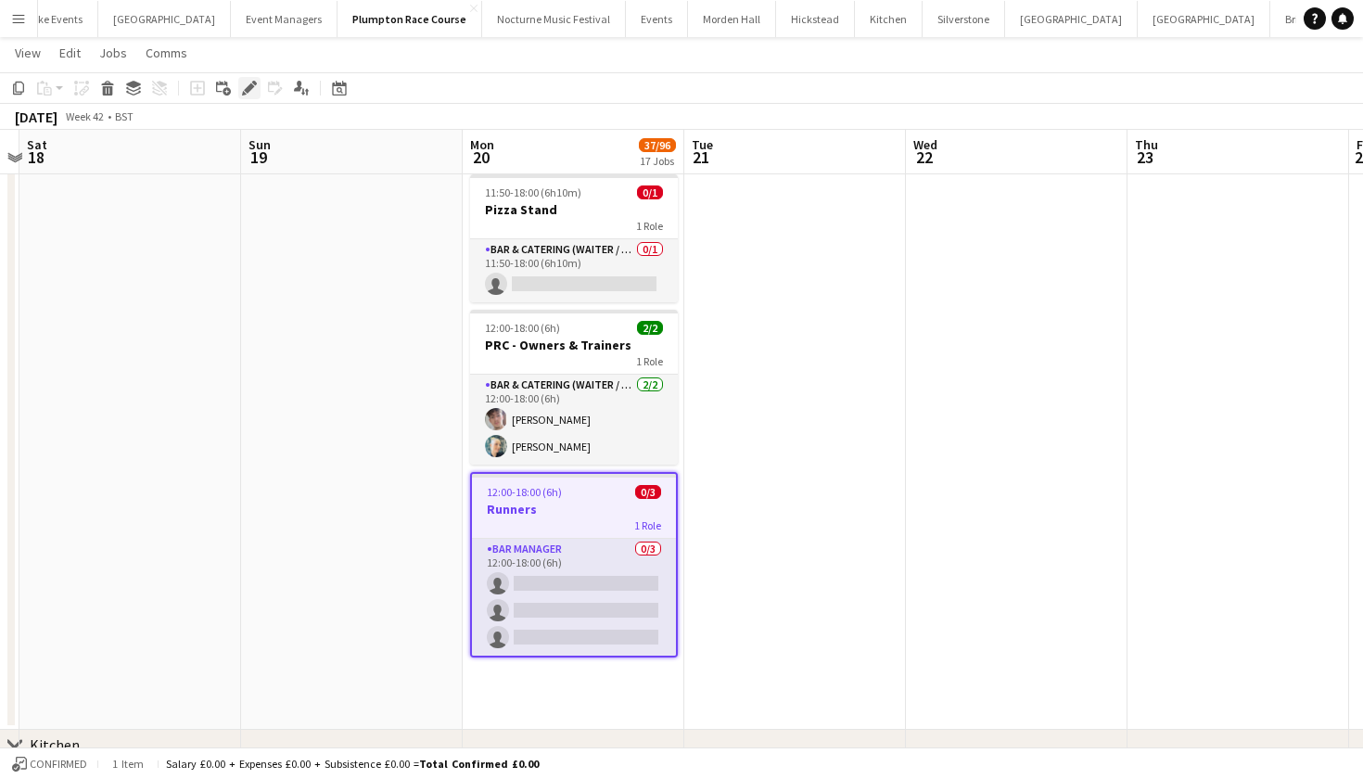
click at [248, 88] on icon at bounding box center [249, 88] width 10 height 10
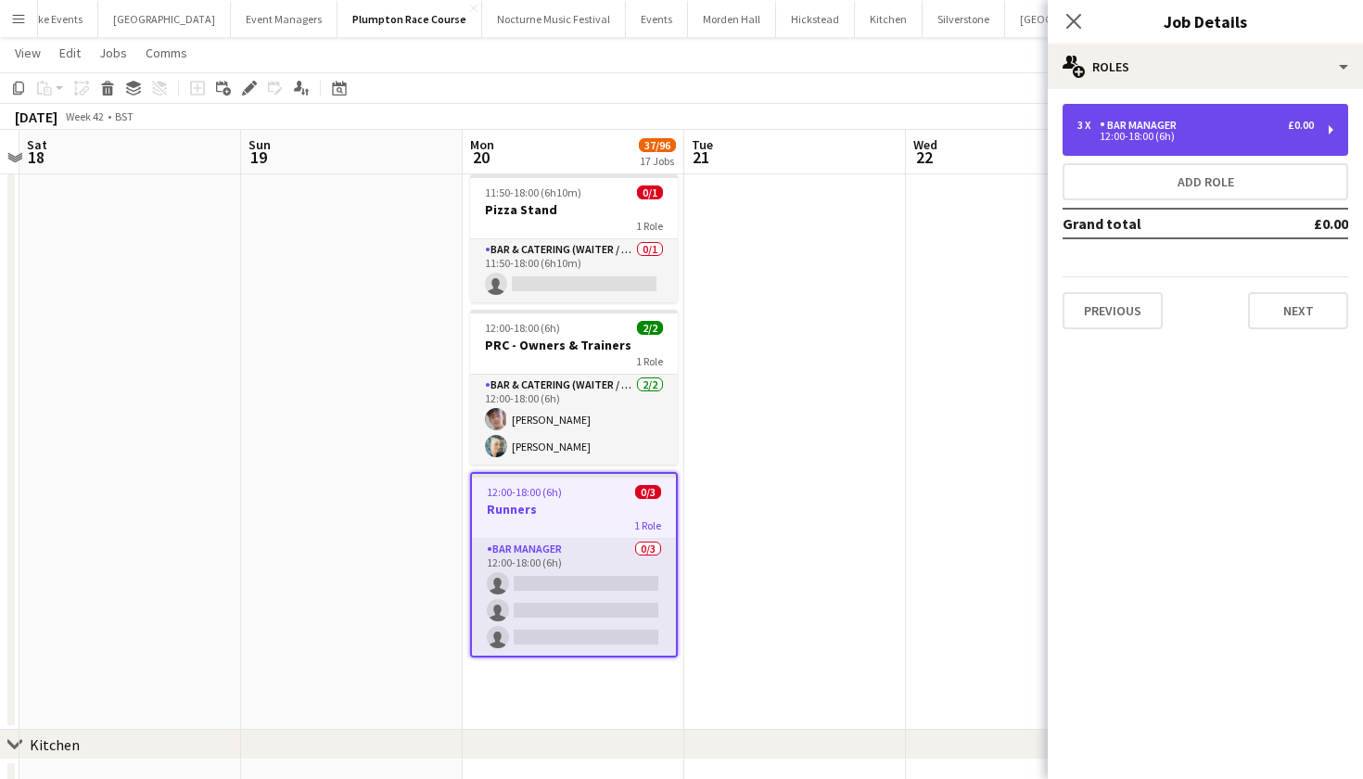
click at [1252, 121] on div "3 x Bar Manager £0.00" at bounding box center [1195, 125] width 236 height 13
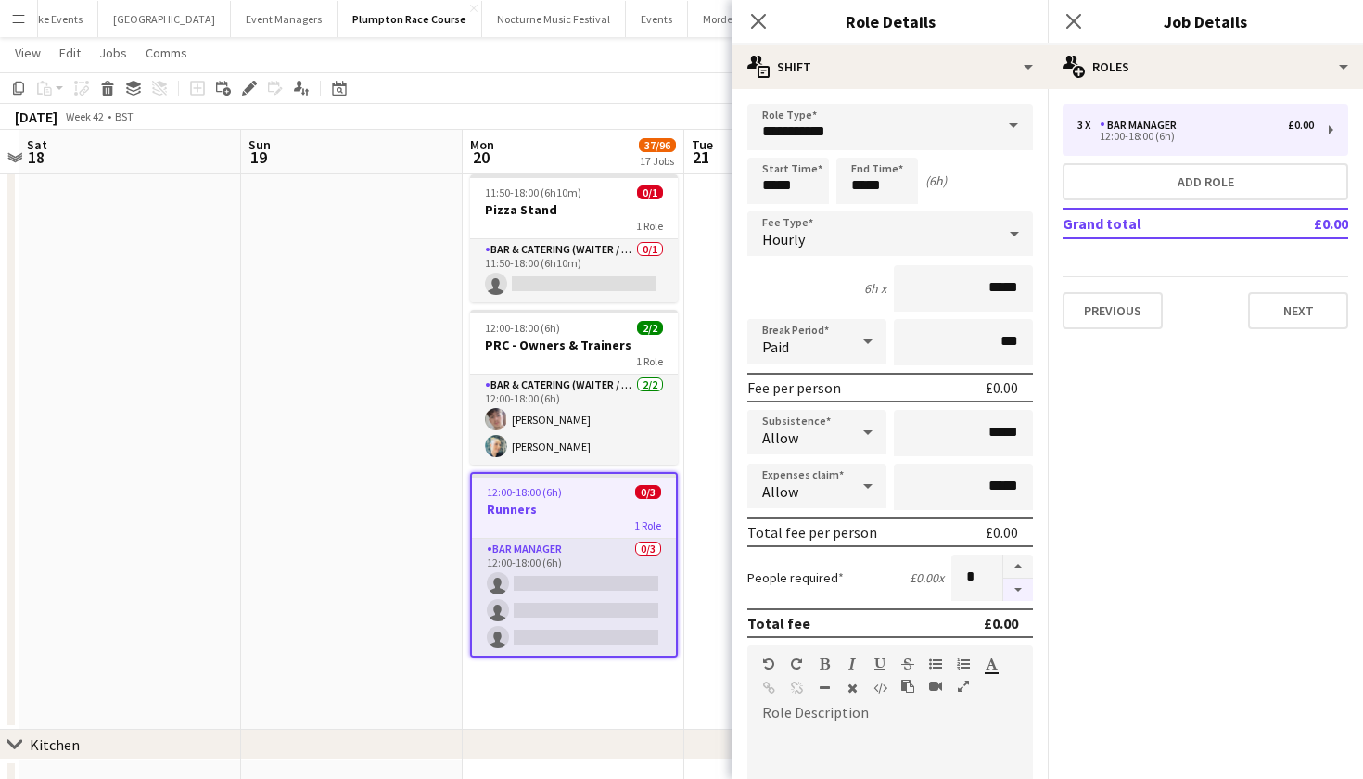
click at [1019, 591] on button "button" at bounding box center [1018, 589] width 30 height 23
type input "*"
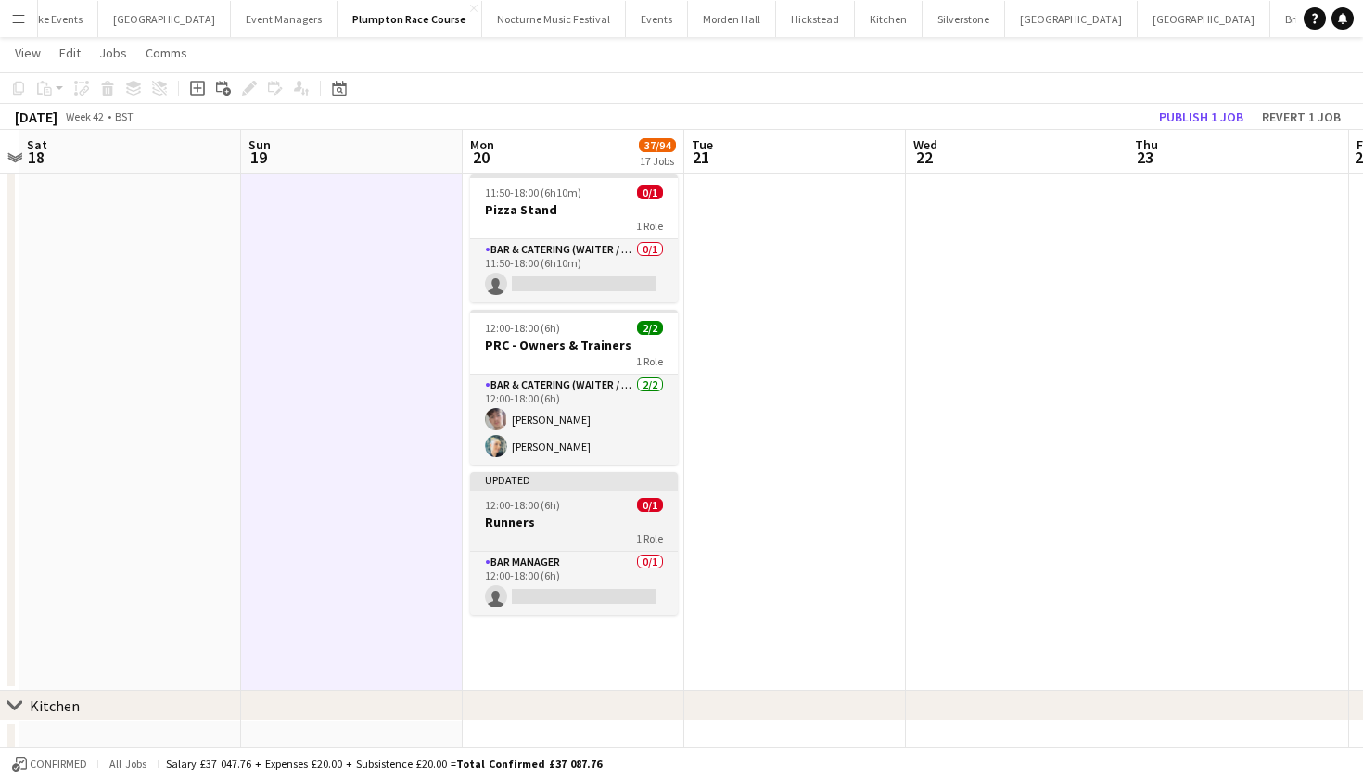
click at [580, 497] on app-job-card "Updated 12:00-18:00 (6h) 0/1 Runners 1 Role Bar Manager 0/1 12:00-18:00 (6h) si…" at bounding box center [574, 543] width 208 height 143
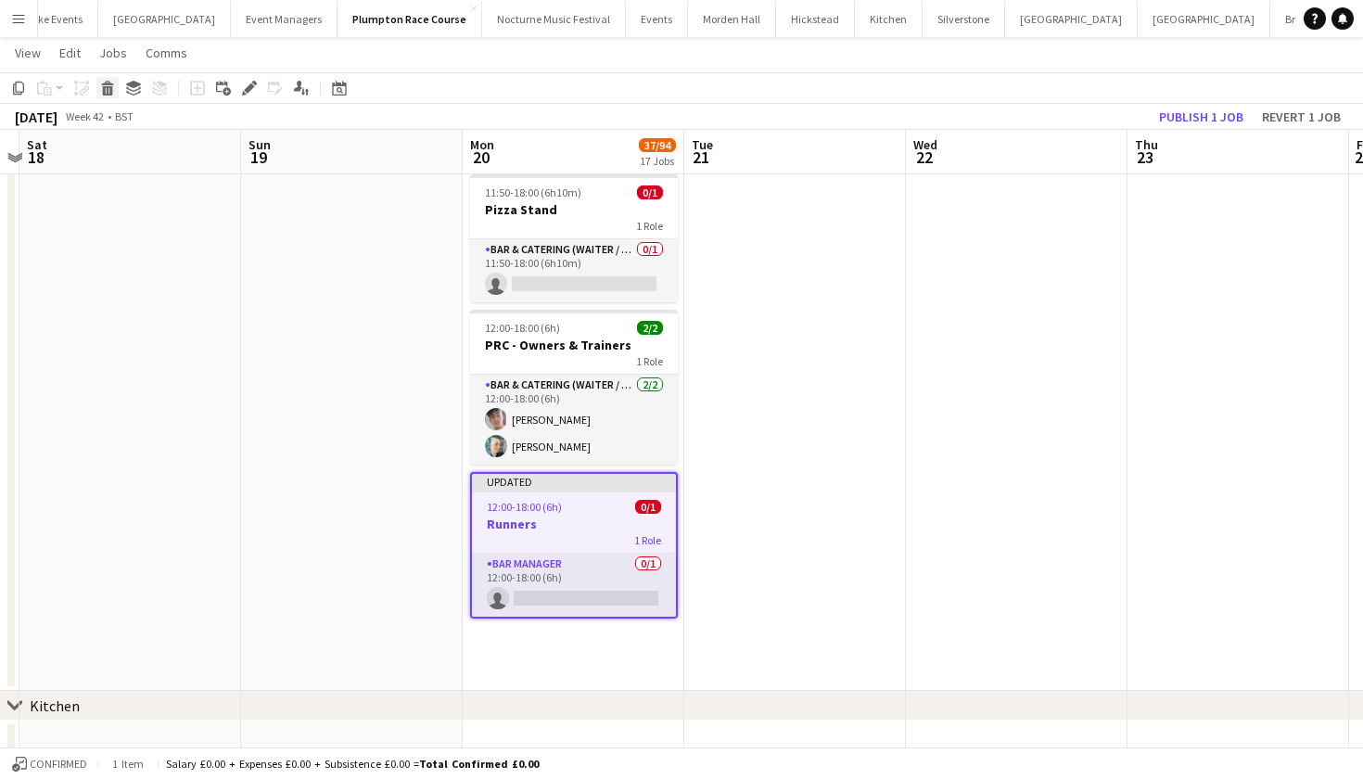
click at [99, 83] on div "Delete" at bounding box center [107, 88] width 22 height 22
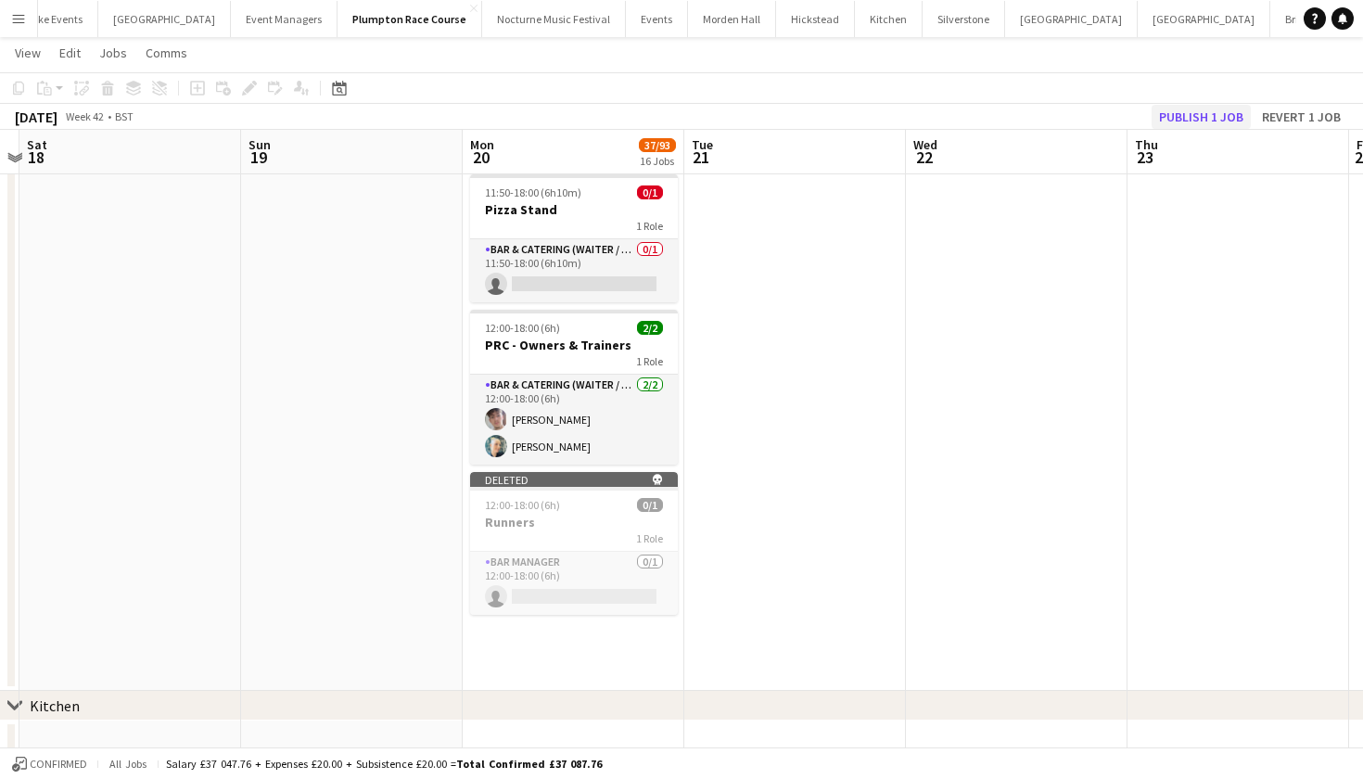
click at [1189, 109] on button "Publish 1 job" at bounding box center [1200, 117] width 99 height 24
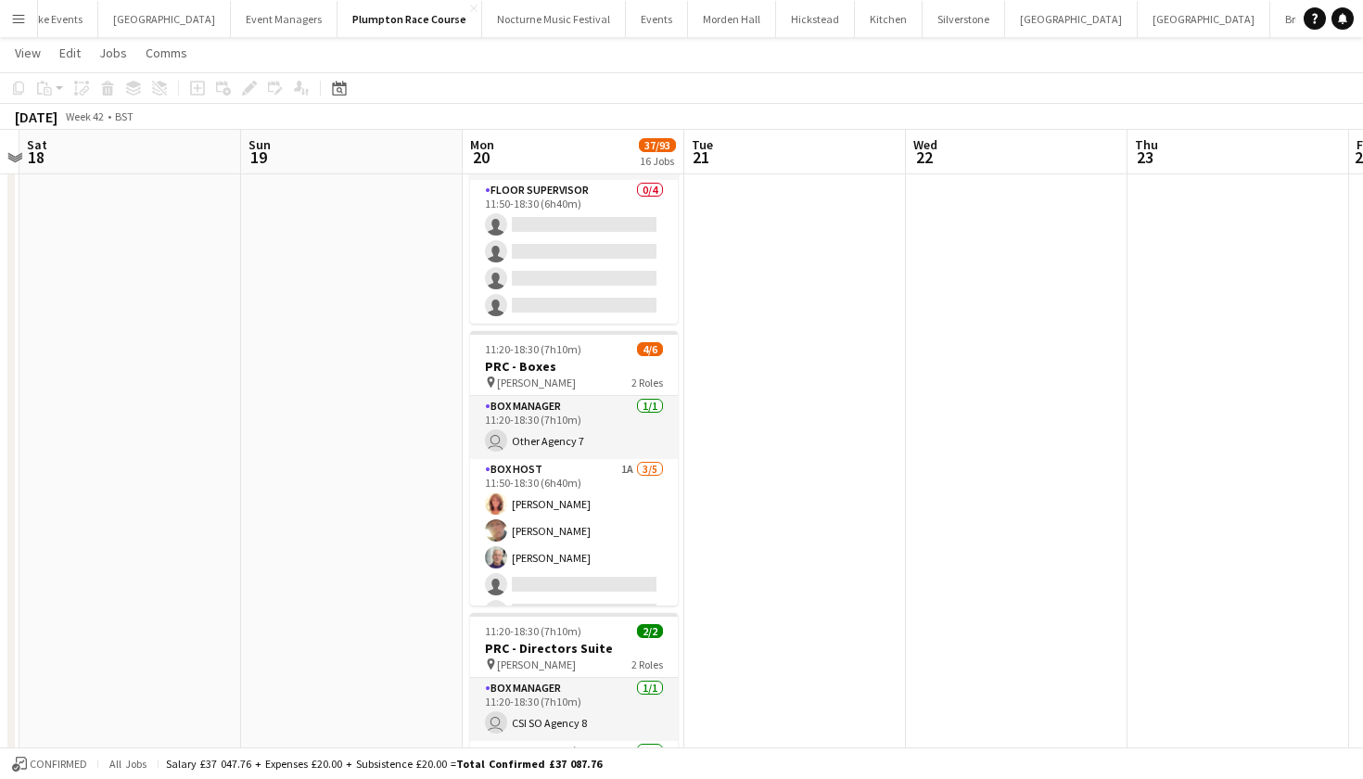
scroll to position [0, 0]
click at [74, 19] on button "Bespoke Events Close" at bounding box center [46, 19] width 103 height 36
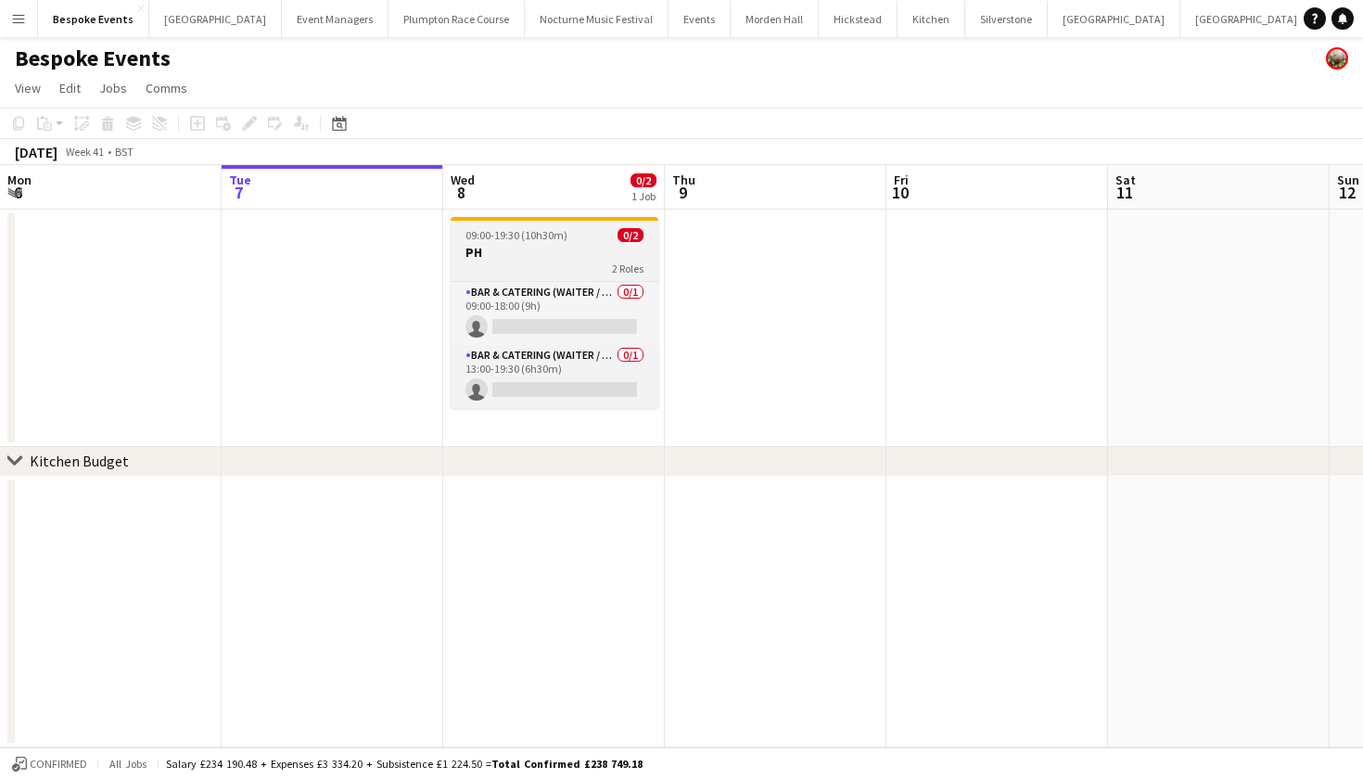
click at [562, 244] on h3 "PH" at bounding box center [555, 252] width 208 height 17
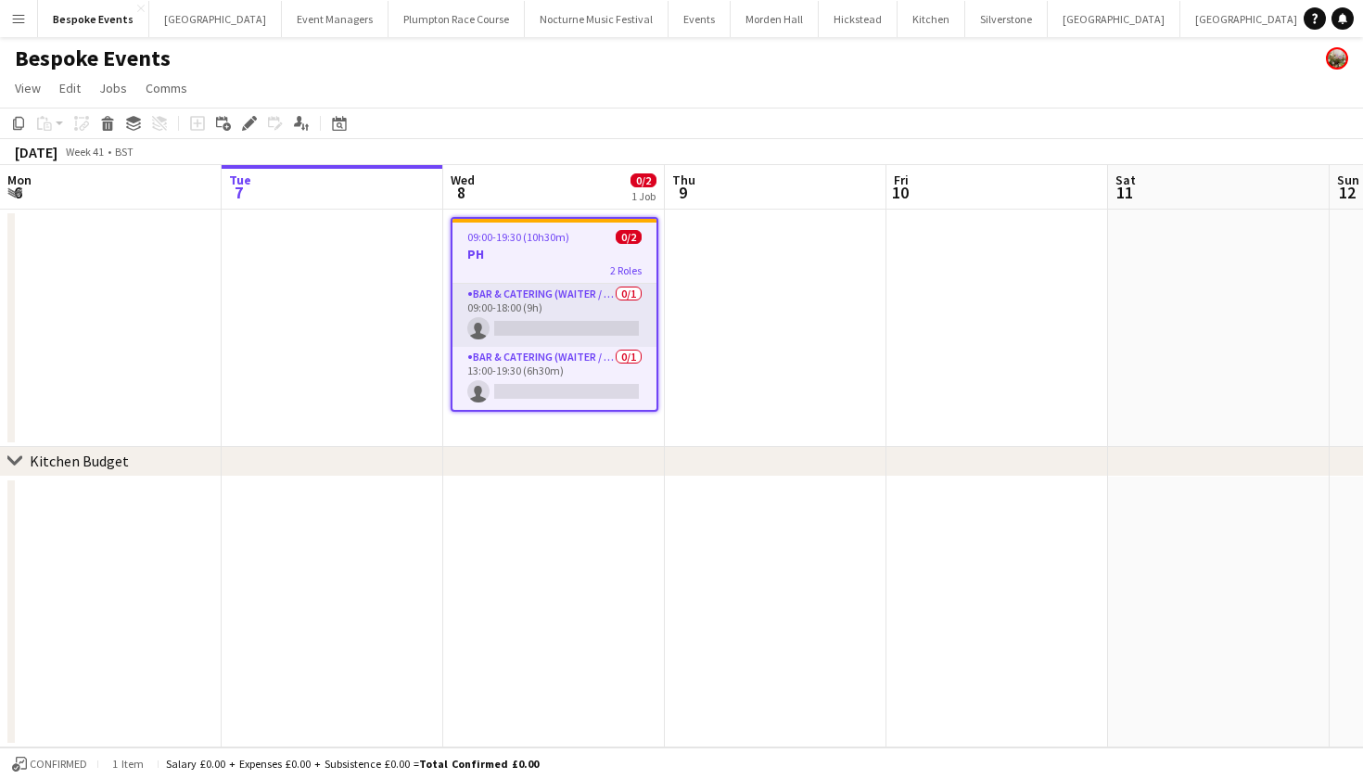
click at [558, 243] on span "09:00-19:30 (10h30m)" at bounding box center [518, 237] width 102 height 14
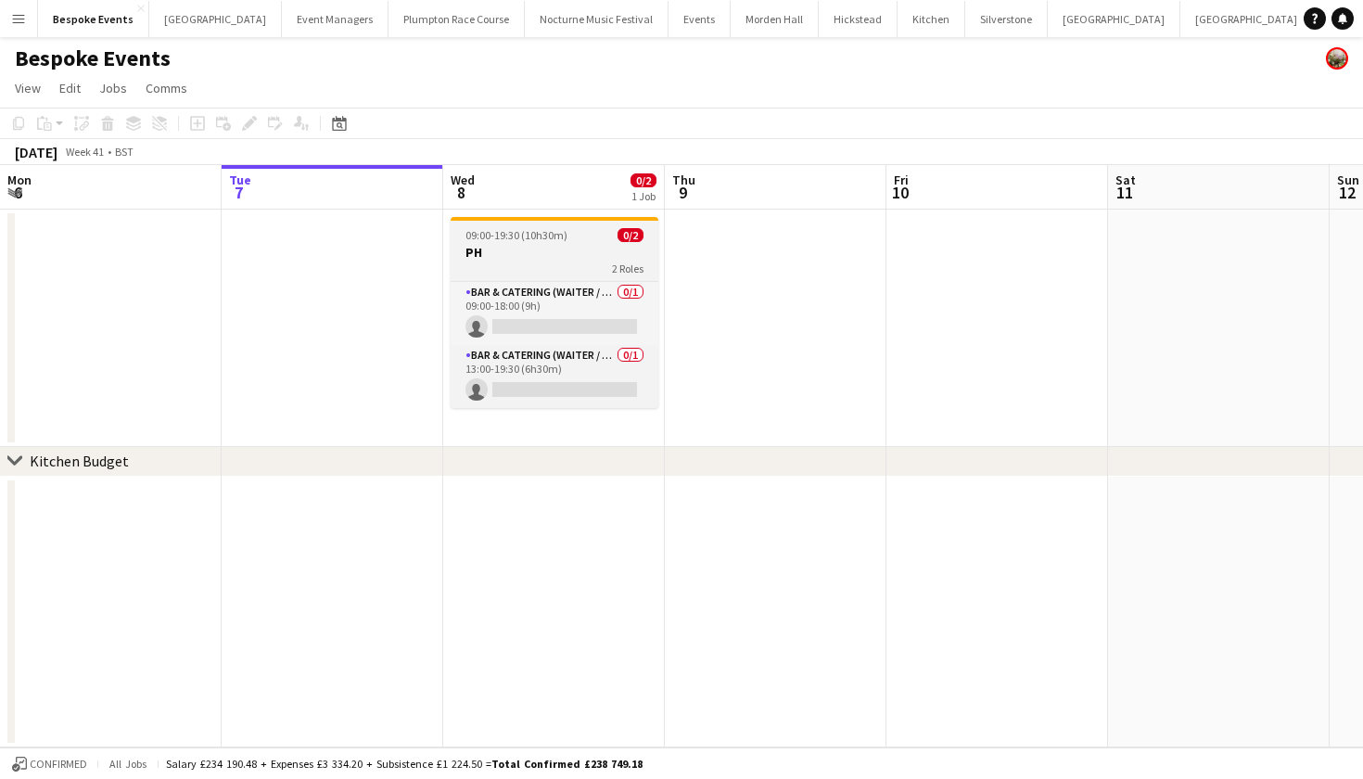
click at [523, 244] on app-job-card "09:00-19:30 (10h30m) 0/2 PH 2 Roles Bar & Catering (Waiter / waitress) 0/1 09:0…" at bounding box center [555, 312] width 208 height 191
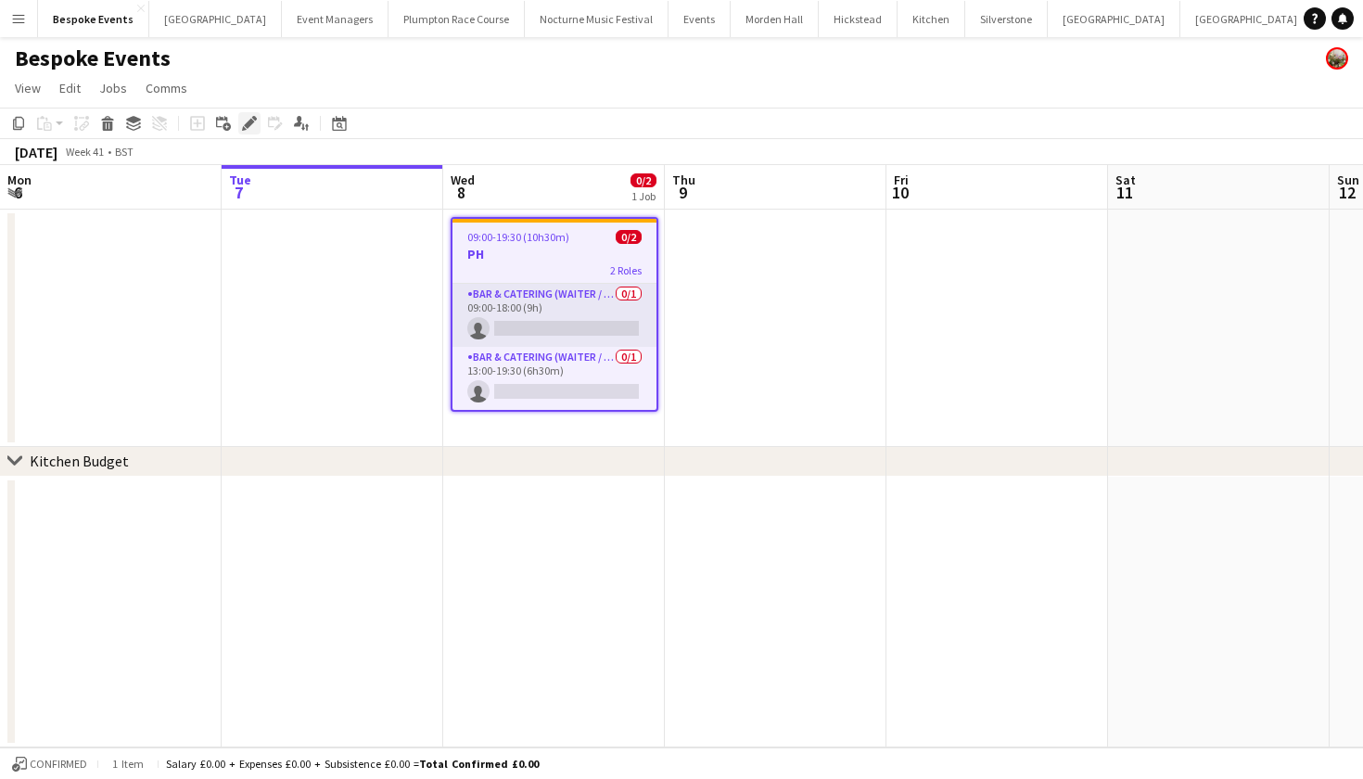
click at [253, 124] on icon "Edit" at bounding box center [249, 123] width 15 height 15
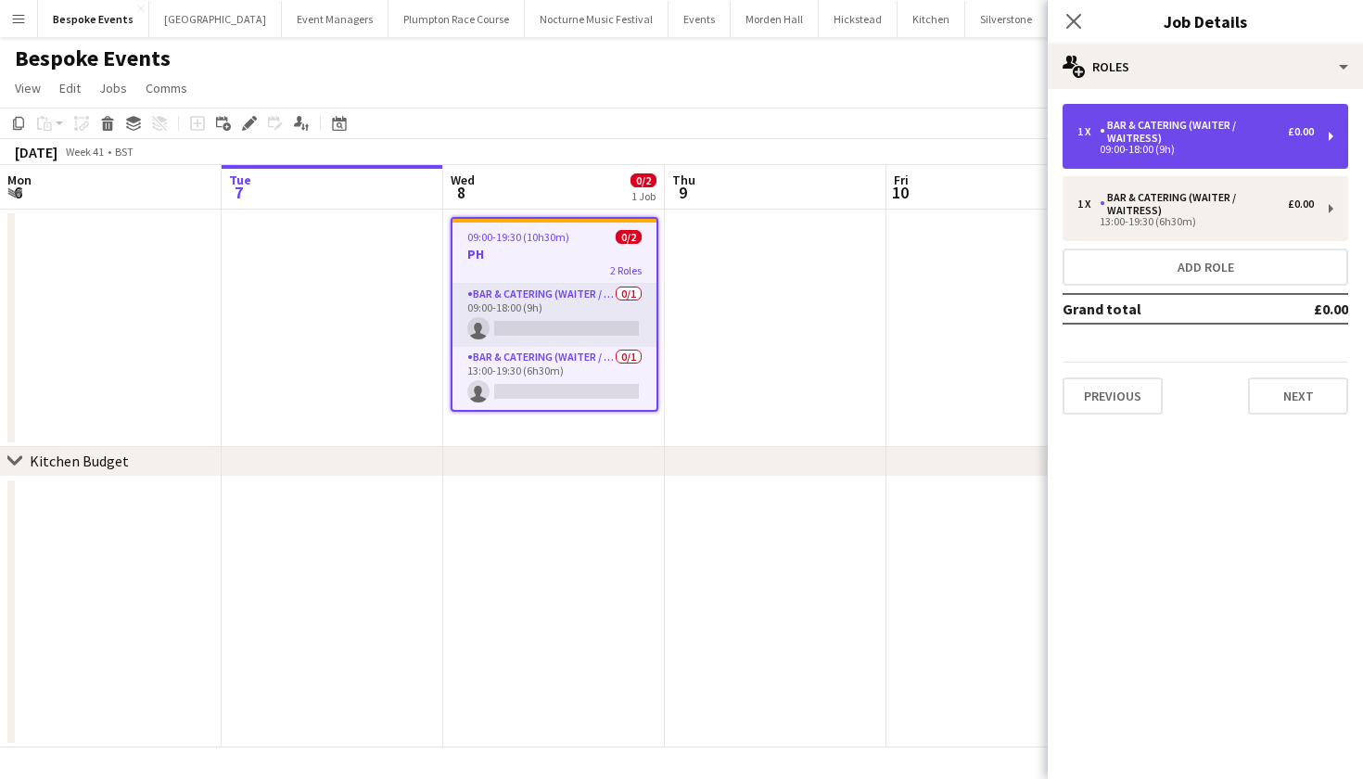
click at [1165, 130] on div "Bar & Catering (Waiter / waitress)" at bounding box center [1193, 132] width 188 height 26
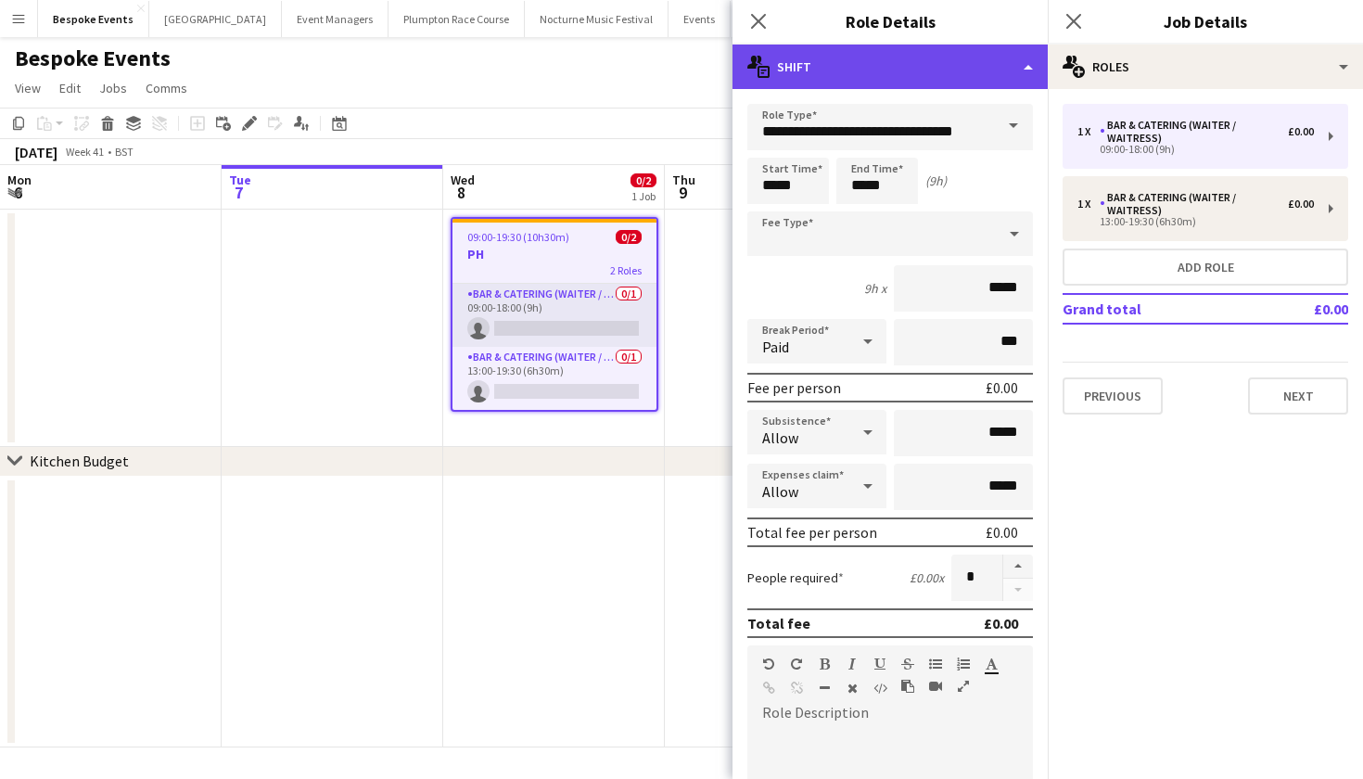
click at [1015, 61] on div "multiple-actions-text Shift" at bounding box center [889, 66] width 315 height 44
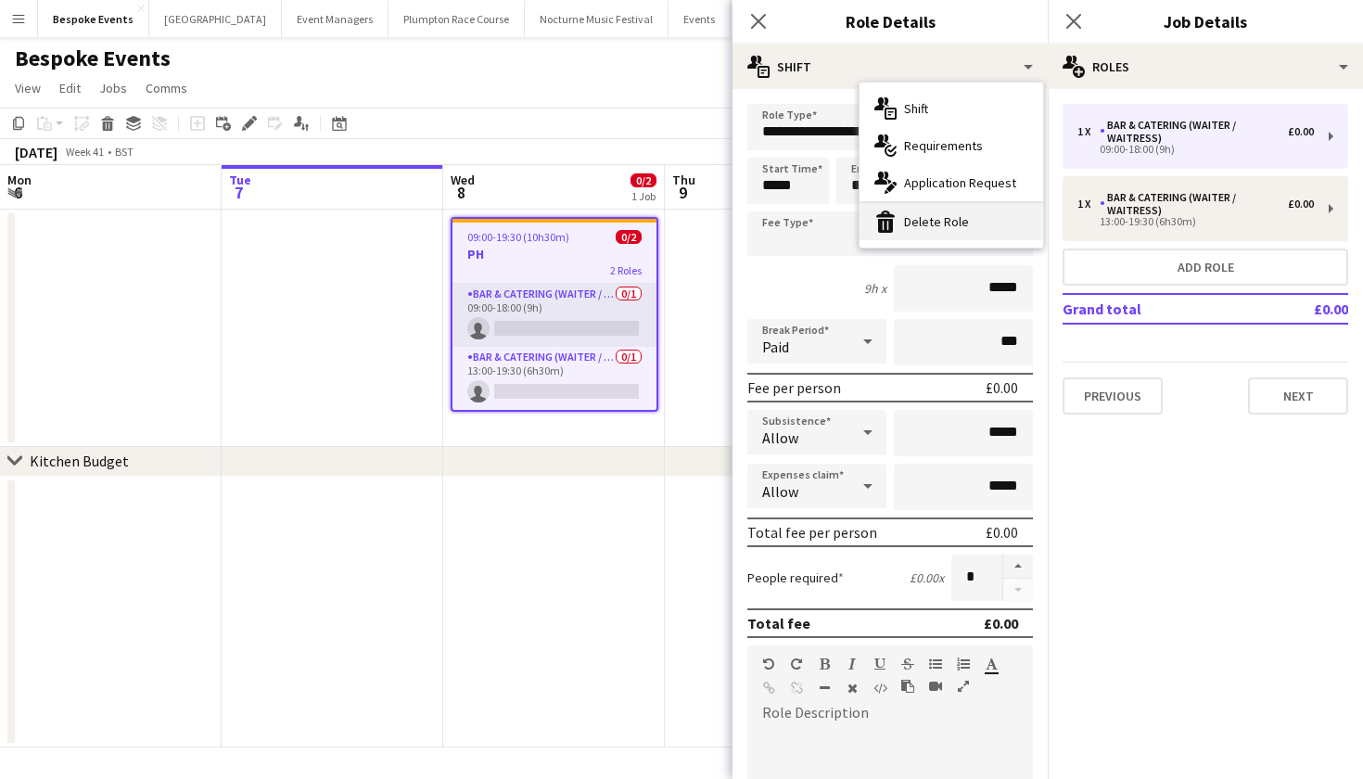
click at [944, 234] on div "bin-2 Delete Role" at bounding box center [951, 221] width 184 height 37
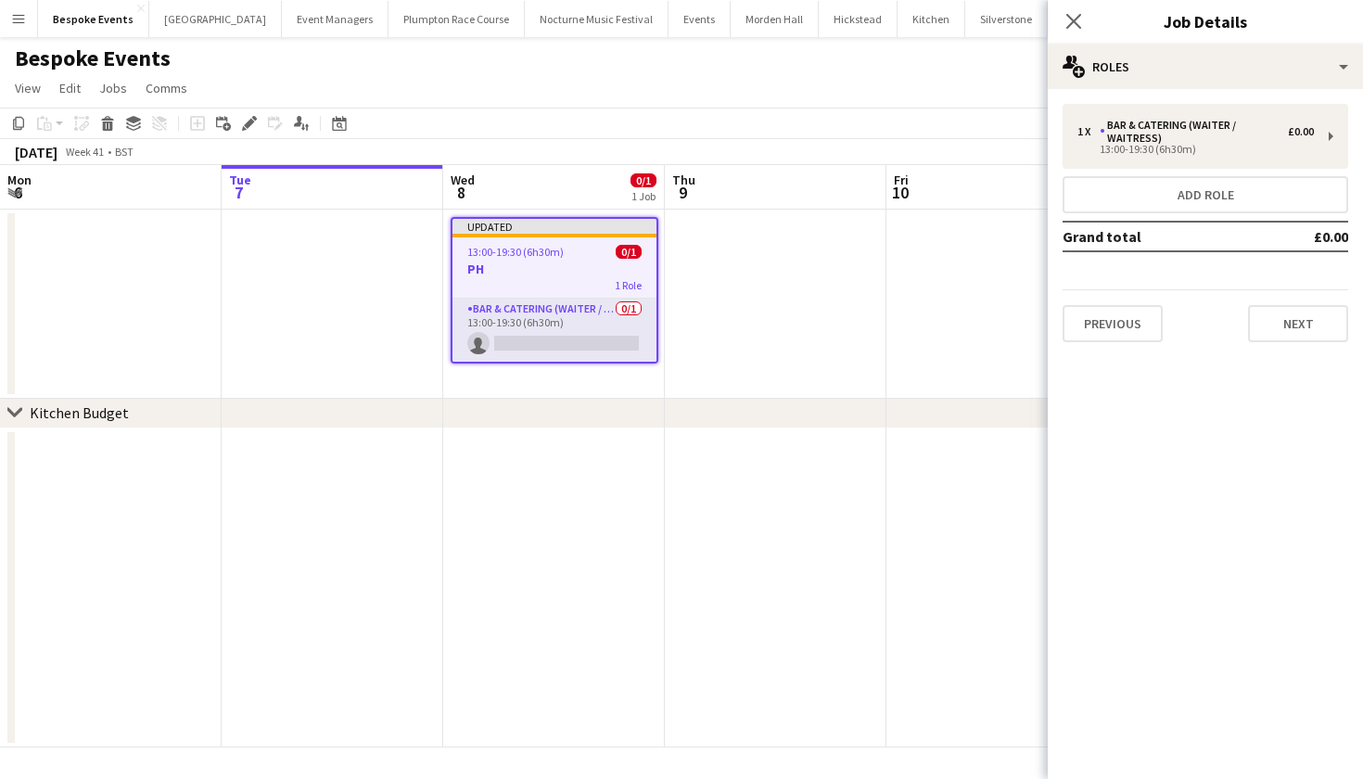
click at [576, 539] on app-date-cell at bounding box center [554, 588] width 222 height 320
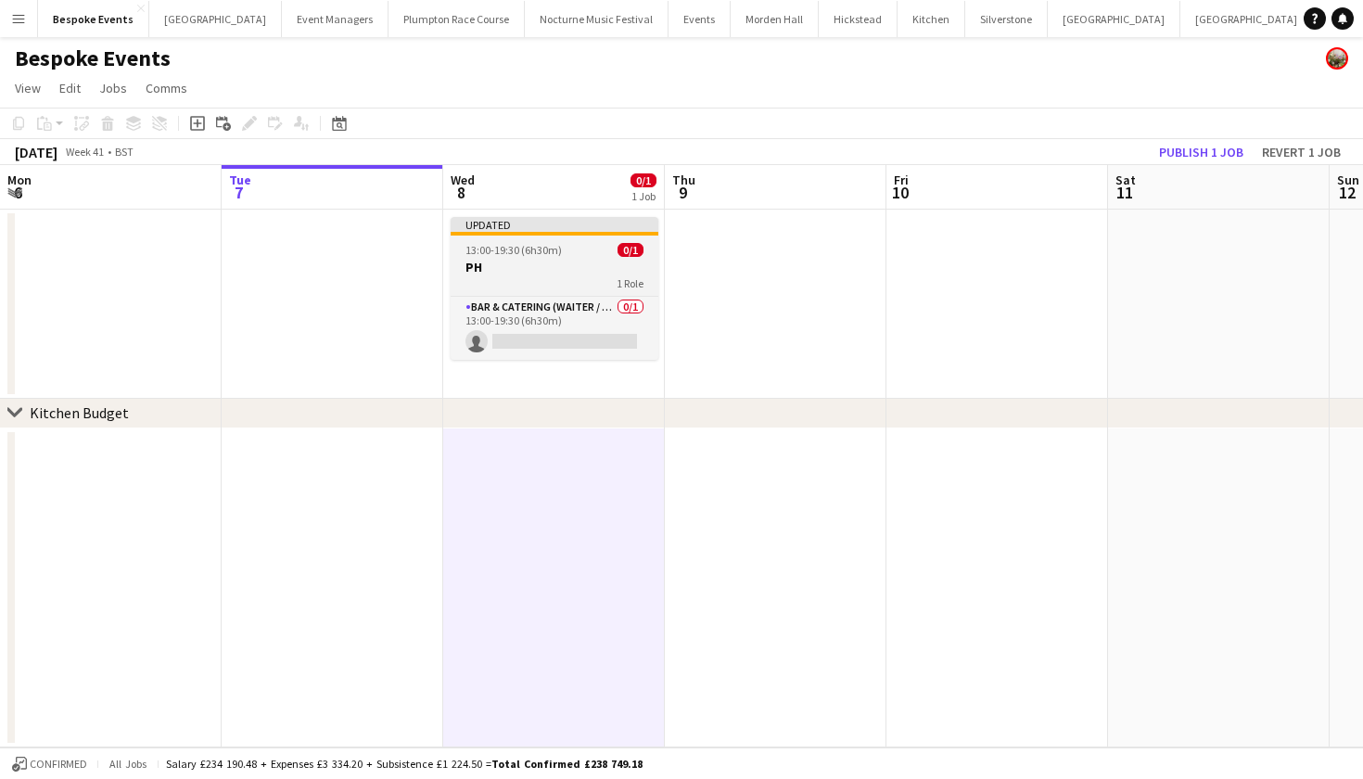
click at [561, 254] on div "13:00-19:30 (6h30m) 0/1" at bounding box center [555, 250] width 208 height 14
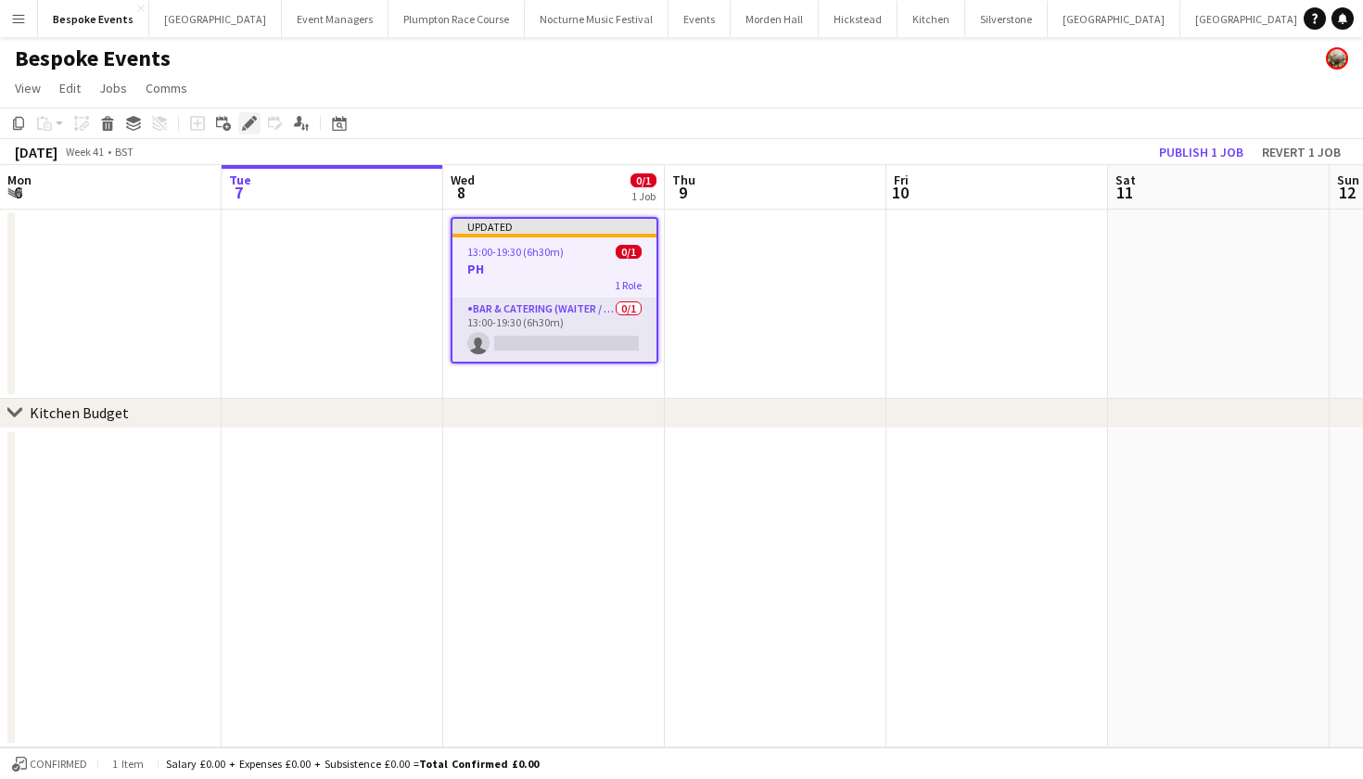
click at [248, 131] on div "Edit" at bounding box center [249, 123] width 22 height 22
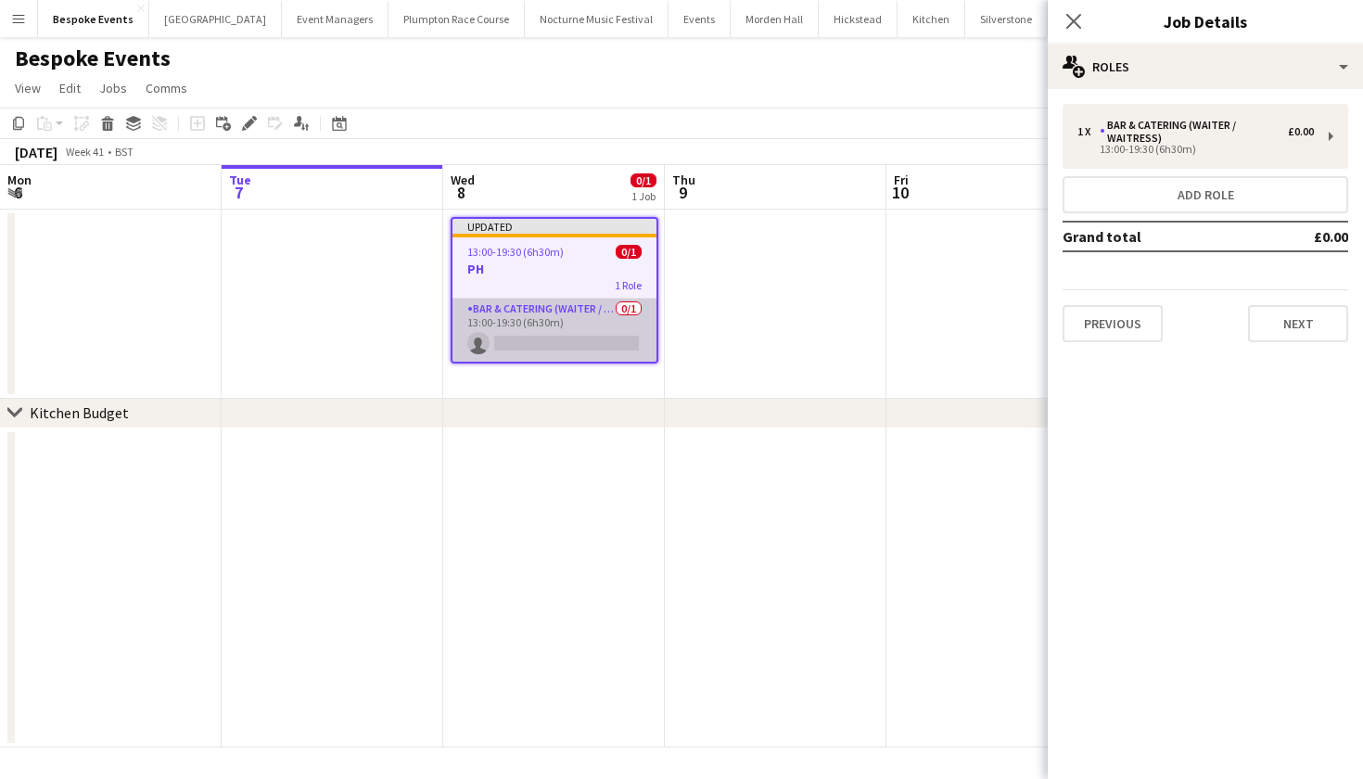
click at [592, 336] on app-card-role "Bar & Catering (Waiter / waitress) 0/1 13:00-19:30 (6h30m) single-neutral-actio…" at bounding box center [554, 330] width 204 height 63
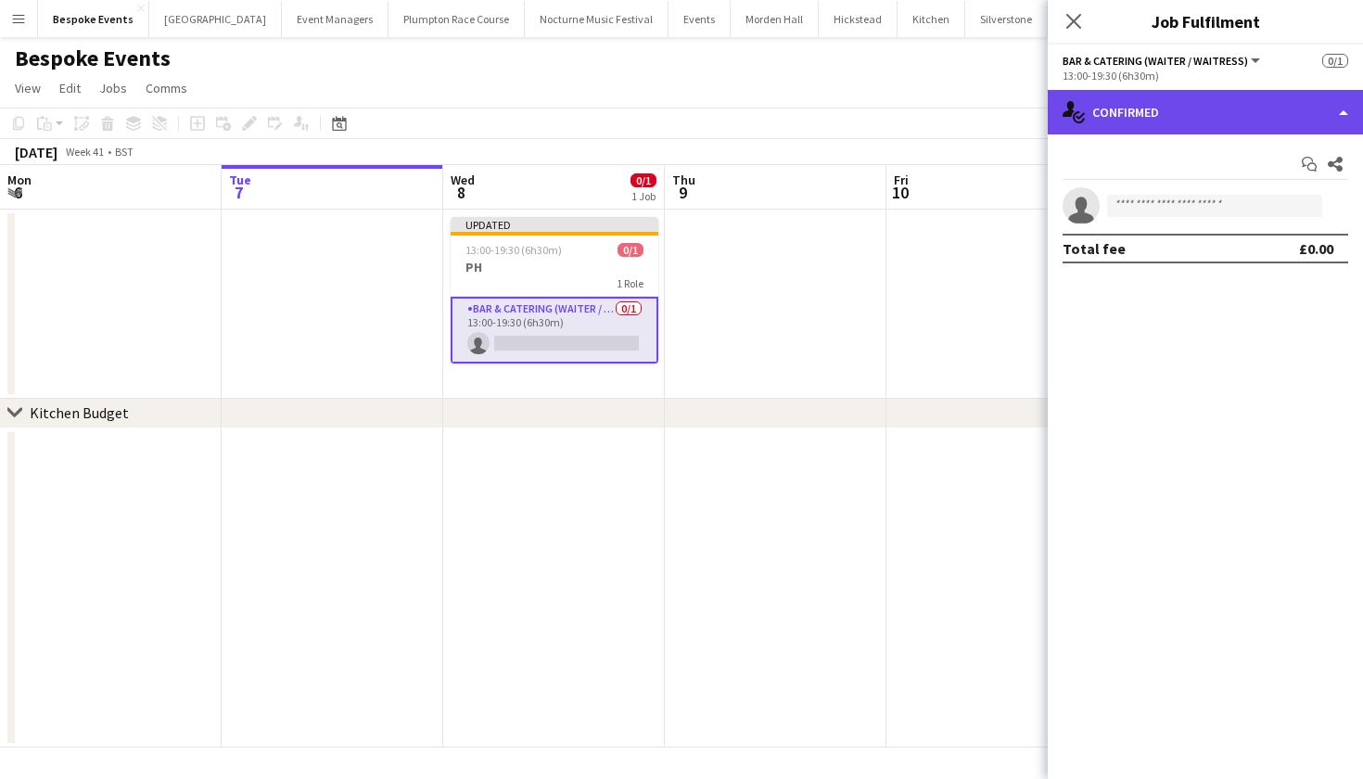
click at [1253, 103] on div "single-neutral-actions-check-2 Confirmed" at bounding box center [1205, 112] width 315 height 44
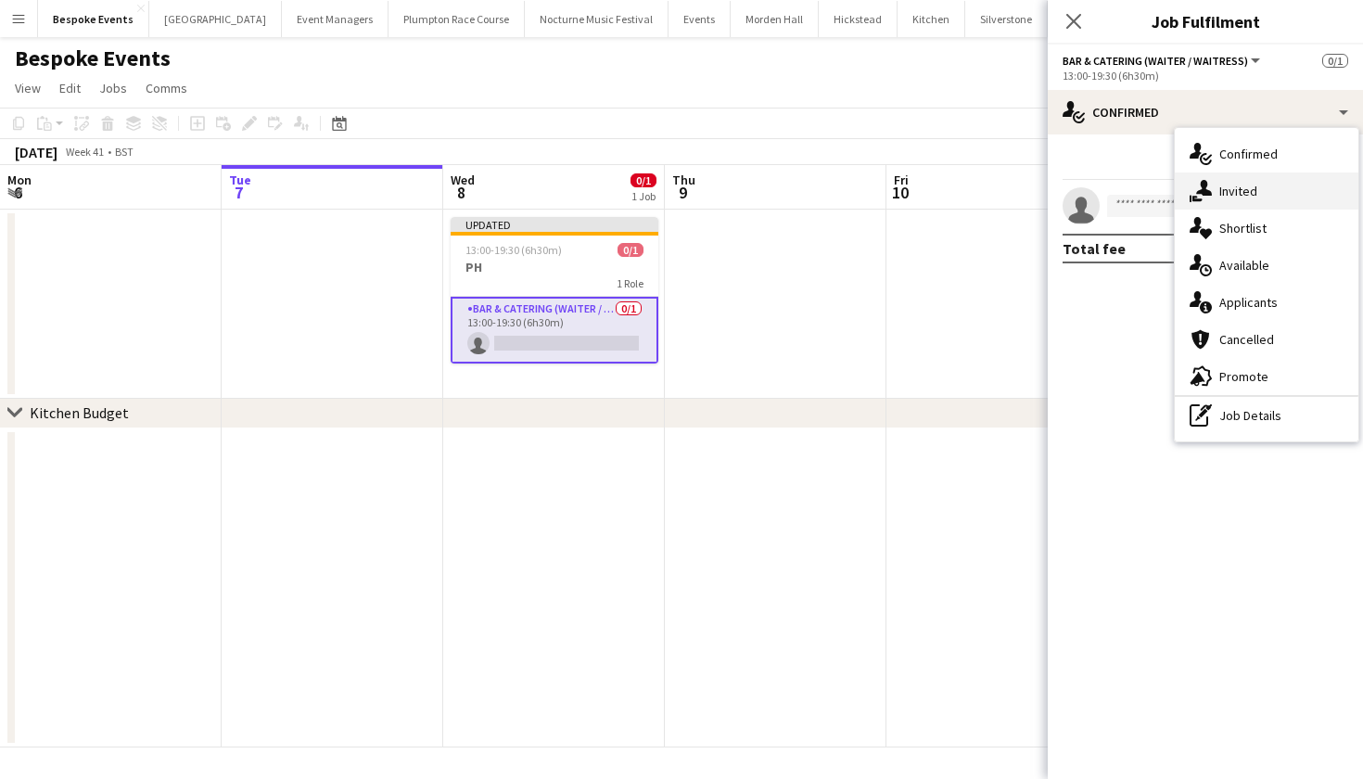
click at [1227, 182] on div "single-neutral-actions-share-1 Invited" at bounding box center [1267, 190] width 184 height 37
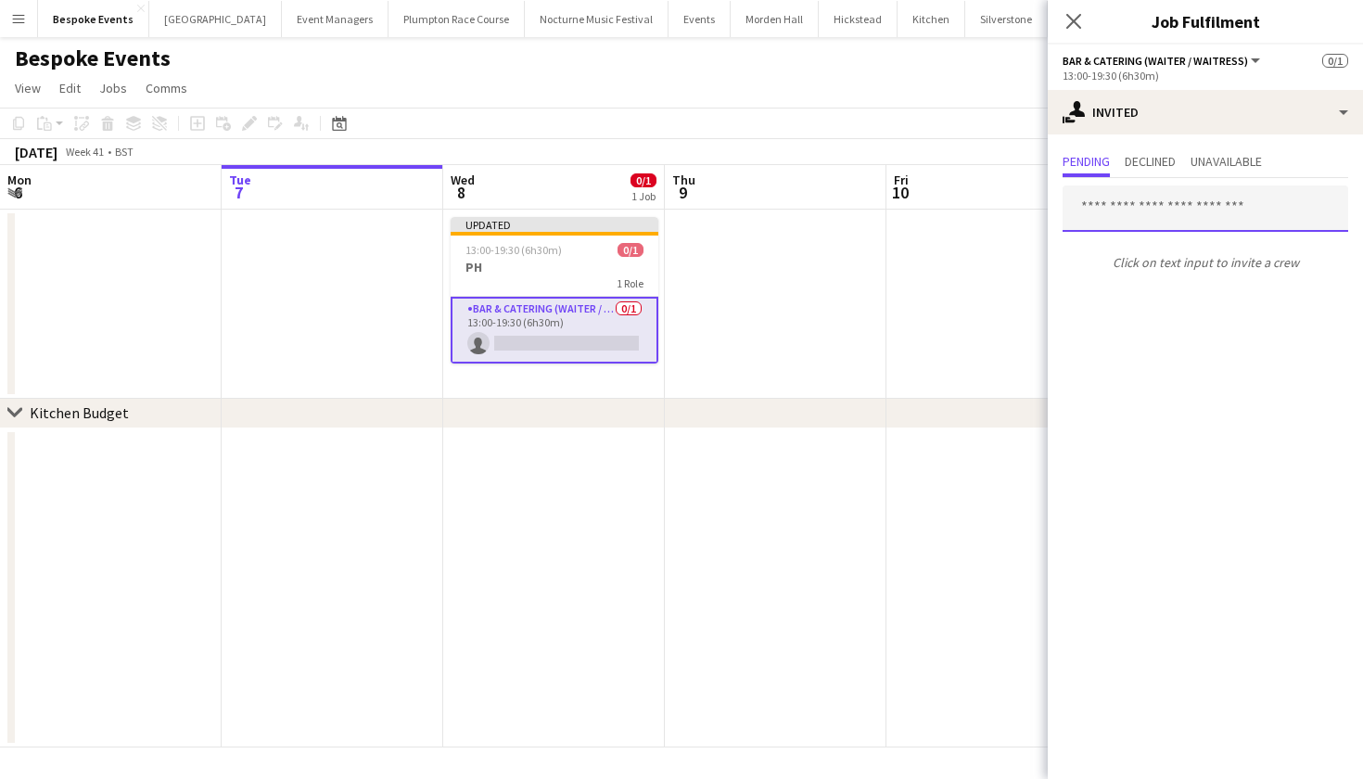
click at [1161, 213] on input "text" at bounding box center [1205, 208] width 286 height 46
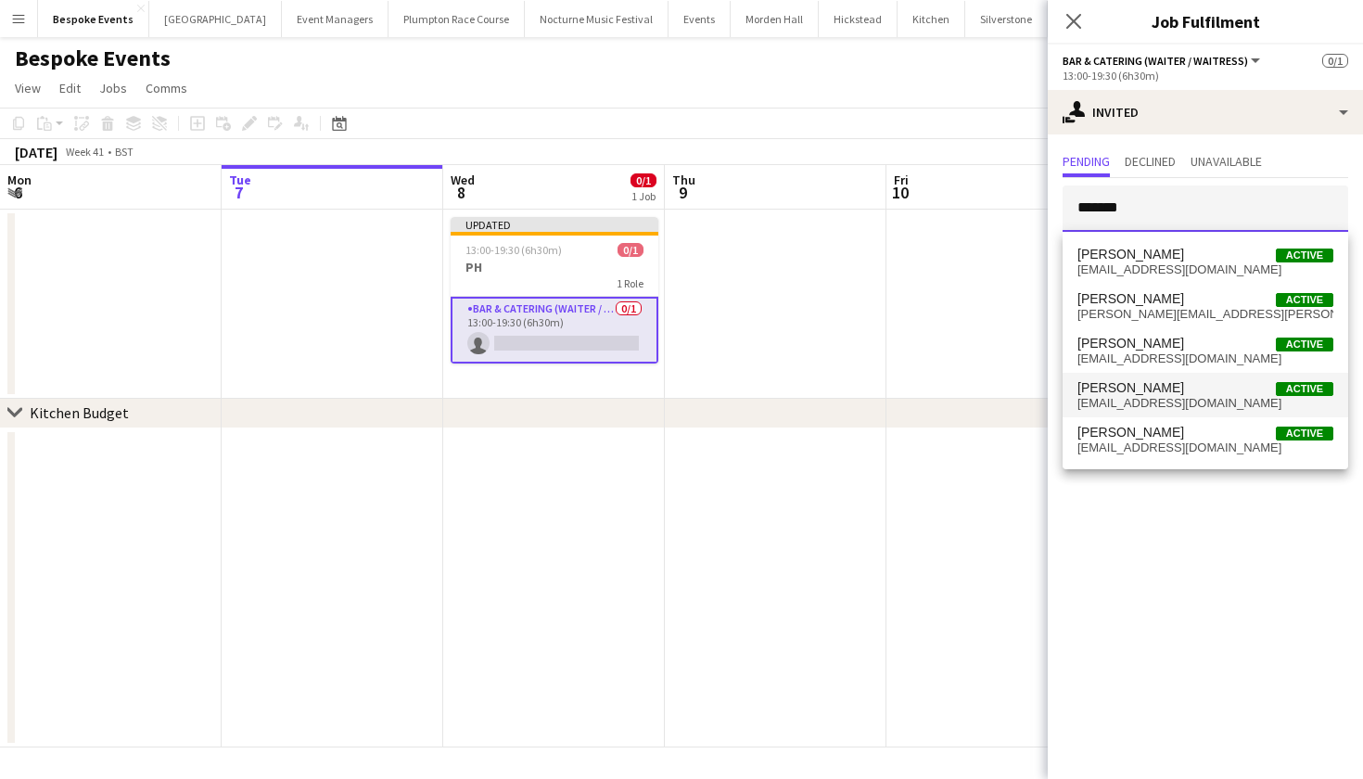
type input "*******"
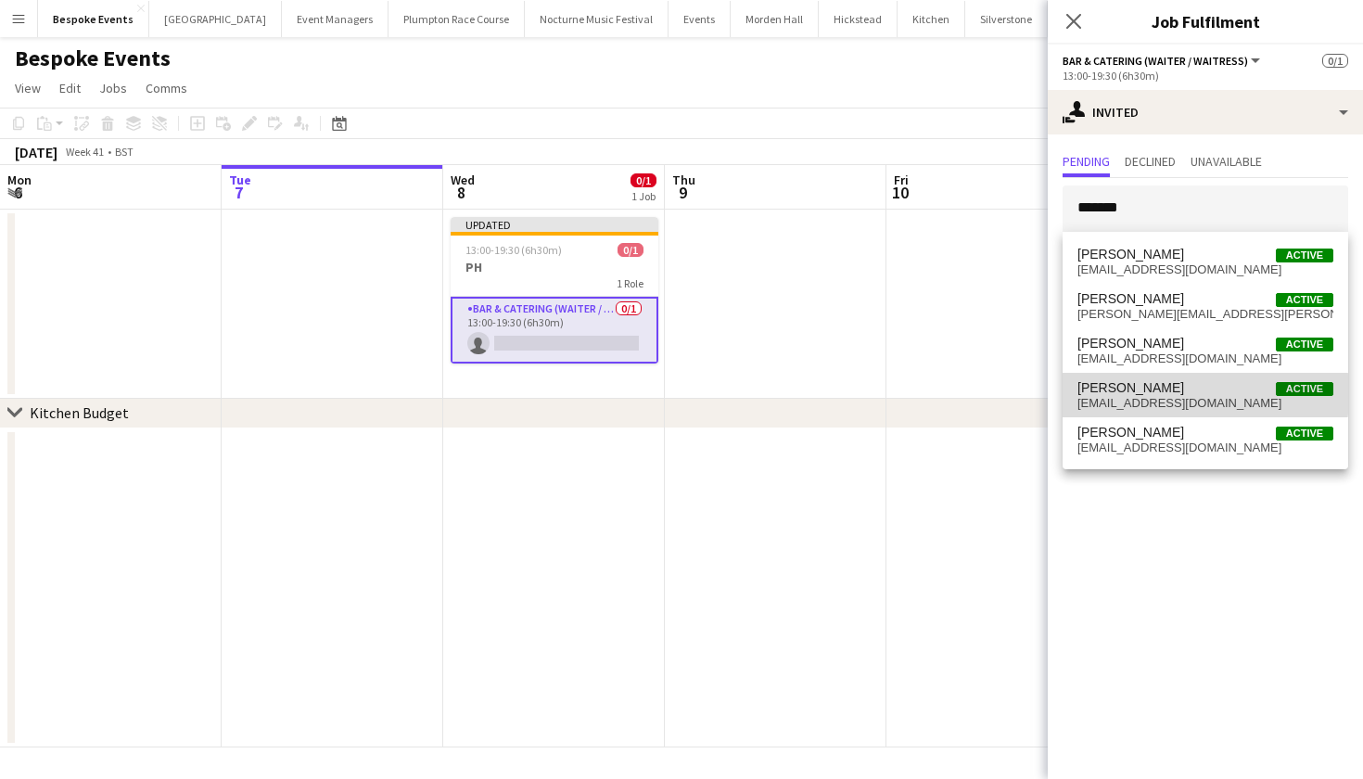
click at [1149, 394] on span "[PERSON_NAME]" at bounding box center [1130, 388] width 107 height 16
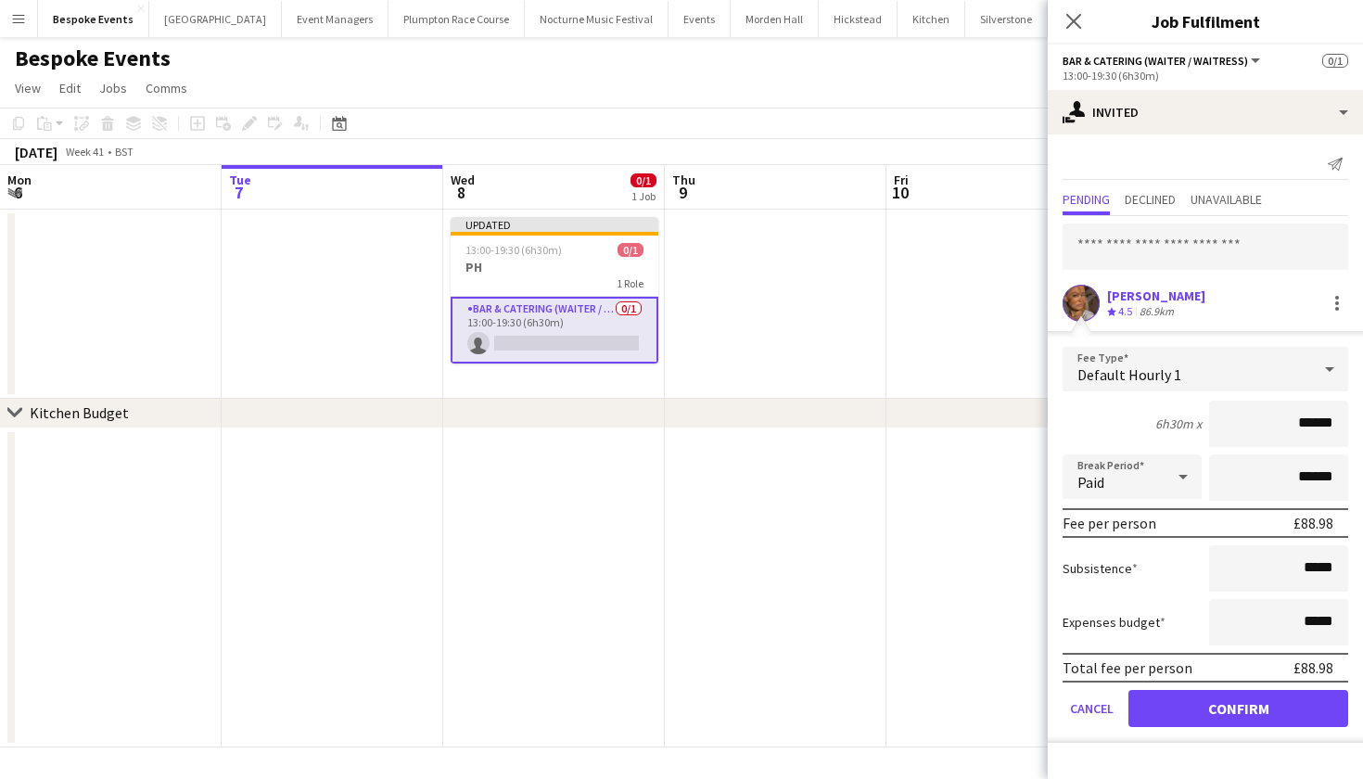
click at [1256, 711] on button "Confirm" at bounding box center [1238, 708] width 220 height 37
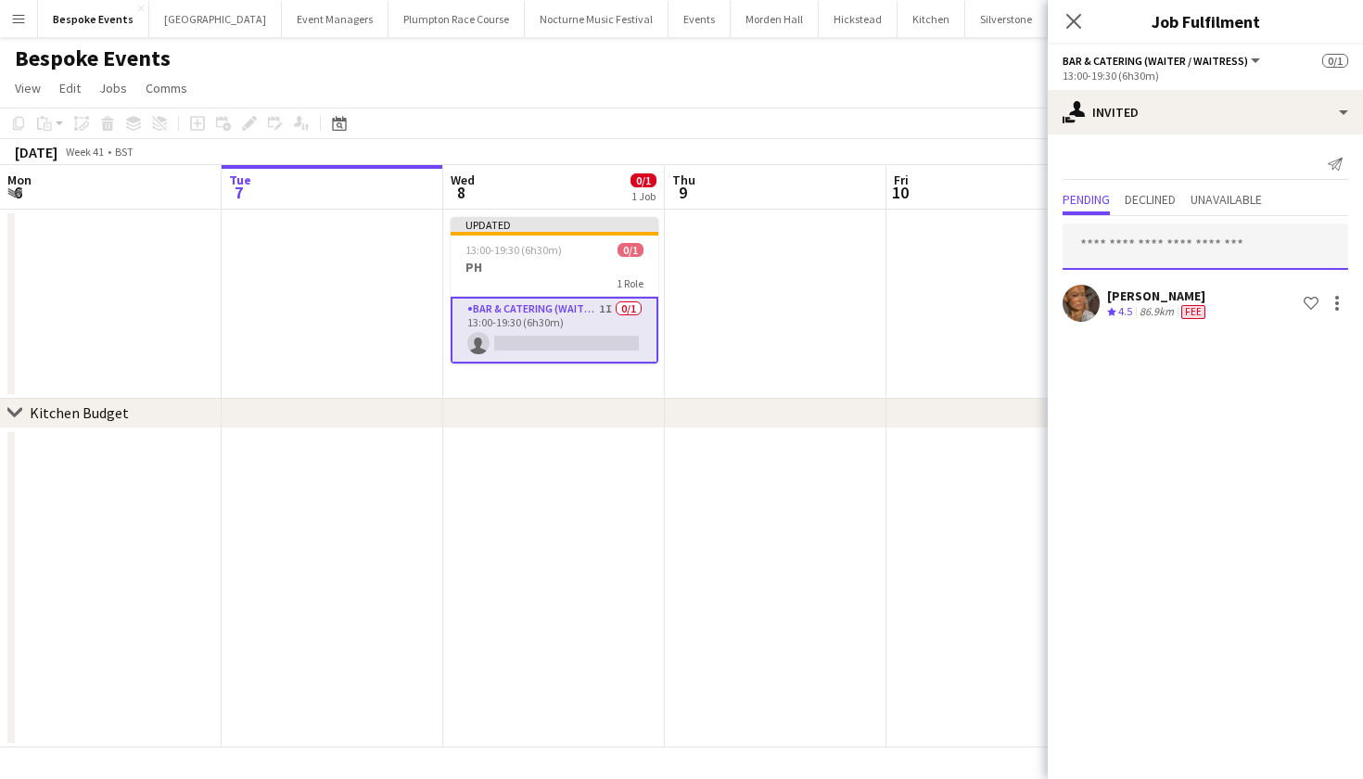
click at [1200, 248] on input "text" at bounding box center [1205, 246] width 286 height 46
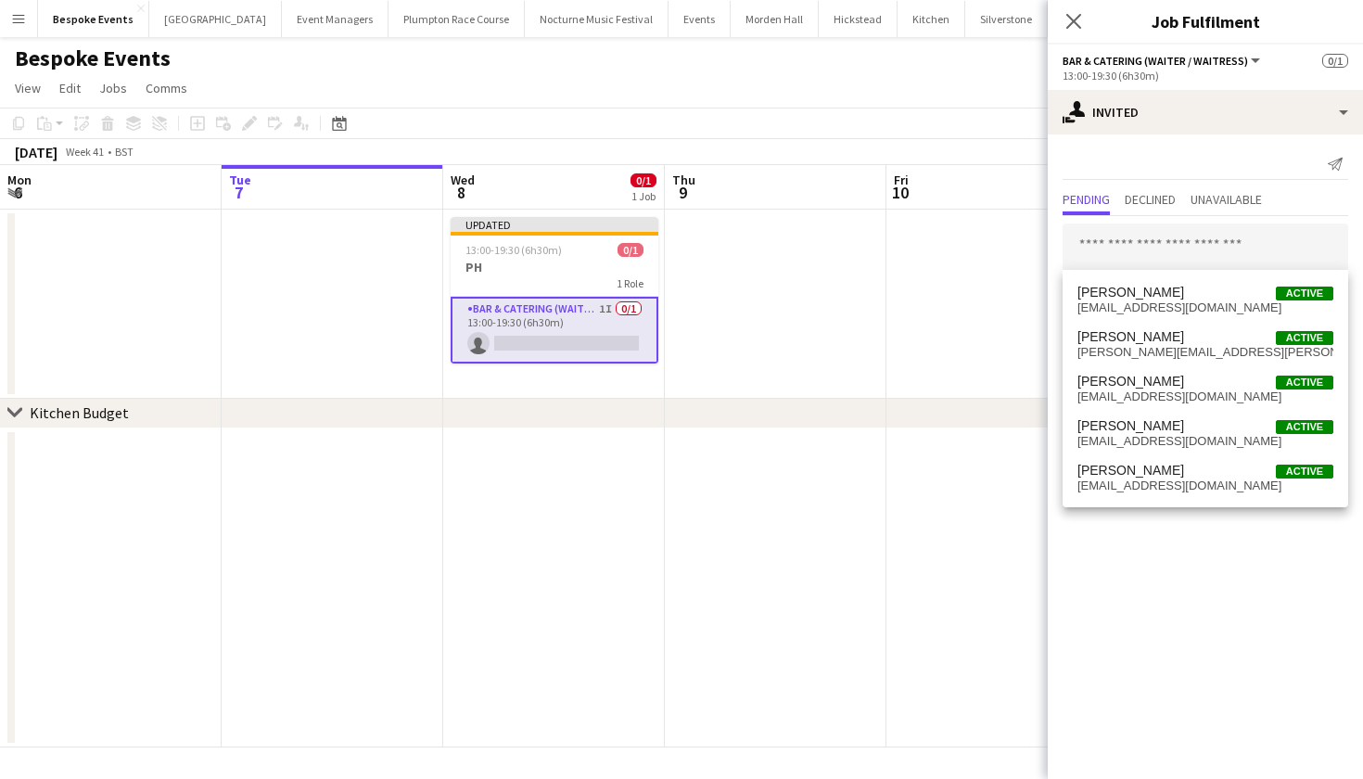
click at [920, 366] on app-date-cell at bounding box center [997, 304] width 222 height 189
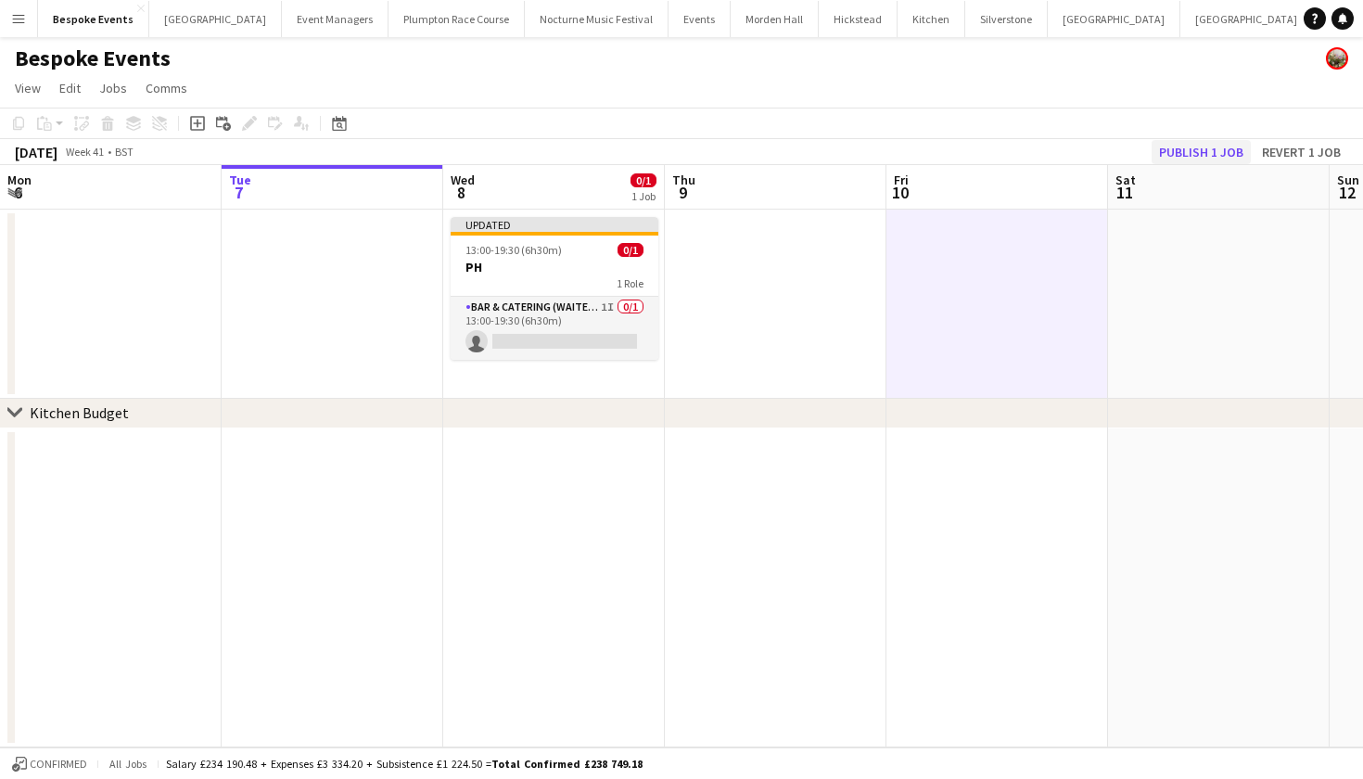
click at [1188, 159] on button "Publish 1 job" at bounding box center [1200, 152] width 99 height 24
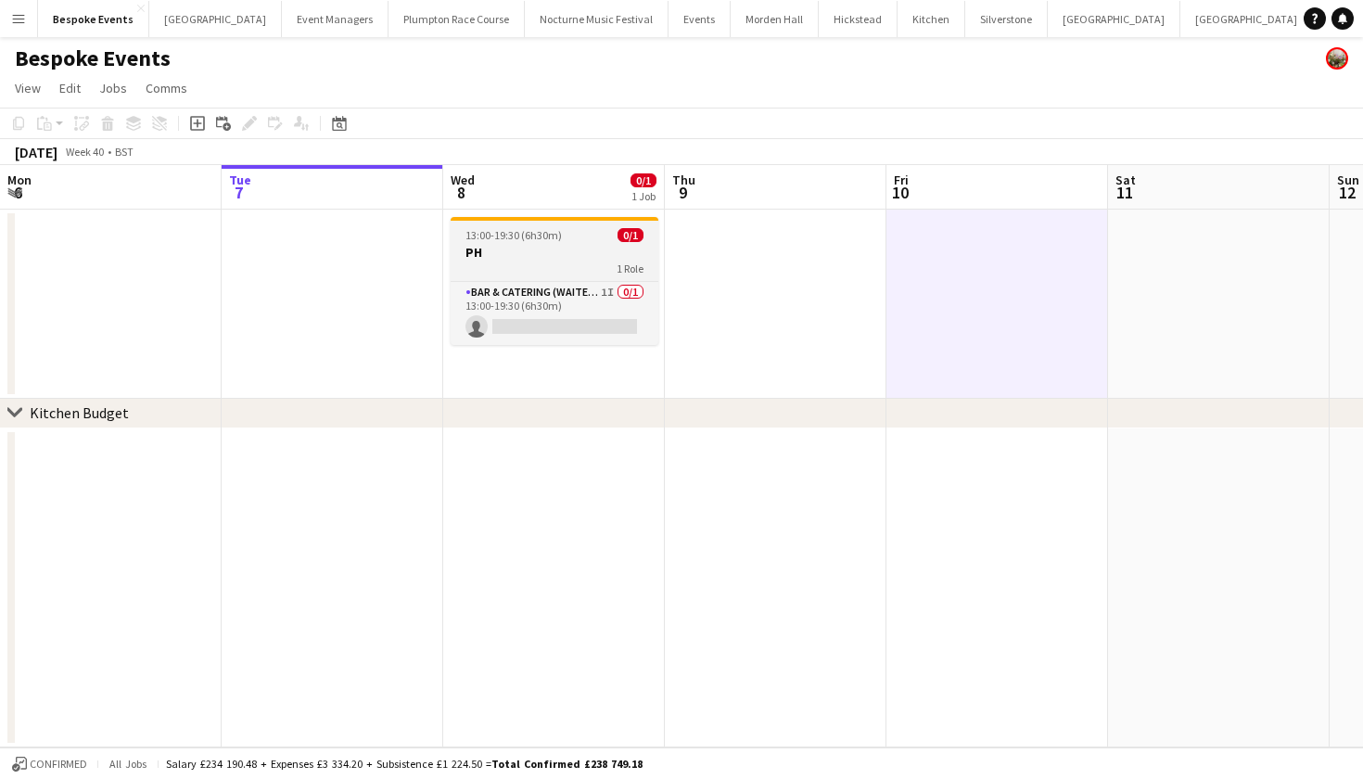
scroll to position [0, 442]
click at [546, 258] on h3 "PH" at bounding box center [555, 252] width 208 height 17
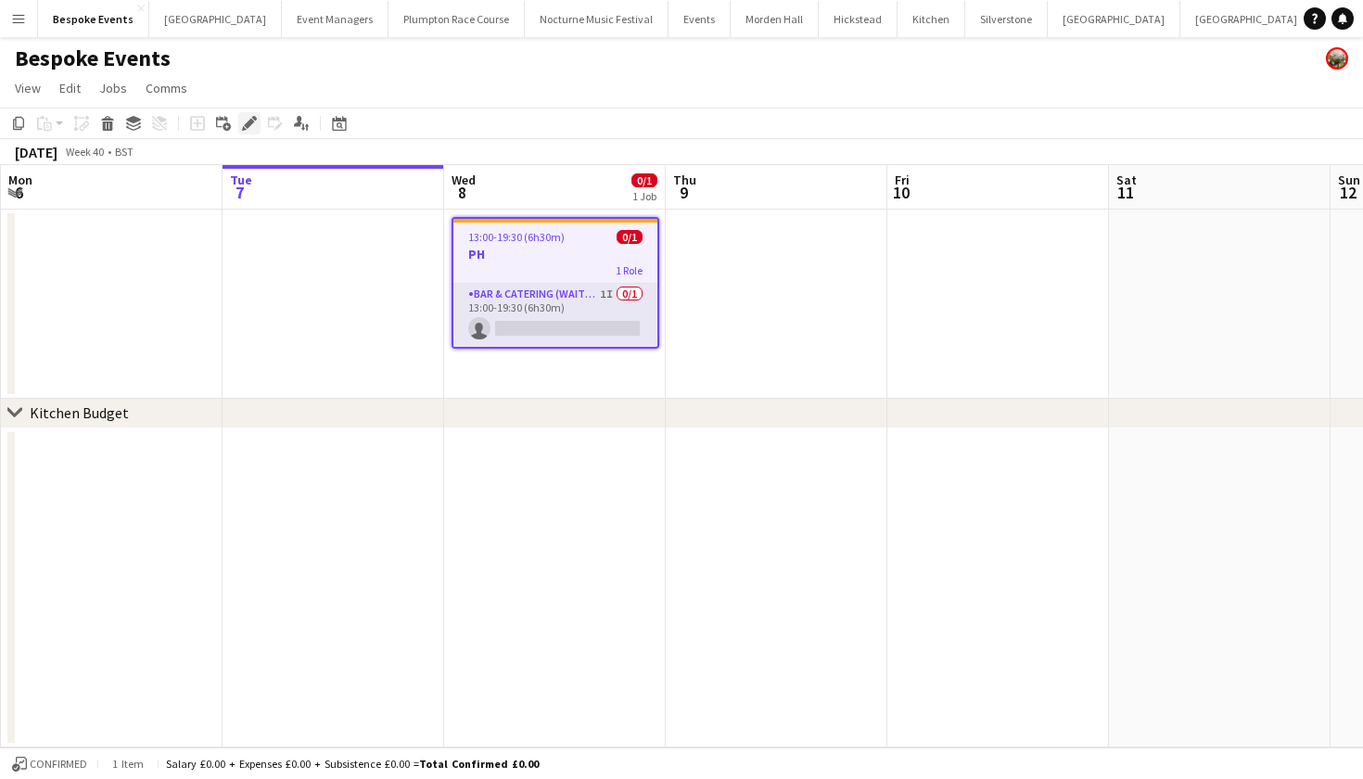
click at [245, 121] on icon "Edit" at bounding box center [249, 123] width 15 height 15
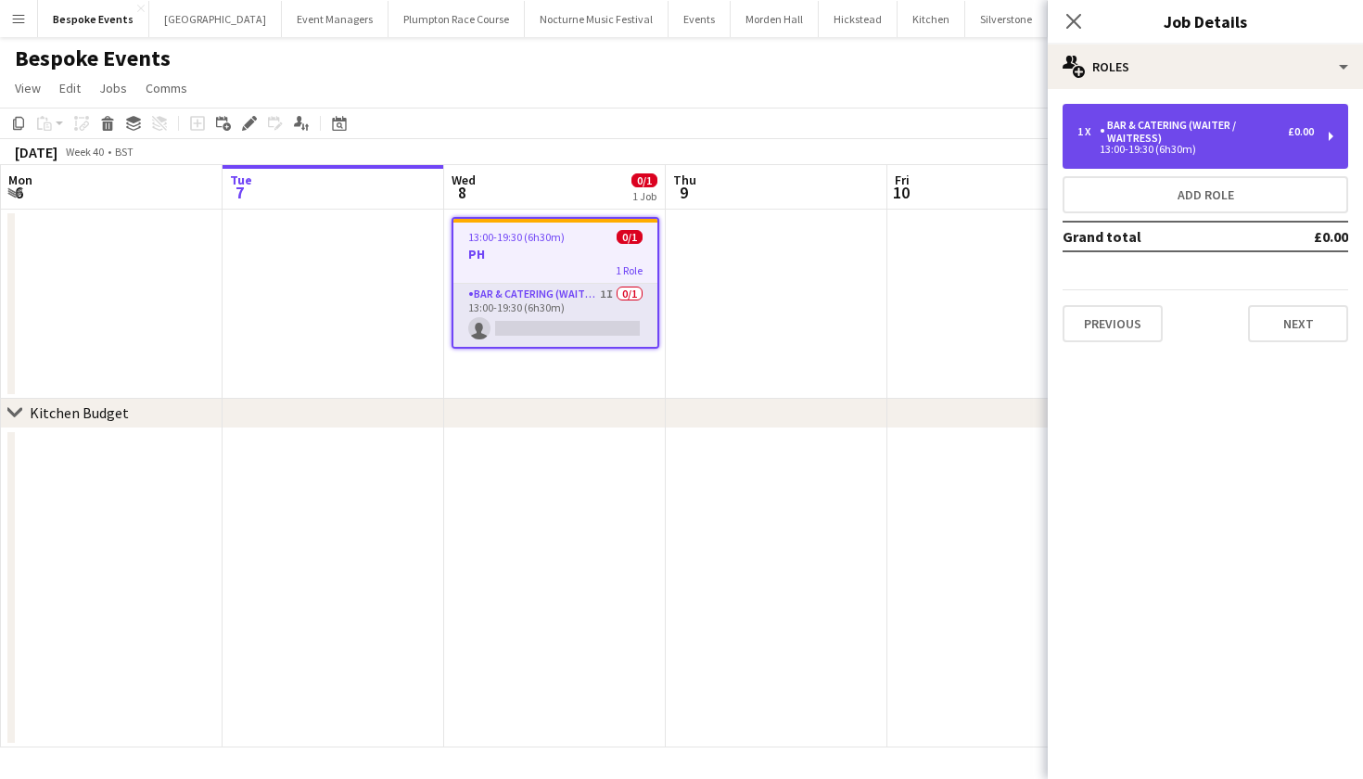
click at [1241, 130] on div "Bar & Catering (Waiter / waitress)" at bounding box center [1193, 132] width 188 height 26
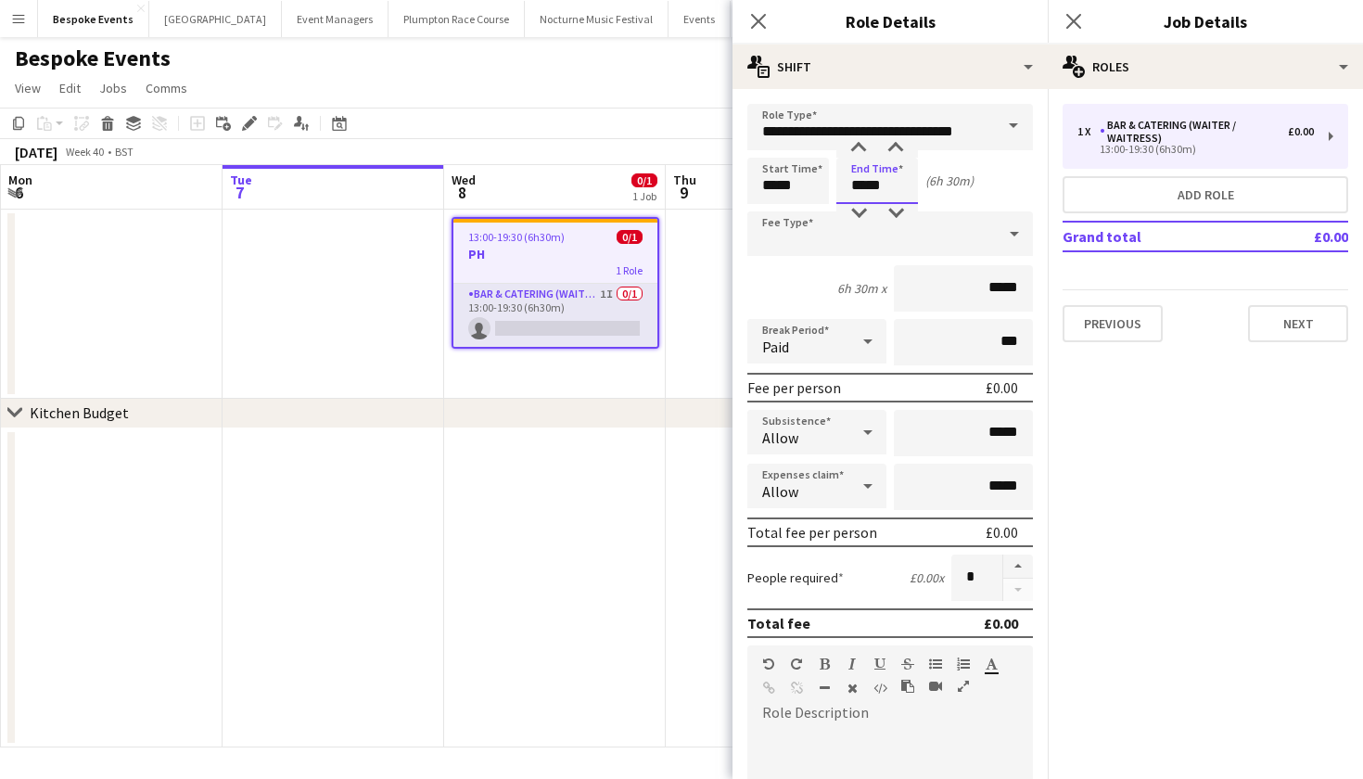
click at [865, 188] on input "*****" at bounding box center [877, 181] width 82 height 46
type input "*****"
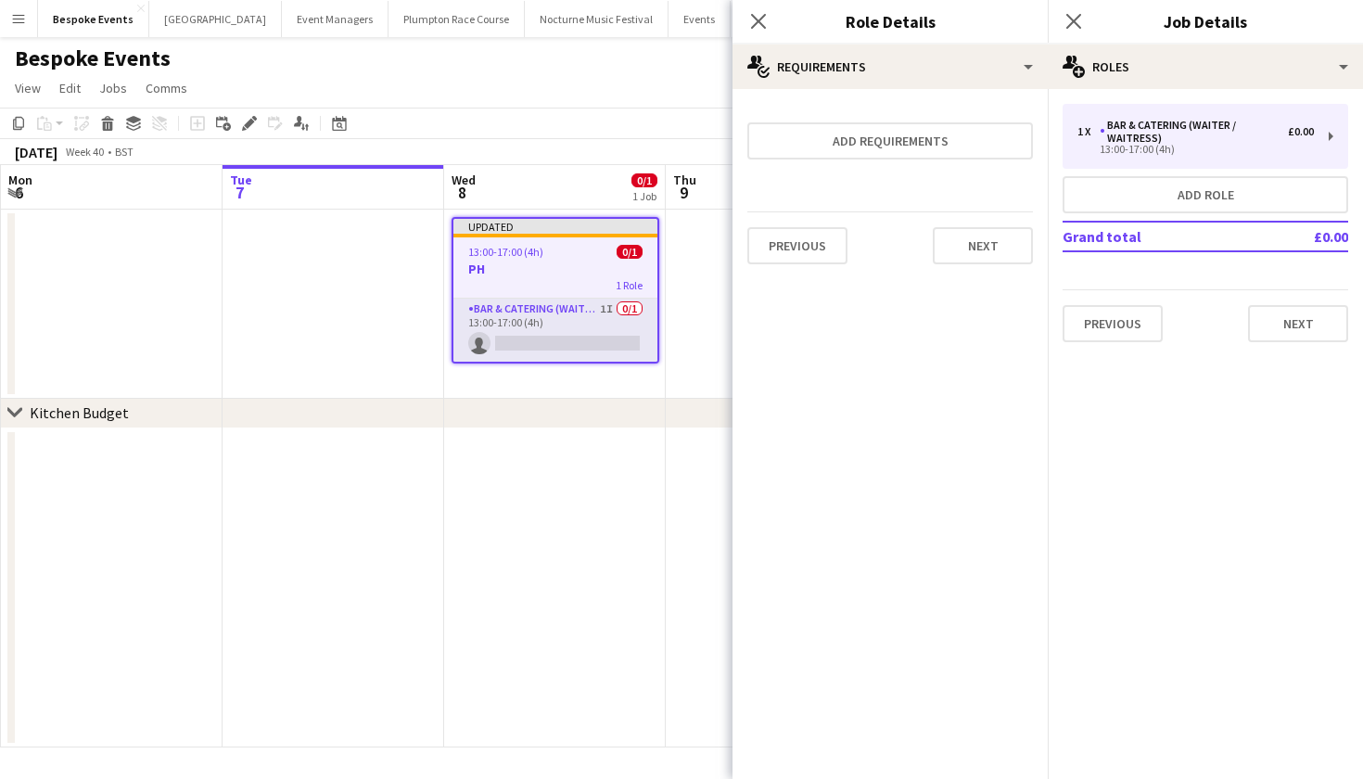
click at [658, 434] on app-date-cell at bounding box center [555, 588] width 222 height 320
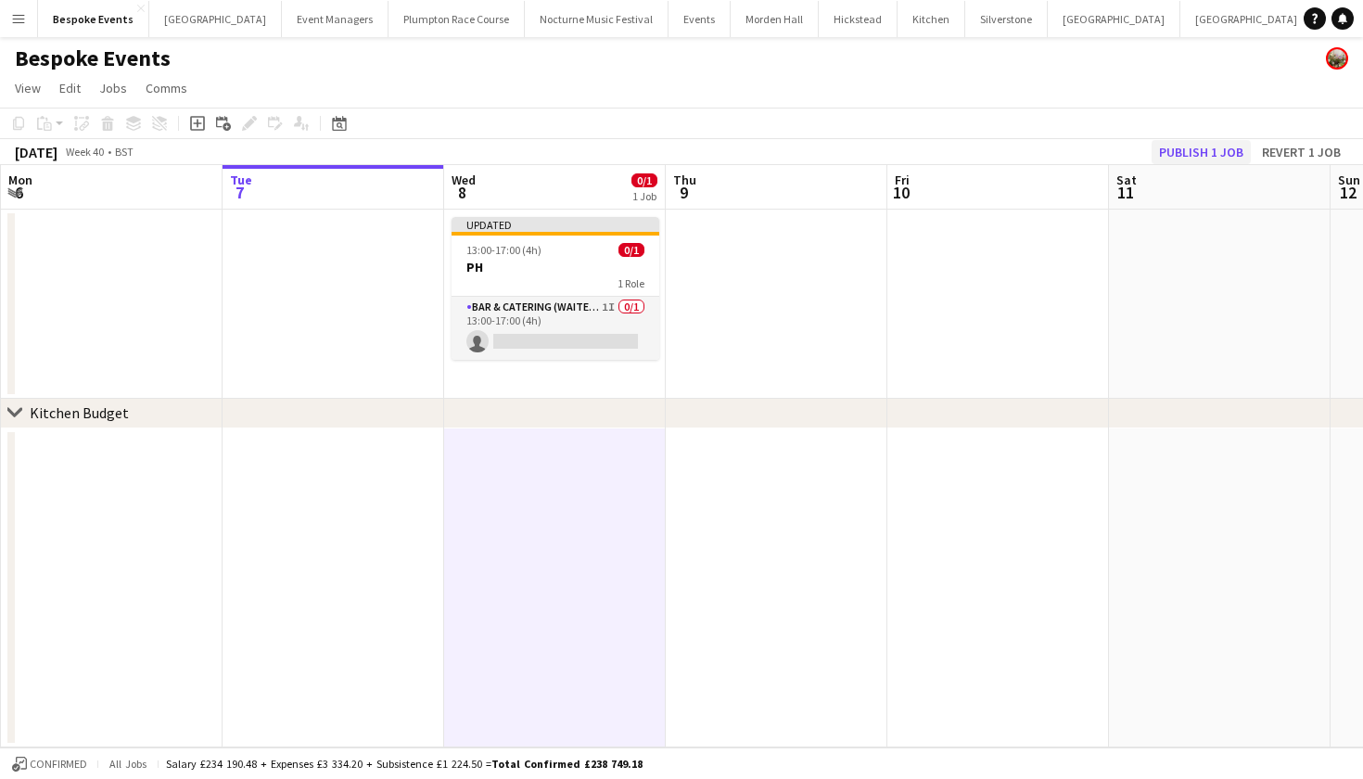
click at [1228, 159] on button "Publish 1 job" at bounding box center [1200, 152] width 99 height 24
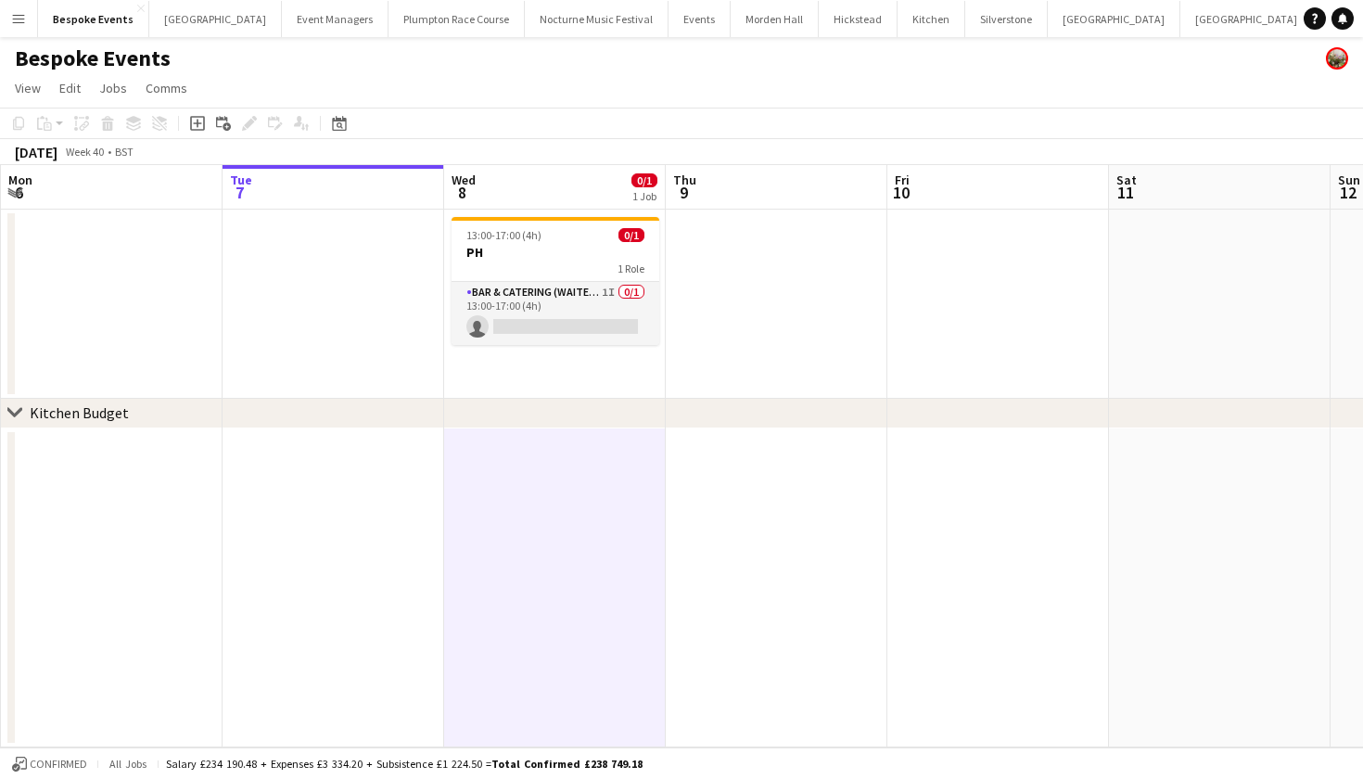
scroll to position [0, 0]
click at [566, 238] on div "13:00-17:00 (4h) 0/1" at bounding box center [555, 235] width 208 height 14
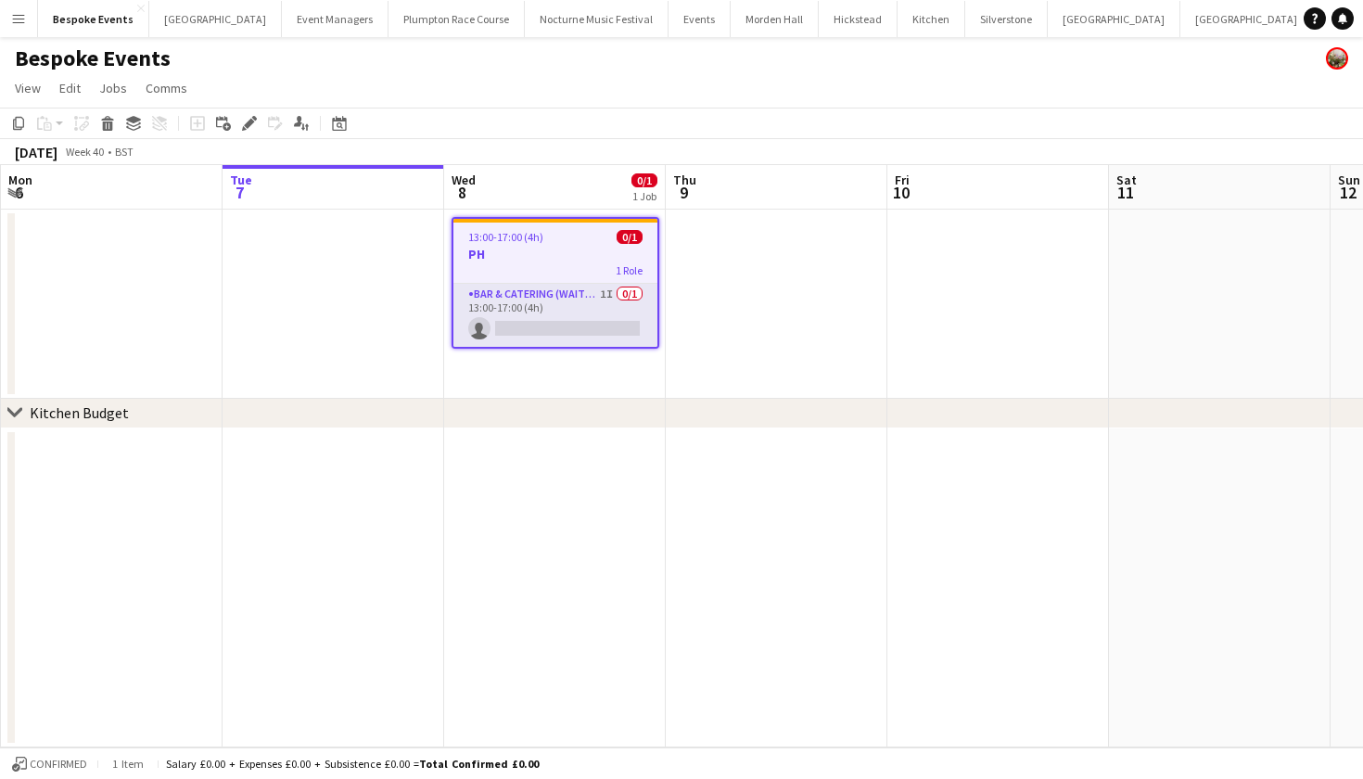
click at [564, 248] on h3 "PH" at bounding box center [555, 254] width 204 height 17
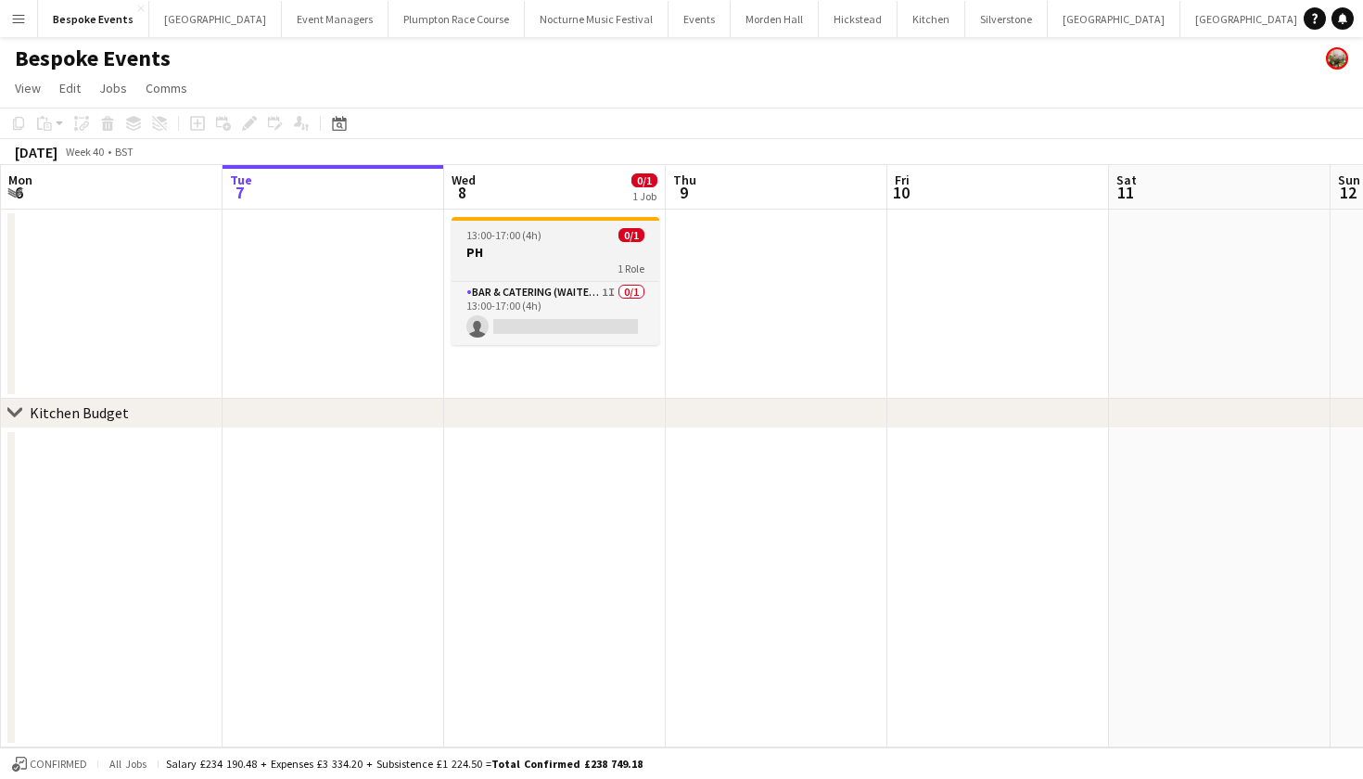
click at [539, 241] on span "13:00-17:00 (4h)" at bounding box center [503, 235] width 75 height 14
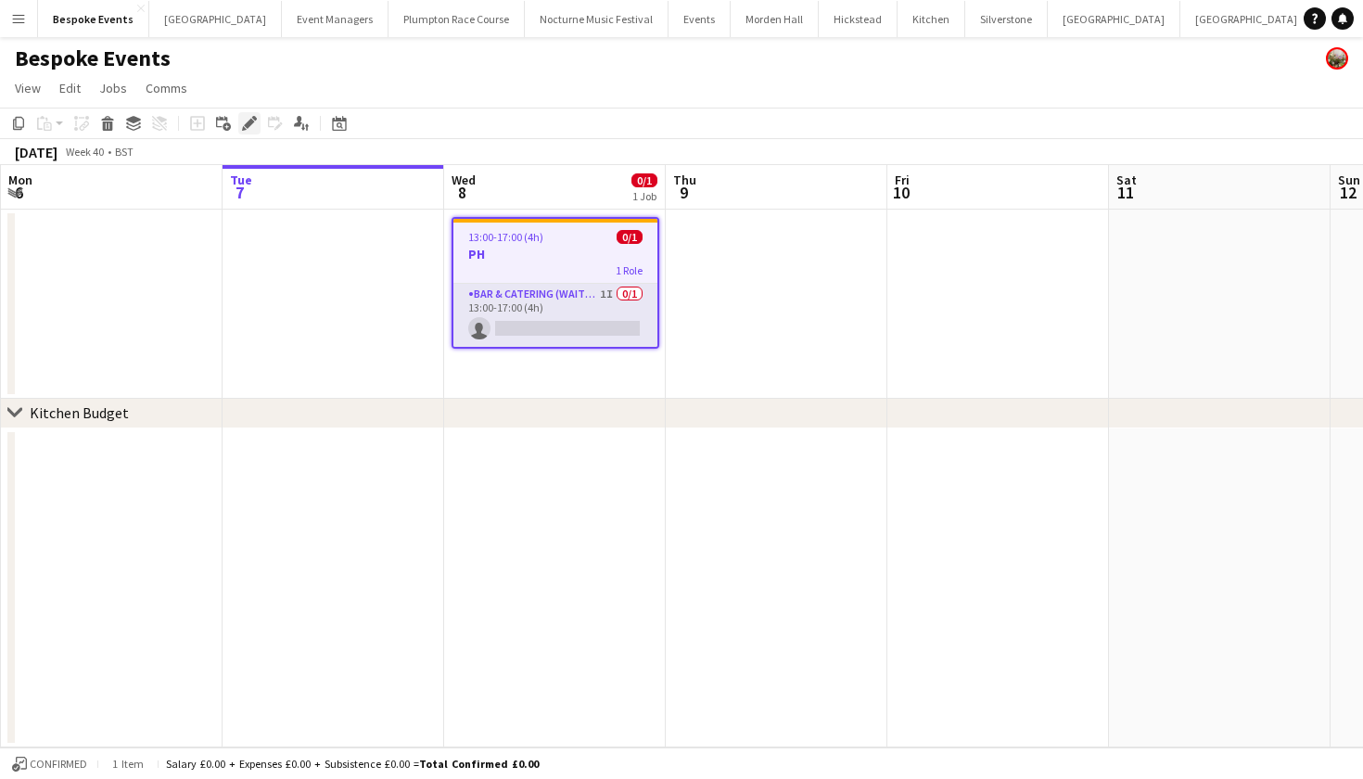
click at [244, 124] on icon "Edit" at bounding box center [249, 123] width 15 height 15
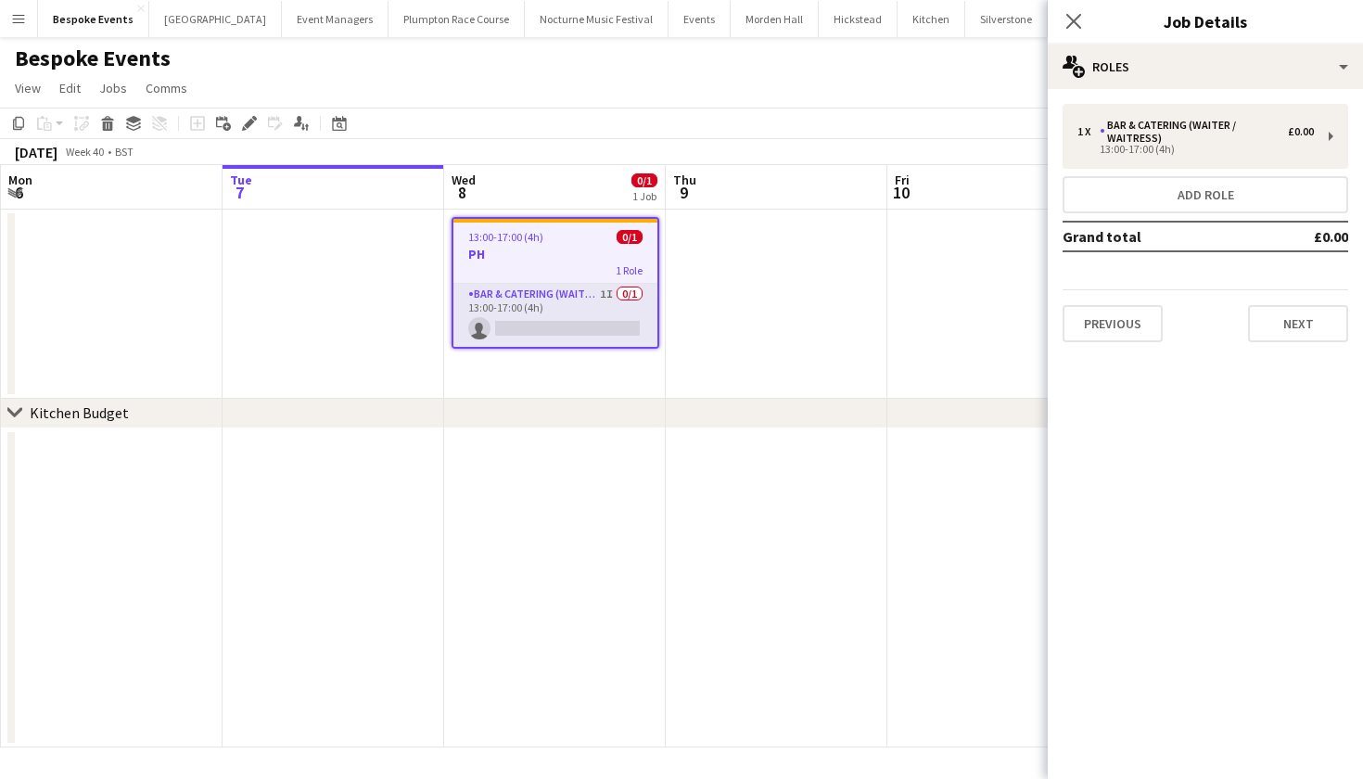
click at [1252, 44] on div "Close pop-in Job Details" at bounding box center [1205, 22] width 315 height 44
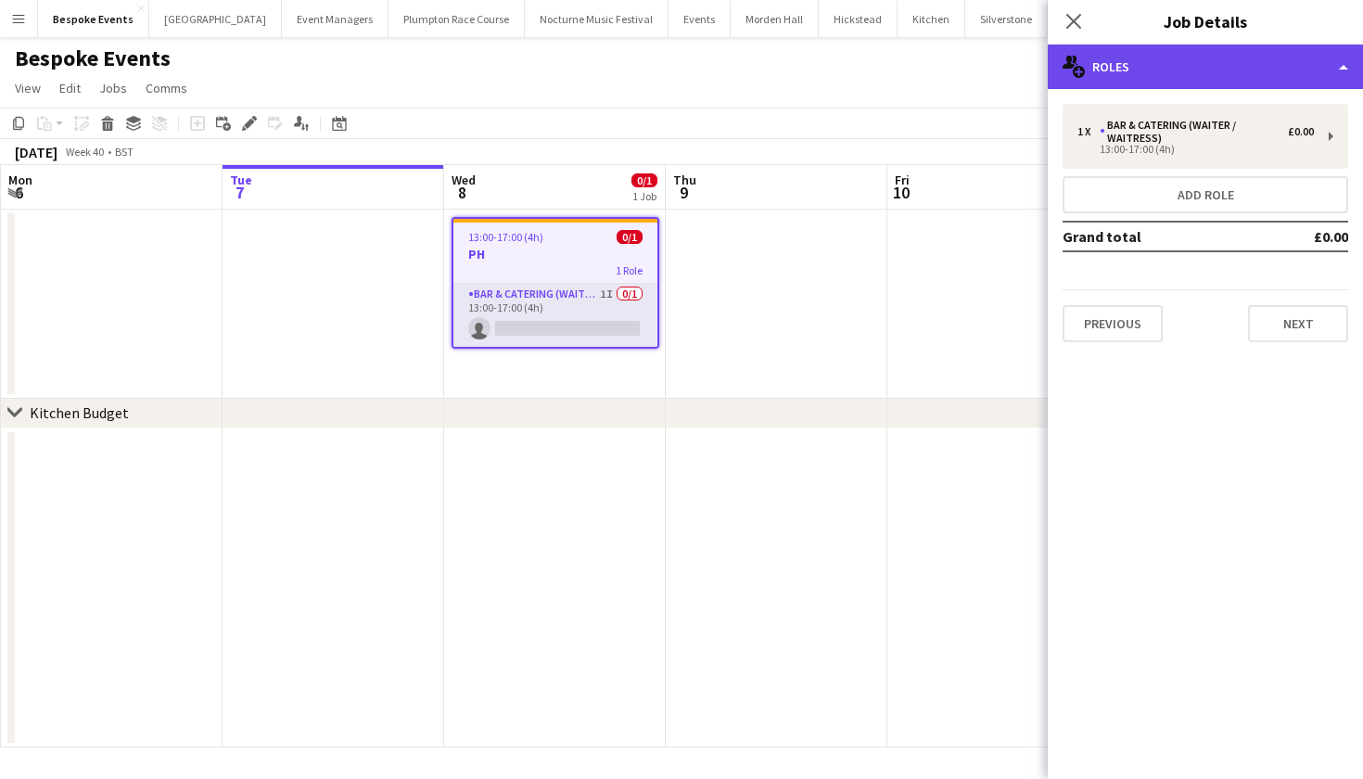
click at [1252, 45] on div "multiple-users-add Roles" at bounding box center [1205, 66] width 315 height 44
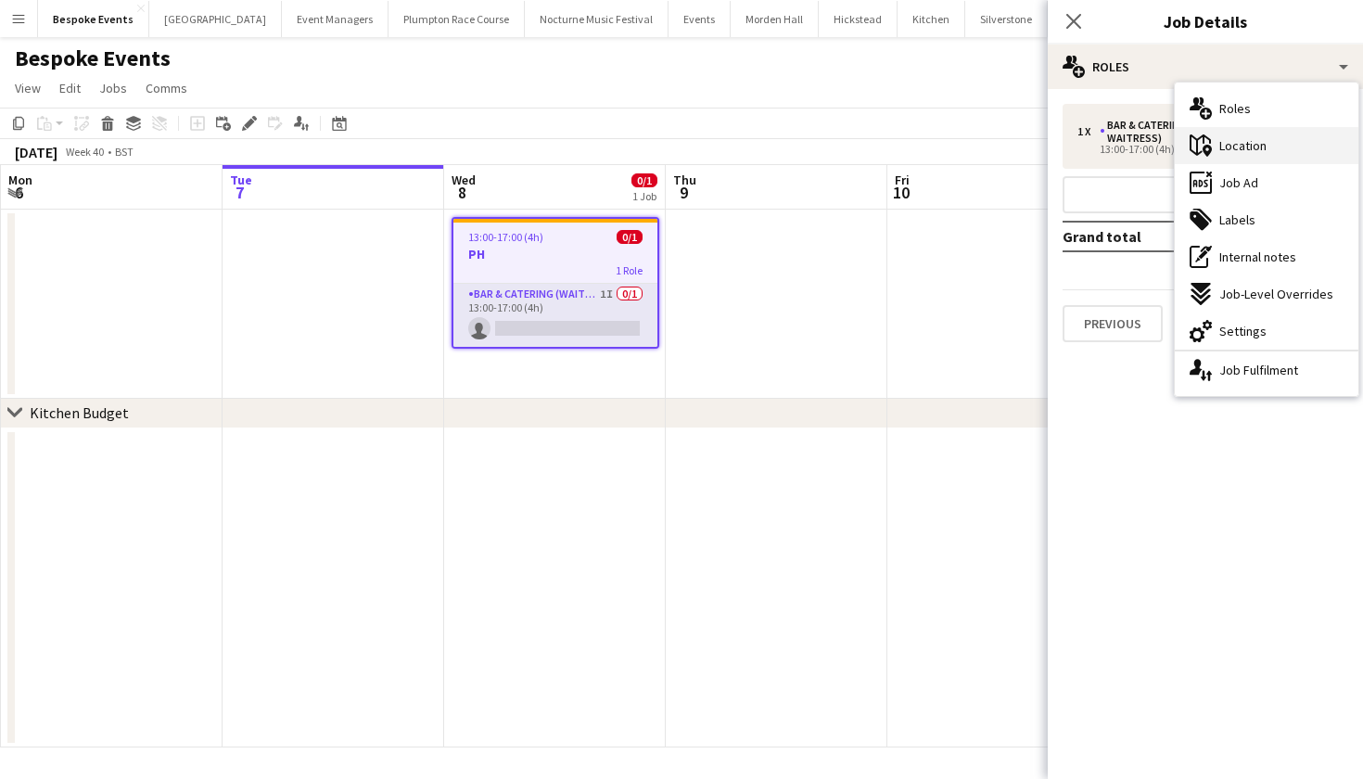
click at [1255, 146] on span "Location" at bounding box center [1242, 145] width 47 height 17
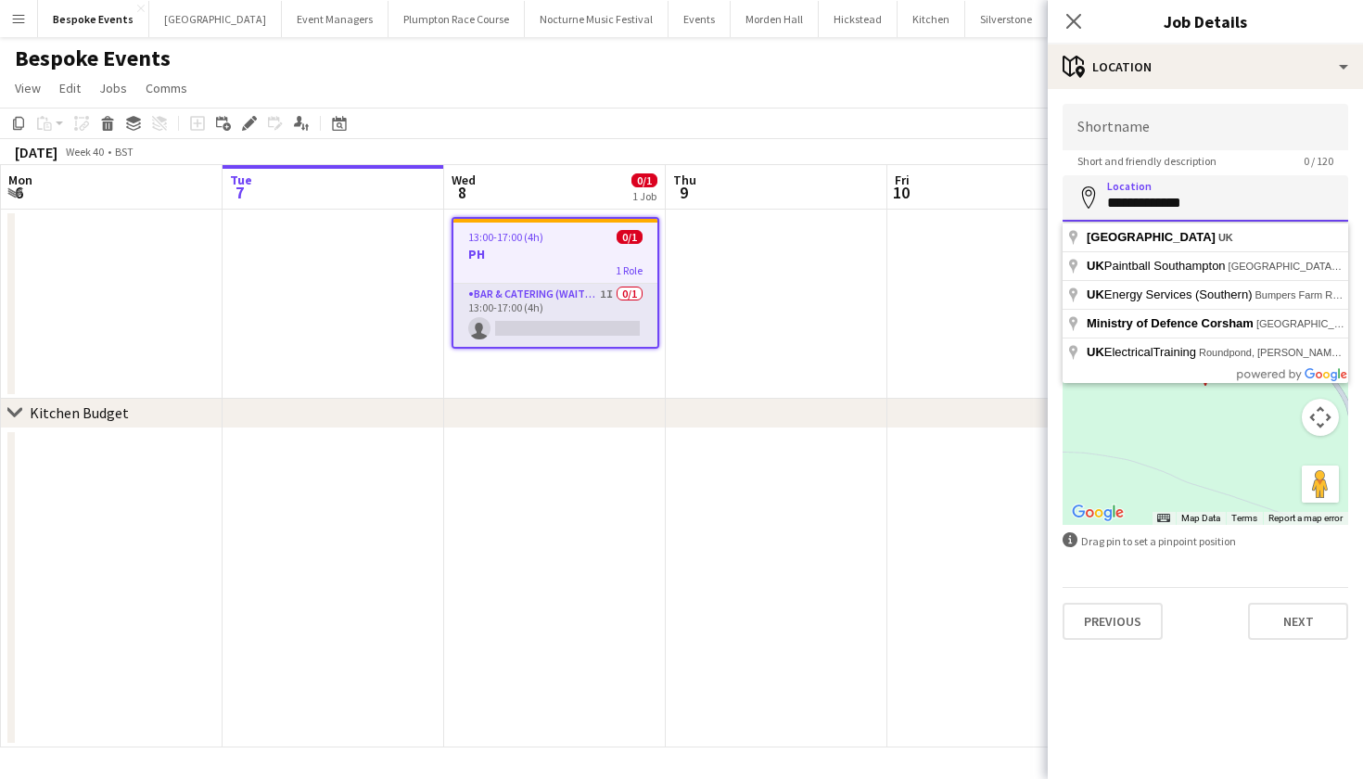
drag, startPoint x: 1235, startPoint y: 205, endPoint x: 1109, endPoint y: 207, distance: 126.1
click at [1109, 207] on input "**********" at bounding box center [1205, 198] width 286 height 46
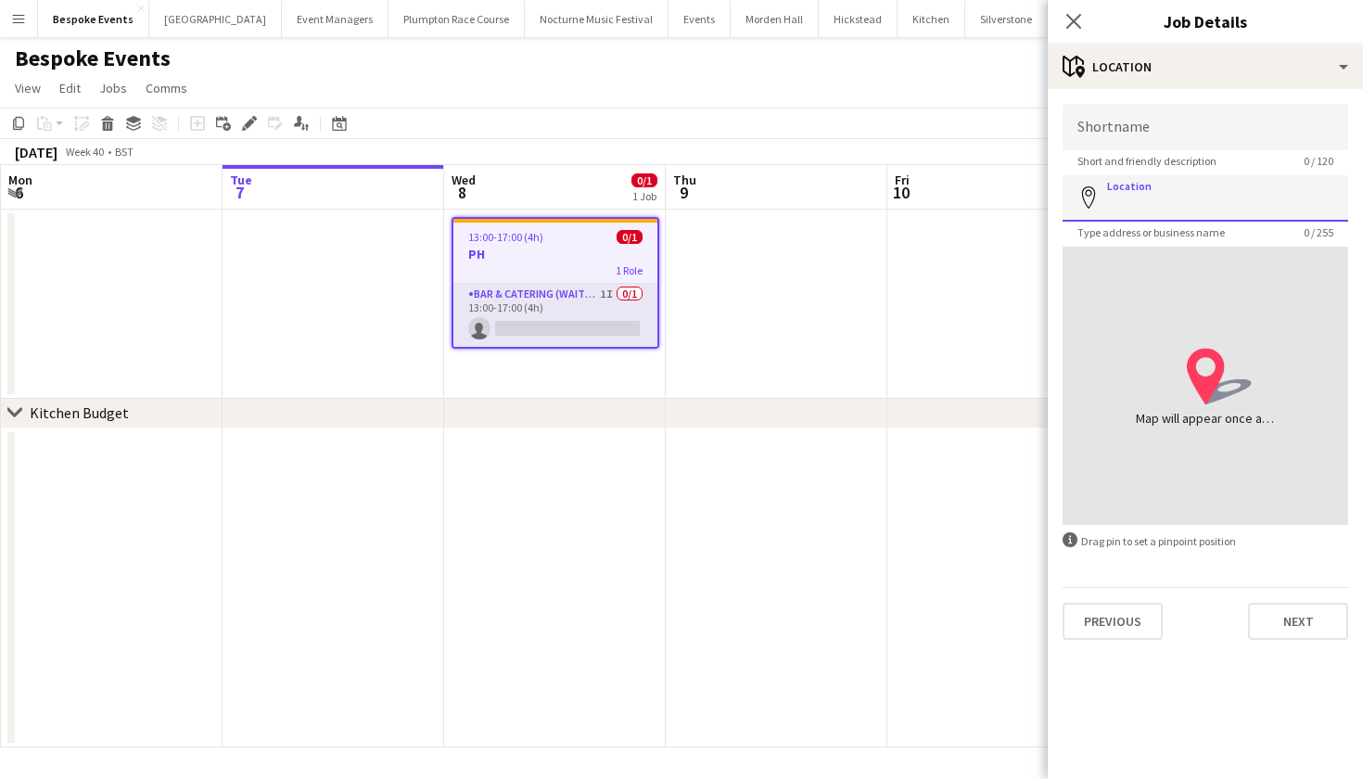
paste input "**********"
type input "**********"
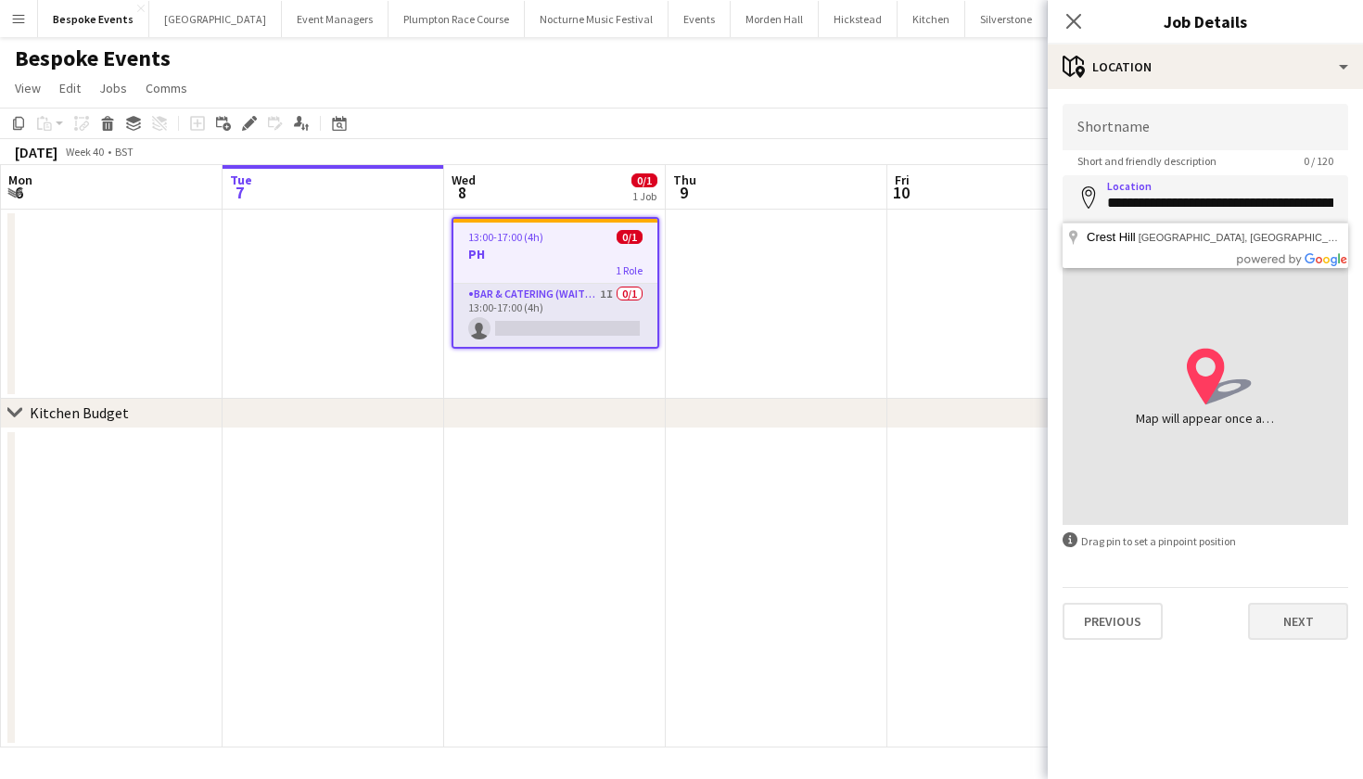
click at [1284, 630] on button "Next" at bounding box center [1298, 621] width 100 height 37
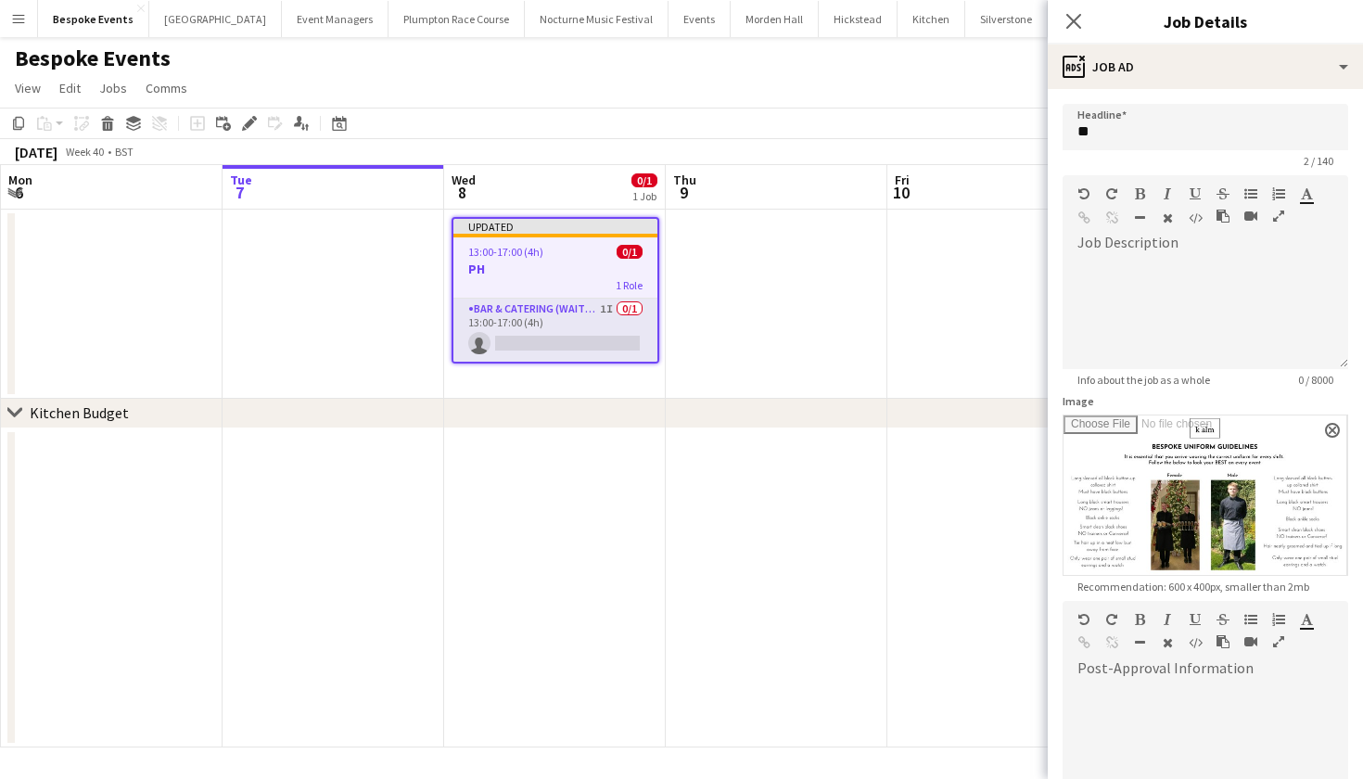
click at [903, 427] on div "chevron-right Kitchen Budget" at bounding box center [681, 414] width 1363 height 30
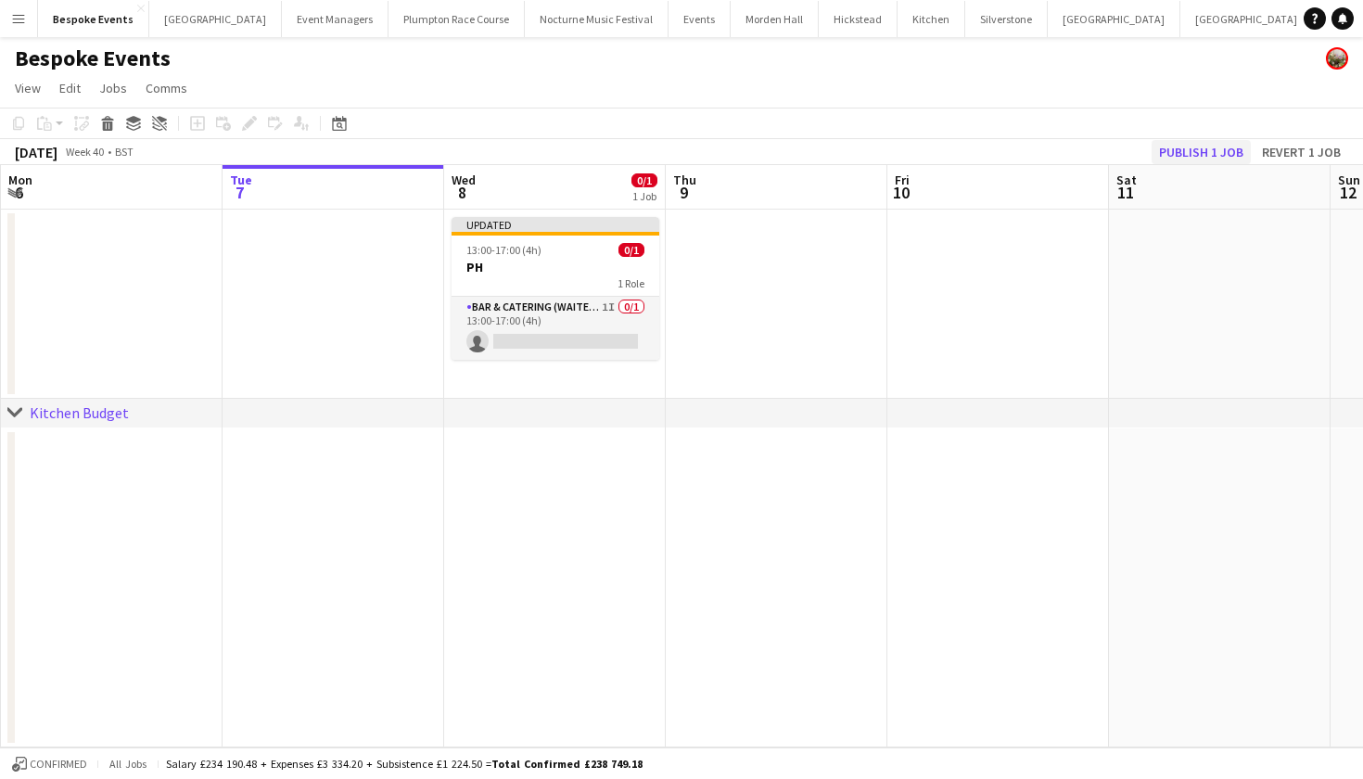
click at [1203, 155] on button "Publish 1 job" at bounding box center [1200, 152] width 99 height 24
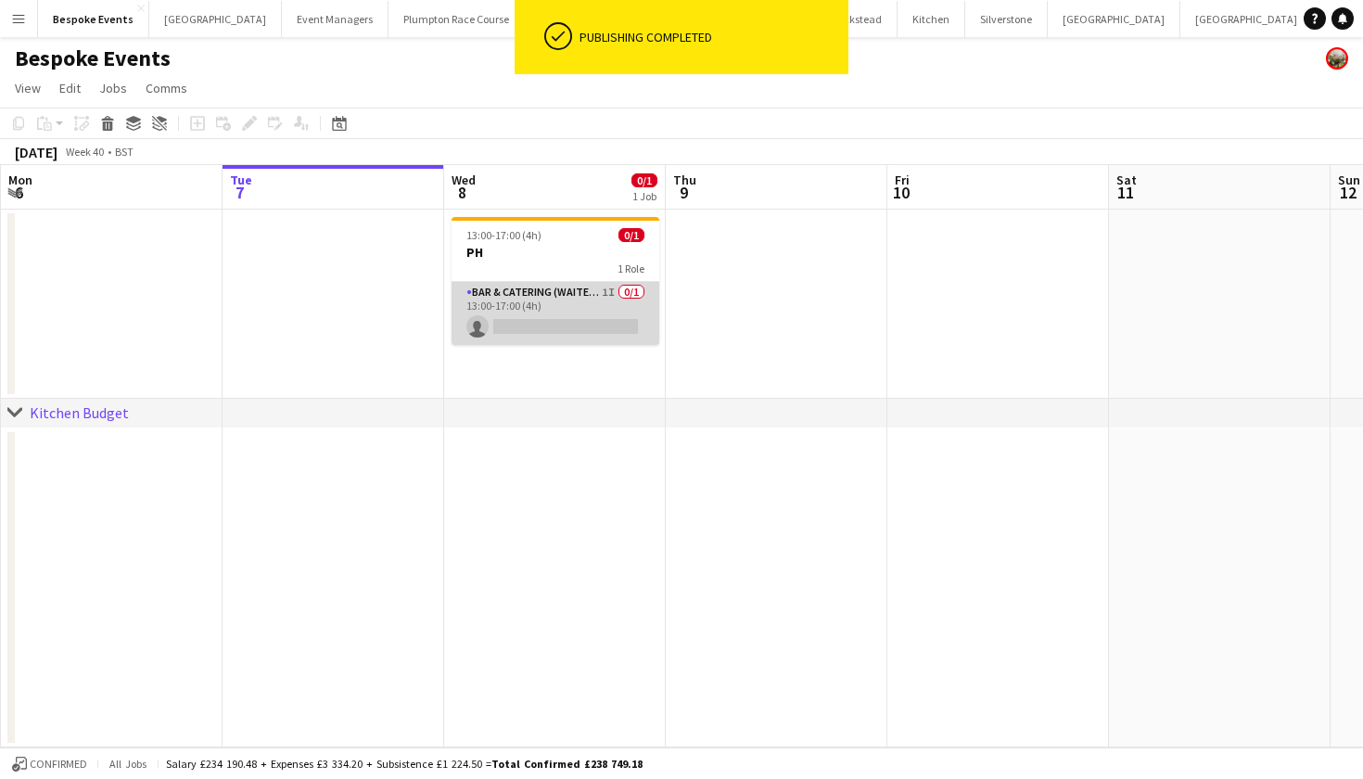
click at [566, 324] on app-card-role "Bar & Catering (Waiter / waitress) 1I 0/1 13:00-17:00 (4h) single-neutral-actio…" at bounding box center [555, 313] width 208 height 63
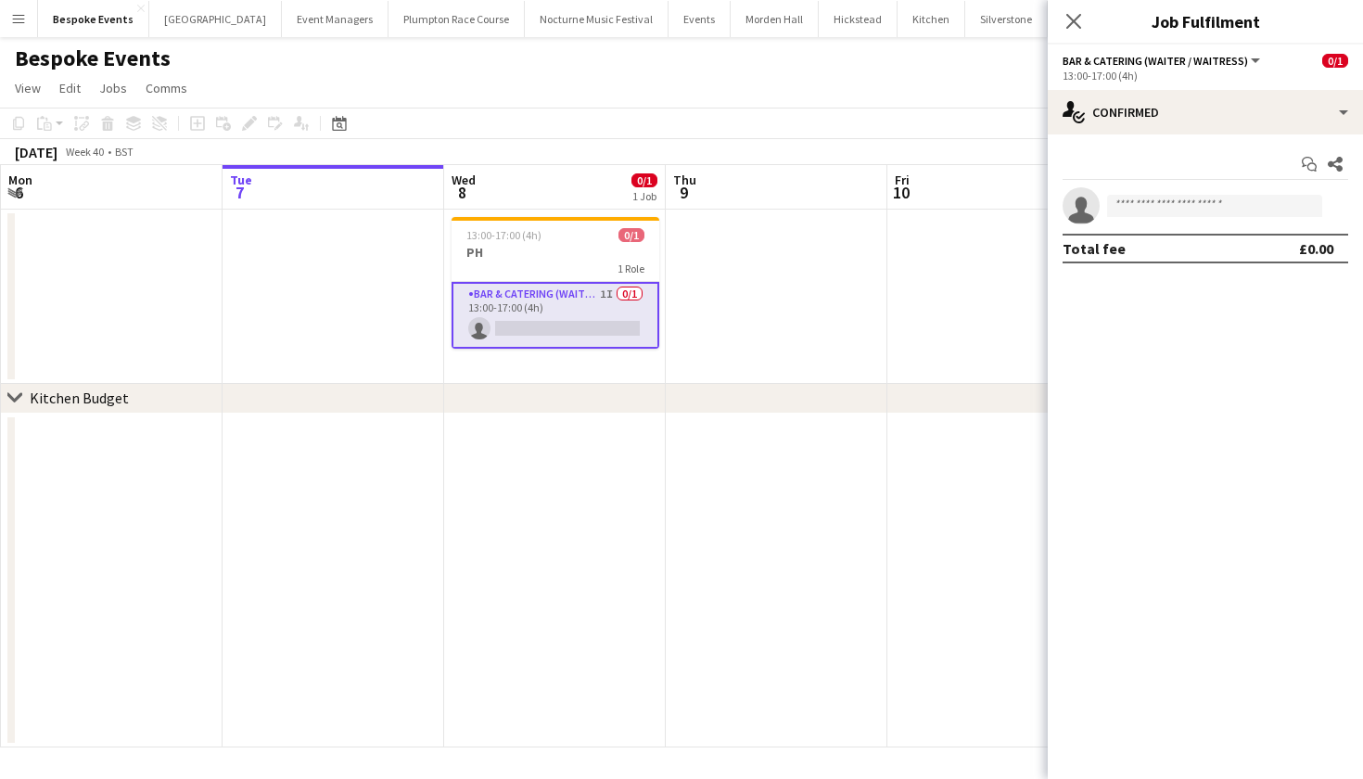
click at [18, 19] on app-icon "Menu" at bounding box center [18, 18] width 15 height 15
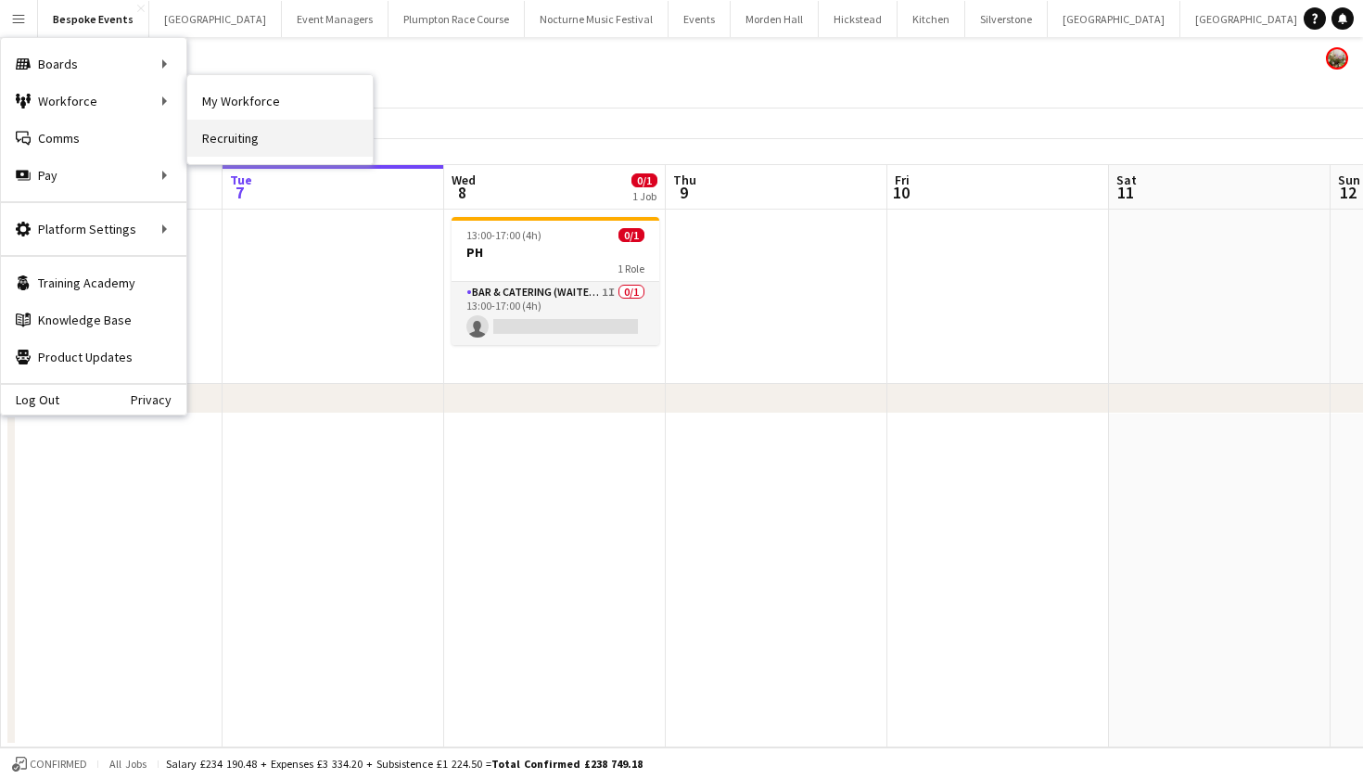
click at [247, 120] on link "Recruiting" at bounding box center [279, 138] width 185 height 37
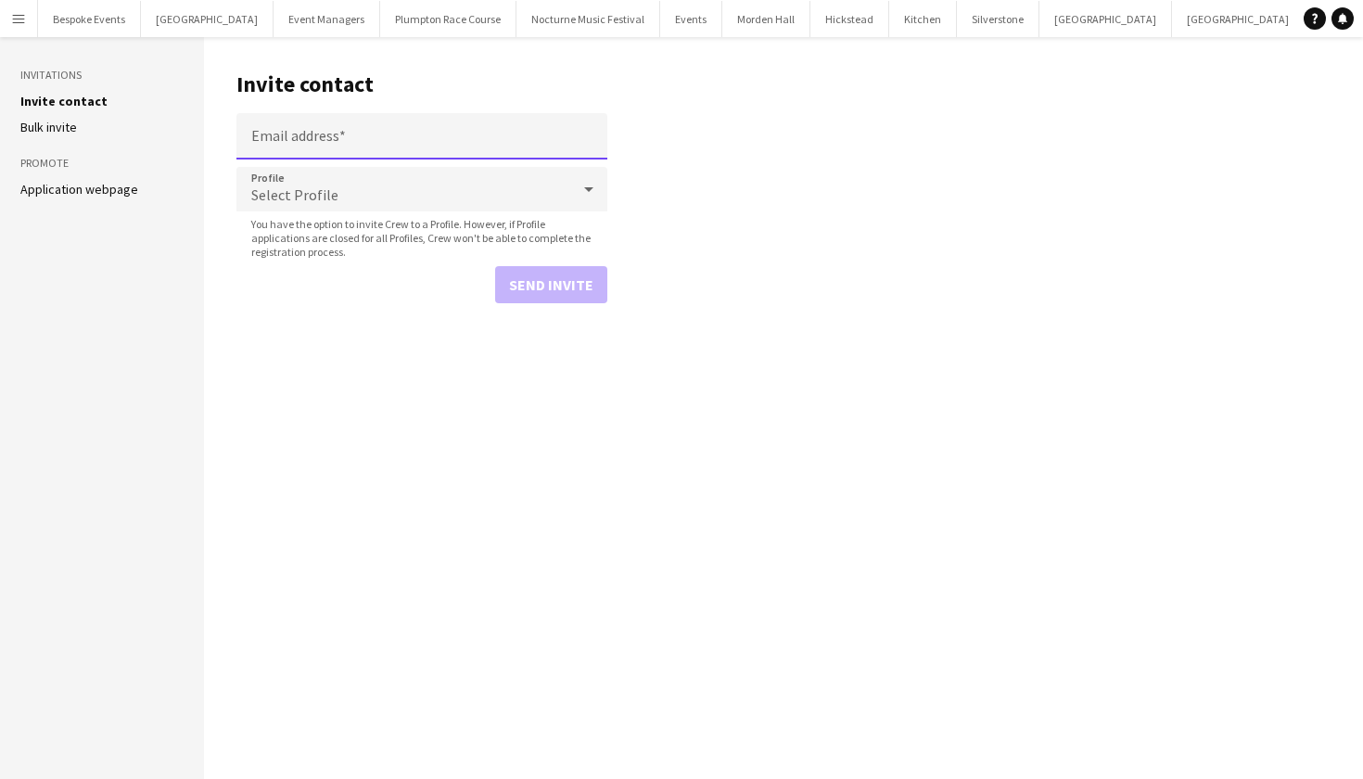
click at [247, 120] on input "Email address" at bounding box center [421, 136] width 371 height 46
click at [19, 15] on app-icon "Menu" at bounding box center [18, 18] width 15 height 15
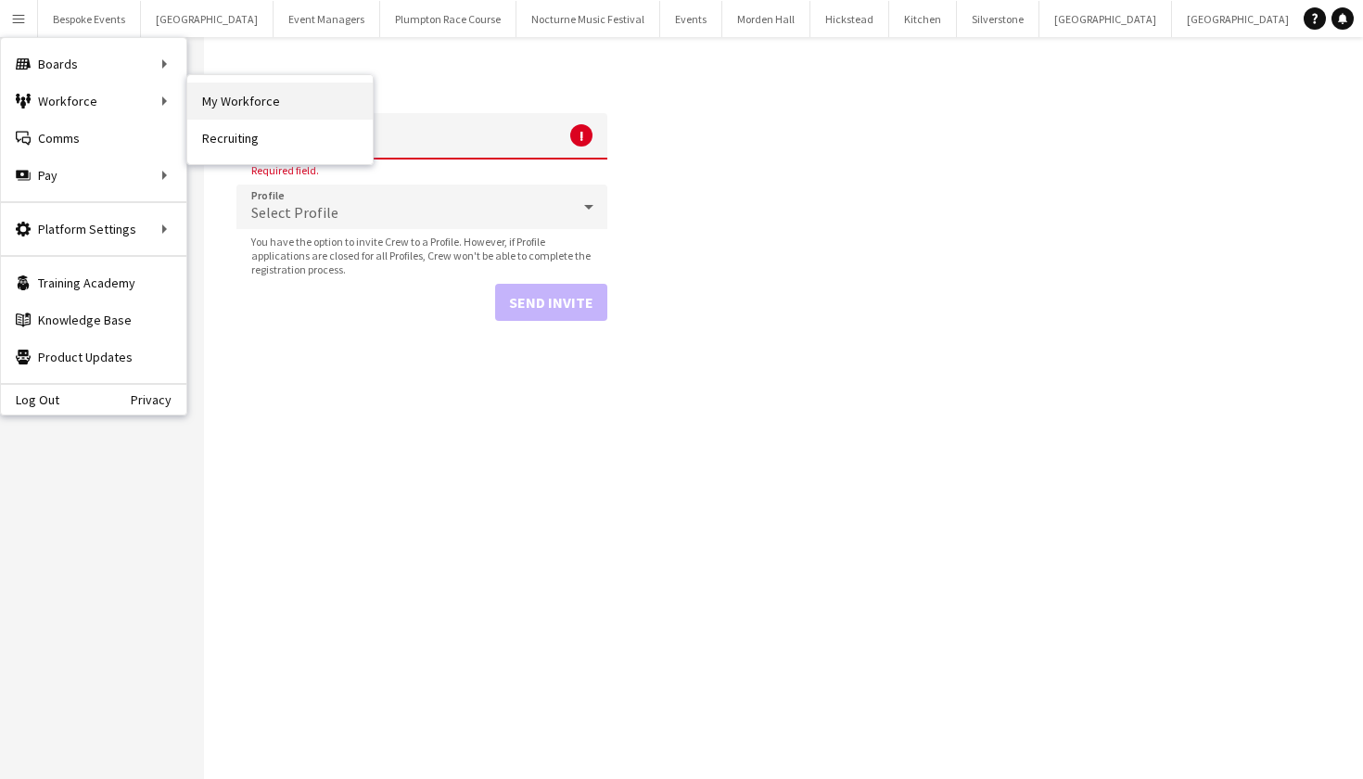
click at [216, 96] on link "My Workforce" at bounding box center [279, 101] width 185 height 37
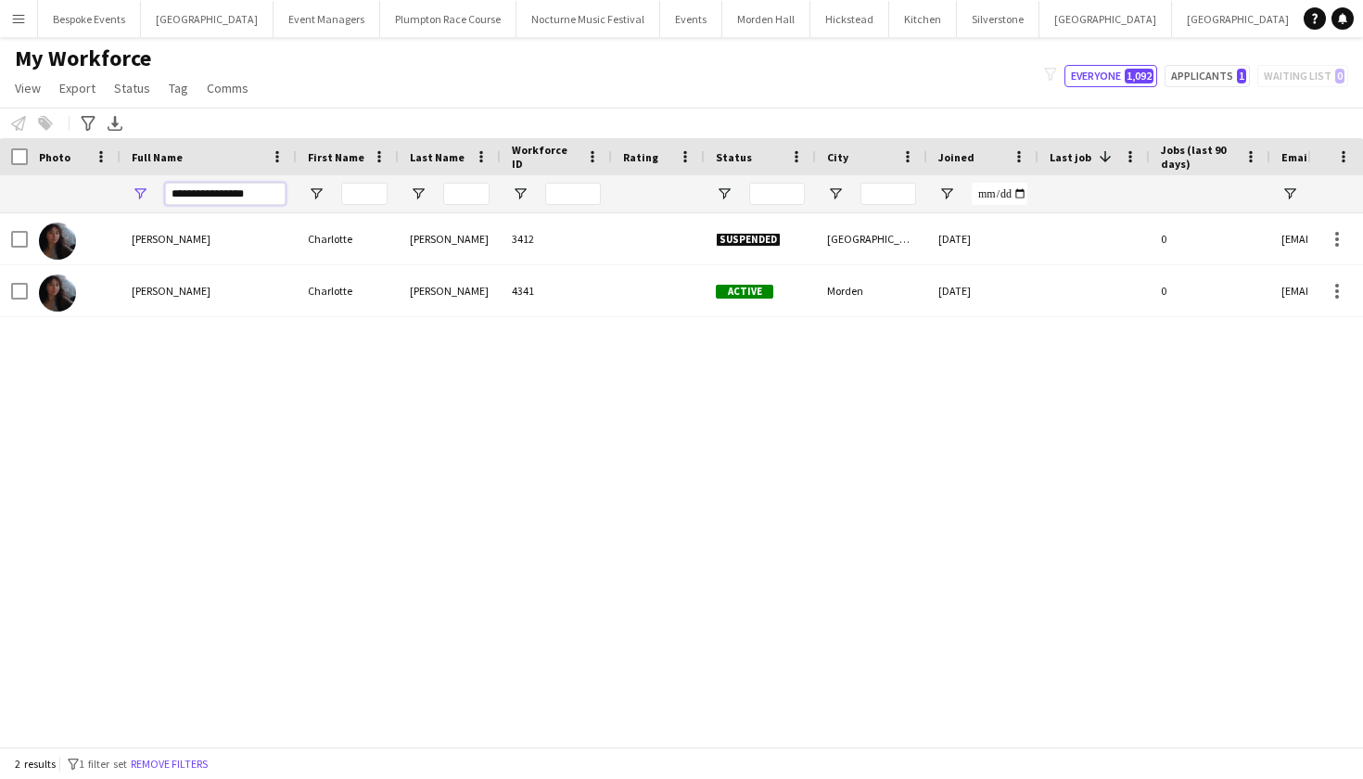
drag, startPoint x: 266, startPoint y: 195, endPoint x: 159, endPoint y: 198, distance: 107.6
click at [159, 199] on div "**********" at bounding box center [209, 193] width 176 height 37
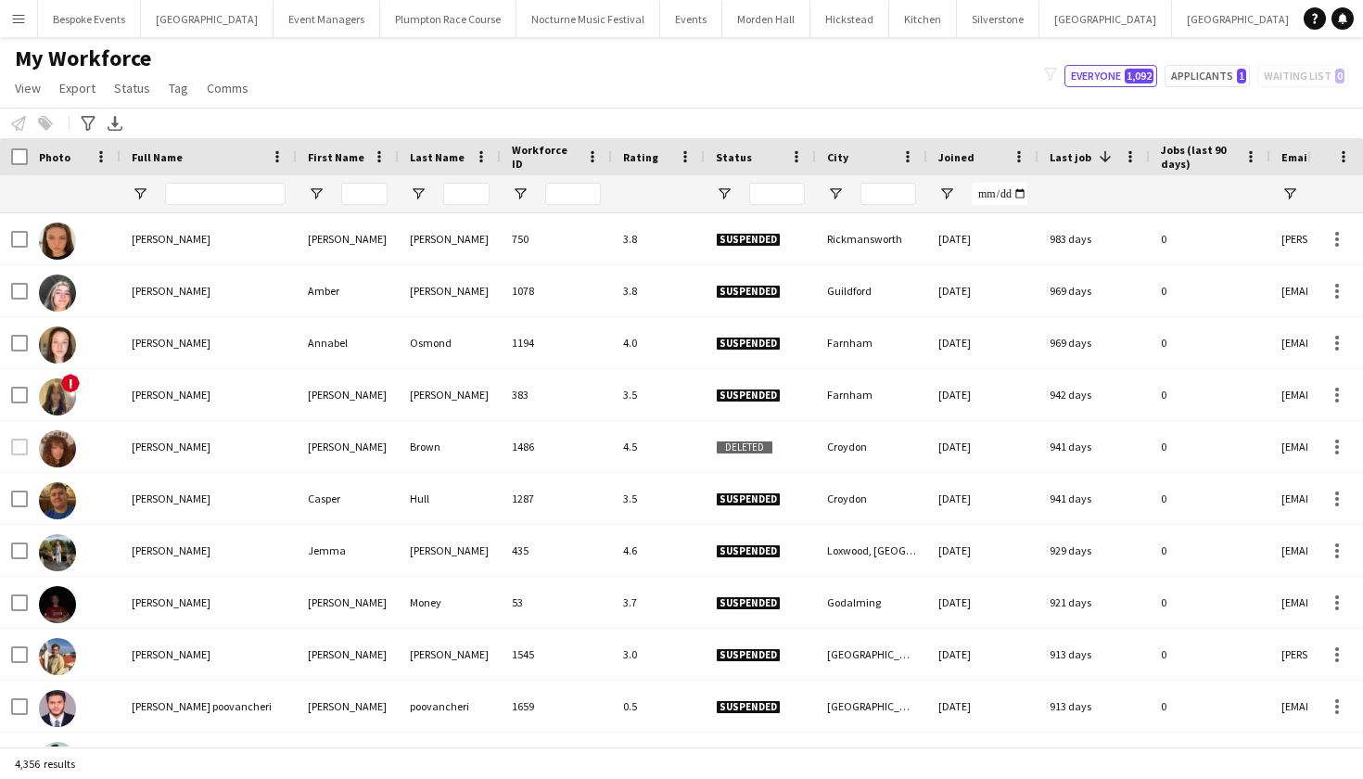
click at [733, 192] on div at bounding box center [760, 193] width 111 height 37
click at [726, 191] on span "Open Filter Menu" at bounding box center [724, 193] width 17 height 17
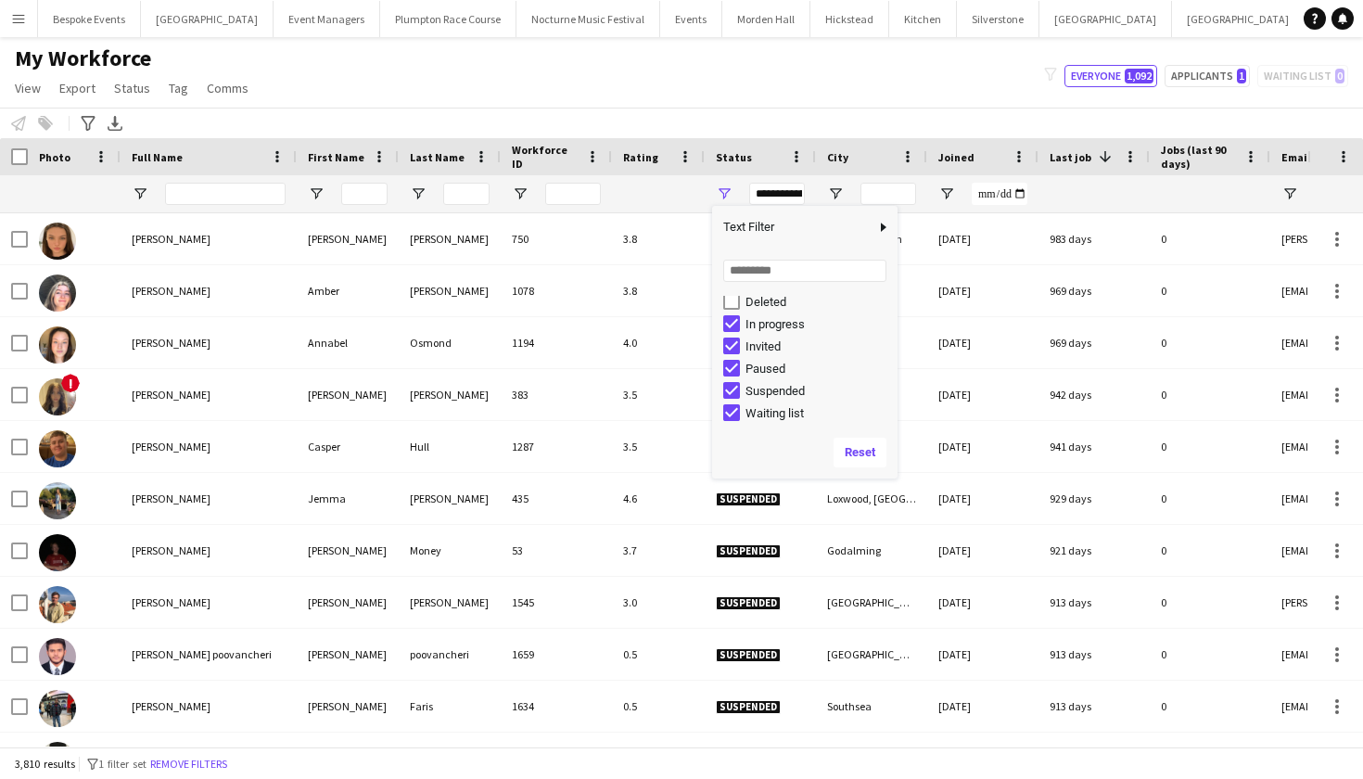
scroll to position [117, 0]
type input "**********"
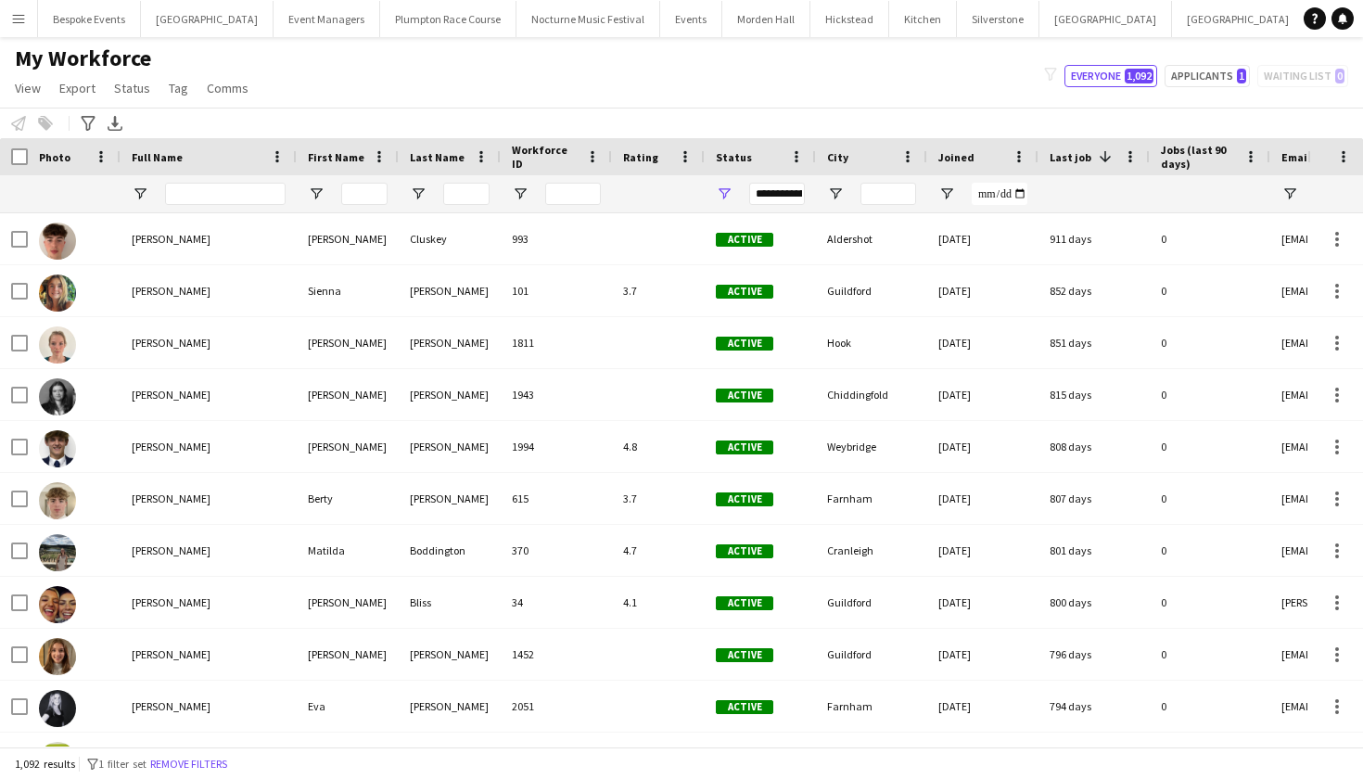
click at [827, 101] on div "My Workforce View Views Default view mena New Starter New view Update view Dele…" at bounding box center [681, 75] width 1363 height 63
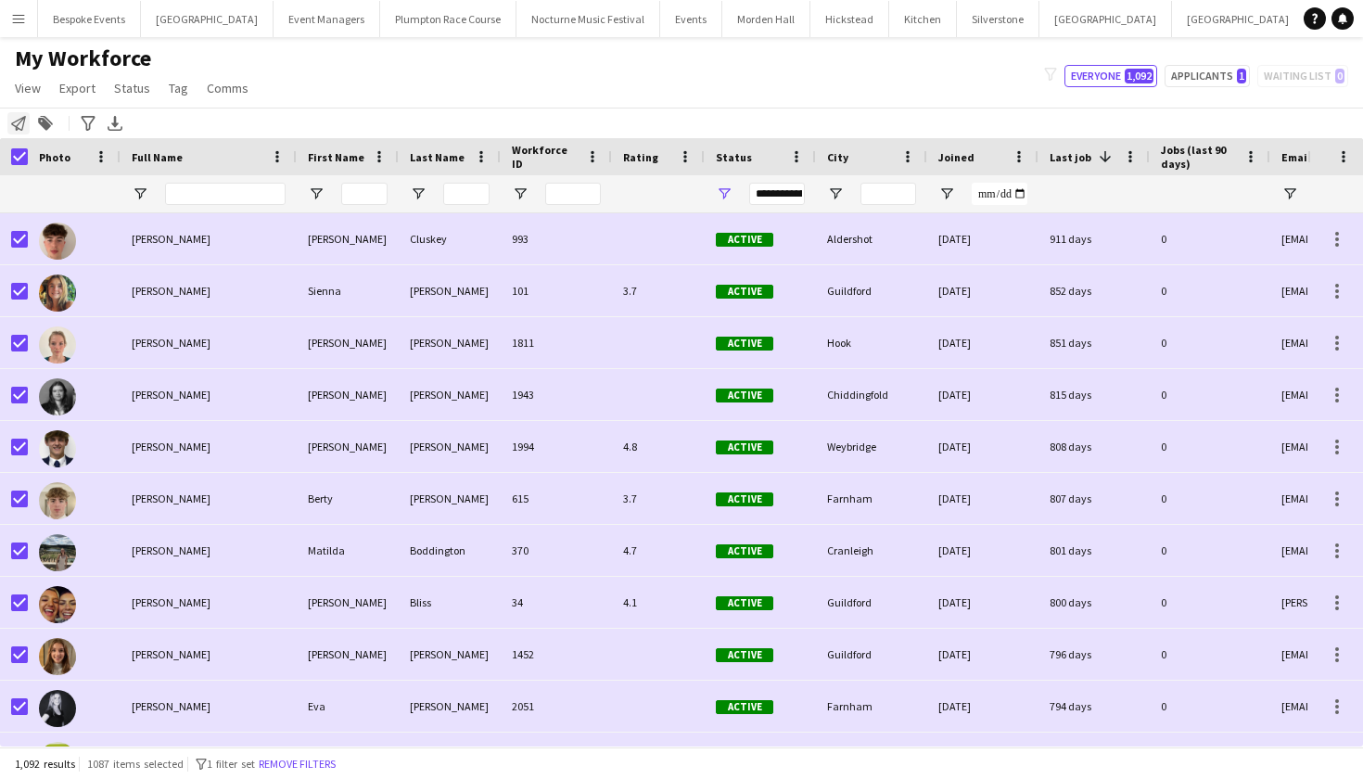
click at [17, 121] on icon at bounding box center [18, 123] width 15 height 15
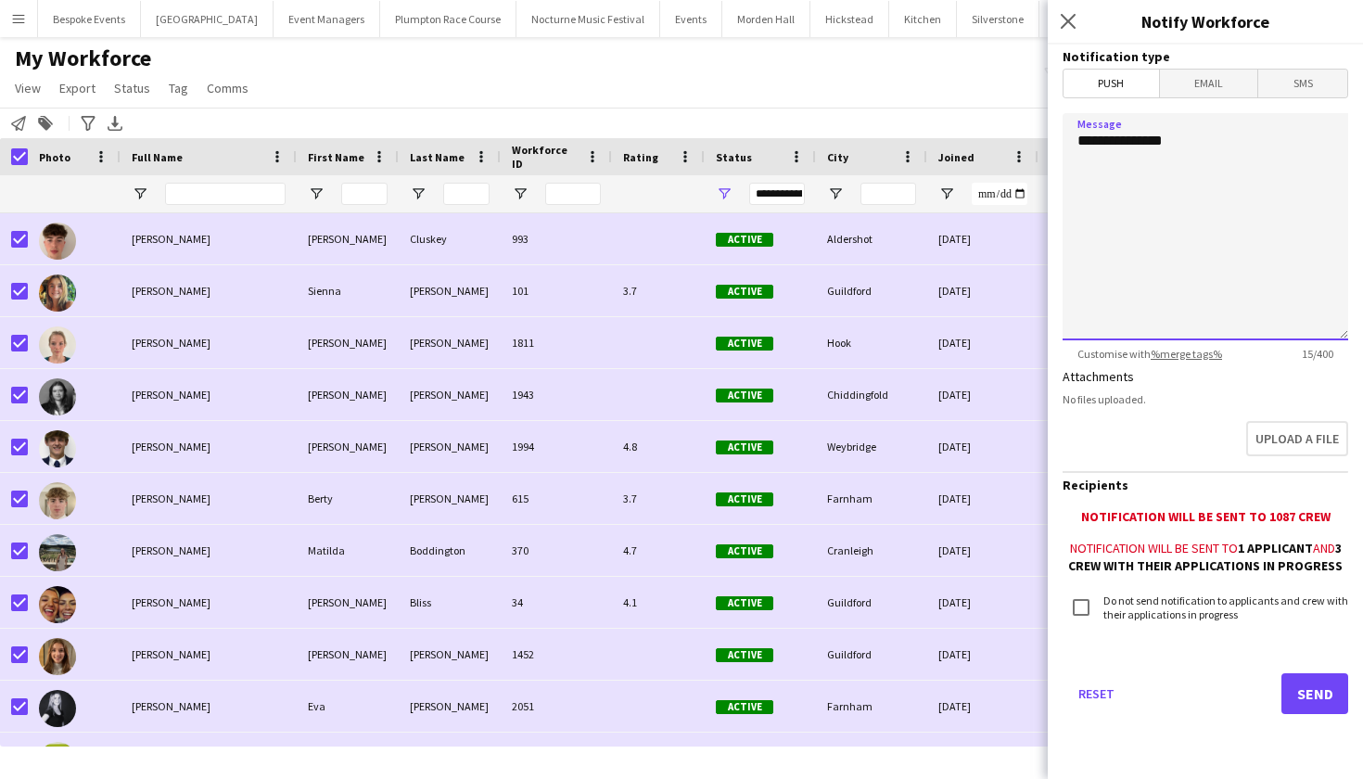
click at [1244, 149] on textarea "**********" at bounding box center [1205, 226] width 286 height 227
paste textarea "**********"
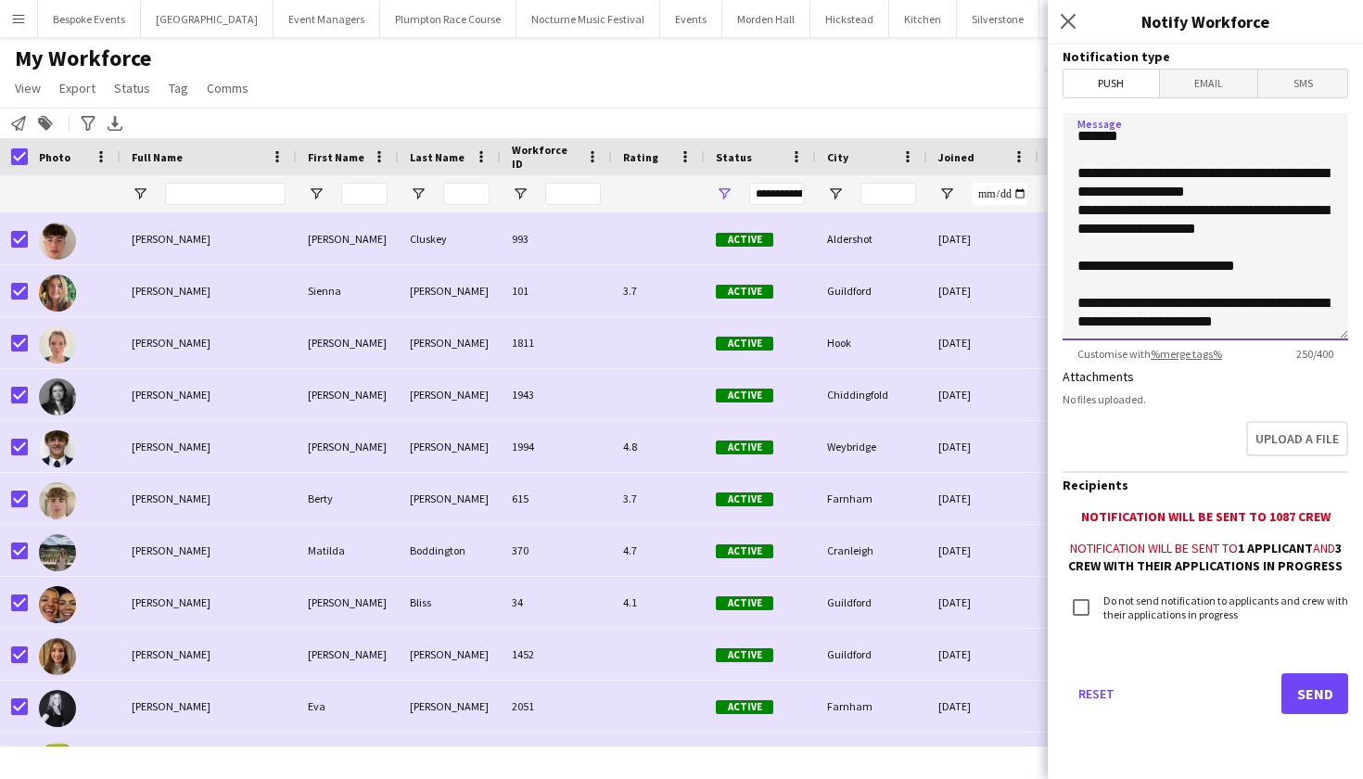
scroll to position [34, 0]
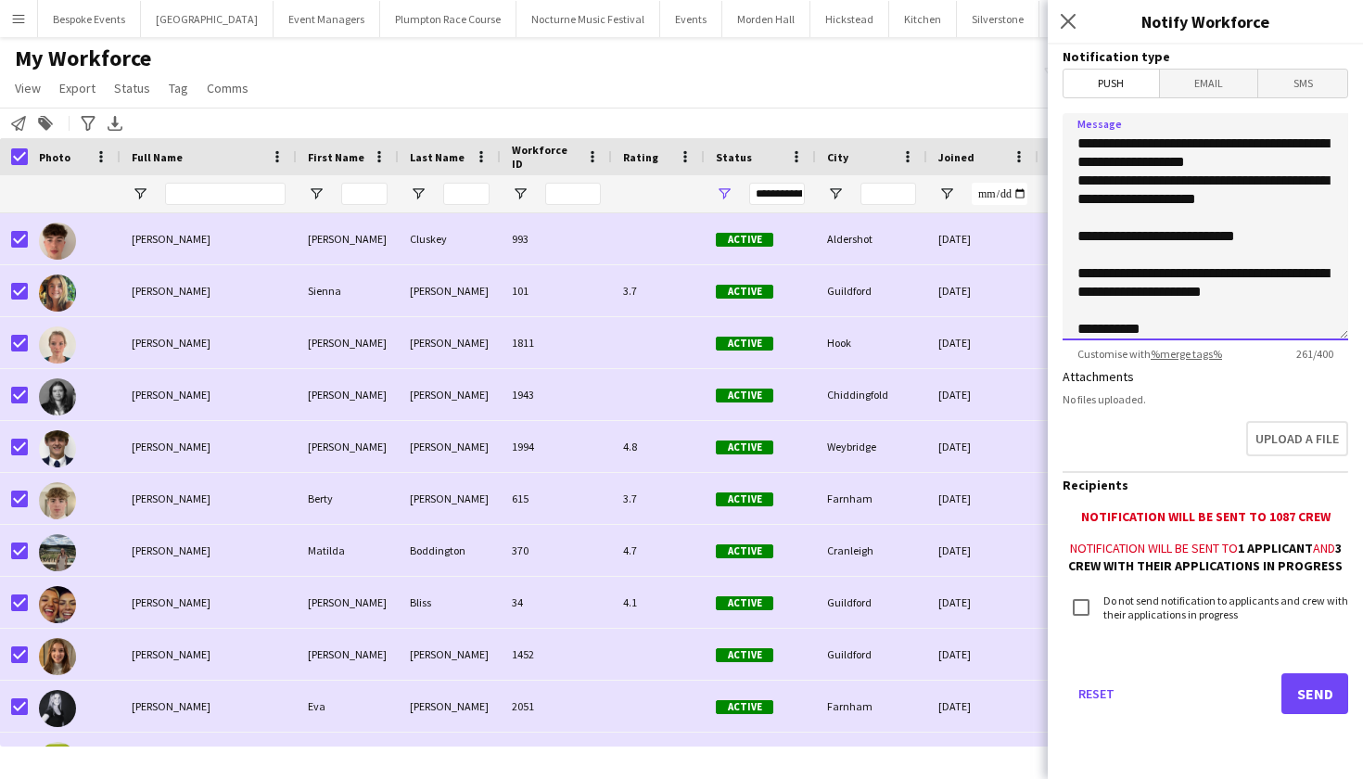
type textarea "**********"
click at [1327, 690] on button "Send" at bounding box center [1314, 693] width 67 height 41
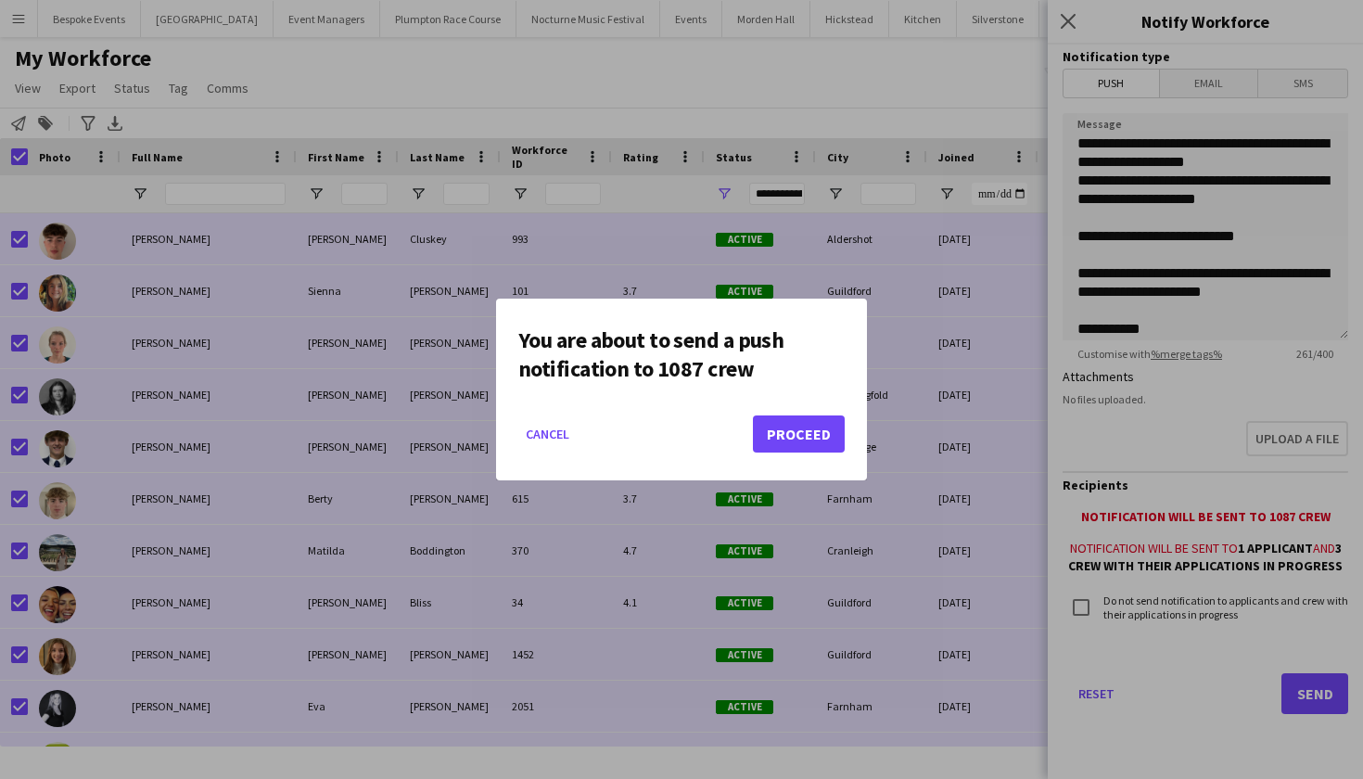
click at [829, 440] on button "Proceed" at bounding box center [799, 433] width 92 height 37
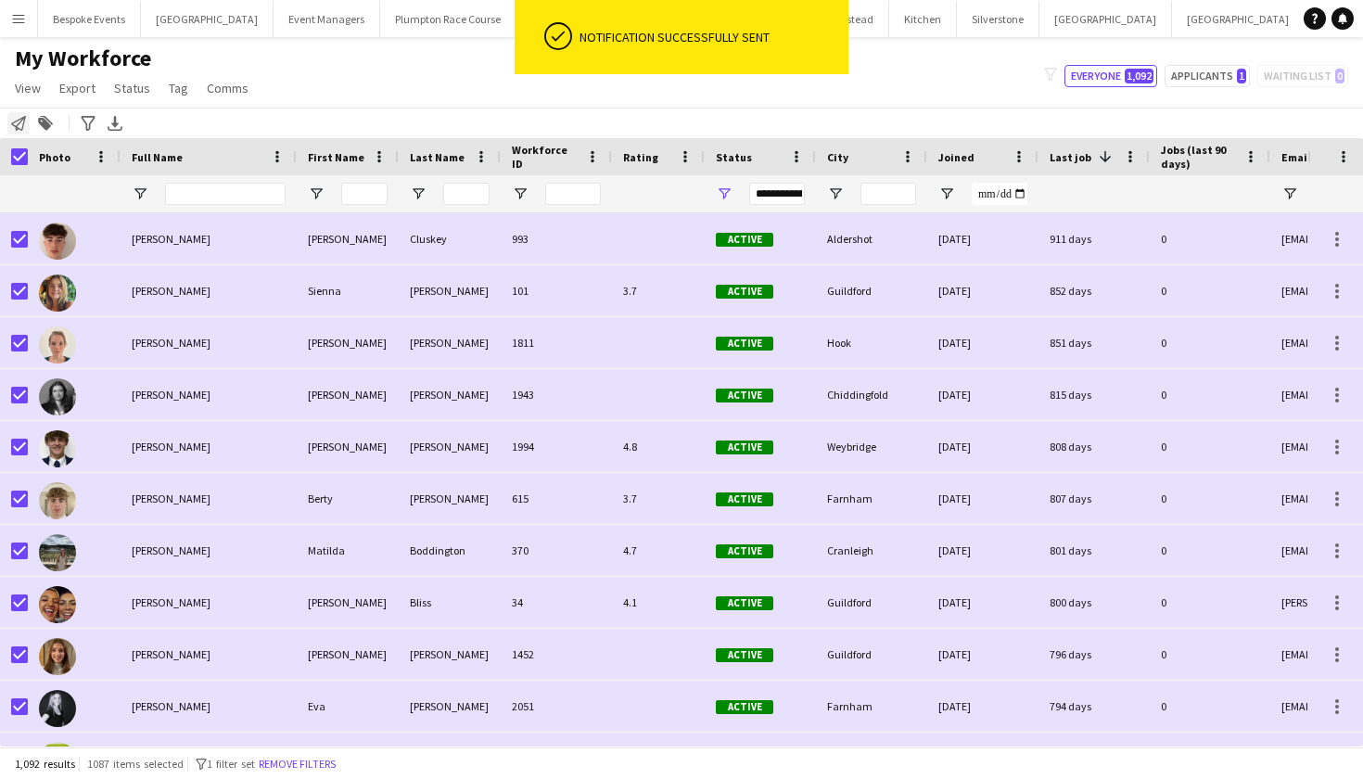
click at [13, 123] on icon at bounding box center [18, 123] width 15 height 15
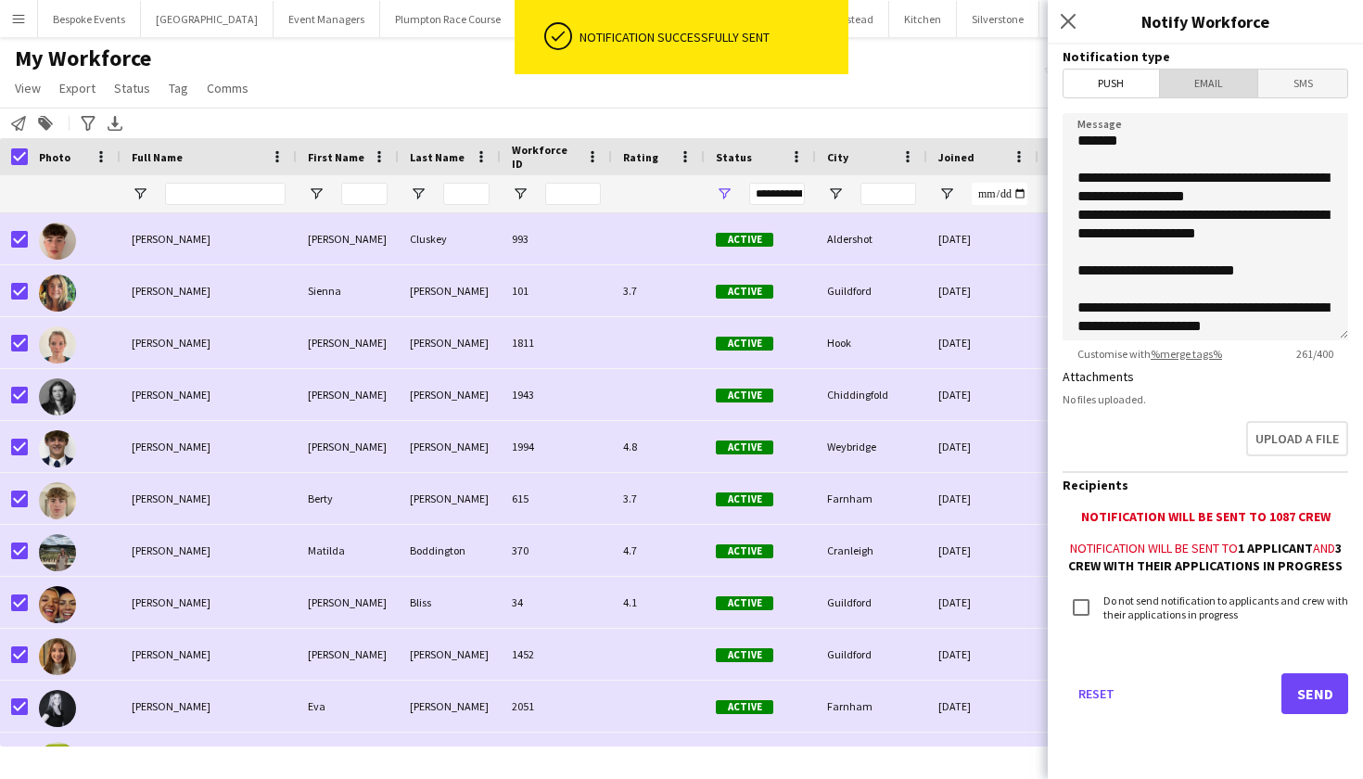
click at [1226, 92] on span "Email" at bounding box center [1209, 84] width 98 height 28
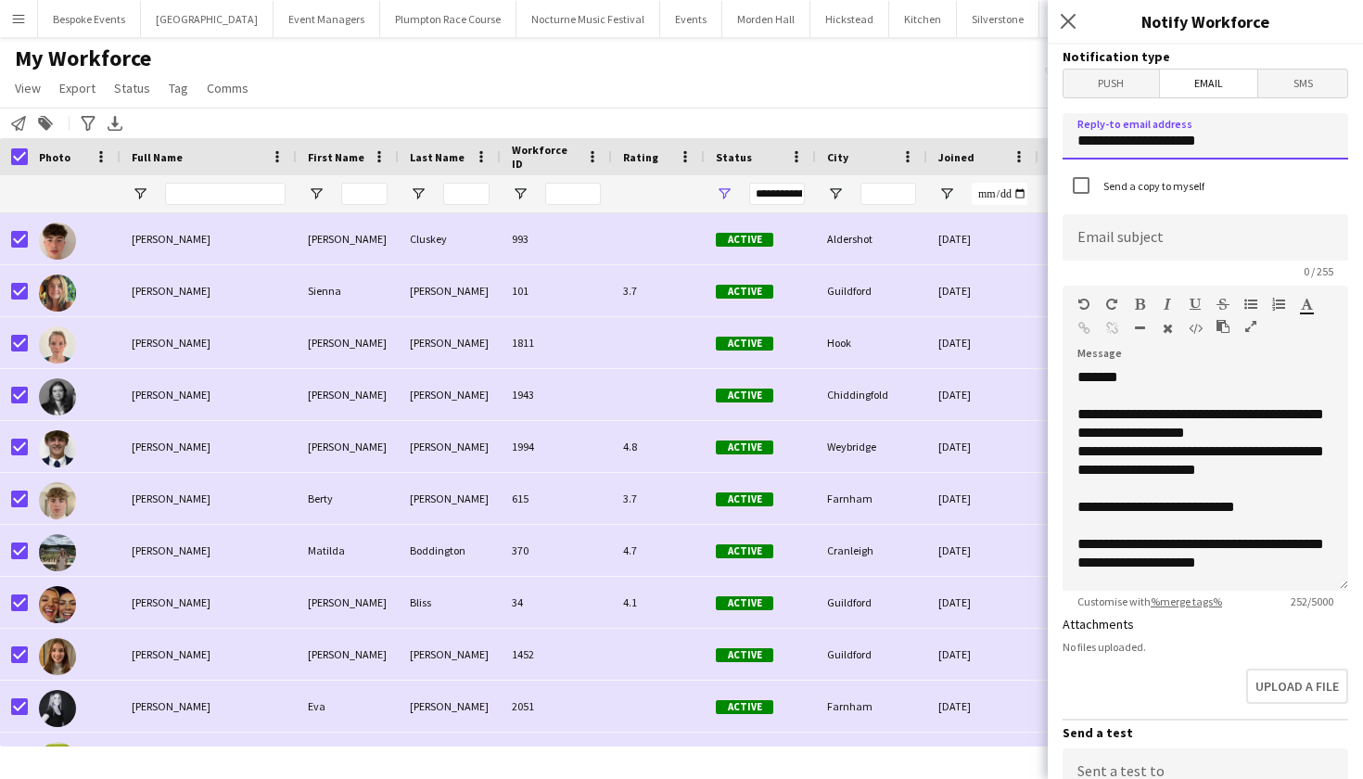
drag, startPoint x: 1237, startPoint y: 144, endPoint x: 1057, endPoint y: 147, distance: 179.9
type input "**********"
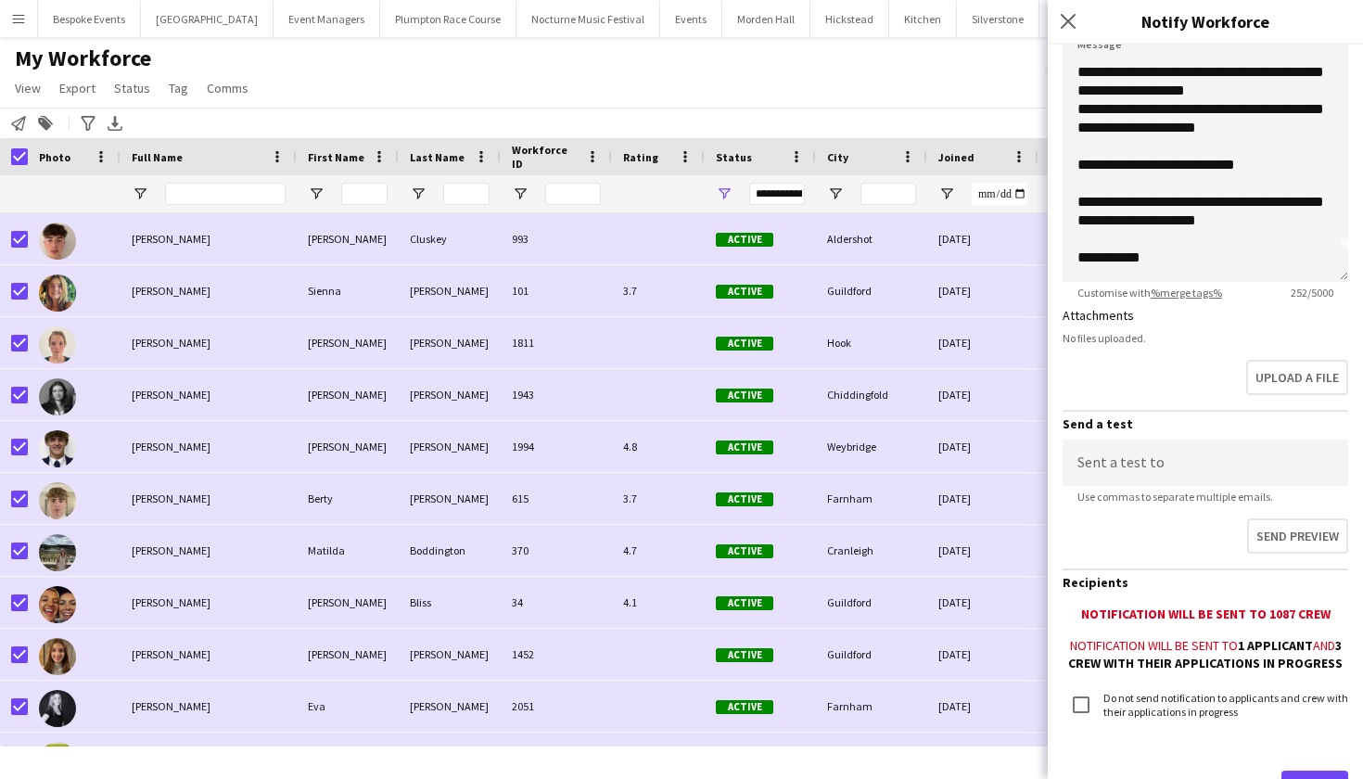
scroll to position [337, 0]
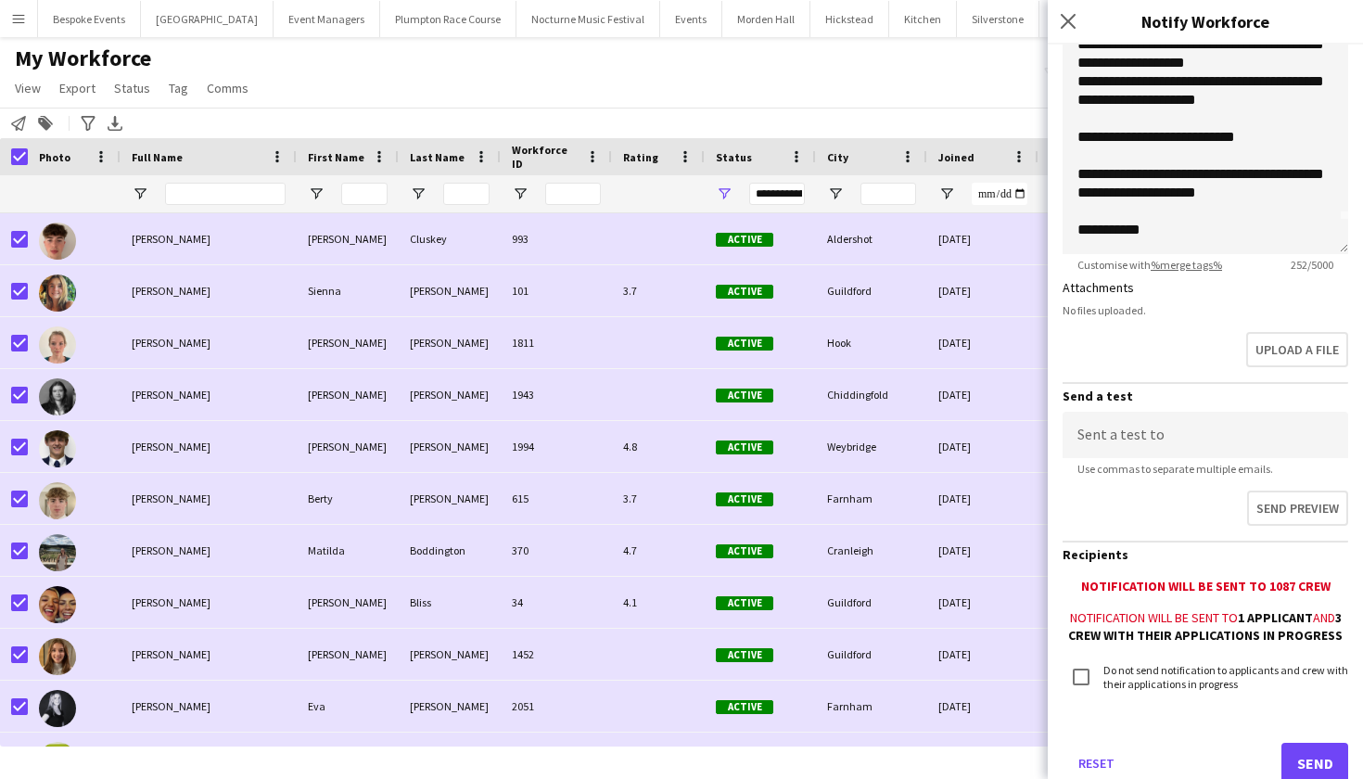
type input "**********"
click at [1313, 757] on button "Send" at bounding box center [1314, 763] width 67 height 41
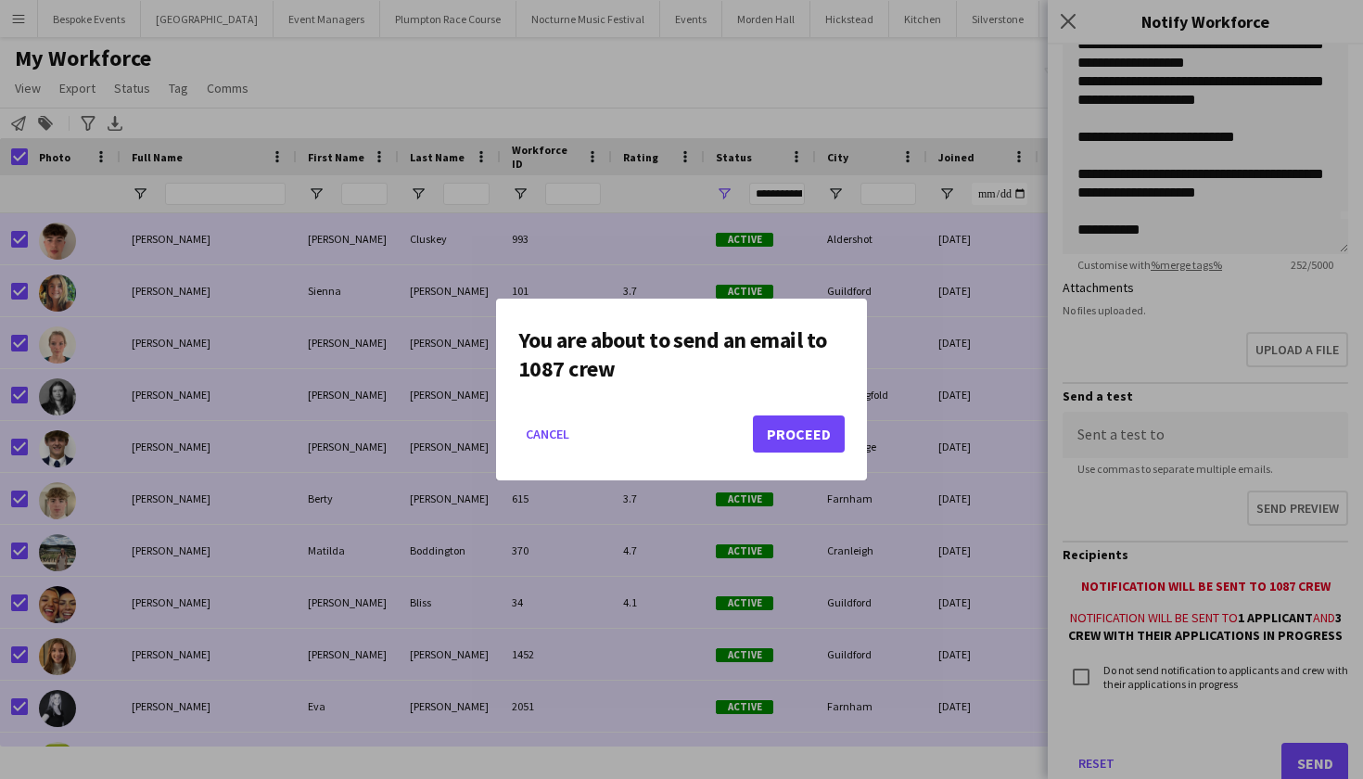
click at [829, 422] on button "Proceed" at bounding box center [799, 433] width 92 height 37
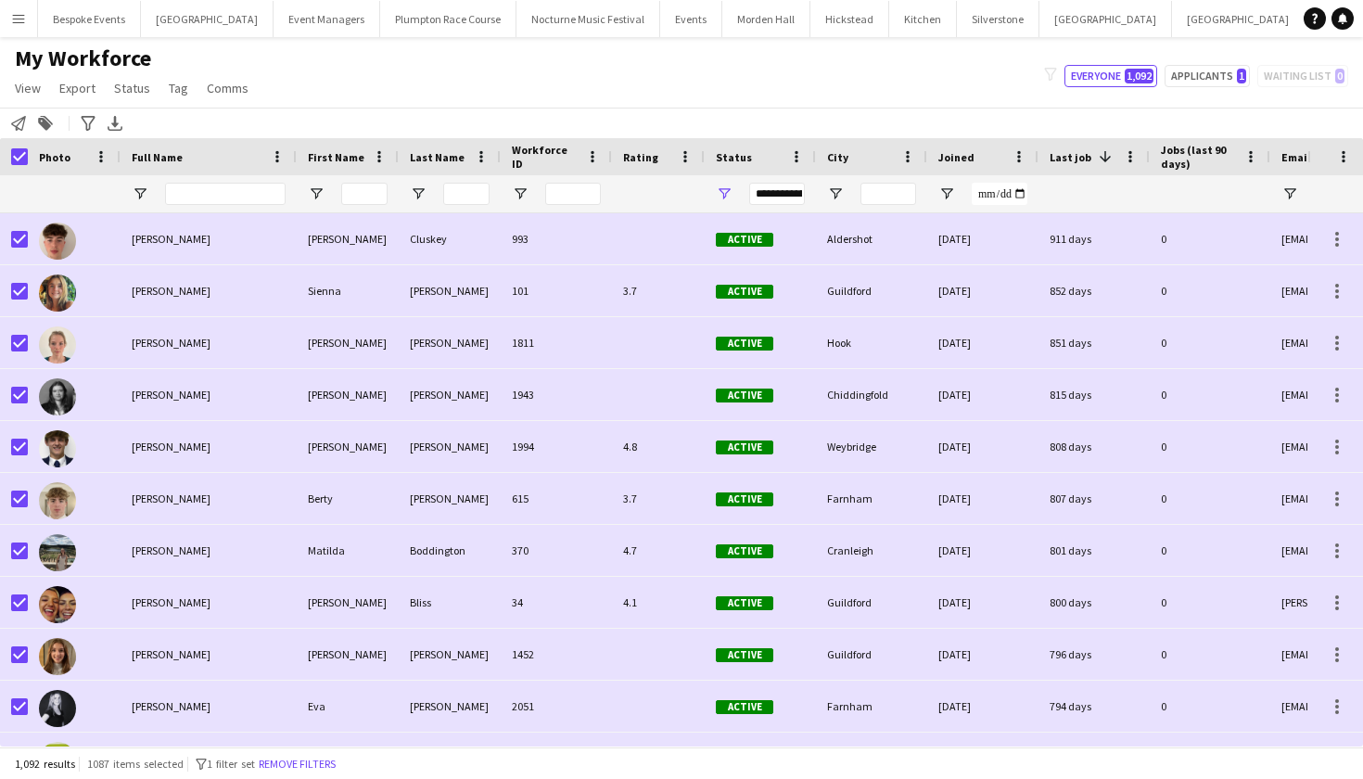
click at [19, 19] on app-icon "Menu" at bounding box center [18, 18] width 15 height 15
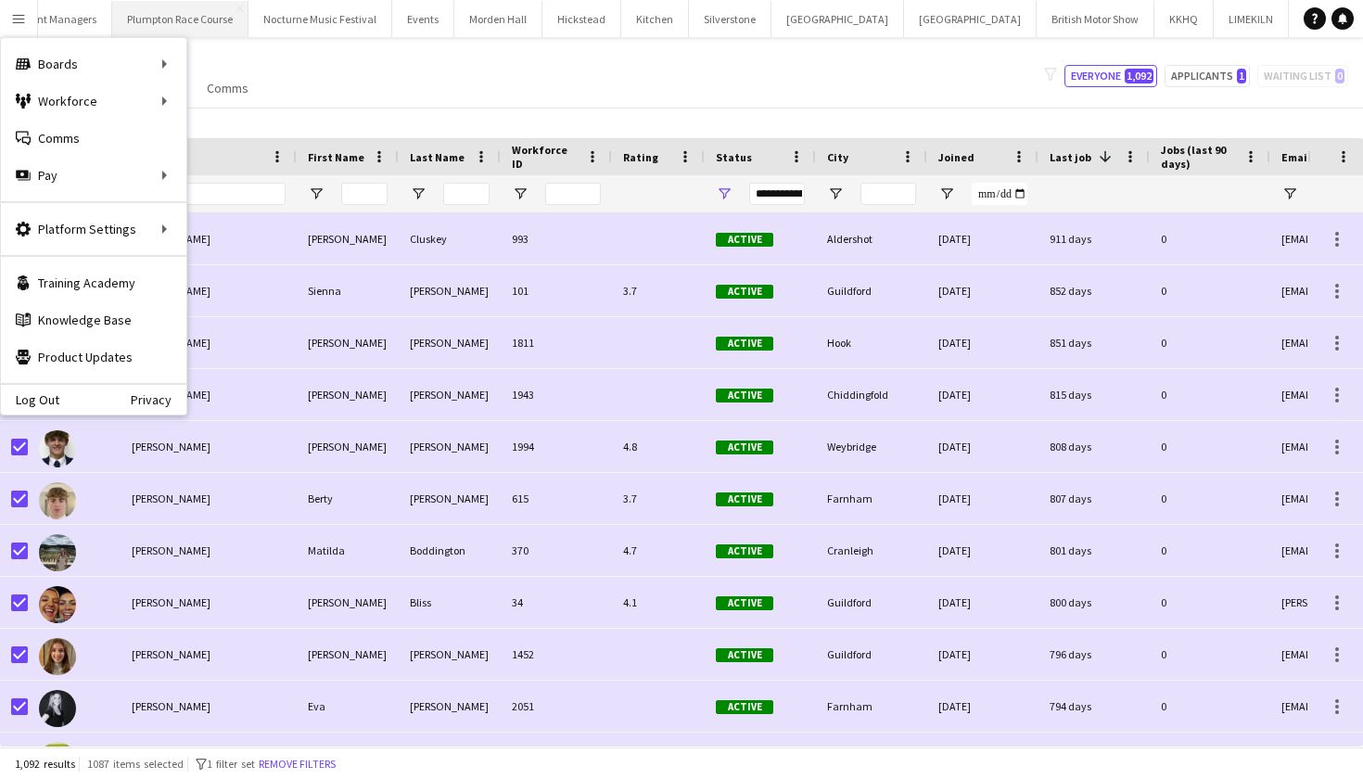
scroll to position [0, 365]
click at [1324, 27] on button "Millbridge Court Close" at bounding box center [1376, 19] width 105 height 36
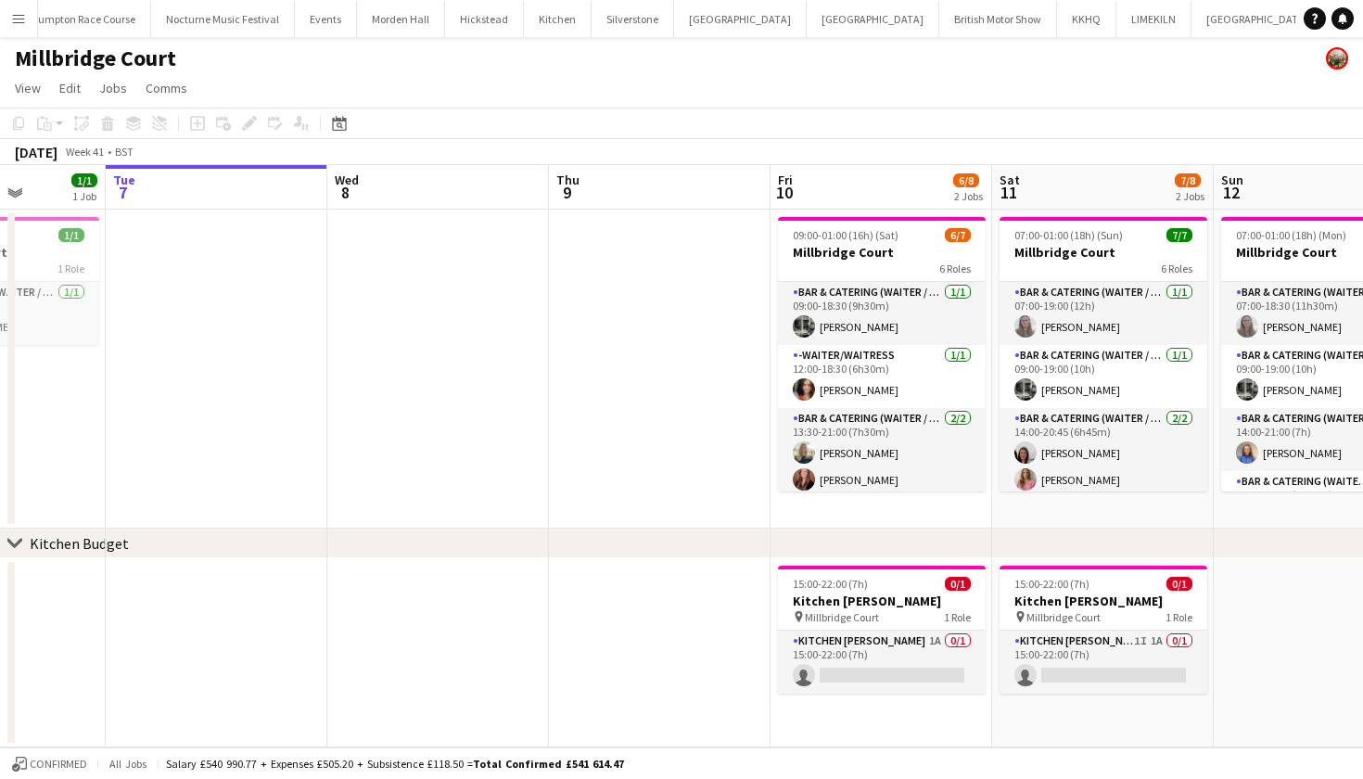
scroll to position [0, 616]
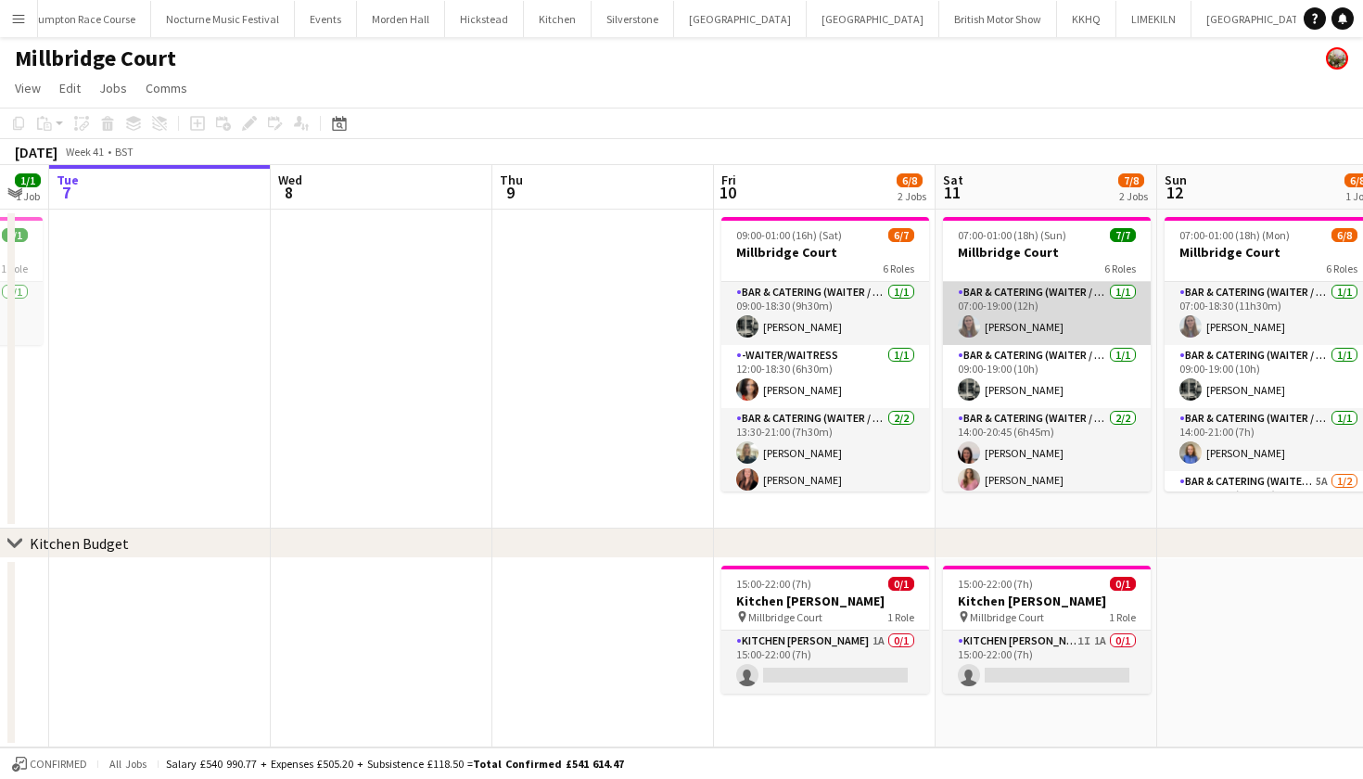
click at [1024, 297] on app-card-role "Bar & Catering (Waiter / waitress) 1/1 07:00-19:00 (12h) Jess Cullen" at bounding box center [1047, 313] width 208 height 63
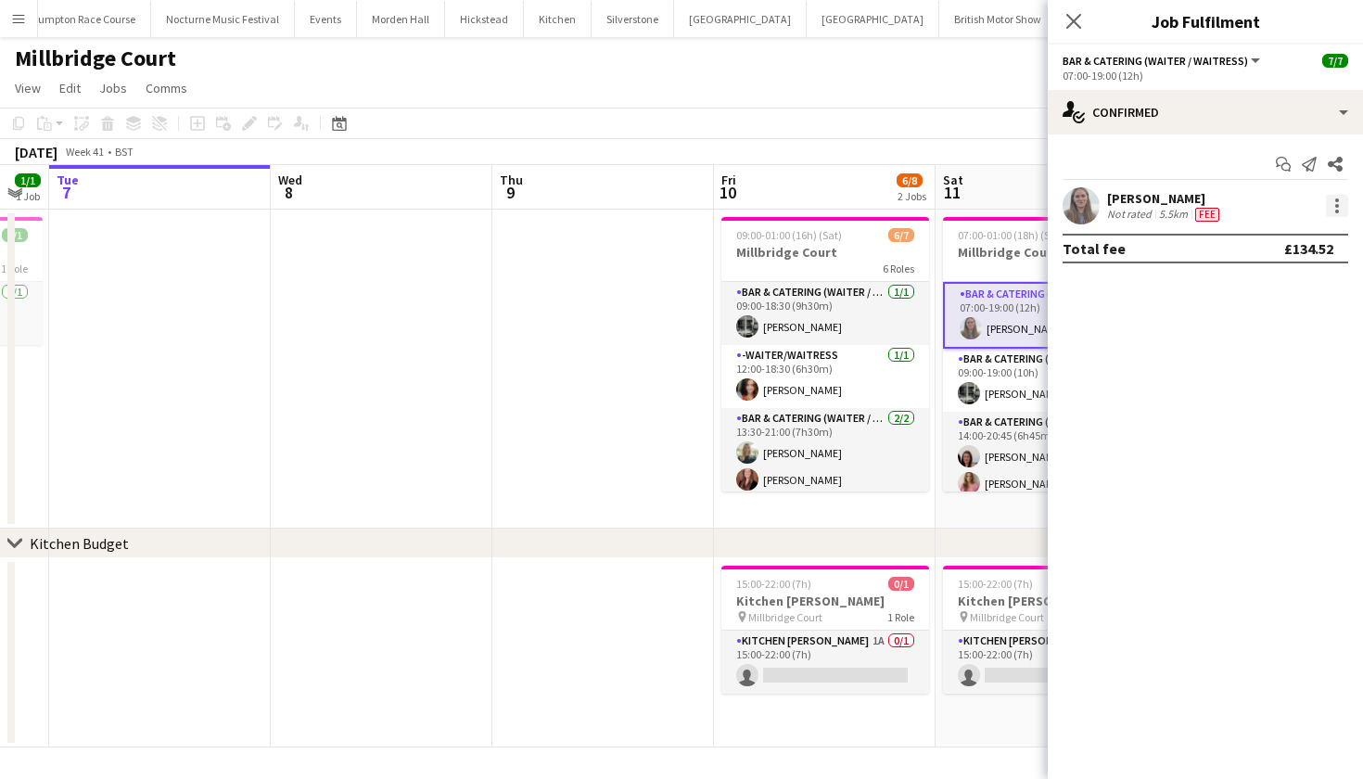
click at [1341, 203] on div at bounding box center [1337, 206] width 22 height 22
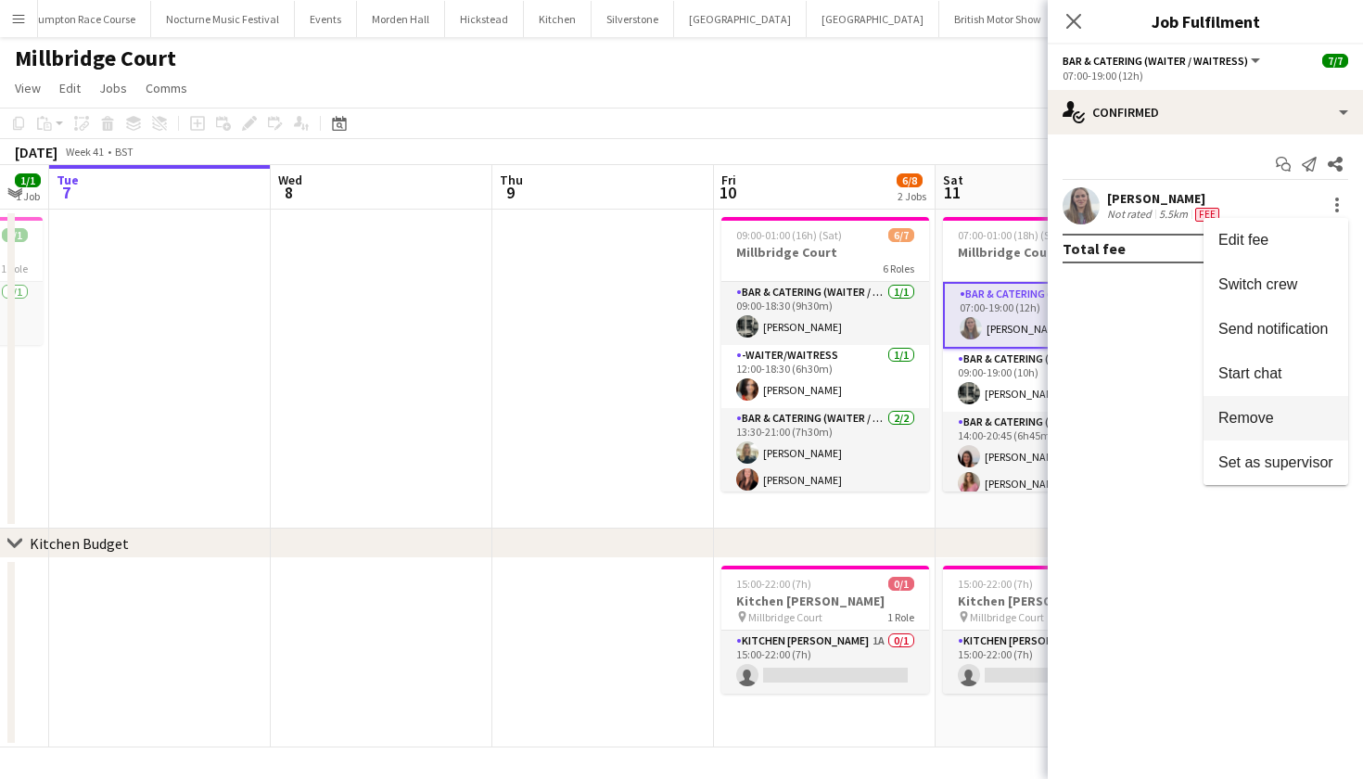
click at [1272, 412] on span "Remove" at bounding box center [1246, 418] width 56 height 16
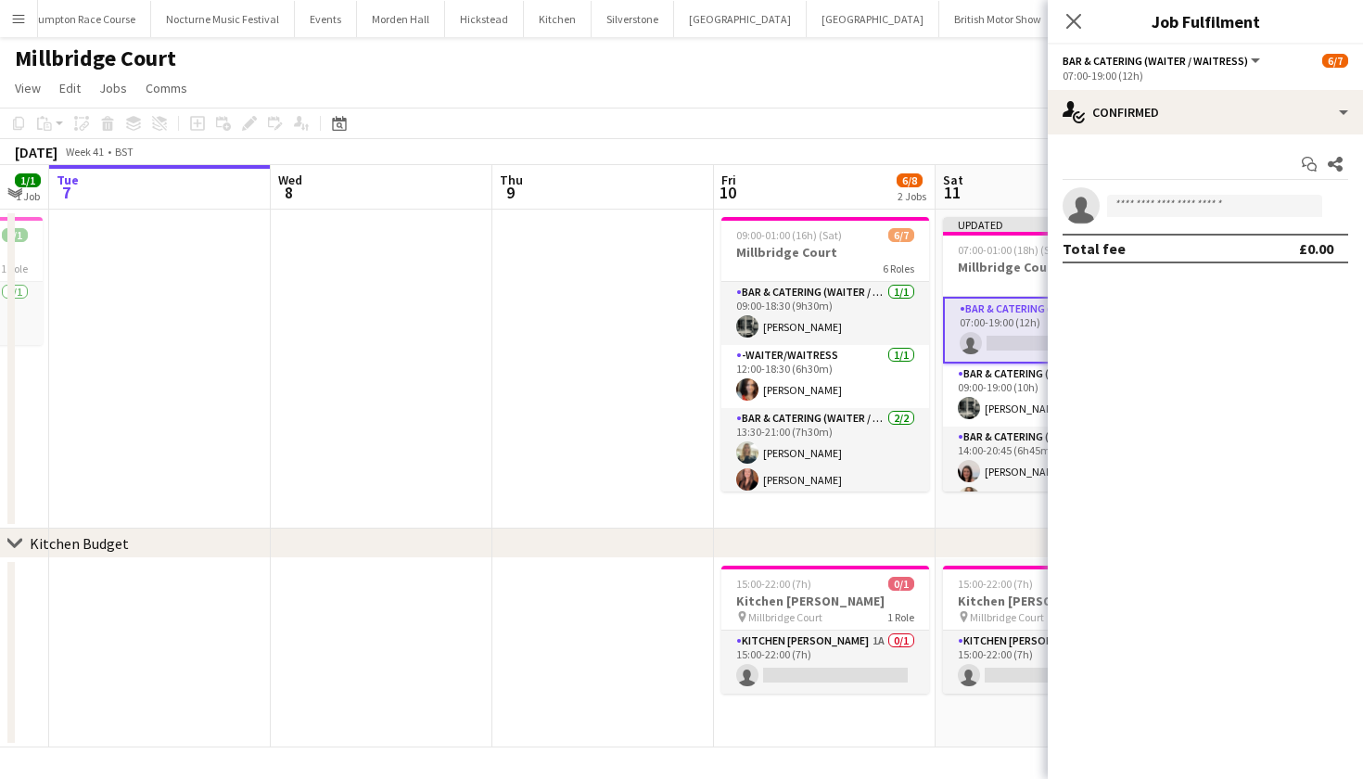
click at [475, 344] on app-date-cell at bounding box center [382, 369] width 222 height 319
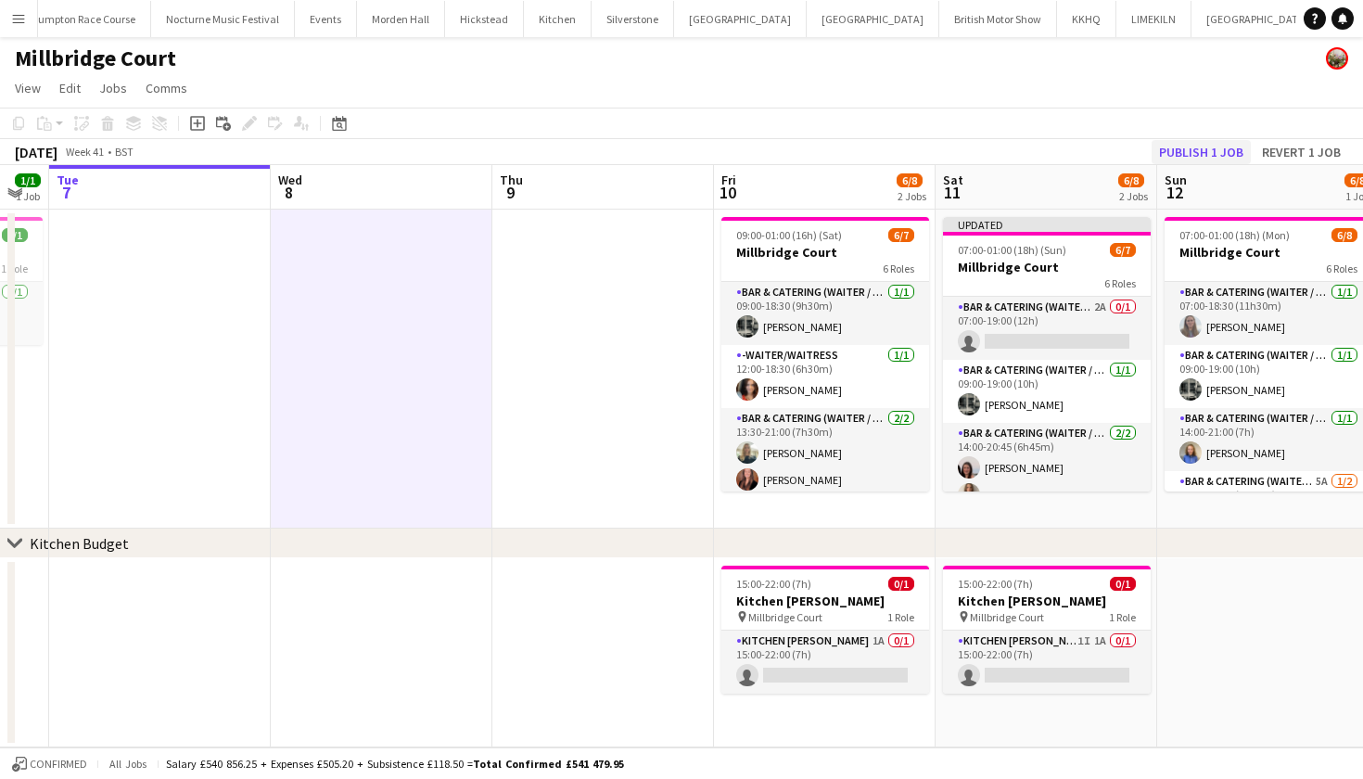
click at [1239, 151] on button "Publish 1 job" at bounding box center [1200, 152] width 99 height 24
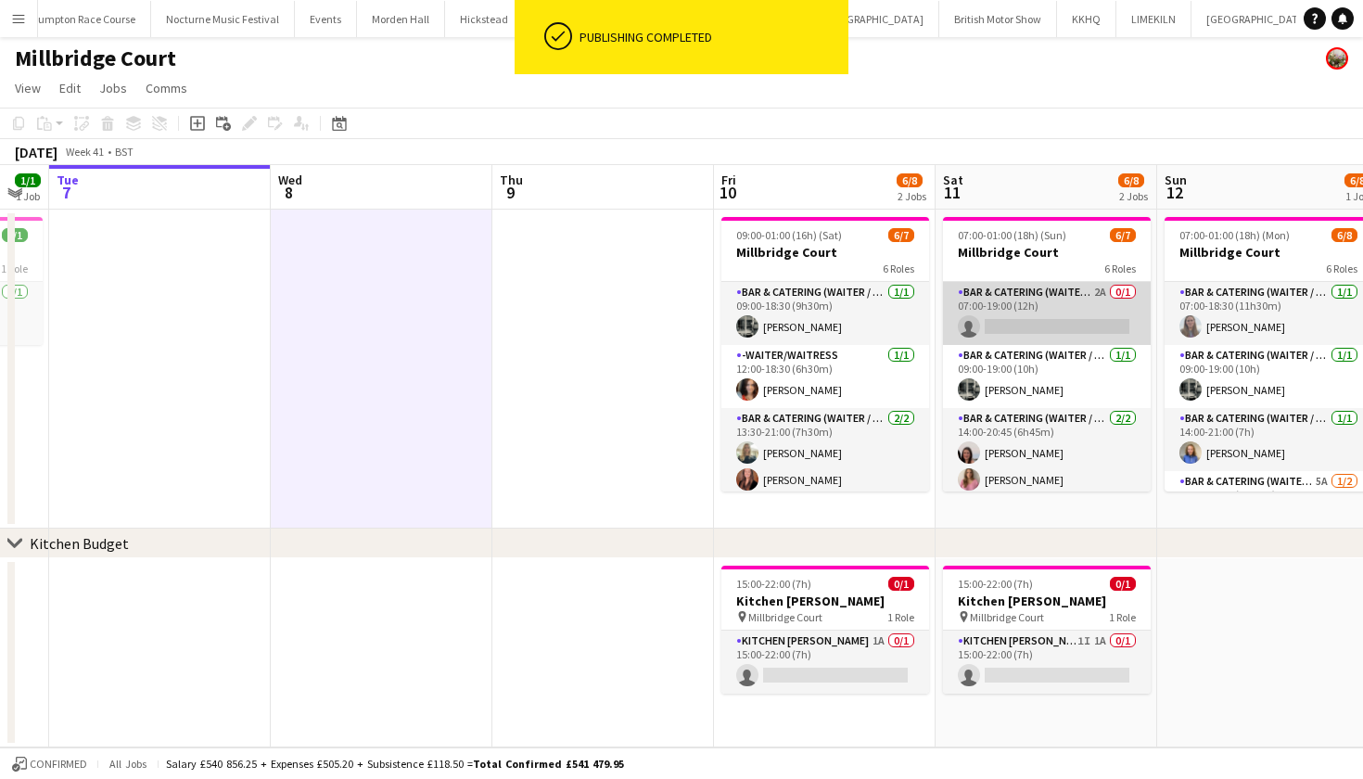
click at [1061, 311] on app-card-role "Bar & Catering (Waiter / waitress) 2A 0/1 07:00-19:00 (12h) single-neutral-acti…" at bounding box center [1047, 313] width 208 height 63
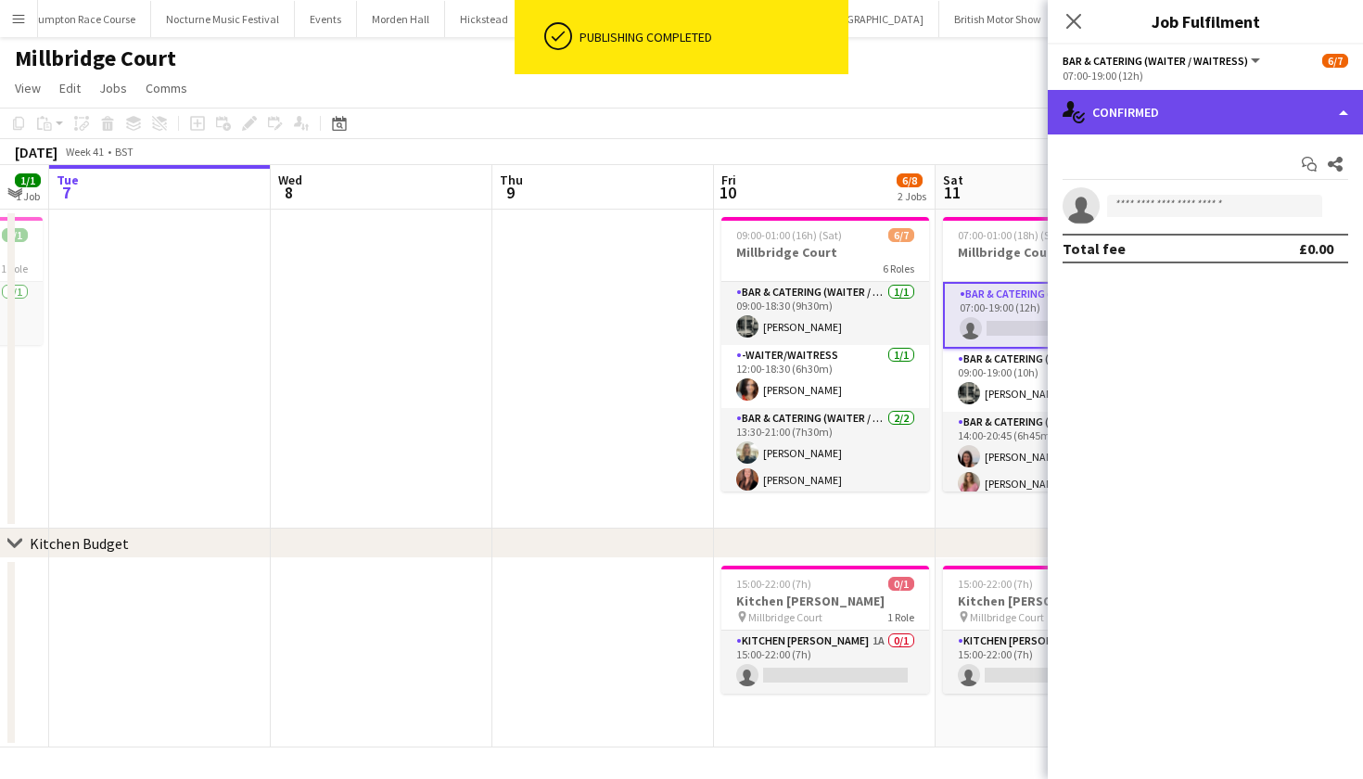
click at [1226, 120] on div "single-neutral-actions-check-2 Confirmed" at bounding box center [1205, 112] width 315 height 44
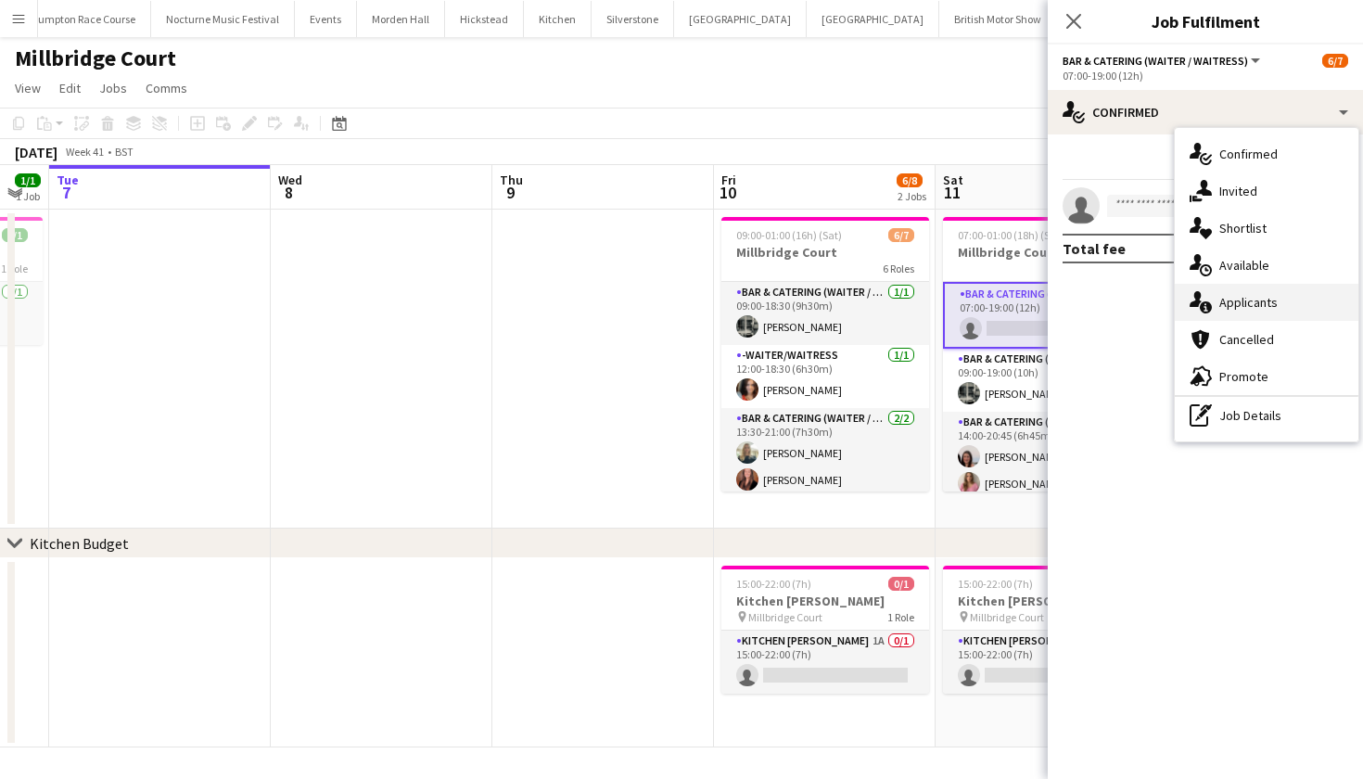
click at [1243, 297] on span "Applicants" at bounding box center [1248, 302] width 58 height 17
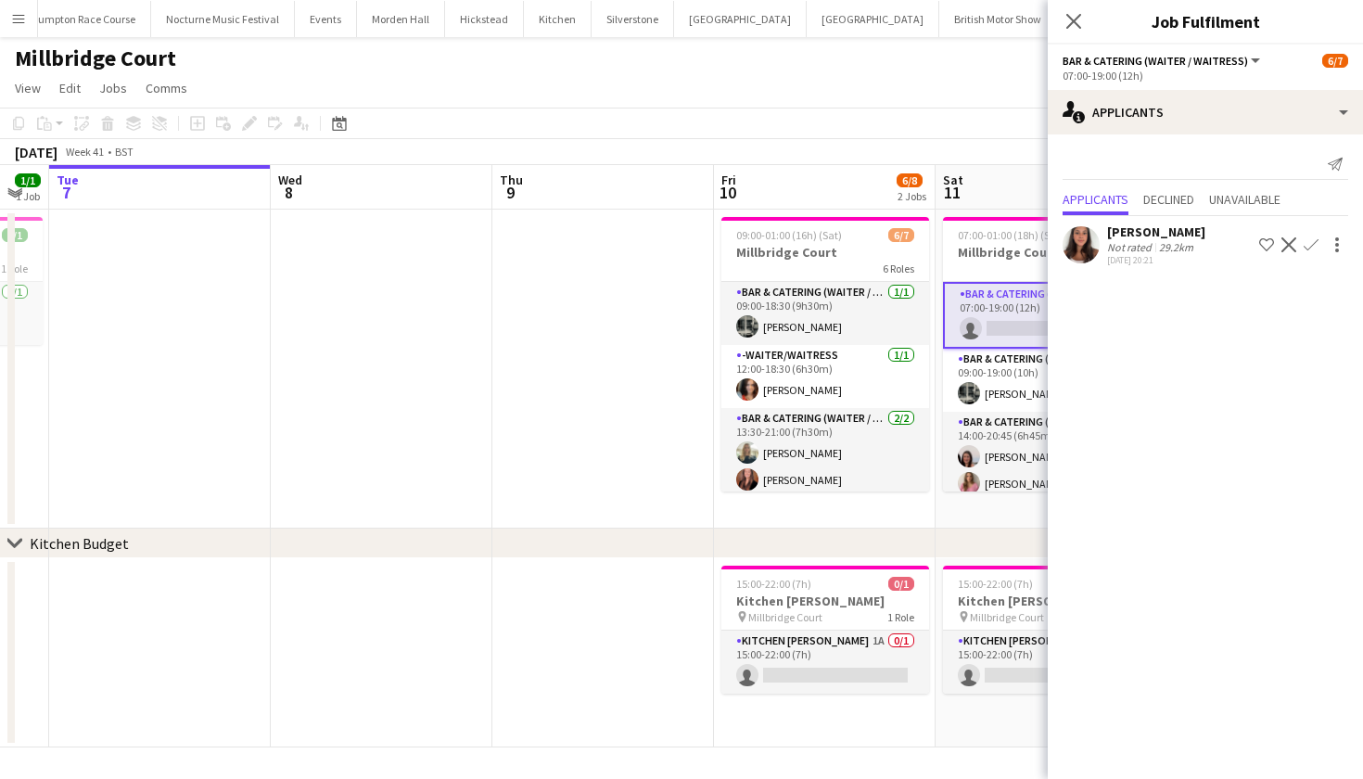
scroll to position [0, 615]
click at [447, 412] on app-date-cell at bounding box center [383, 369] width 222 height 319
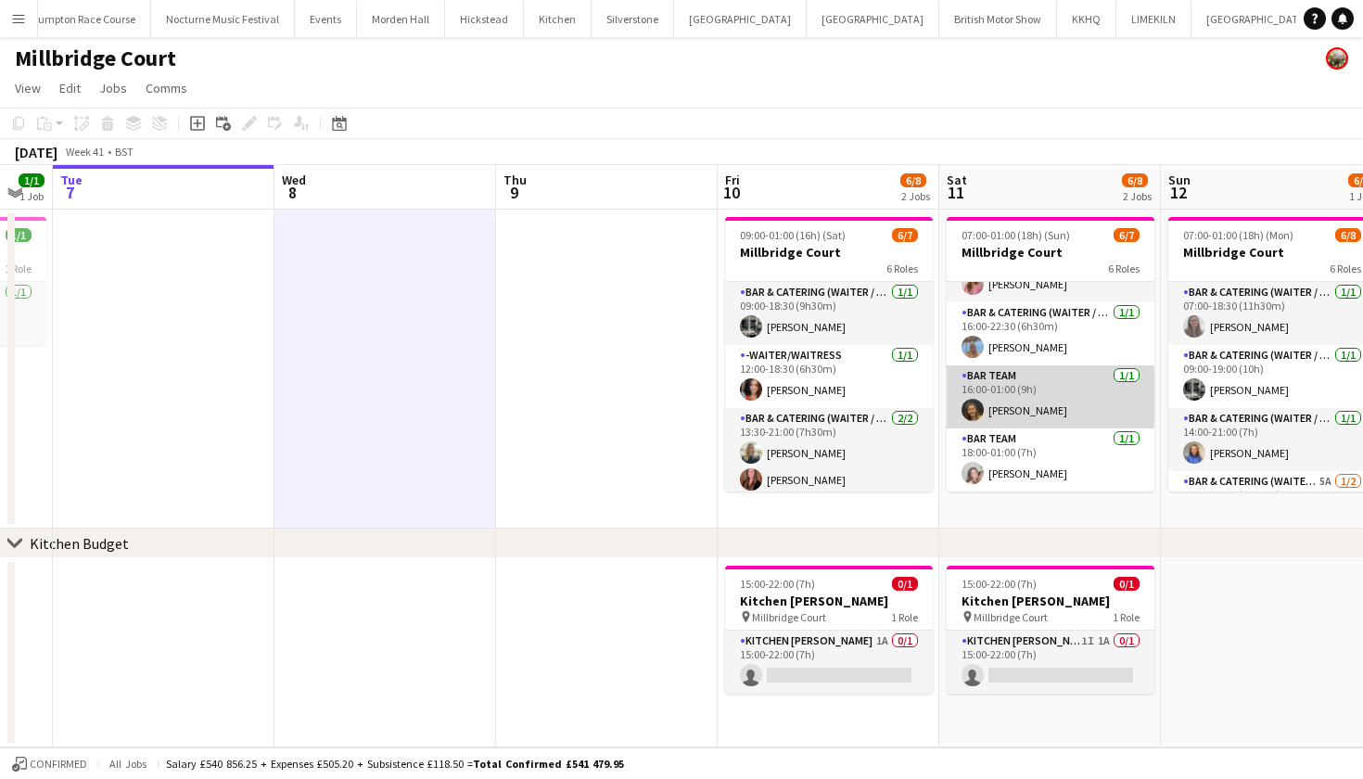
scroll to position [0, 0]
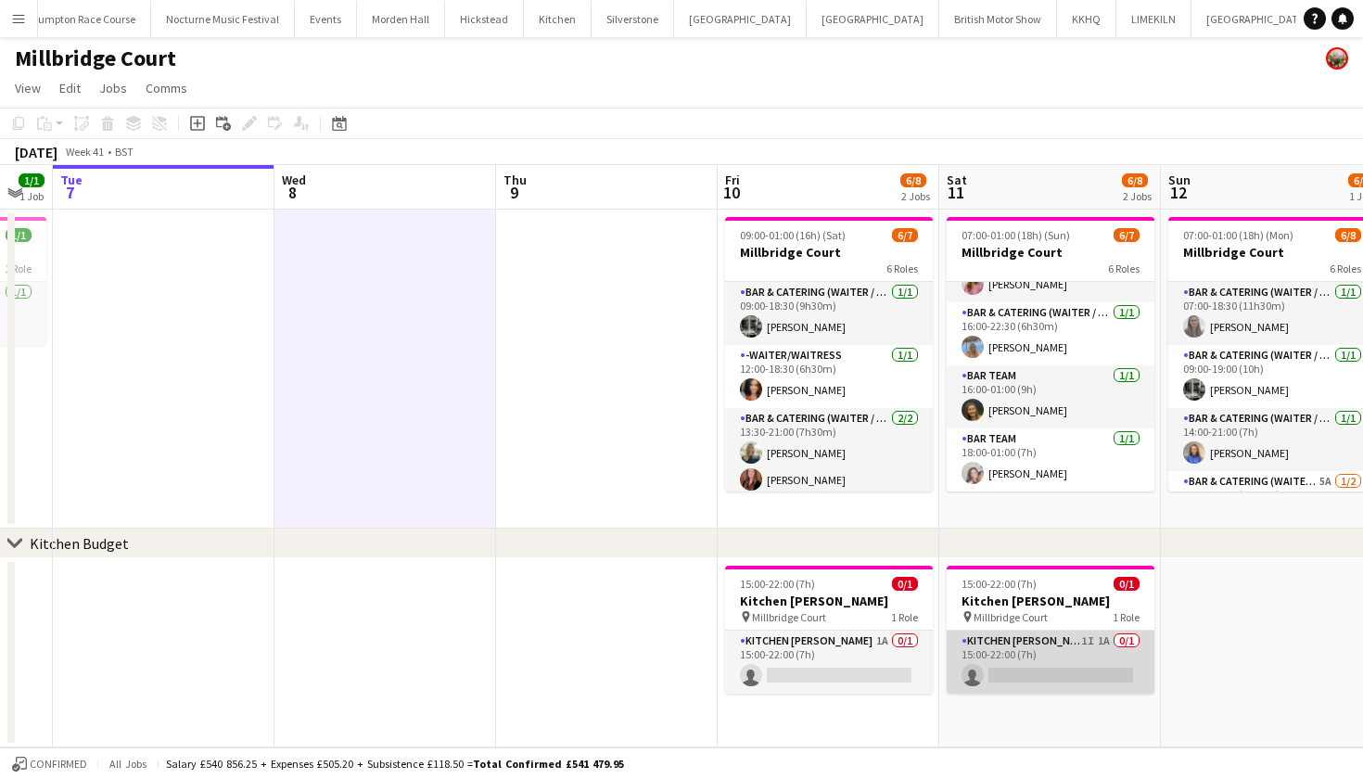
click at [1032, 662] on app-card-role "Kitchen Porter 1I 1A 0/1 15:00-22:00 (7h) single-neutral-actions" at bounding box center [1051, 661] width 208 height 63
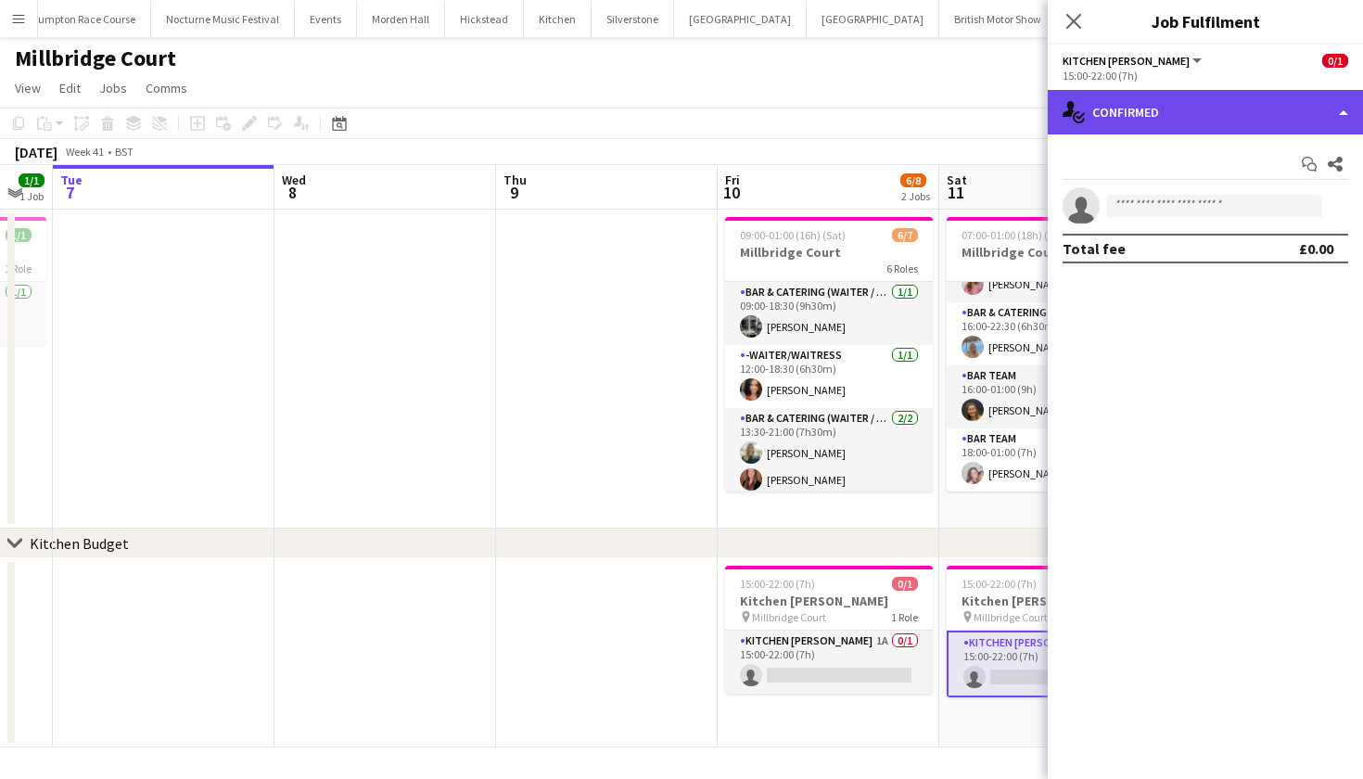
click at [1195, 128] on div "single-neutral-actions-check-2 Confirmed" at bounding box center [1205, 112] width 315 height 44
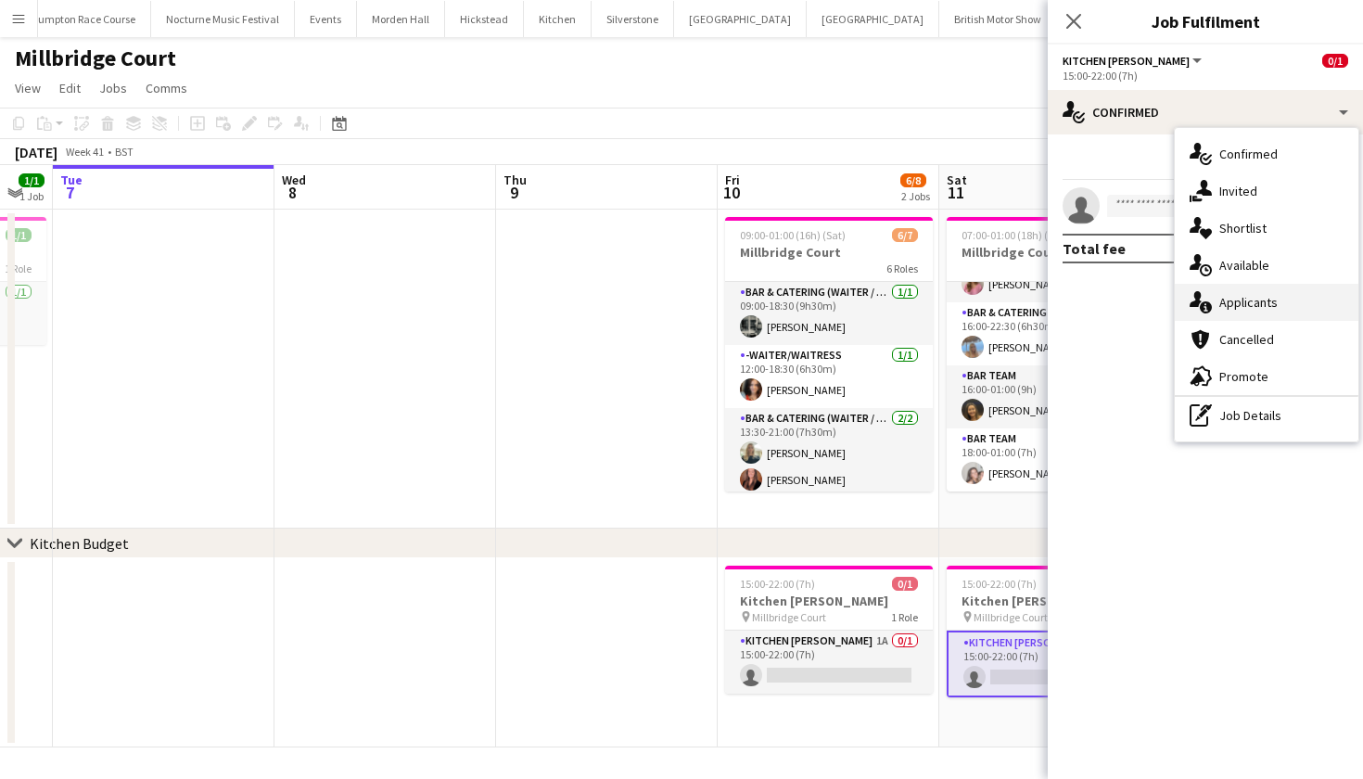
click at [1224, 300] on span "Applicants" at bounding box center [1248, 302] width 58 height 17
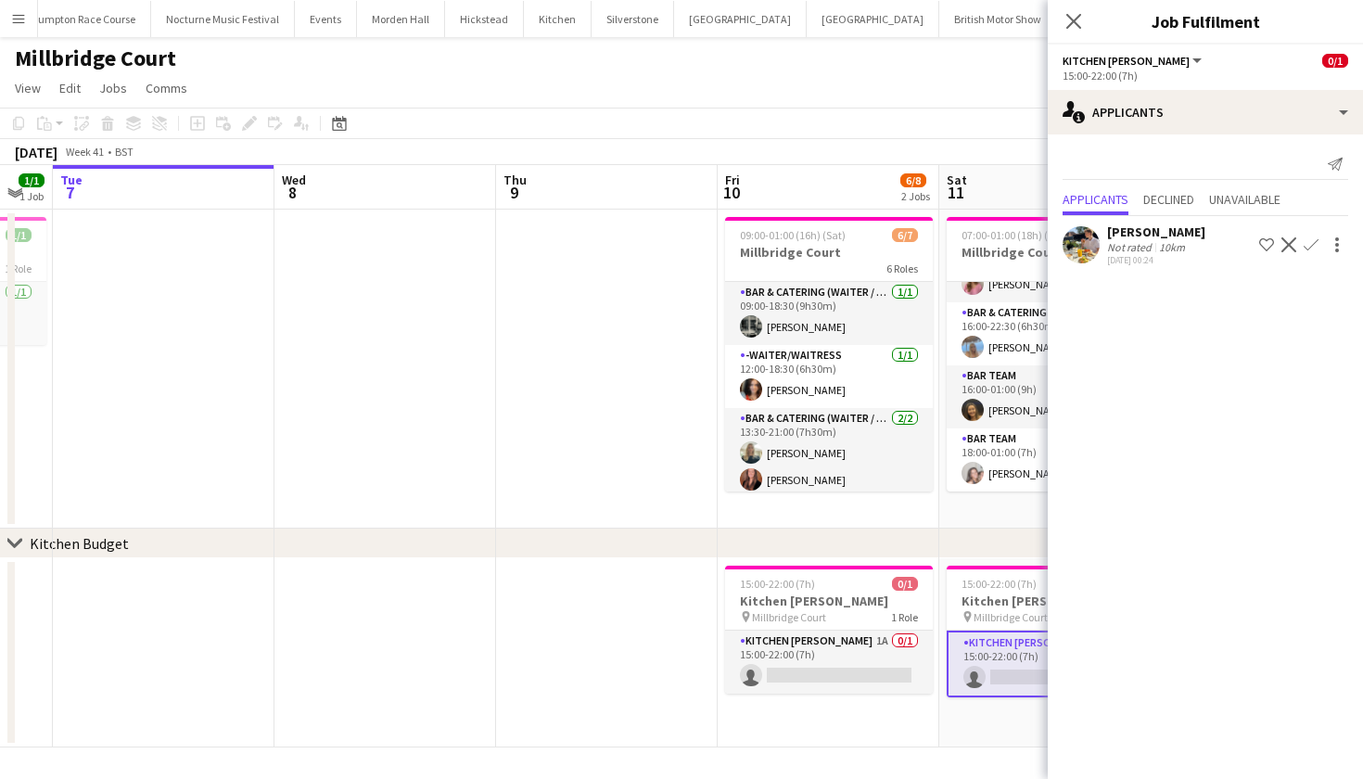
click at [1315, 243] on app-icon "Confirm" at bounding box center [1310, 244] width 15 height 15
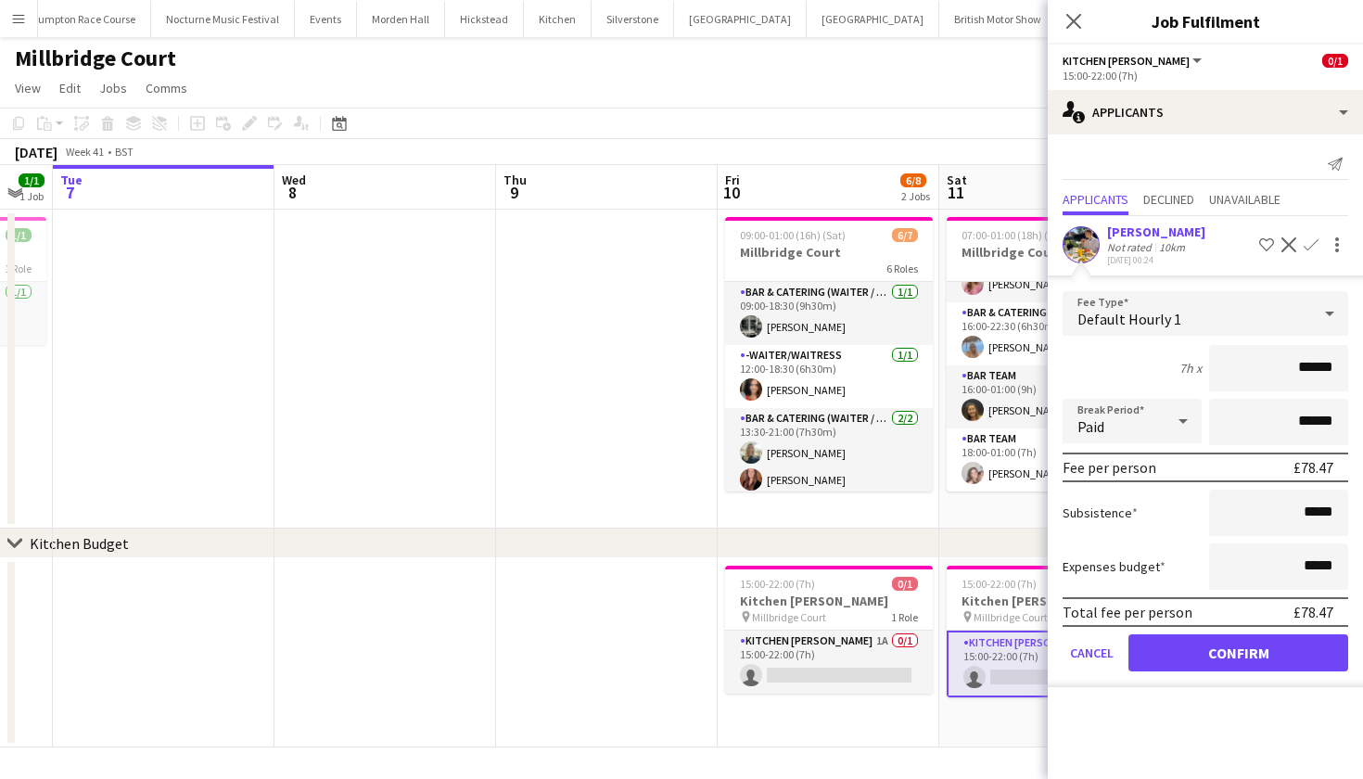
click at [1243, 647] on button "Confirm" at bounding box center [1238, 652] width 220 height 37
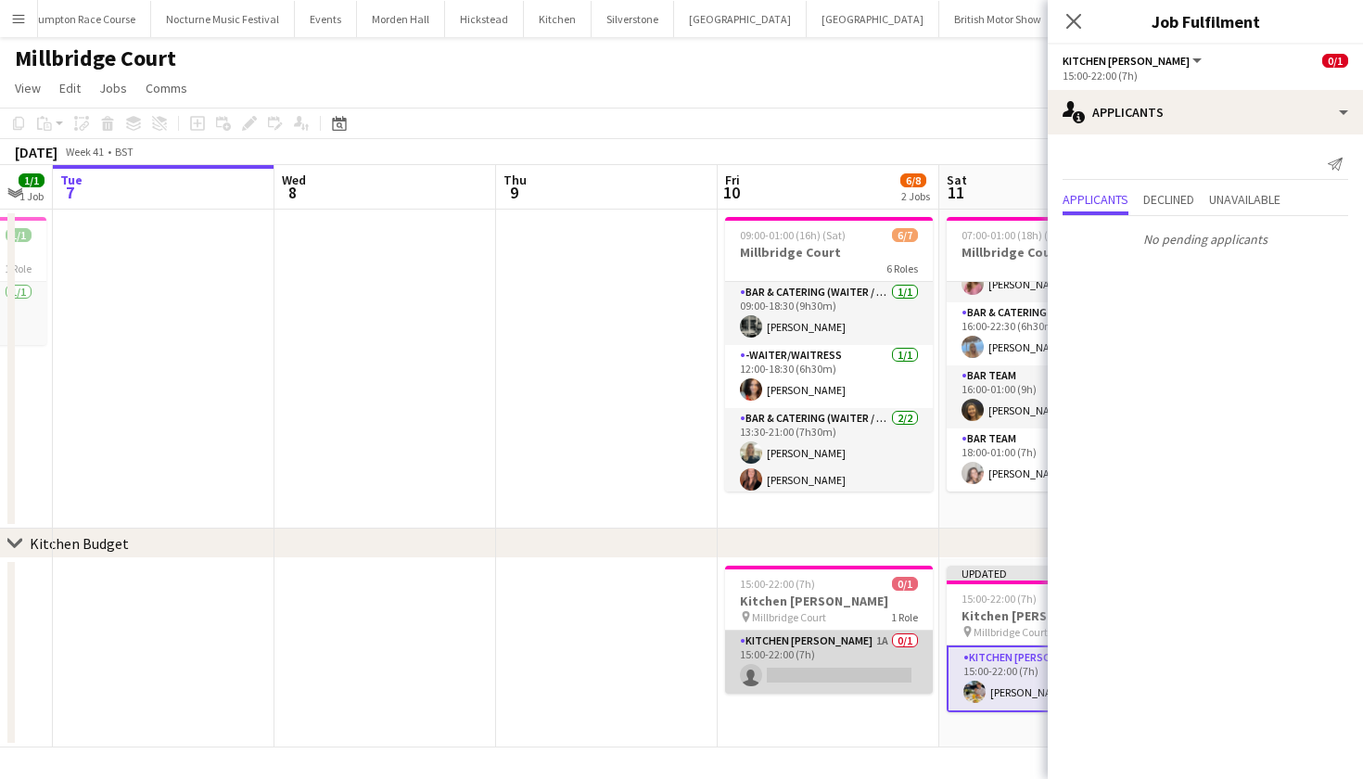
click at [871, 663] on app-card-role "Kitchen Porter 1A 0/1 15:00-22:00 (7h) single-neutral-actions" at bounding box center [829, 661] width 208 height 63
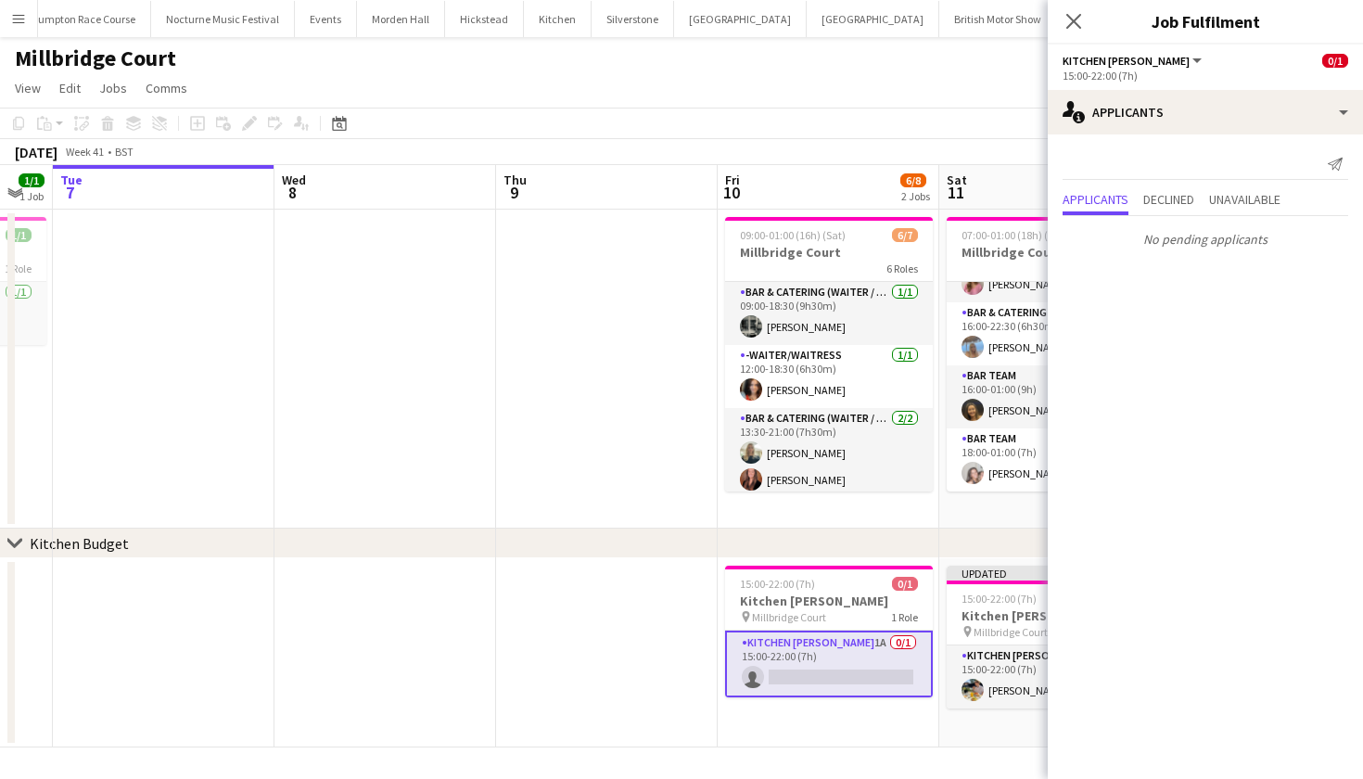
click at [640, 399] on app-date-cell at bounding box center [607, 369] width 222 height 319
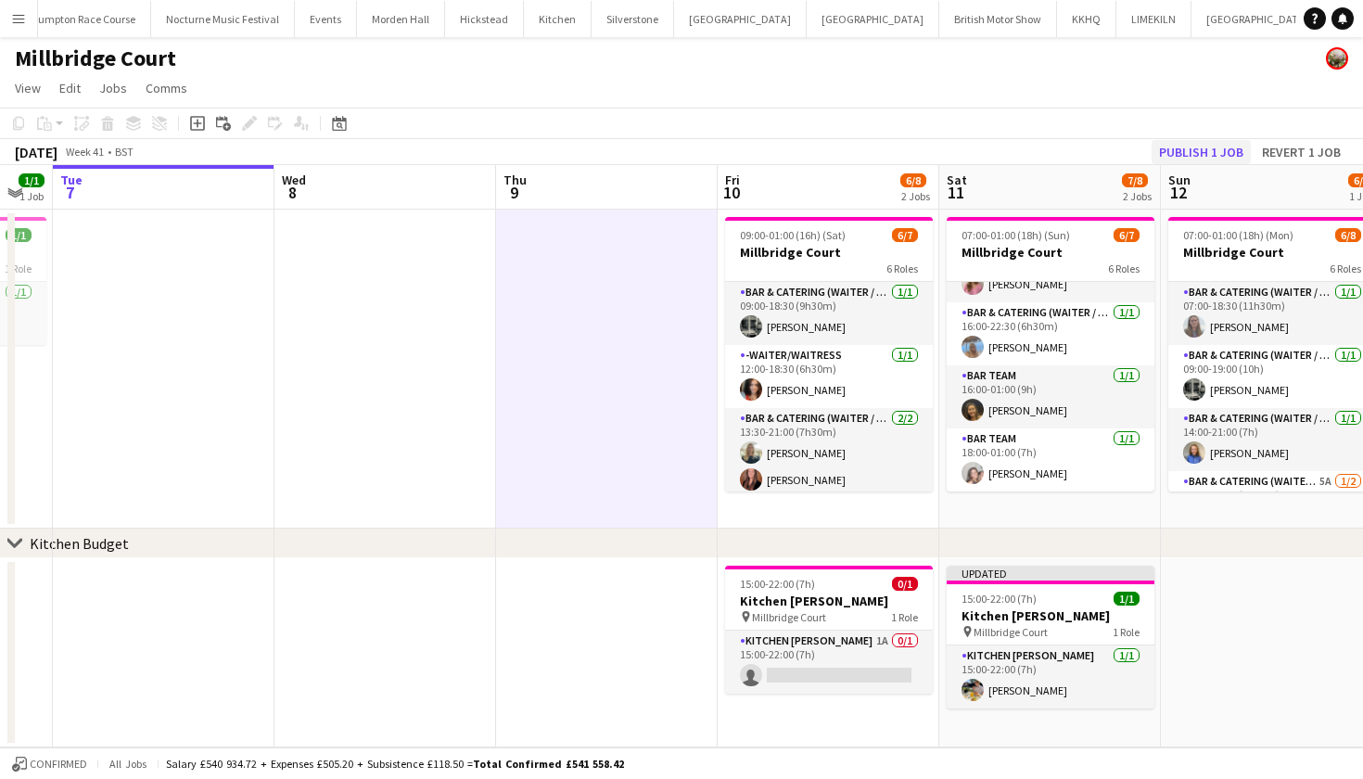
click at [1195, 148] on button "Publish 1 job" at bounding box center [1200, 152] width 99 height 24
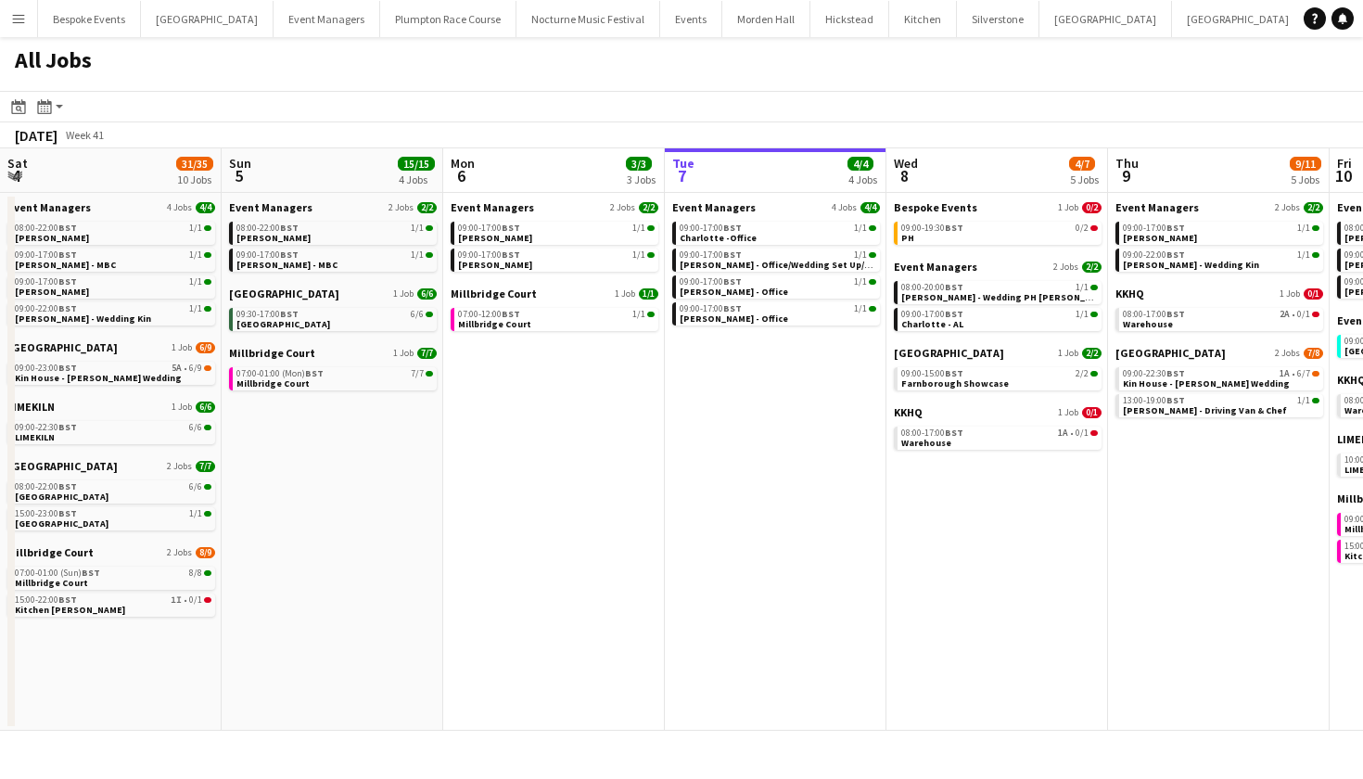
scroll to position [0, 443]
